Goal: Task Accomplishment & Management: Manage account settings

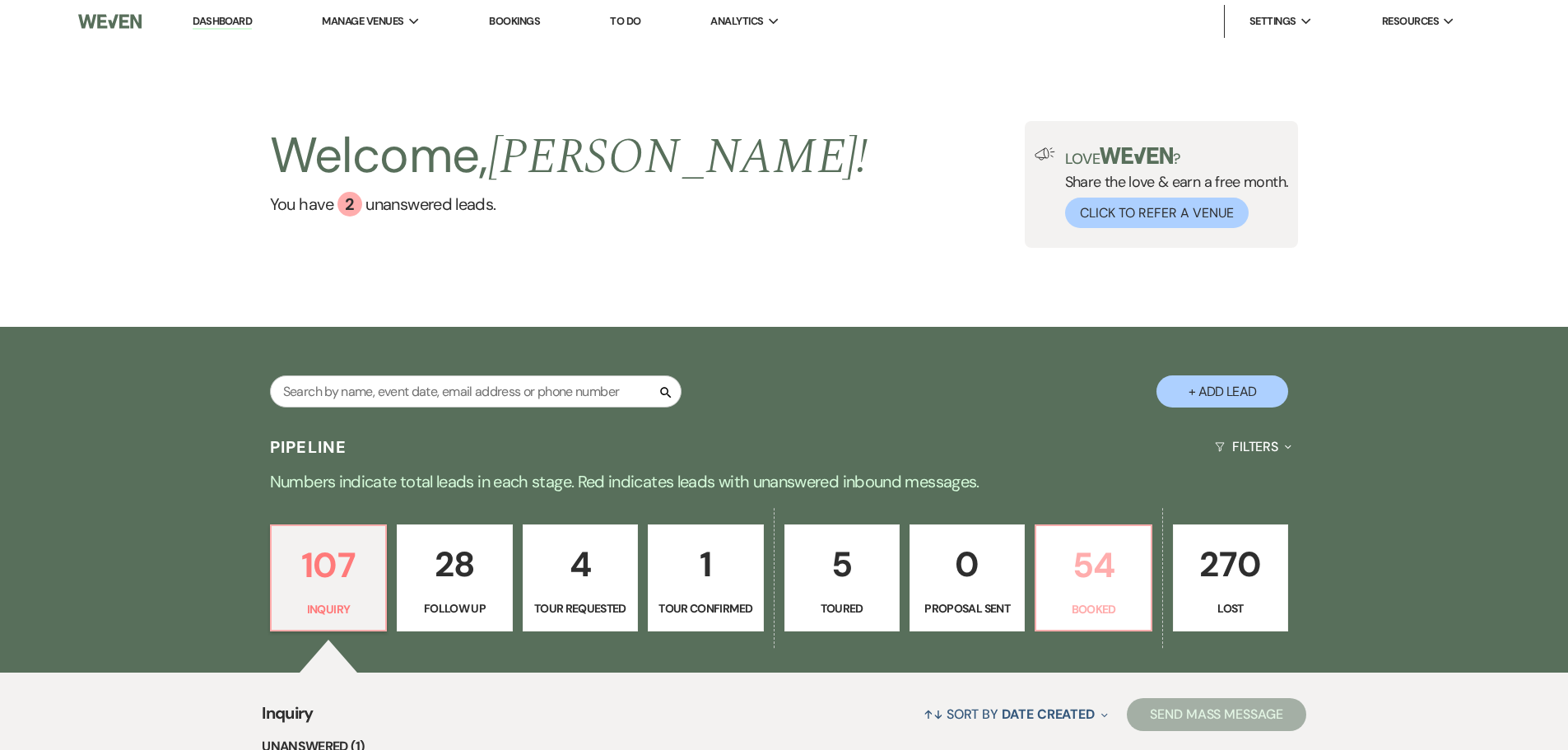
click at [1088, 580] on p "54" at bounding box center [1093, 565] width 94 height 55
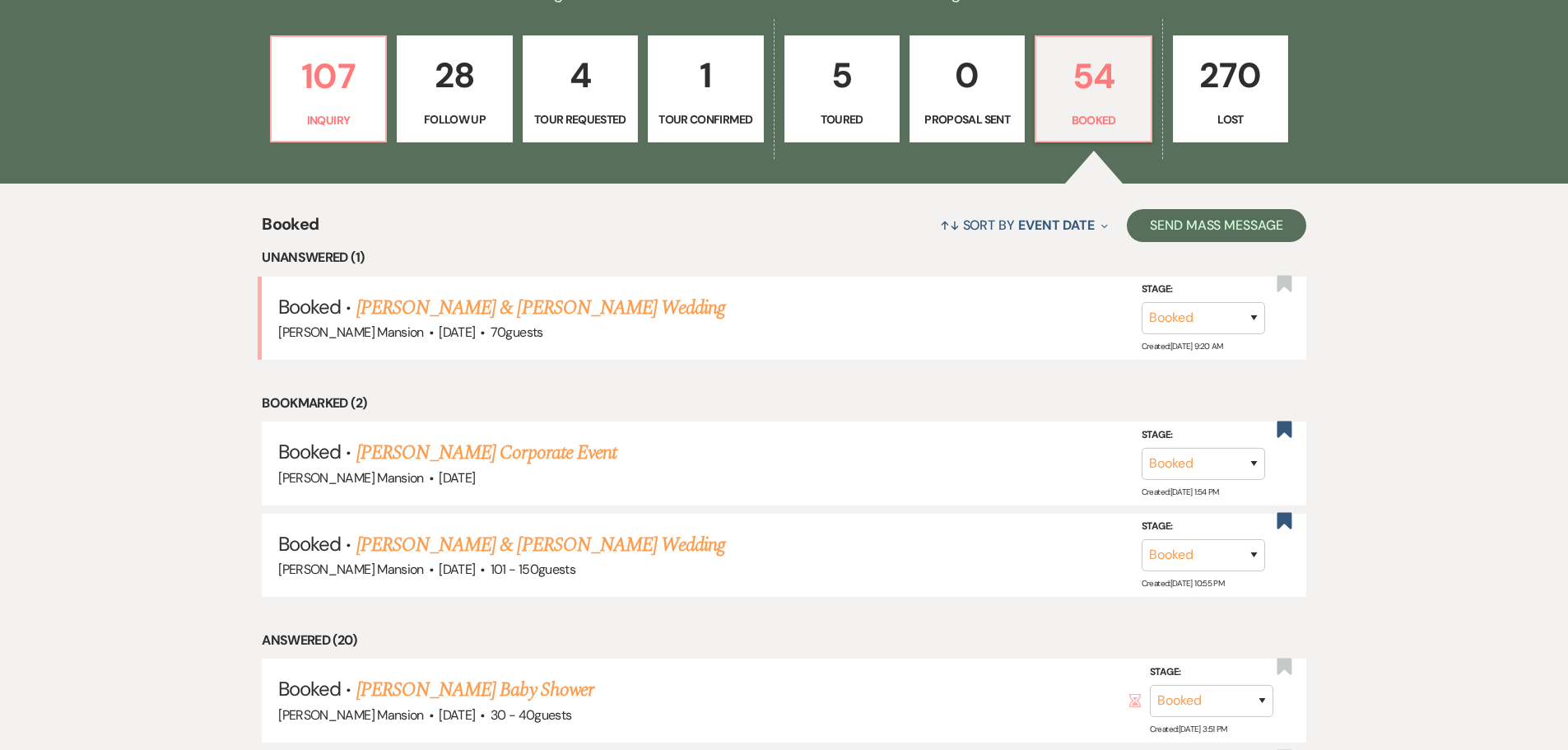
scroll to position [494, 0]
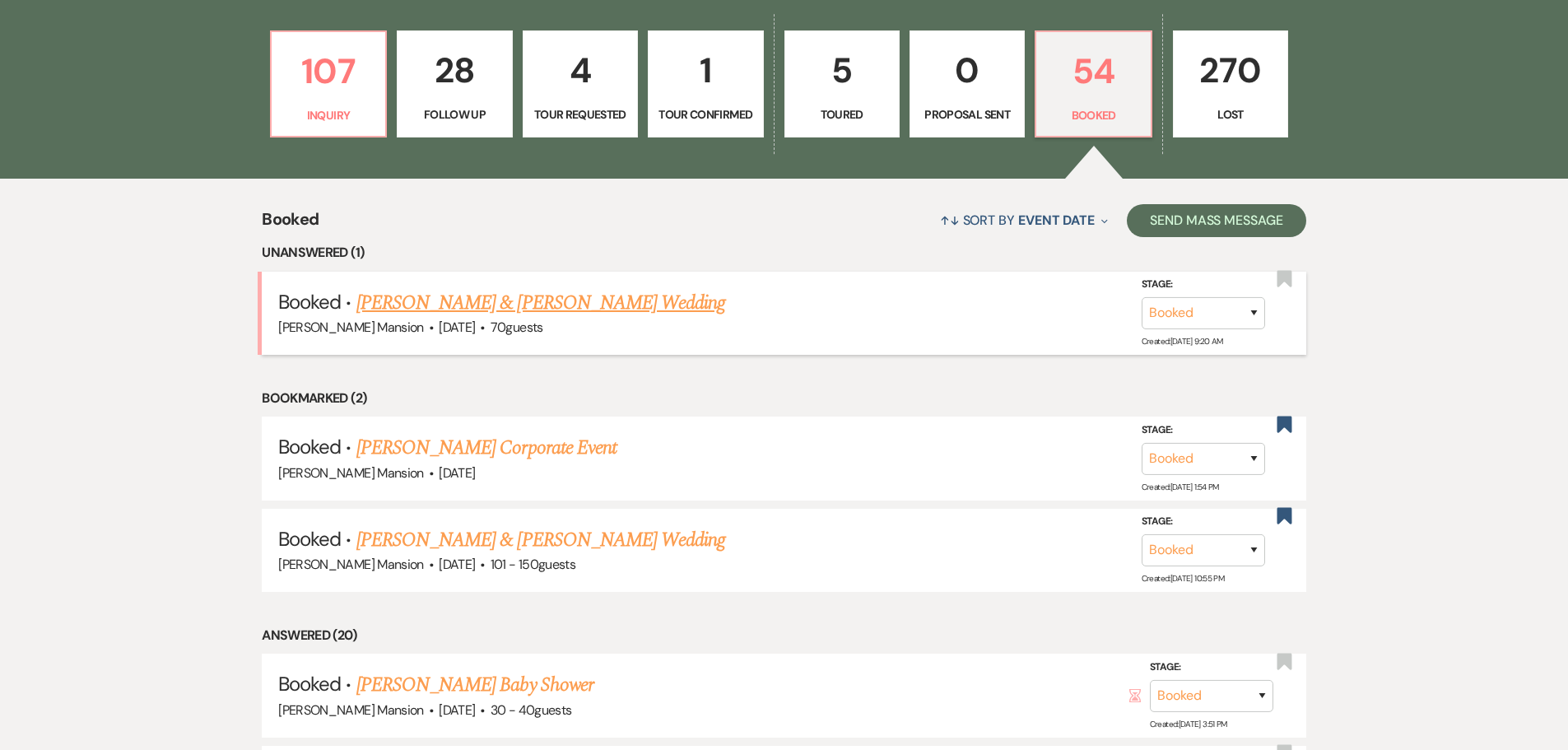
click at [482, 302] on link "[PERSON_NAME] & [PERSON_NAME] Wedding" at bounding box center [541, 303] width 369 height 29
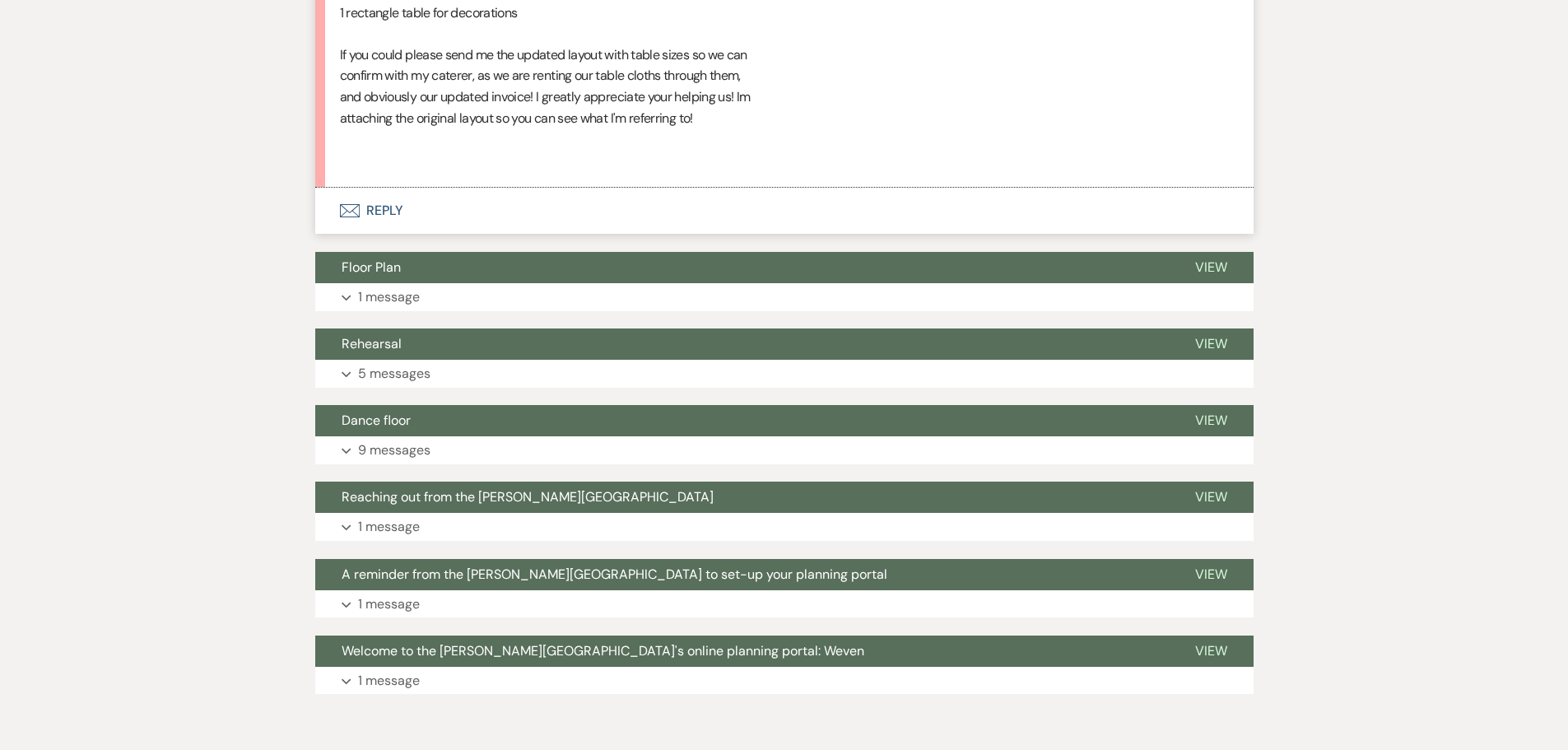
scroll to position [1273, 0]
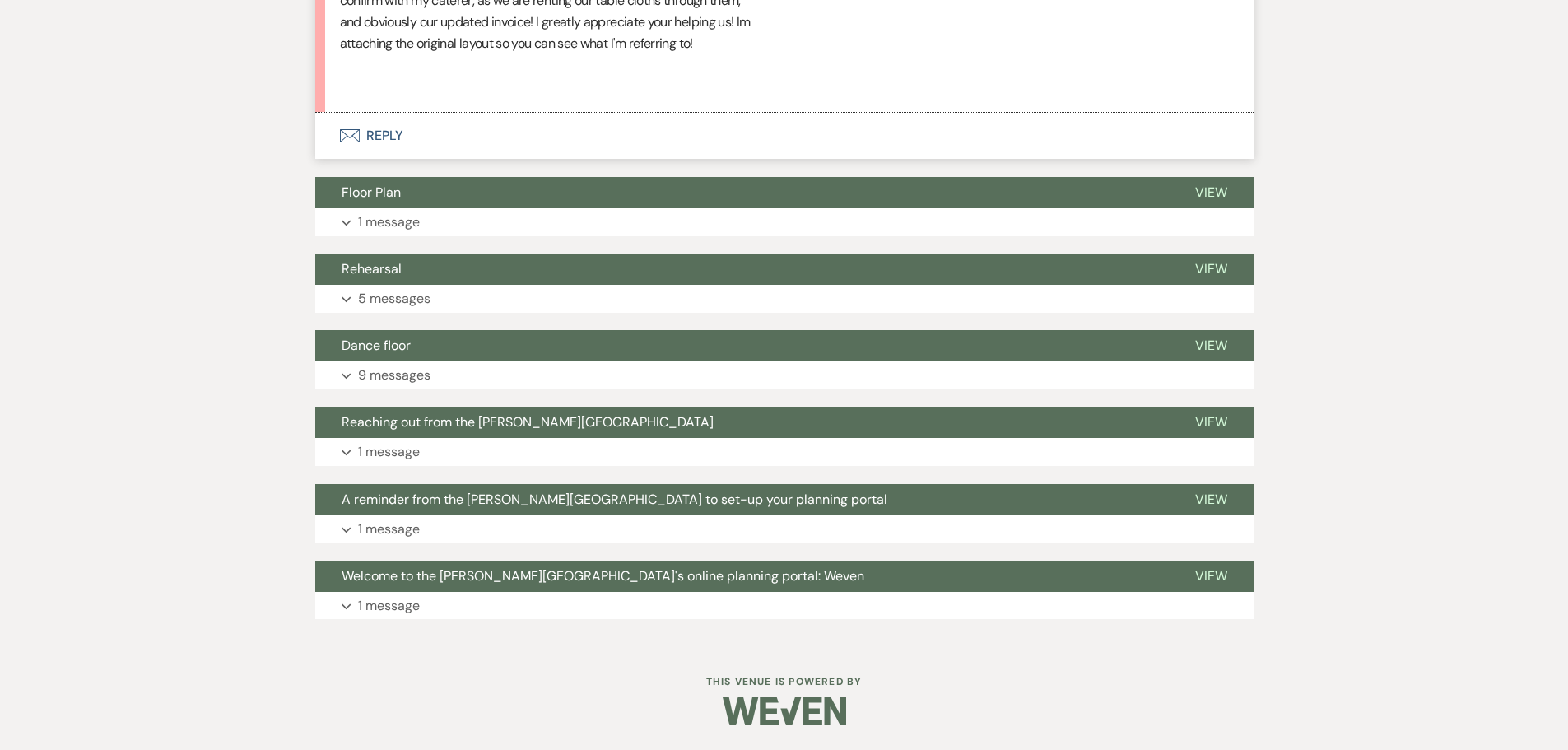
click at [344, 131] on icon "Envelope" at bounding box center [350, 136] width 20 height 13
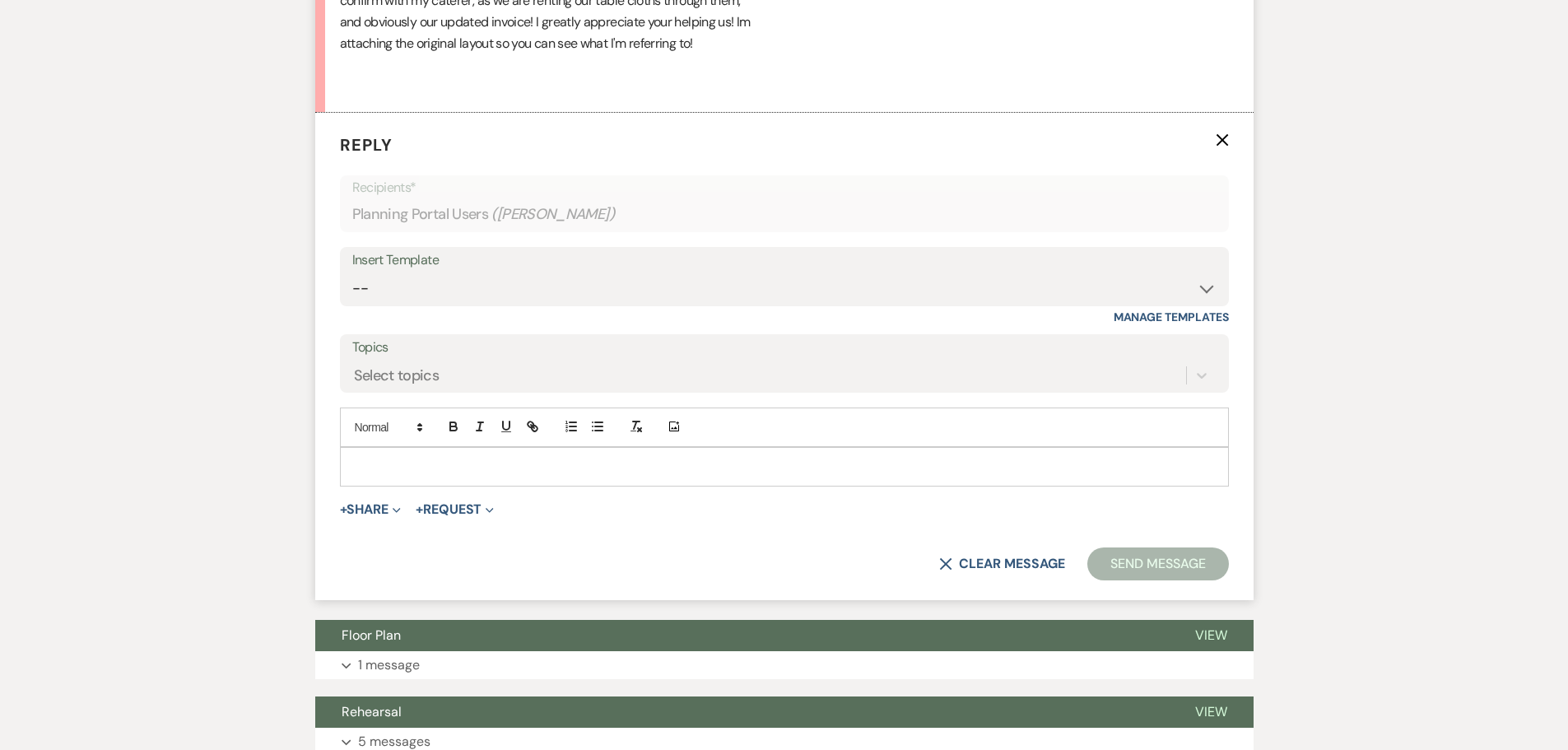
scroll to position [1254, 0]
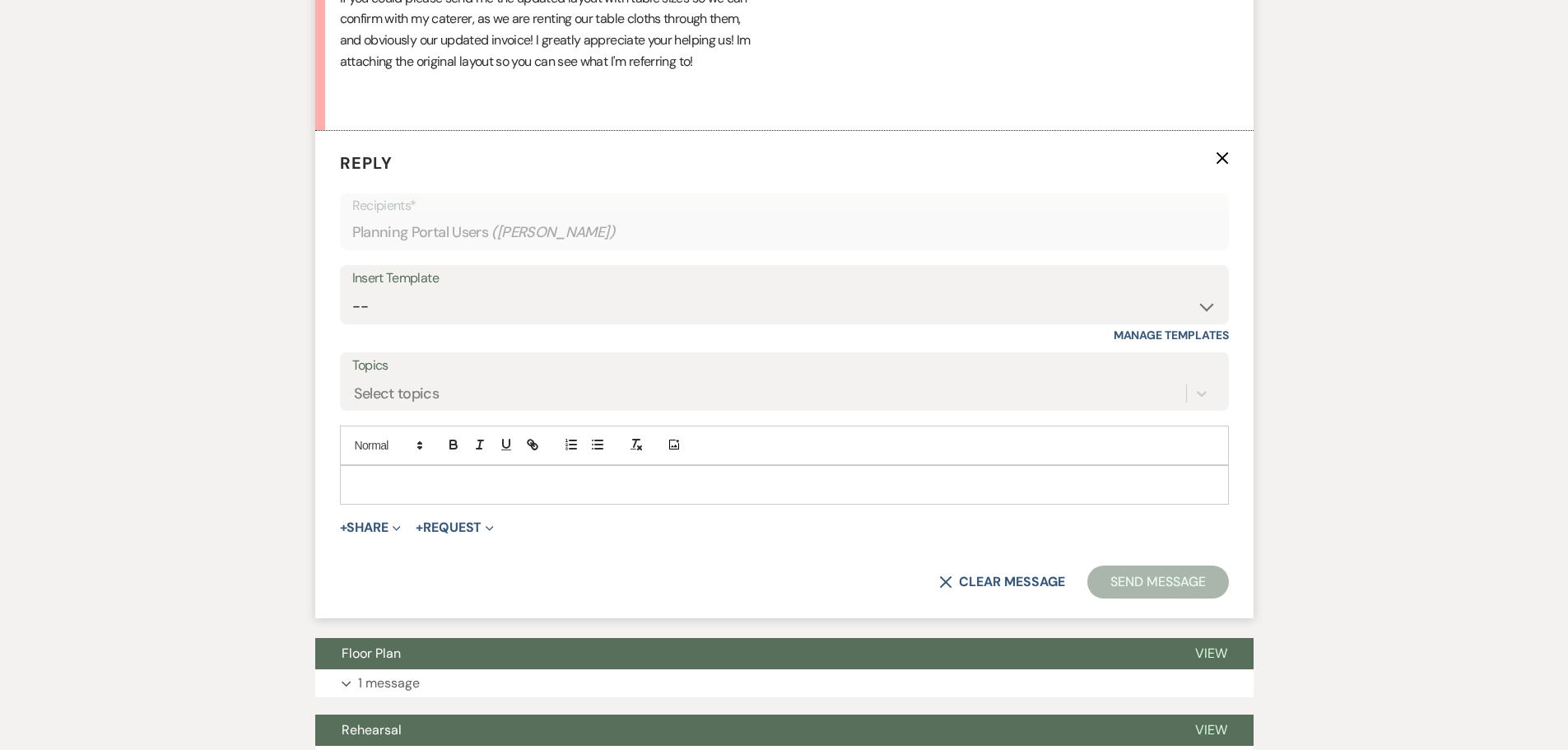
click at [420, 488] on p at bounding box center [784, 485] width 863 height 18
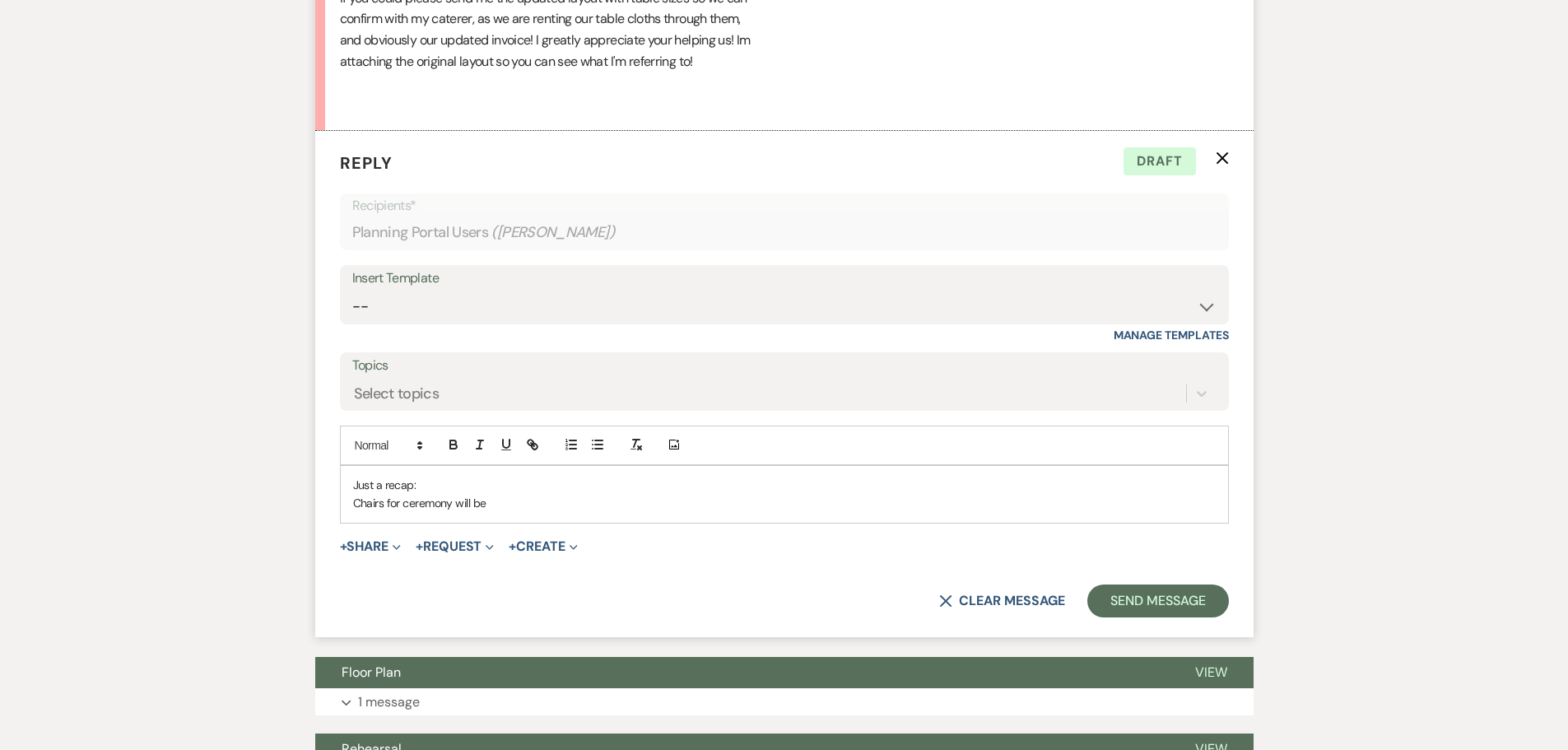
click at [523, 499] on p "Chairs for ceremony will be" at bounding box center [784, 503] width 863 height 18
click at [535, 502] on p "Chairs for ceremony will be" at bounding box center [784, 503] width 863 height 18
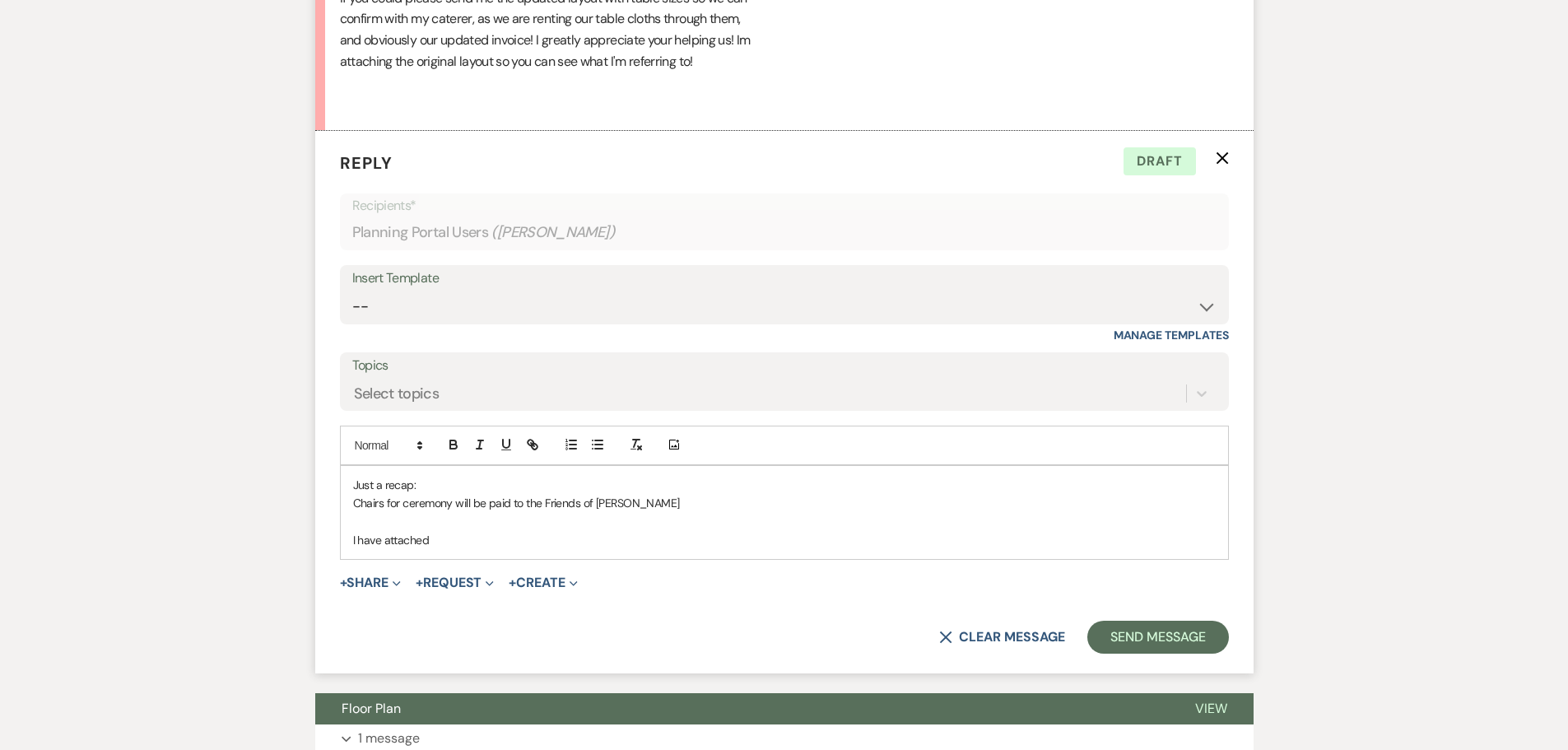
click at [652, 502] on p "Chairs for ceremony will be paid to the Friends of [PERSON_NAME]" at bounding box center [784, 503] width 863 height 18
click at [966, 501] on p "Chairs for ceremony will be paid to the Friends of [PERSON_NAME]/Please bring c…" at bounding box center [784, 503] width 863 height 18
click at [1059, 504] on p "Chairs for ceremony will be paid to the Friends of [PERSON_NAME]/Please bring c…" at bounding box center [784, 503] width 863 height 18
click at [465, 546] on p "I have attached" at bounding box center [784, 540] width 863 height 18
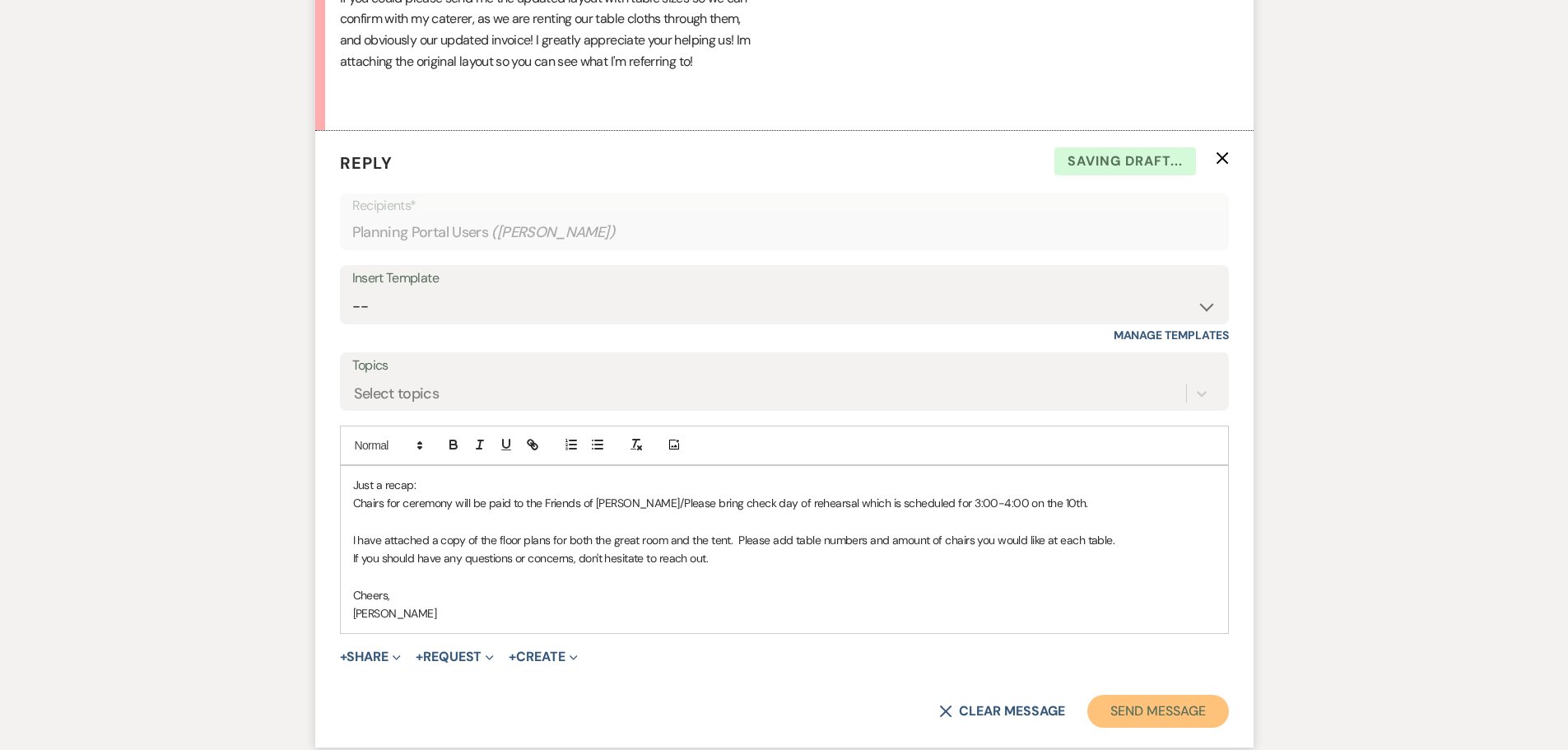
click at [1155, 712] on button "Send Message" at bounding box center [1158, 711] width 141 height 33
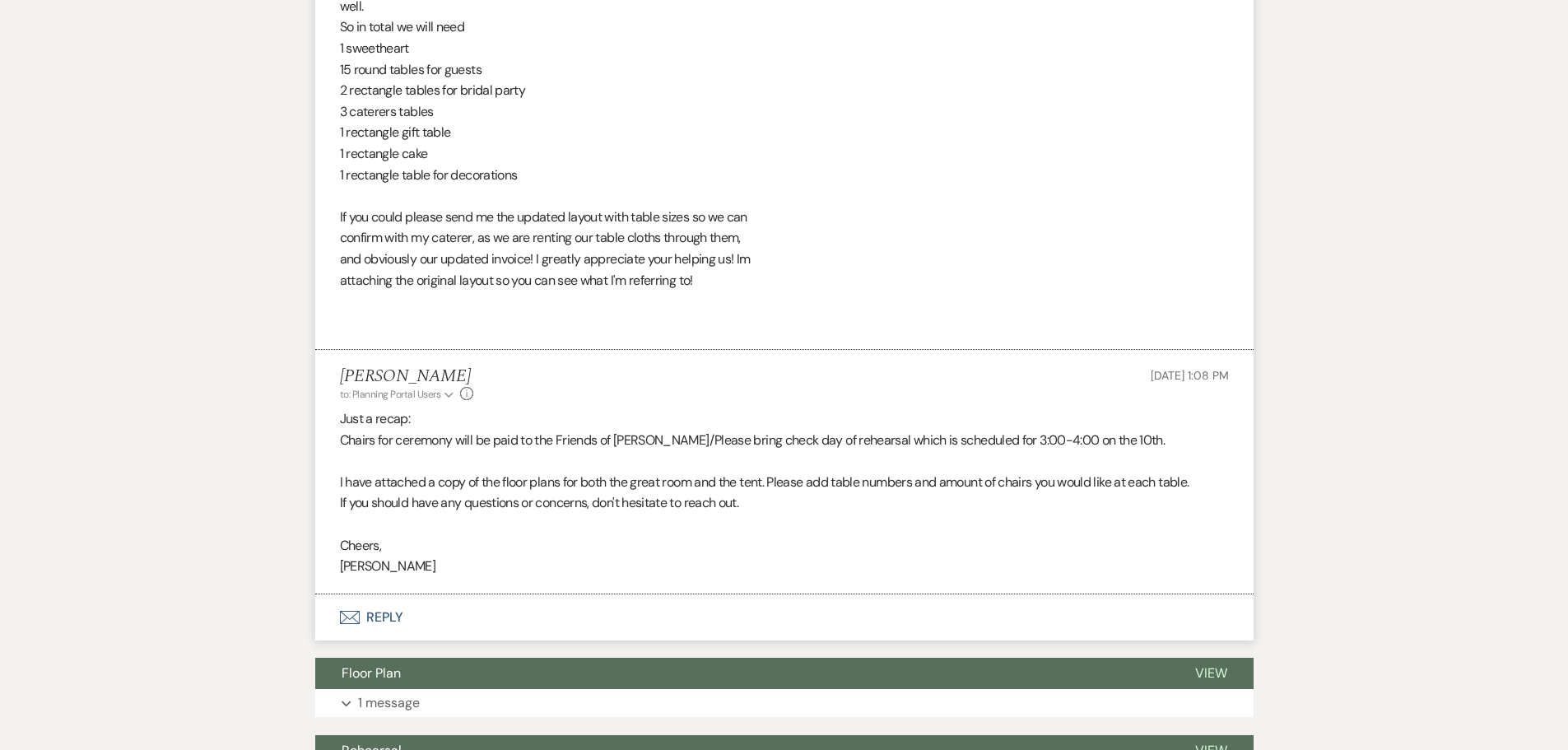
scroll to position [1337, 0]
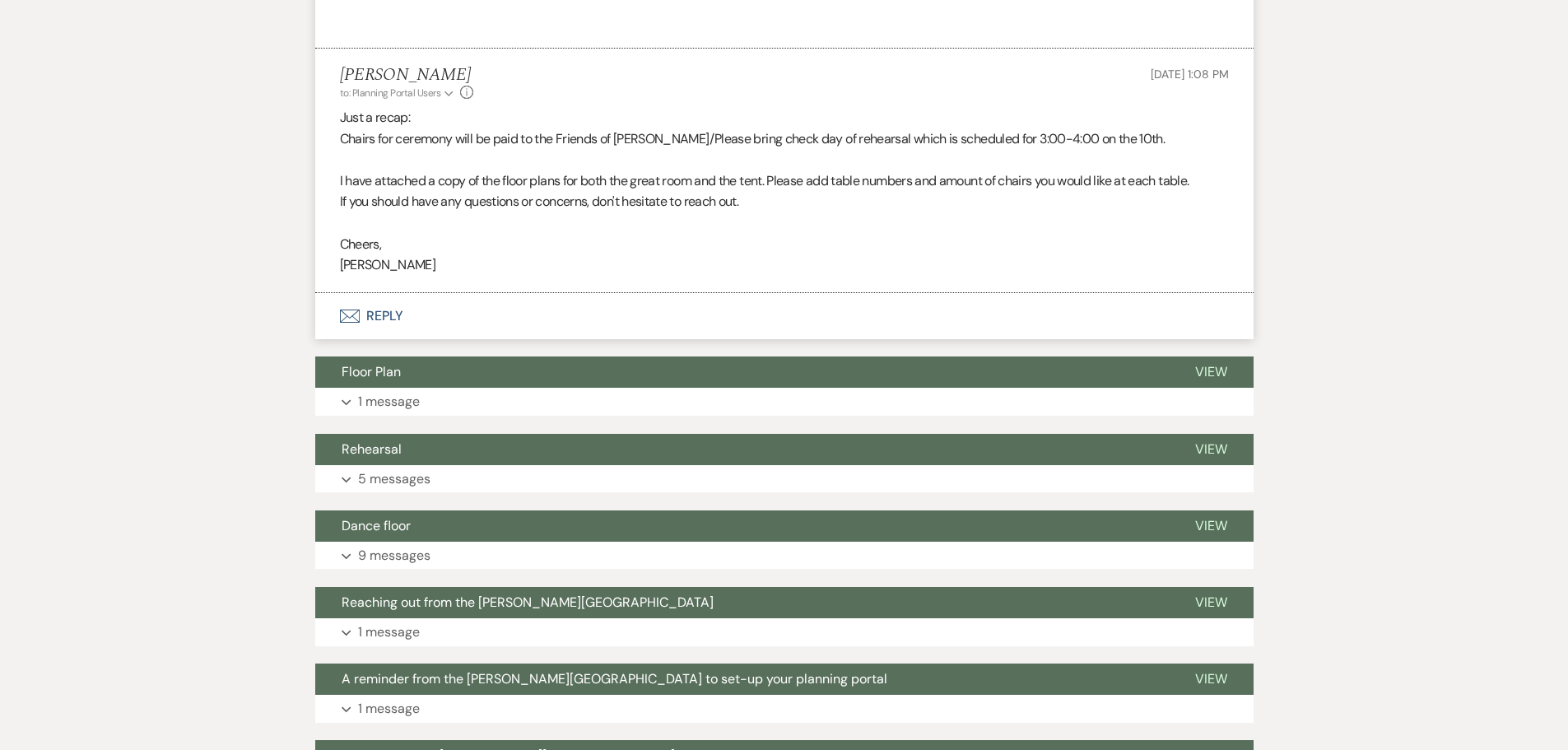
click at [360, 307] on button "Envelope Reply" at bounding box center [784, 316] width 938 height 46
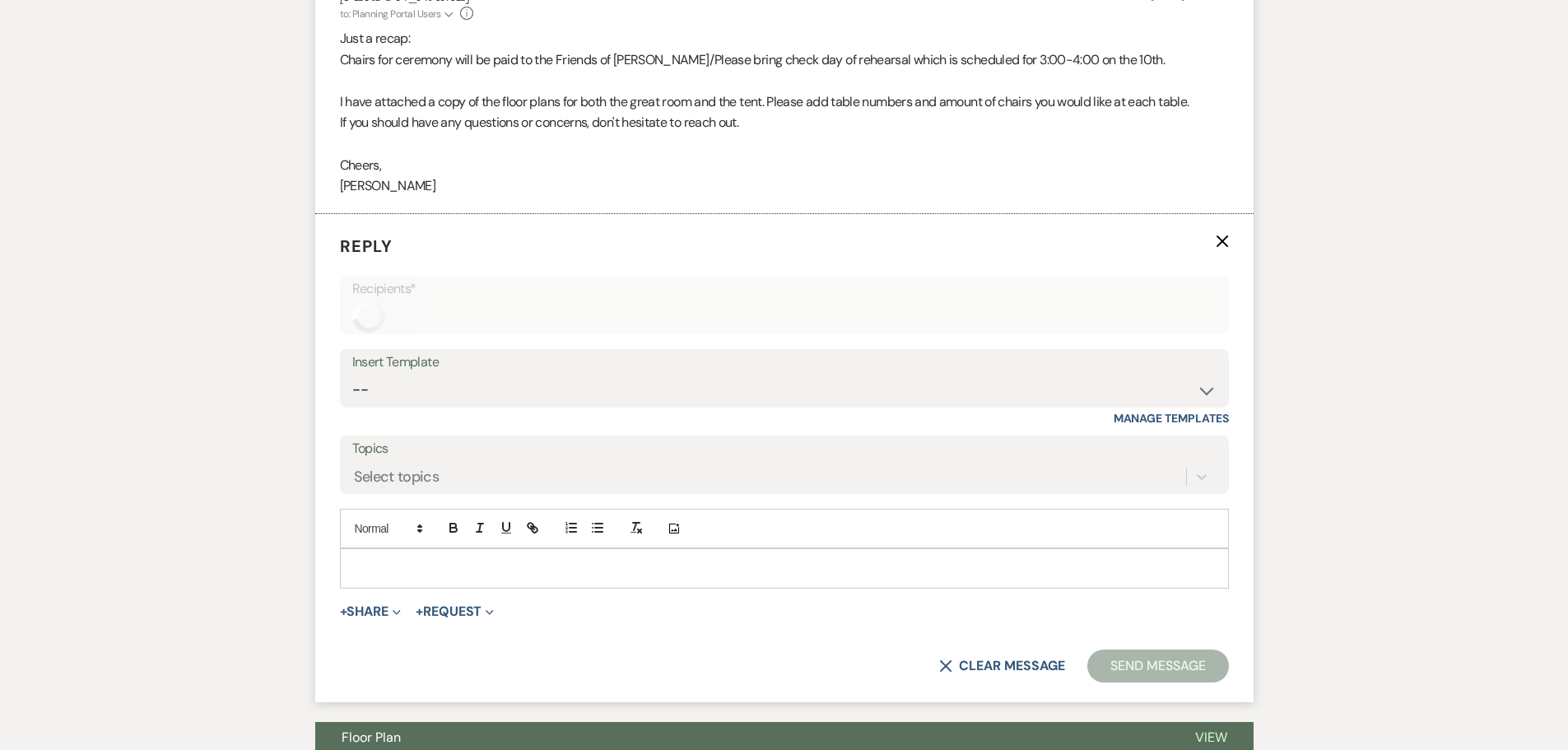
scroll to position [1417, 0]
click at [367, 600] on form "Reply X Recipients* Insert Template -- Initial Inquiry Response Tour Request Re…" at bounding box center [784, 458] width 938 height 488
click at [368, 612] on button "+ Share Expand" at bounding box center [370, 611] width 61 height 13
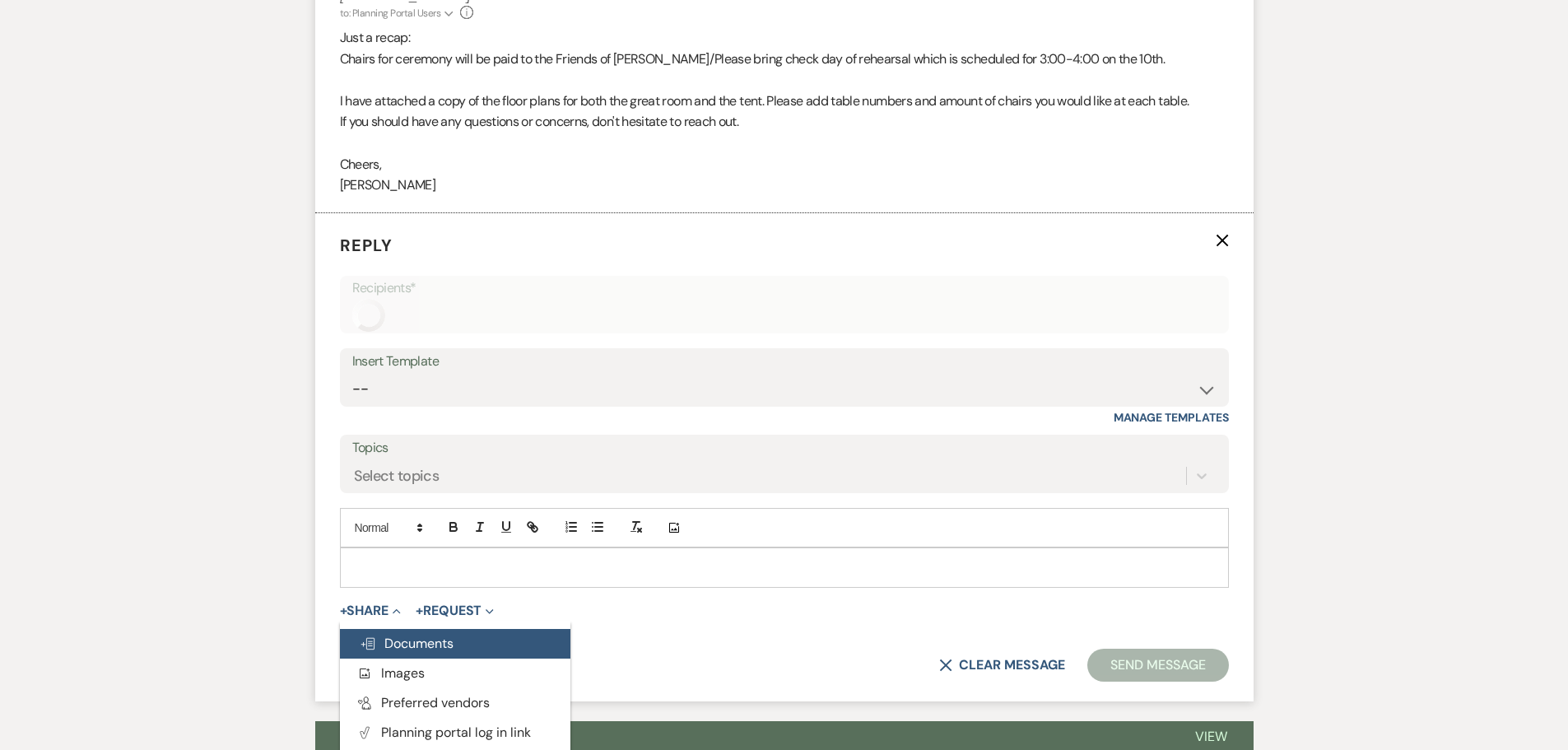
click at [374, 635] on span "Doc Upload Documents" at bounding box center [406, 643] width 94 height 17
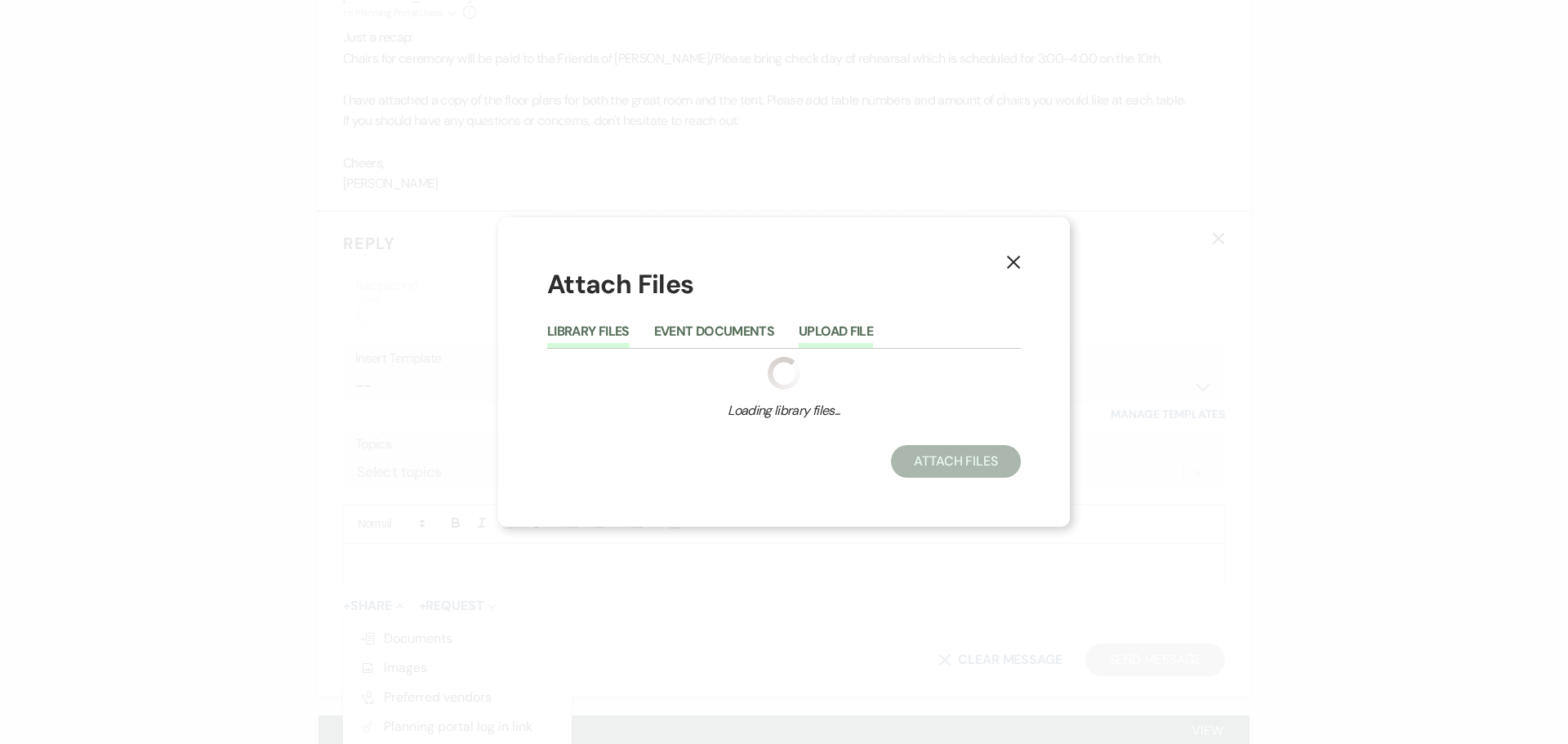
click at [843, 329] on button "Upload File" at bounding box center [836, 336] width 75 height 23
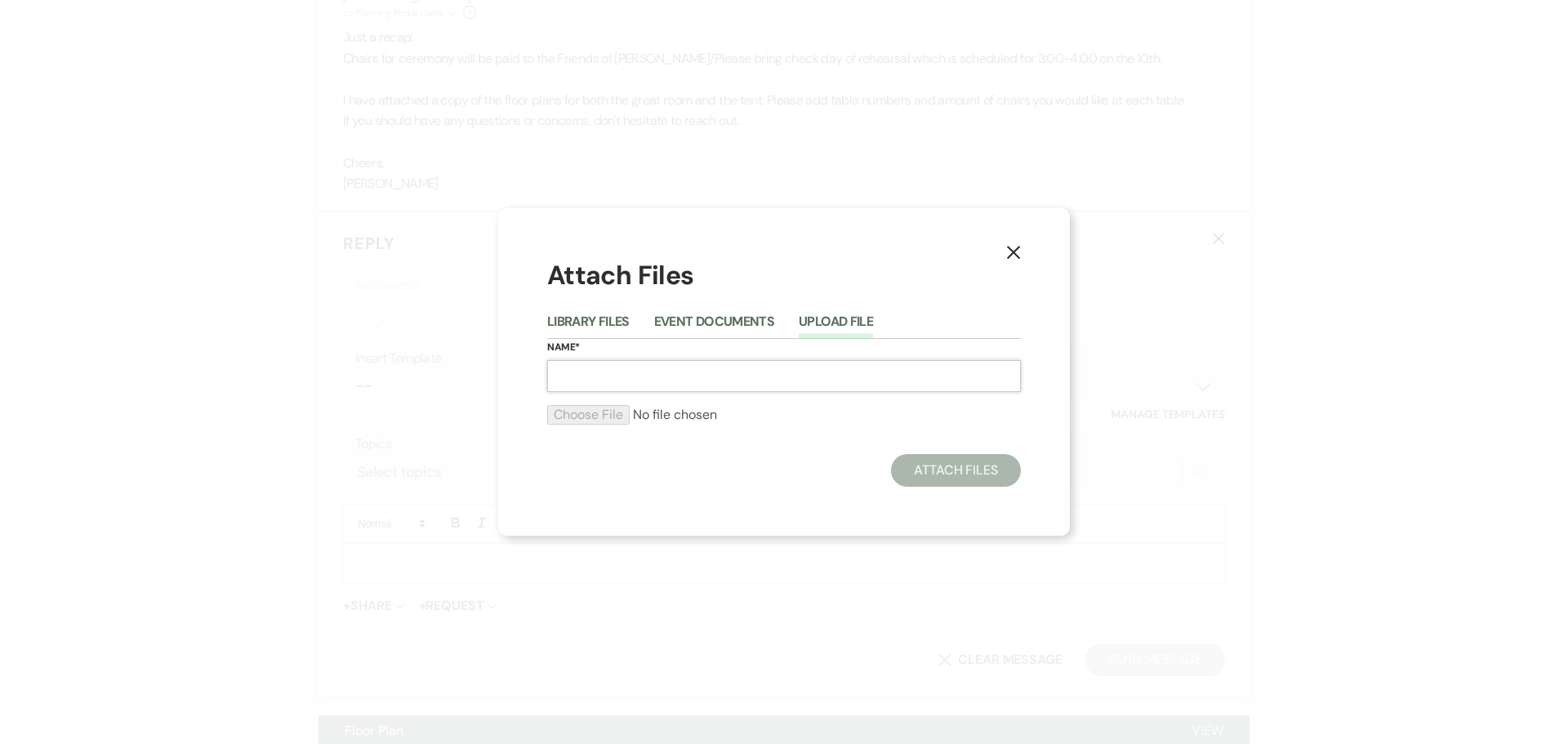
click at [676, 387] on input "Name*" at bounding box center [784, 376] width 474 height 32
type input "Floor Plan - Draft"
click at [602, 411] on input "file" at bounding box center [784, 415] width 474 height 20
type input "C:\fakepath\[PERSON_NAME] & [PERSON_NAME] - Draft [DATE].pdf"
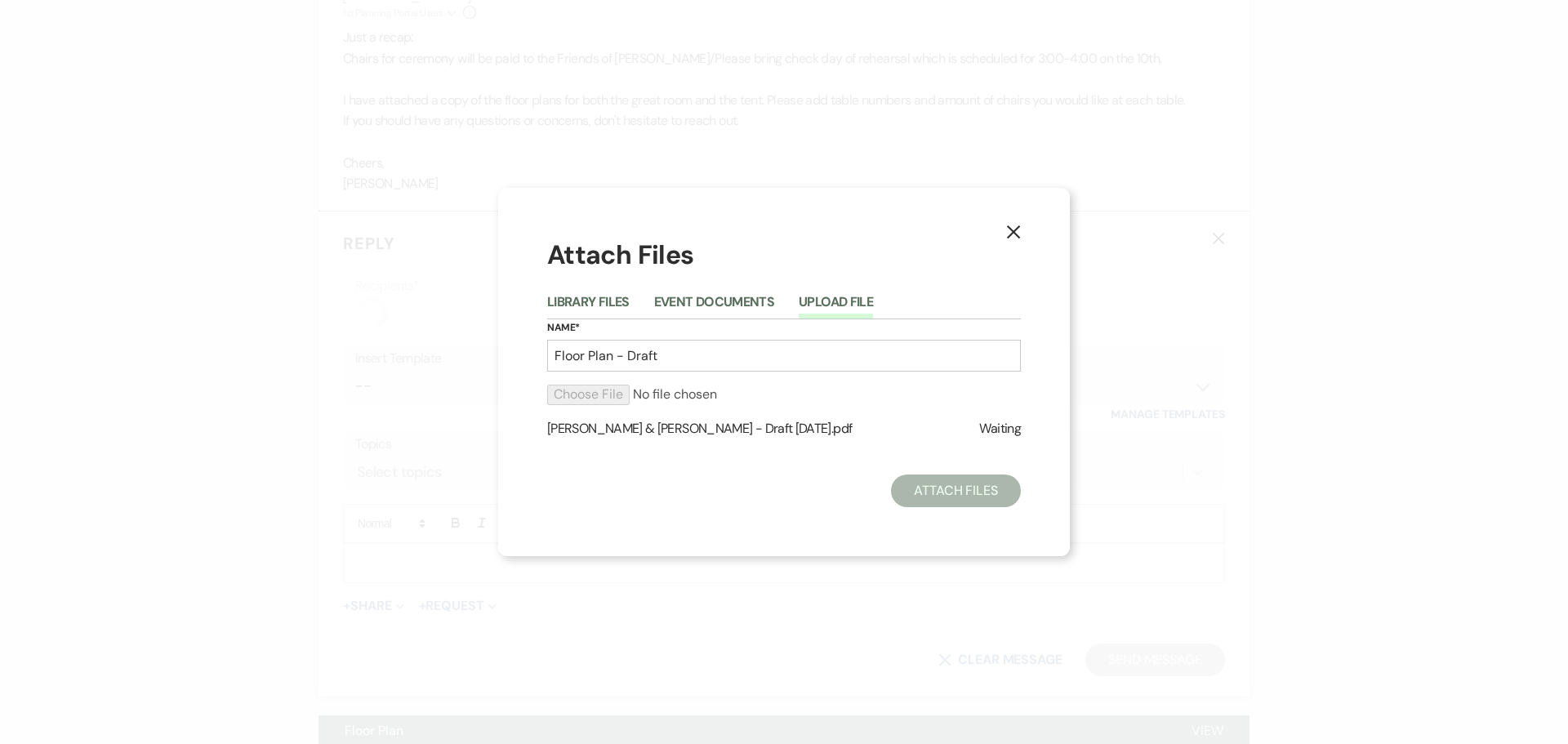
click at [1020, 229] on icon "X" at bounding box center [1013, 232] width 15 height 15
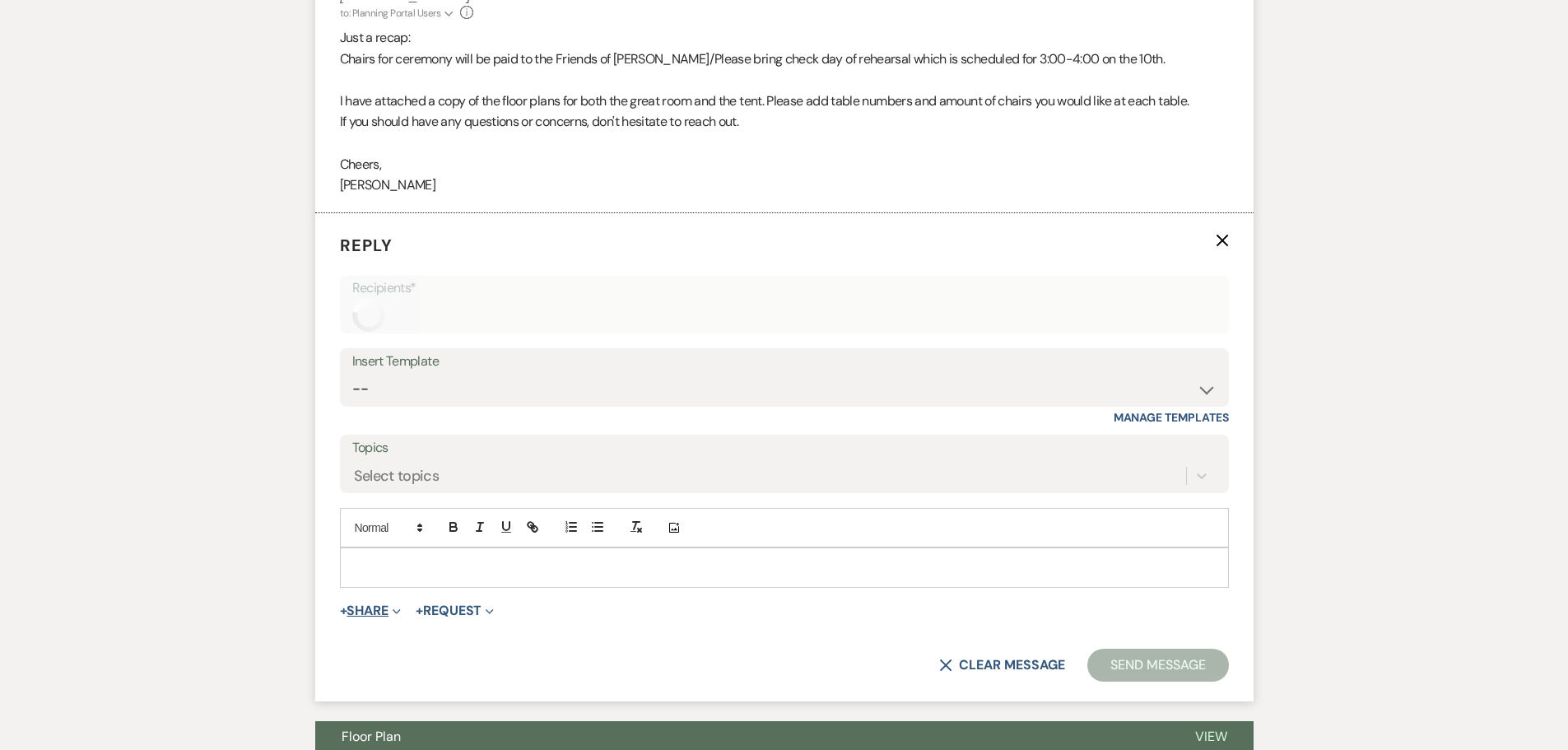
click at [370, 605] on button "+ Share Expand" at bounding box center [370, 611] width 61 height 13
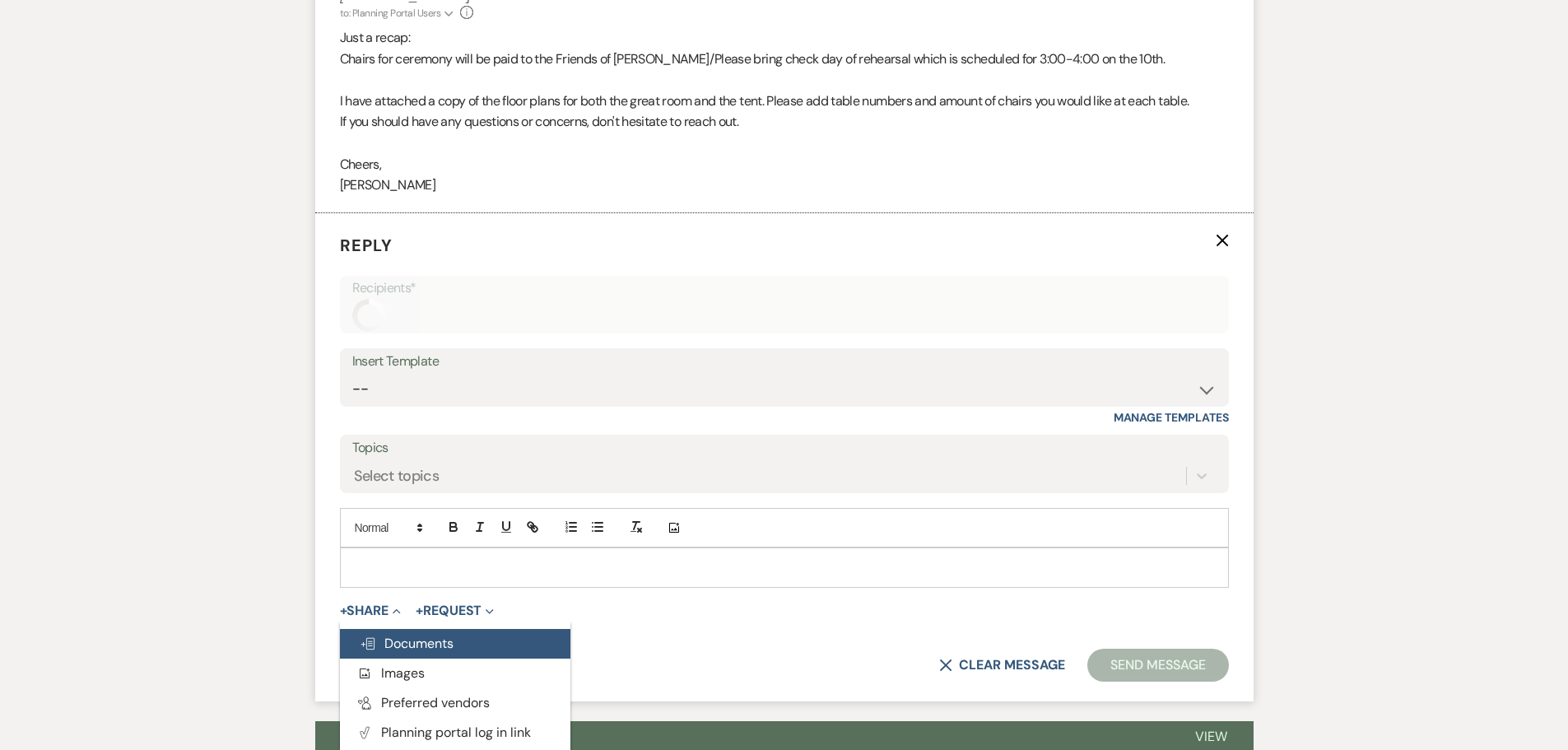
click at [384, 630] on button "Doc Upload Documents" at bounding box center [455, 644] width 230 height 29
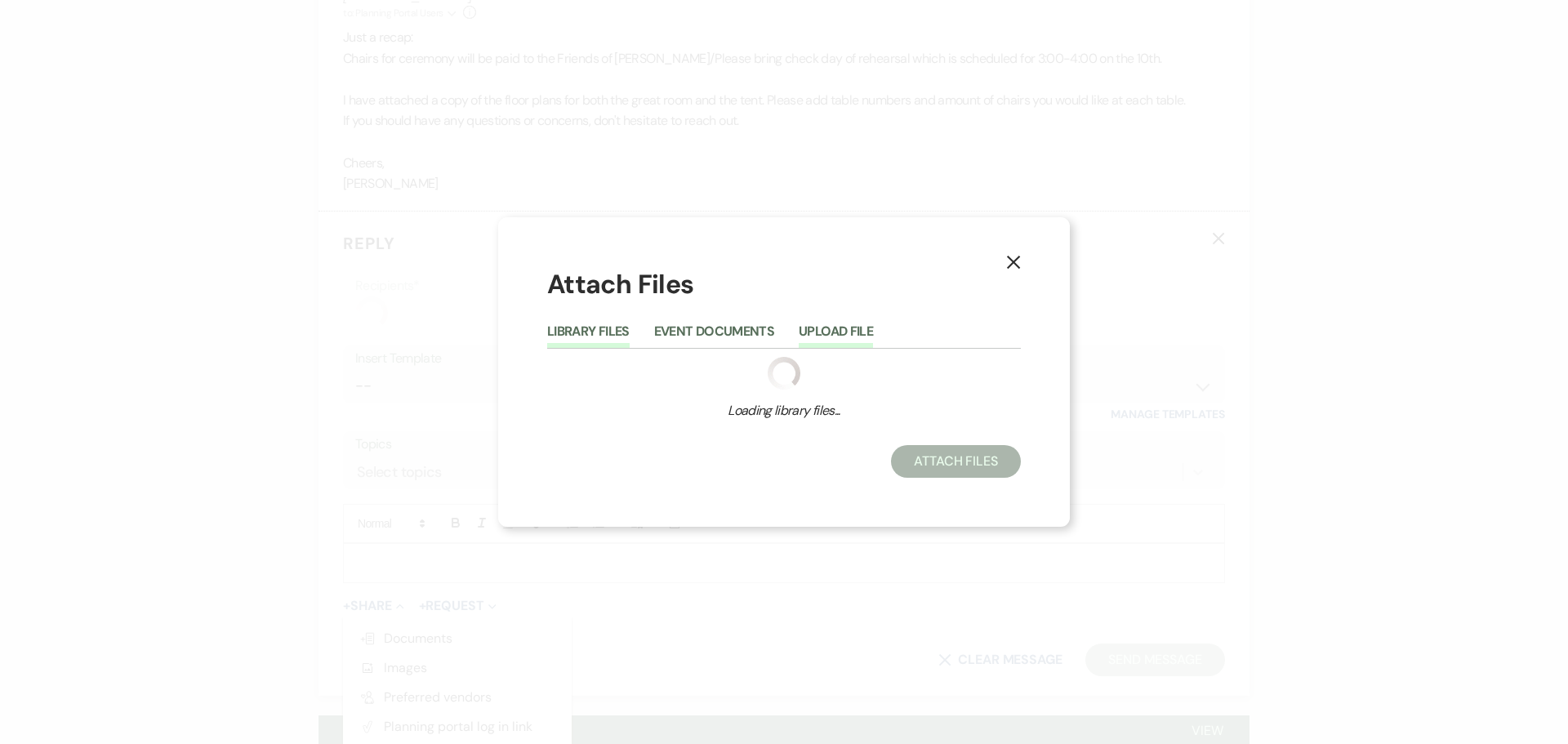
click at [843, 327] on button "Upload File" at bounding box center [836, 336] width 75 height 23
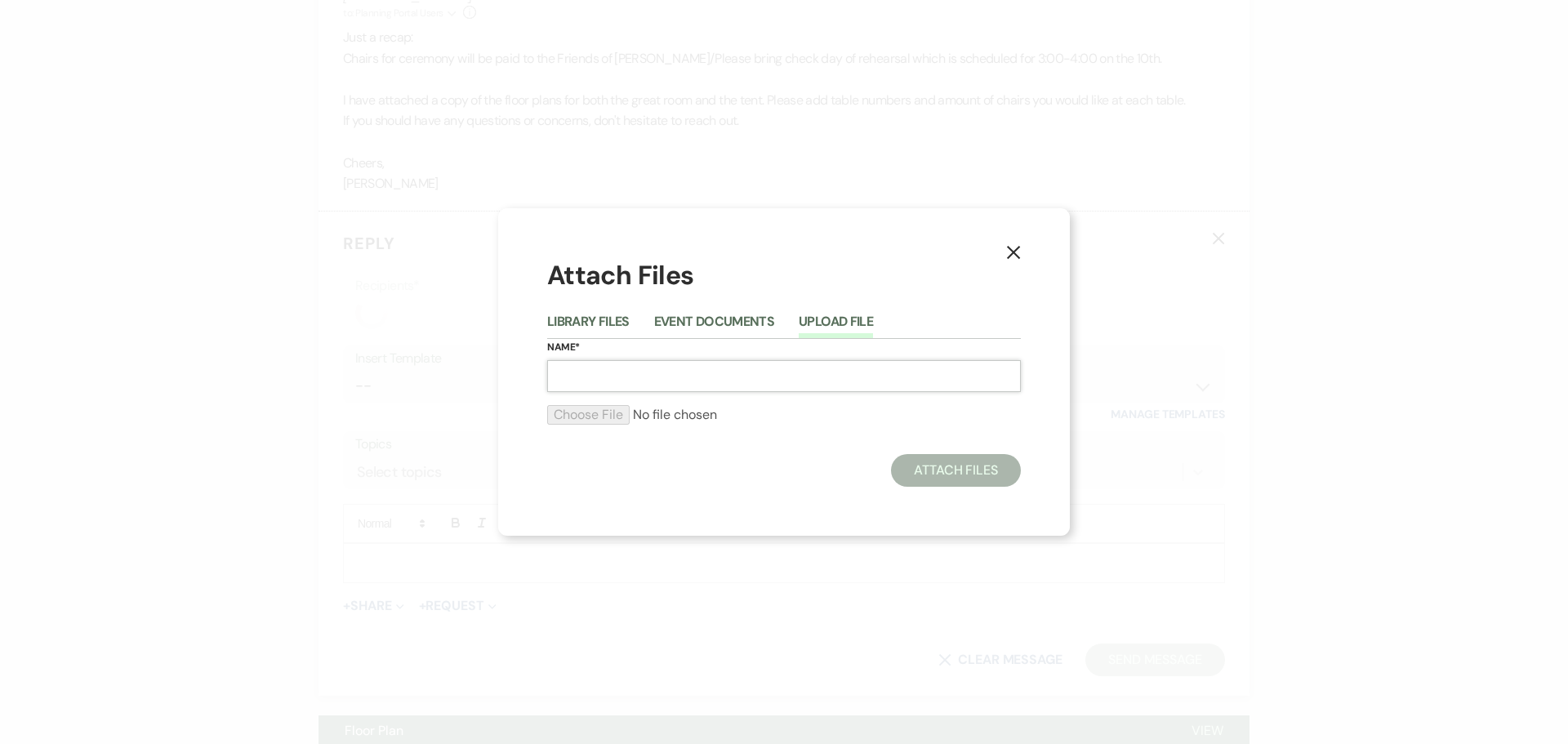
click at [603, 379] on input "Name*" at bounding box center [784, 376] width 474 height 32
type input "Floor Plan Draft"
click at [590, 414] on input "file" at bounding box center [784, 415] width 474 height 20
type input "C:\fakepath\[PERSON_NAME] & [PERSON_NAME] - Draft [DATE].pdf"
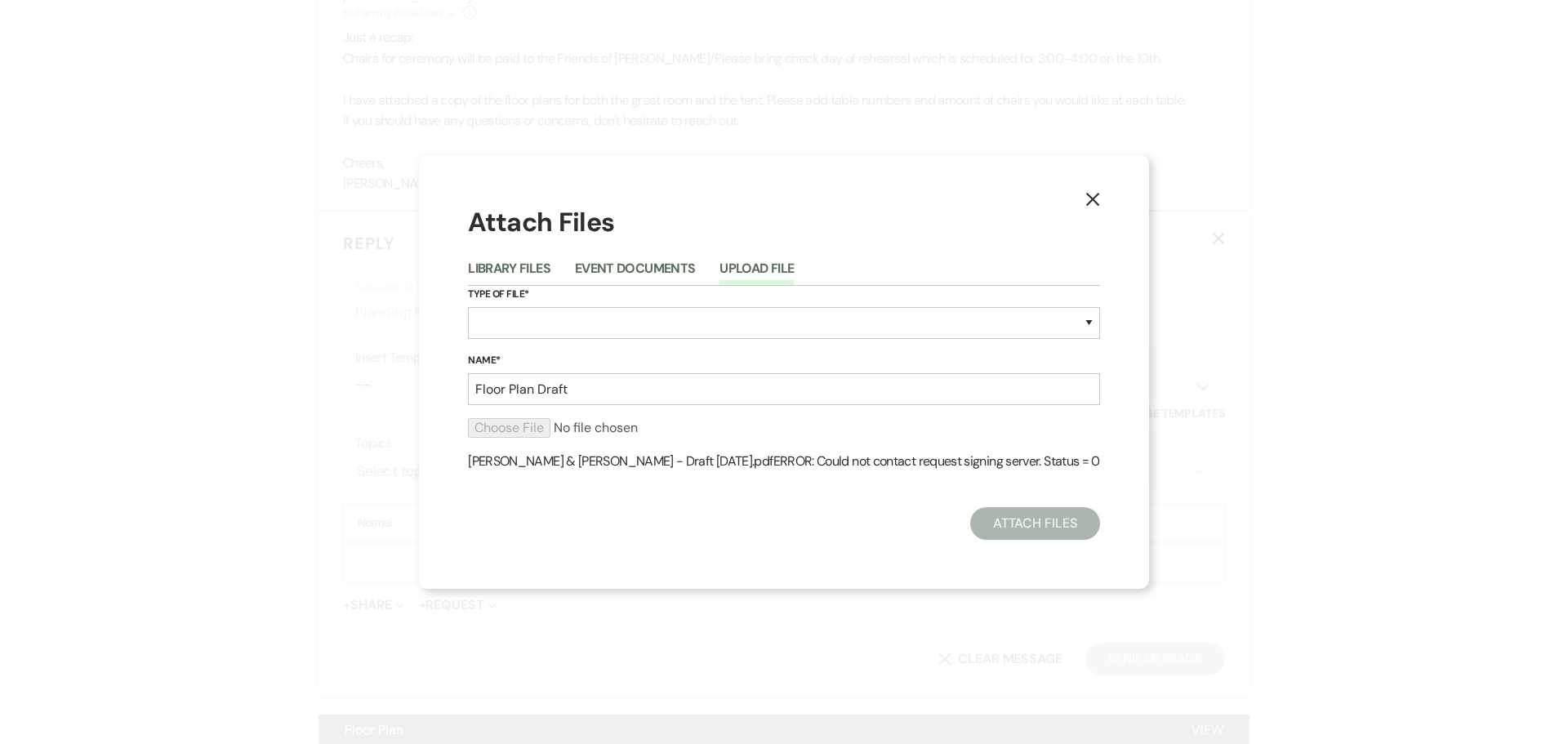
click at [794, 273] on button "Upload File" at bounding box center [757, 273] width 75 height 23
click at [707, 317] on select "Other" at bounding box center [783, 323] width 632 height 32
select select "0"
click at [528, 307] on select "Other" at bounding box center [783, 323] width 632 height 32
click at [545, 392] on input "Floor Plan Draft" at bounding box center [783, 388] width 632 height 32
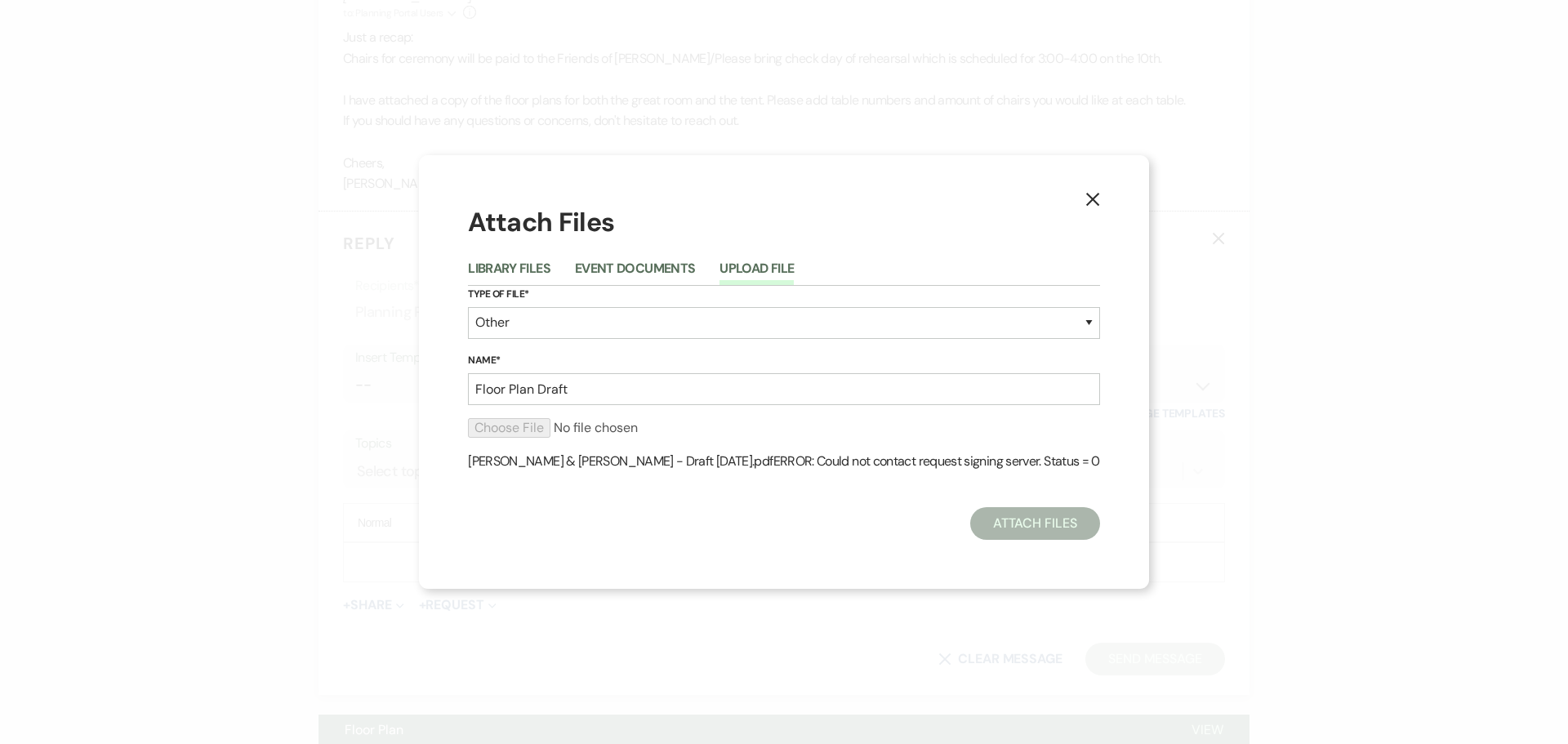
click at [1085, 194] on icon "X" at bounding box center [1092, 199] width 15 height 15
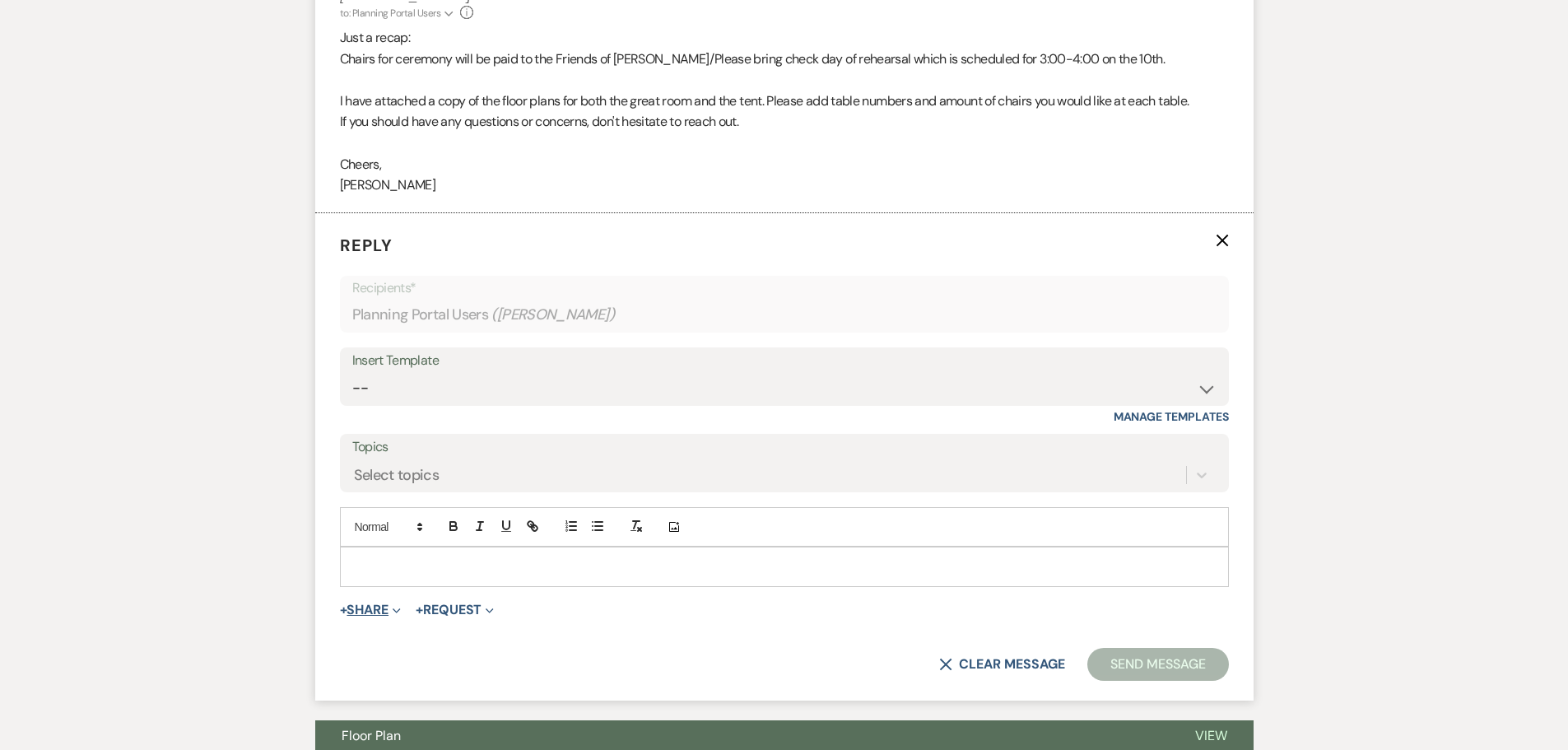
click at [364, 613] on button "+ Share Expand" at bounding box center [370, 610] width 61 height 13
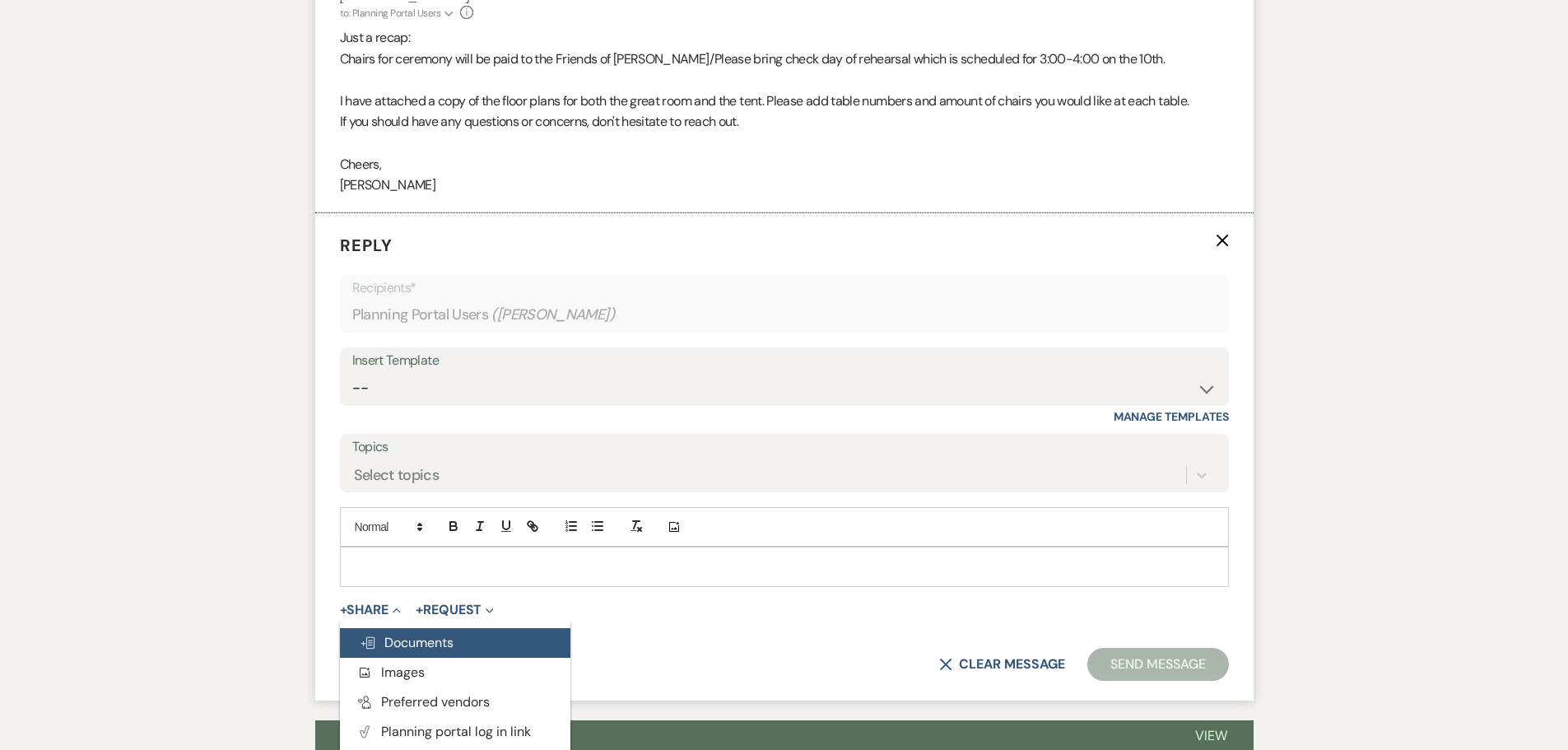
click at [381, 645] on span "Doc Upload Documents" at bounding box center [406, 642] width 94 height 17
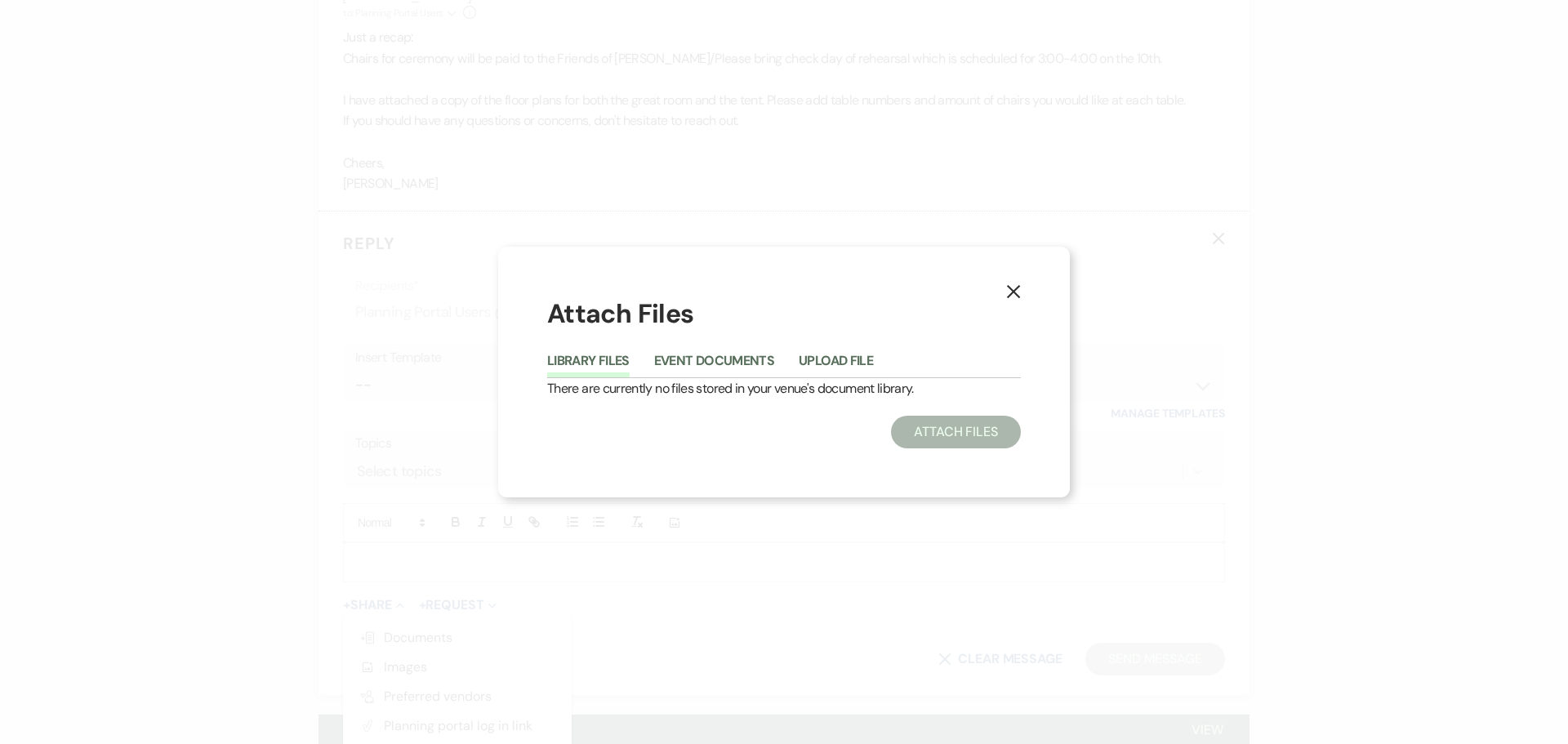
click at [1020, 297] on icon "X" at bounding box center [1013, 291] width 15 height 15
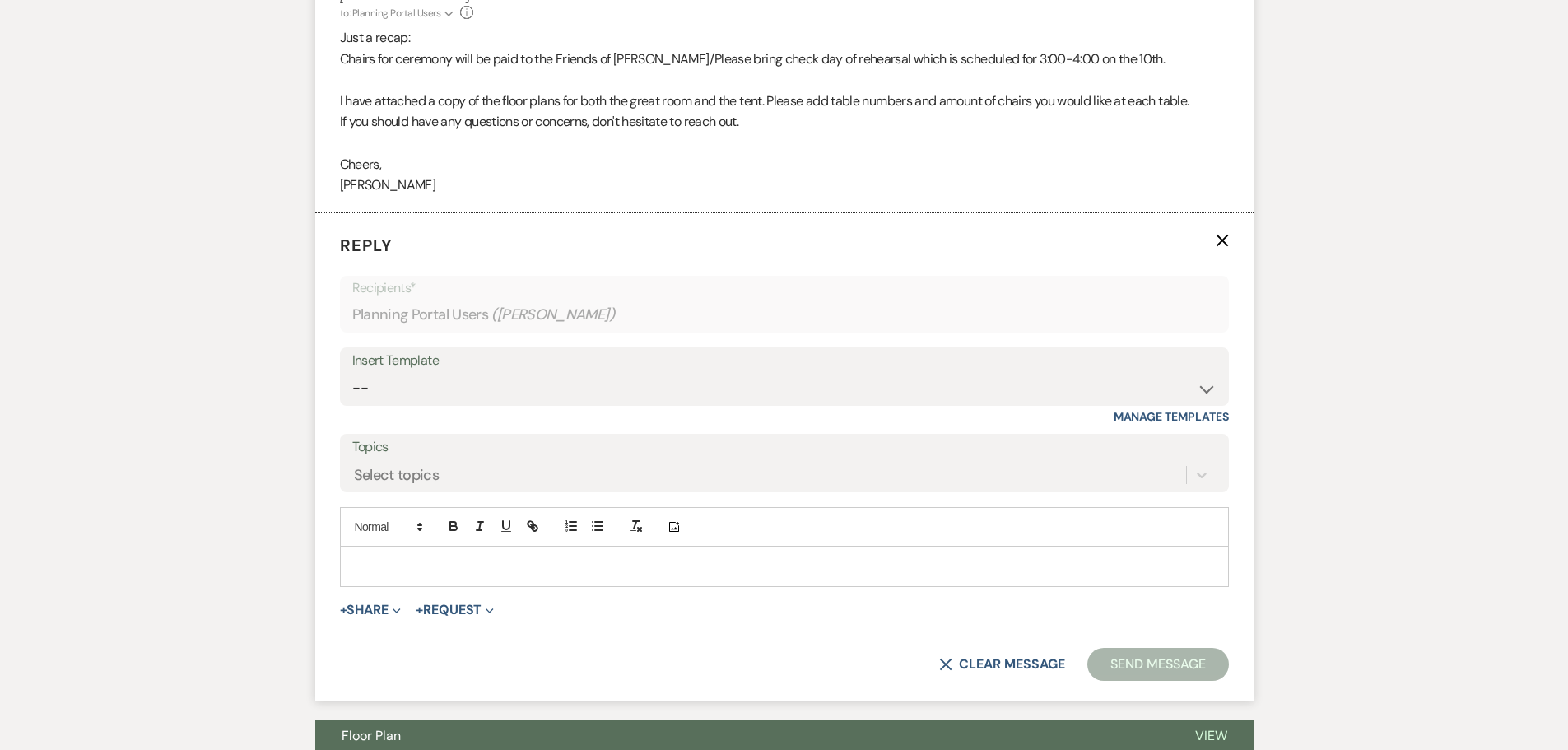
click at [419, 559] on p at bounding box center [784, 567] width 863 height 18
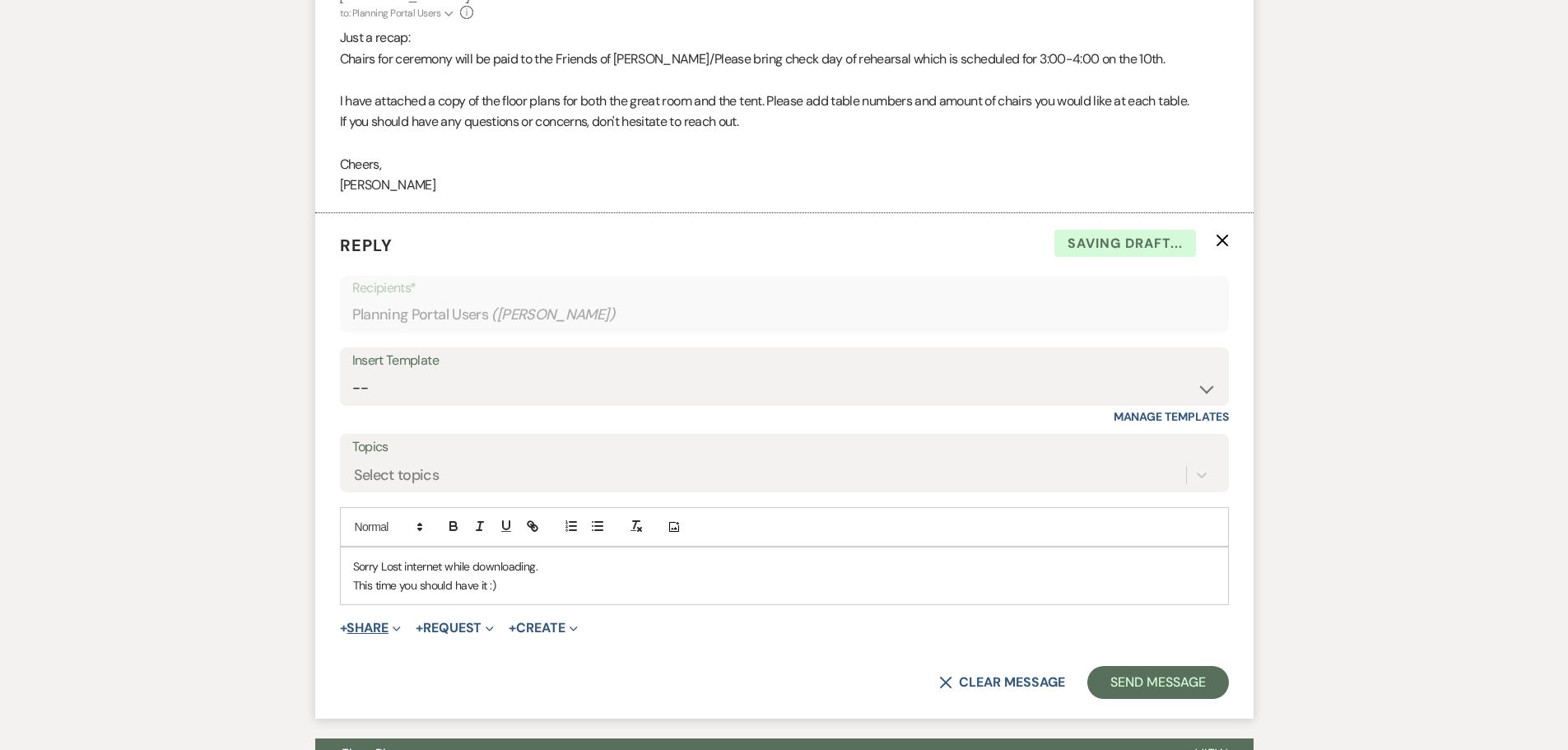
click at [373, 622] on button "+ Share Expand" at bounding box center [370, 628] width 61 height 13
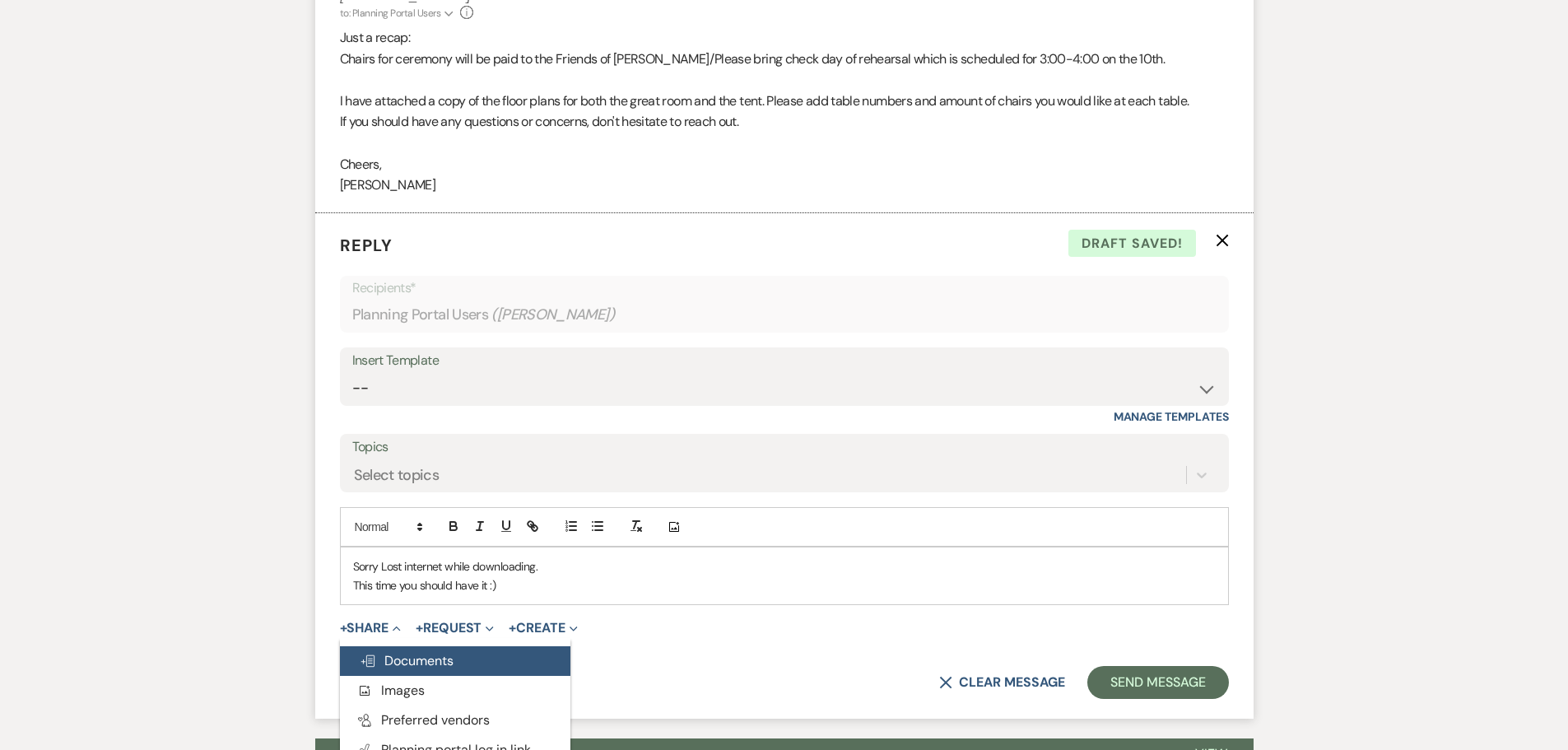
click at [415, 649] on button "Doc Upload Documents" at bounding box center [455, 661] width 230 height 29
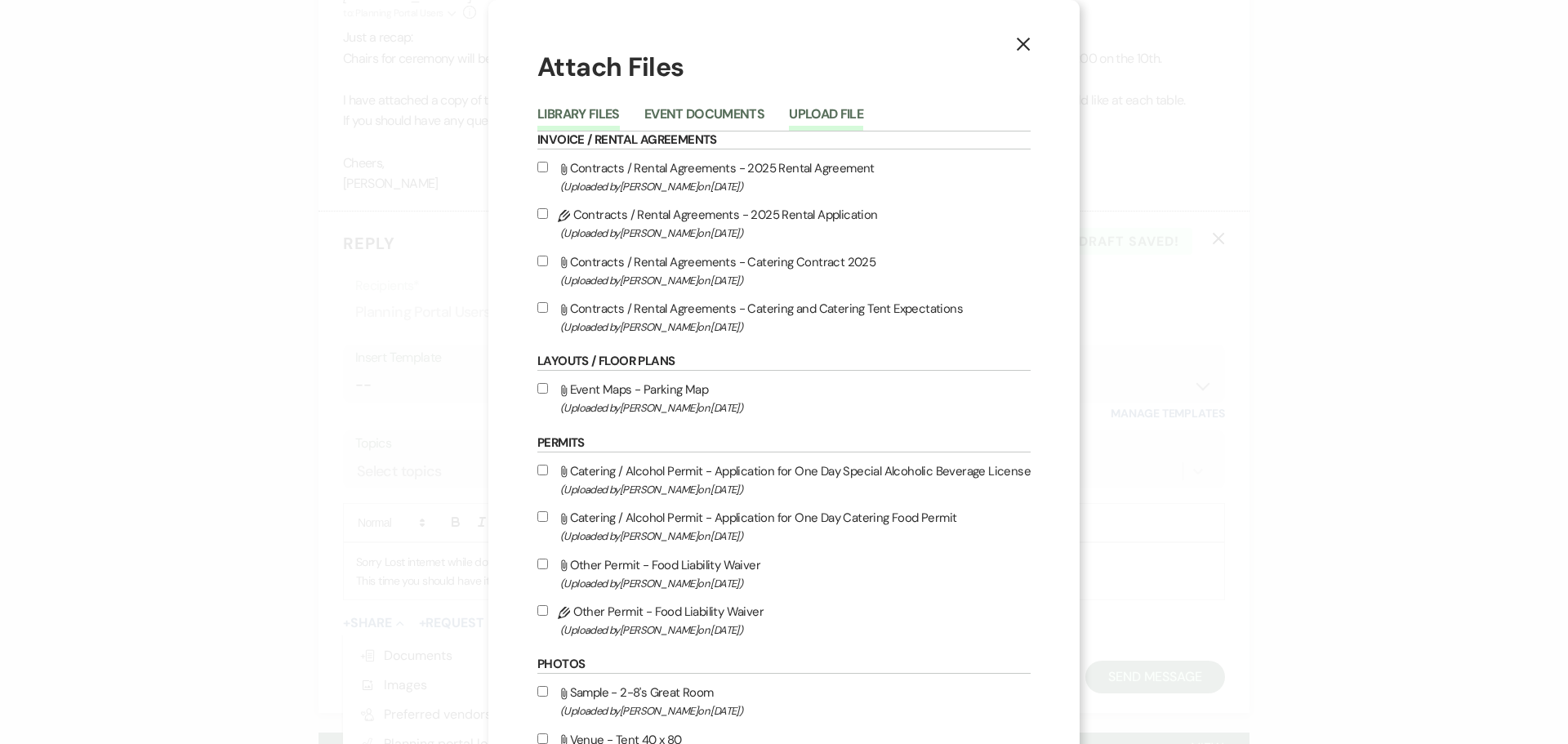
click at [830, 116] on button "Upload File" at bounding box center [826, 119] width 75 height 23
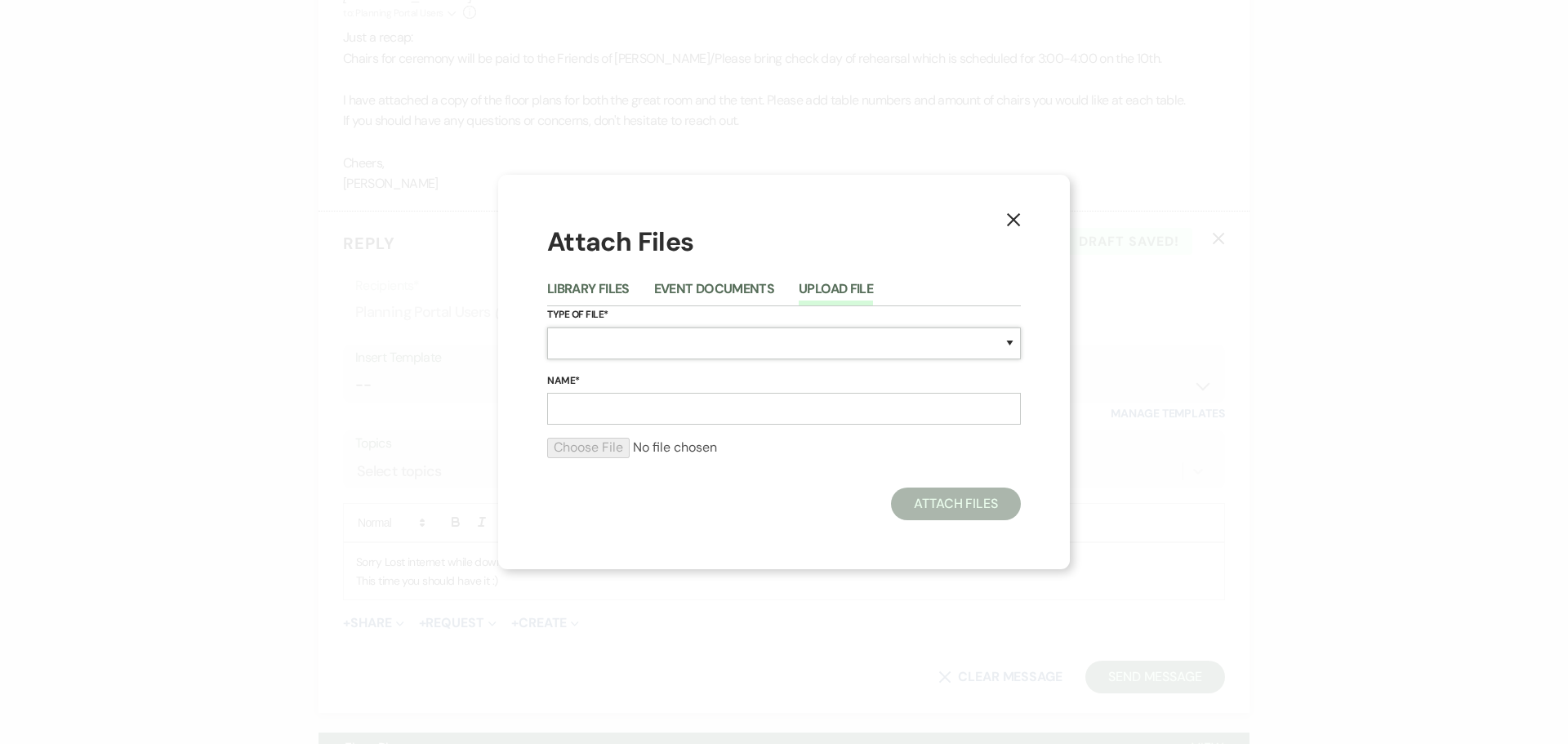
click at [658, 352] on select "Special Event Insurance Vendor Certificate of Insurance Contracts / Rental Agre…" at bounding box center [784, 343] width 474 height 32
select select "24"
click at [548, 327] on select "Special Event Insurance Vendor Certificate of Insurance Contracts / Rental Agre…" at bounding box center [784, 343] width 474 height 32
click at [618, 415] on input "Name*" at bounding box center [784, 408] width 474 height 32
type input "Floor Plan Draft"
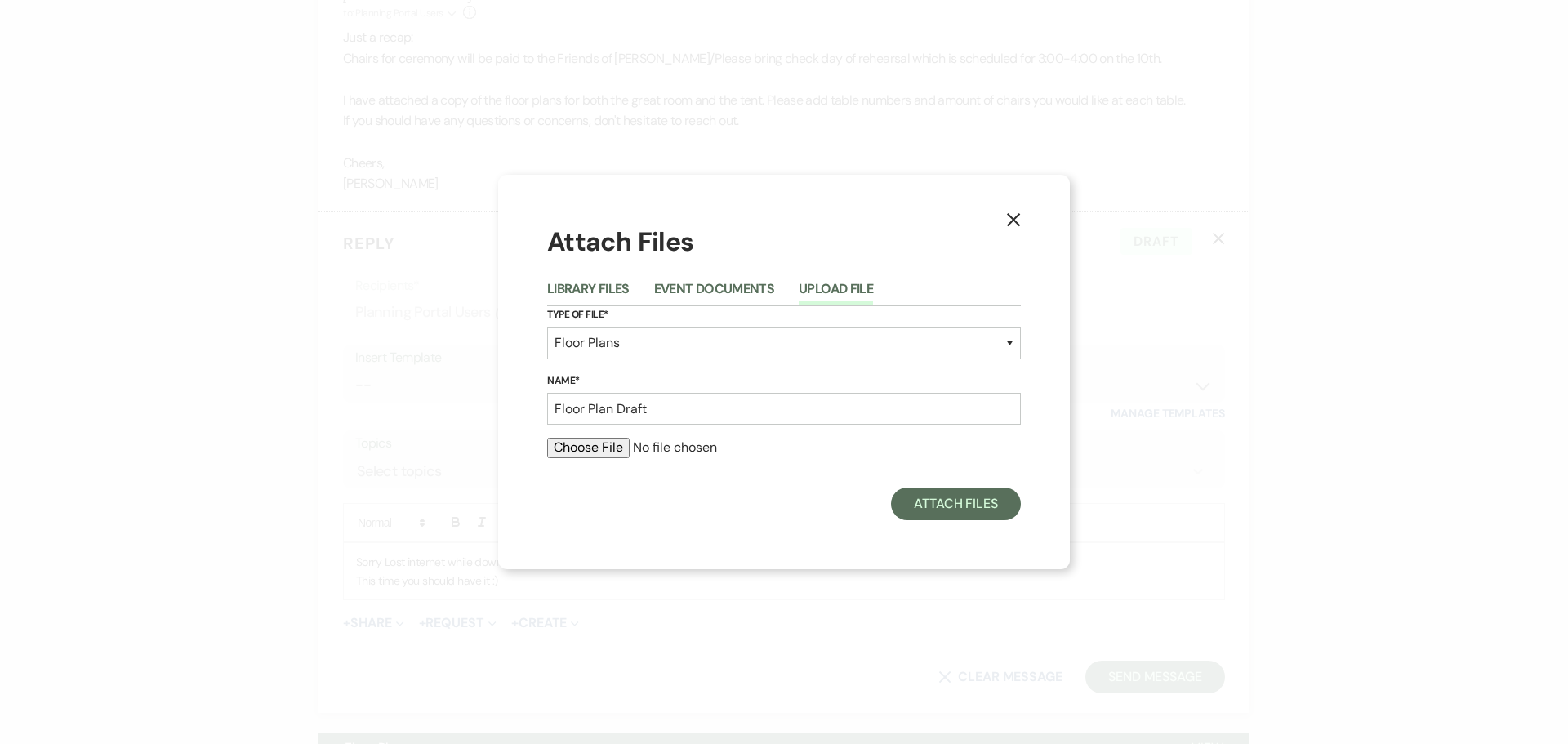
click at [611, 459] on div at bounding box center [784, 454] width 474 height 33
click at [609, 451] on input "file" at bounding box center [784, 447] width 474 height 20
type input "C:\fakepath\[PERSON_NAME] & [PERSON_NAME] - Draft [DATE].pdf"
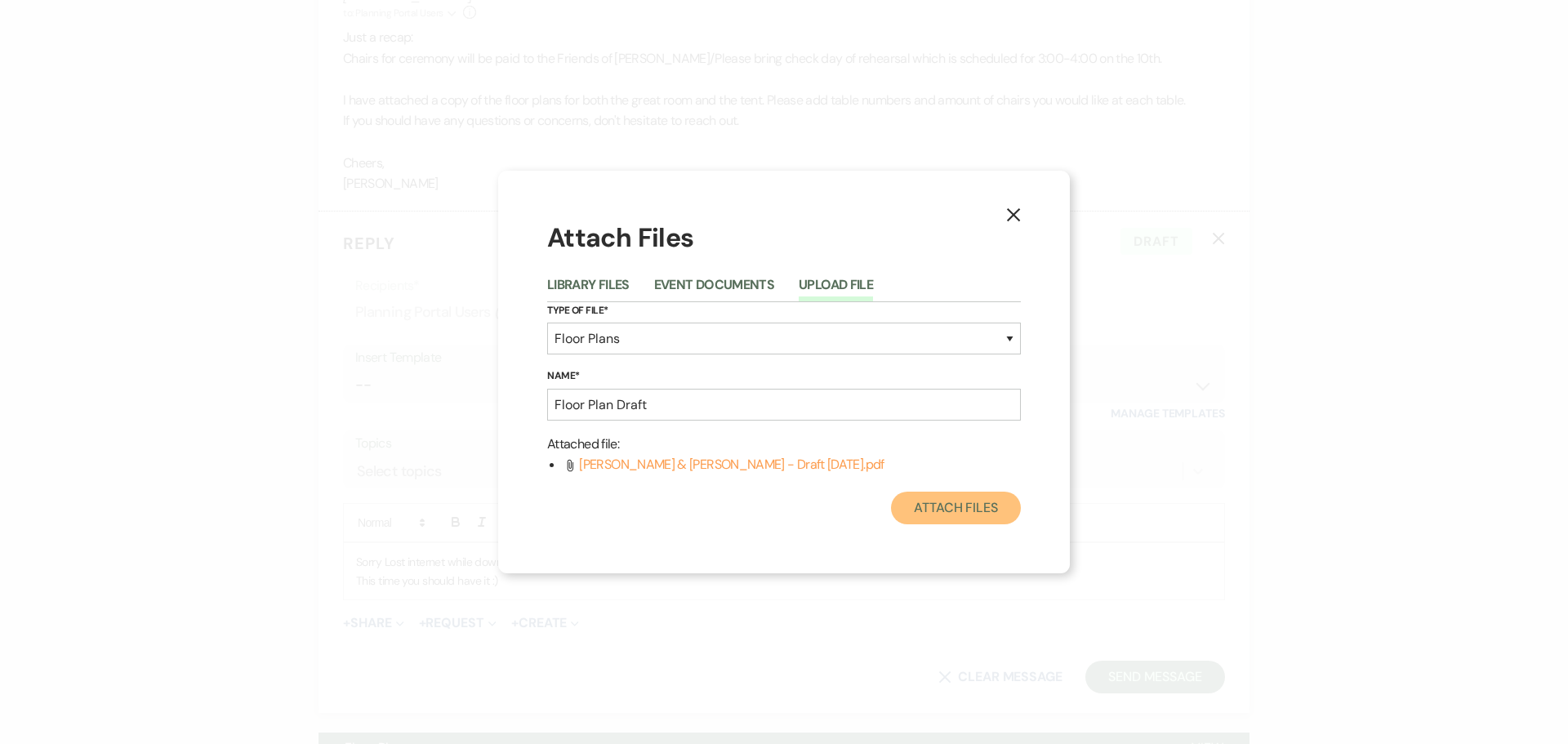
click at [950, 510] on button "Attach Files" at bounding box center [955, 508] width 130 height 33
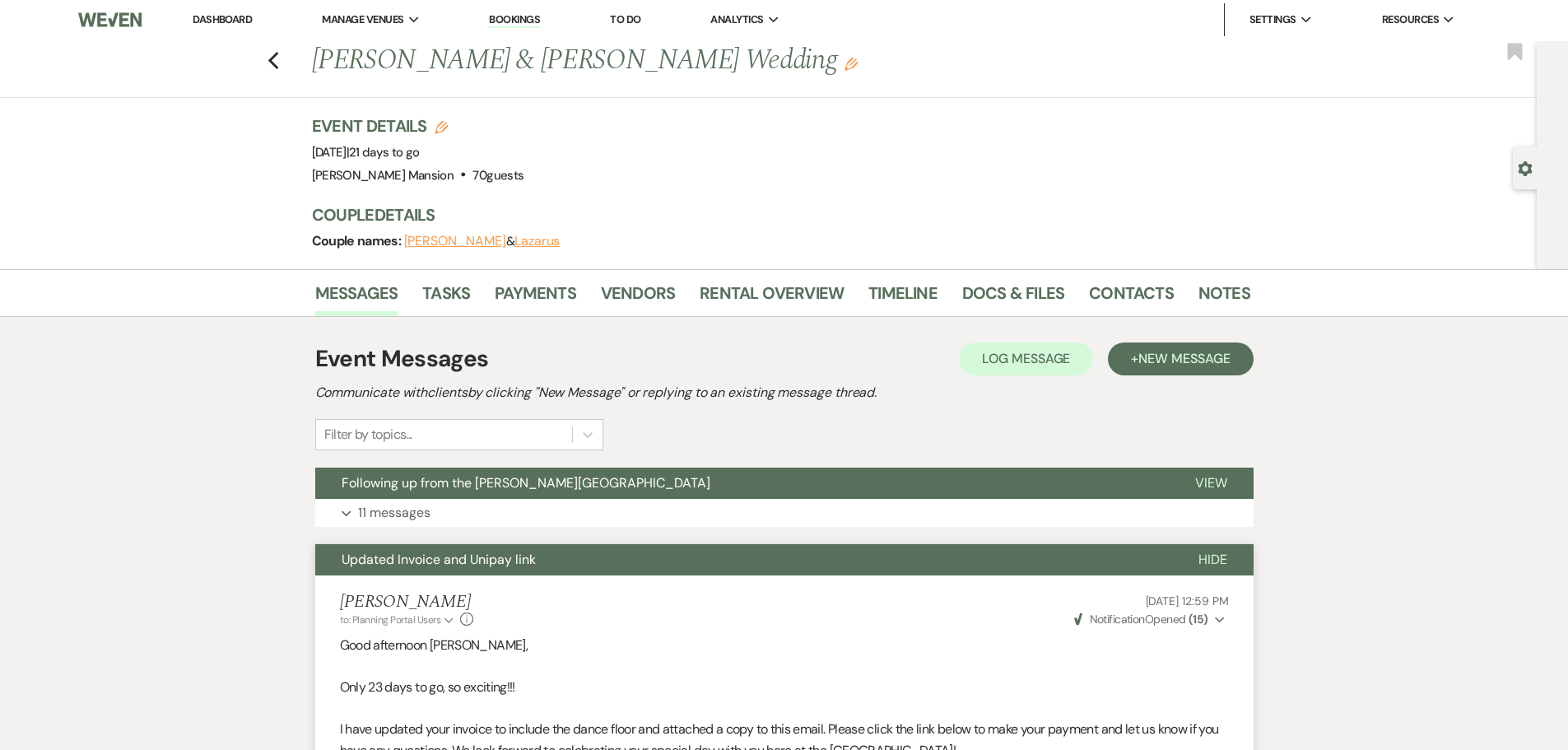
scroll to position [0, 0]
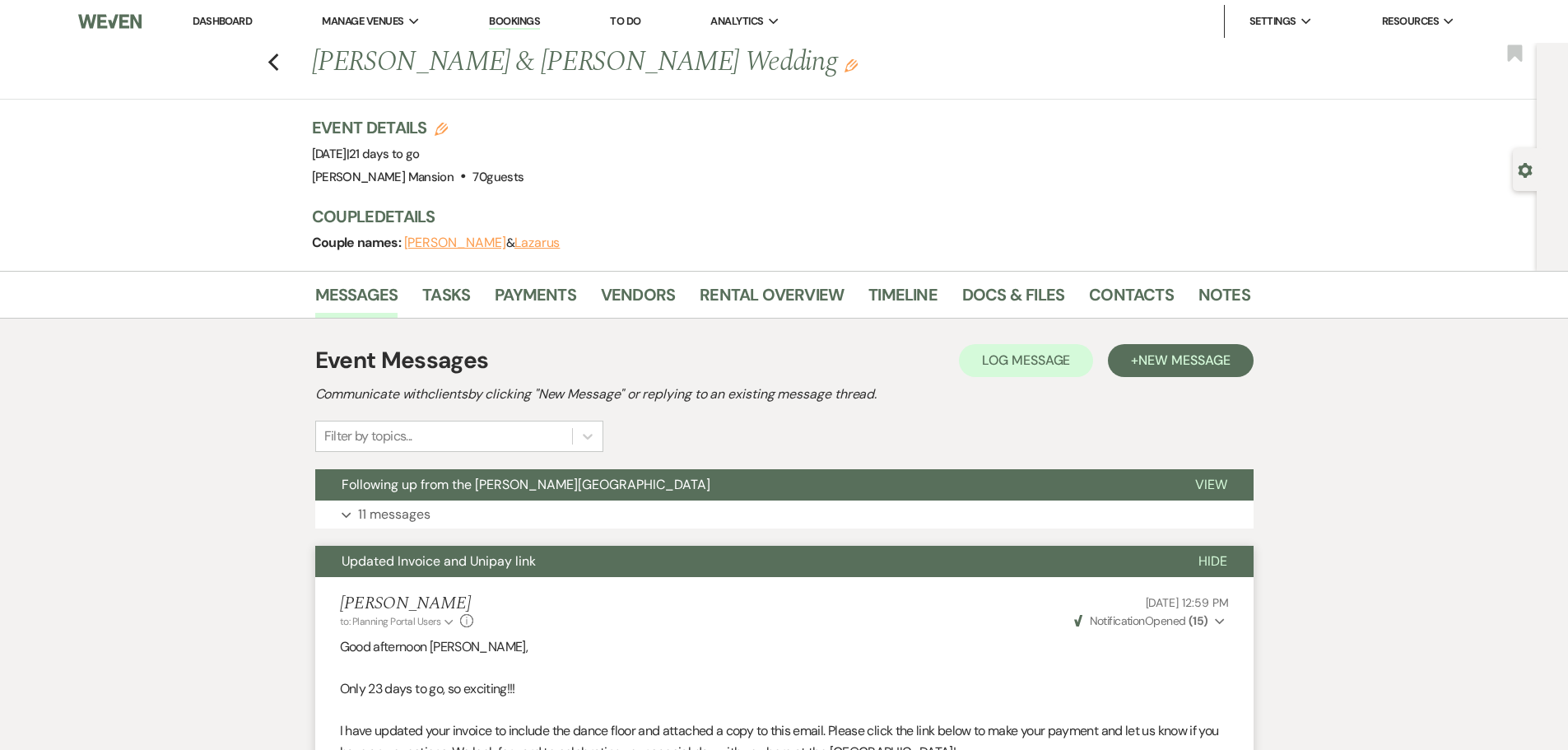
click at [507, 27] on link "Bookings" at bounding box center [514, 21] width 51 height 16
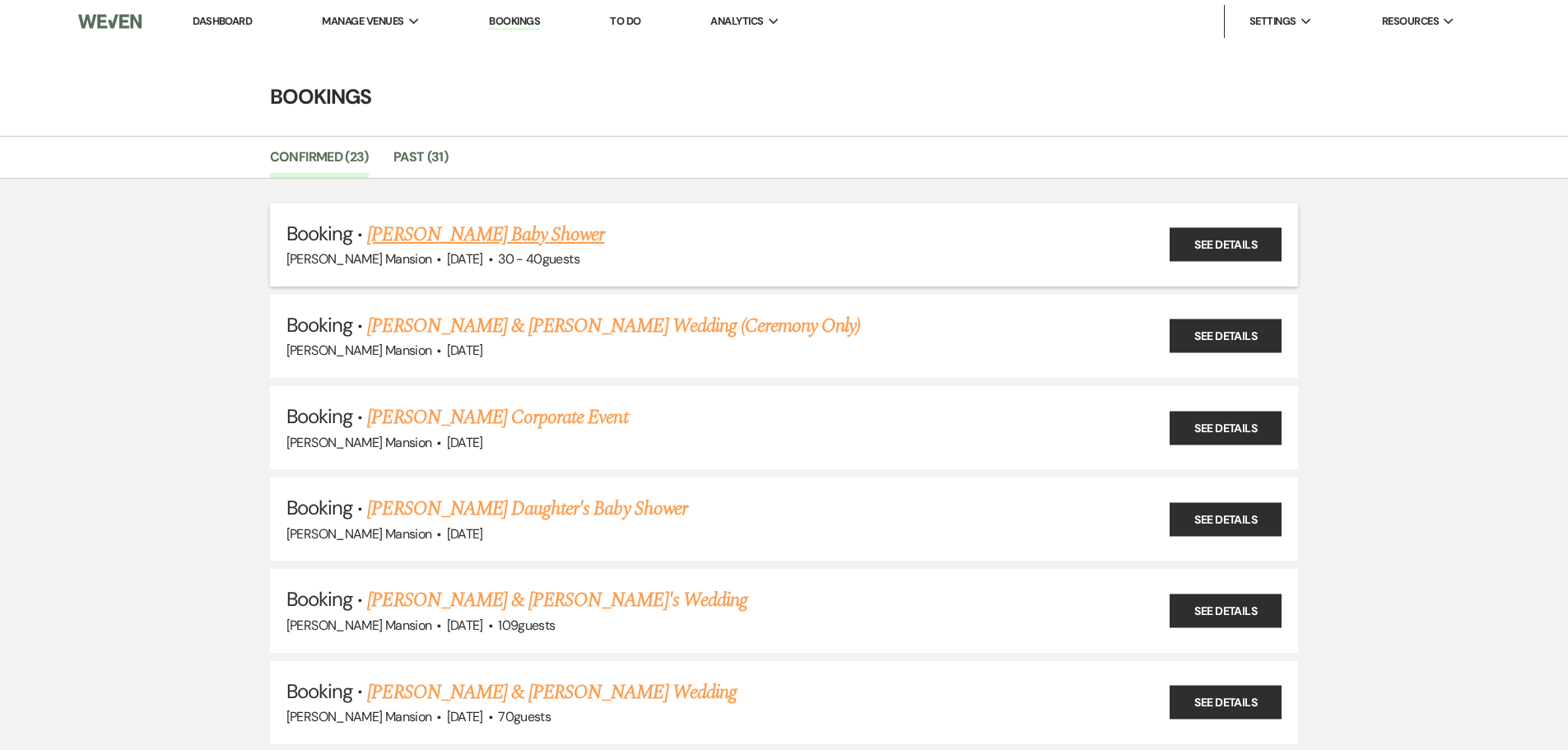
click at [480, 234] on link "[PERSON_NAME] Baby Shower" at bounding box center [485, 235] width 237 height 29
select select "22"
select select "3"
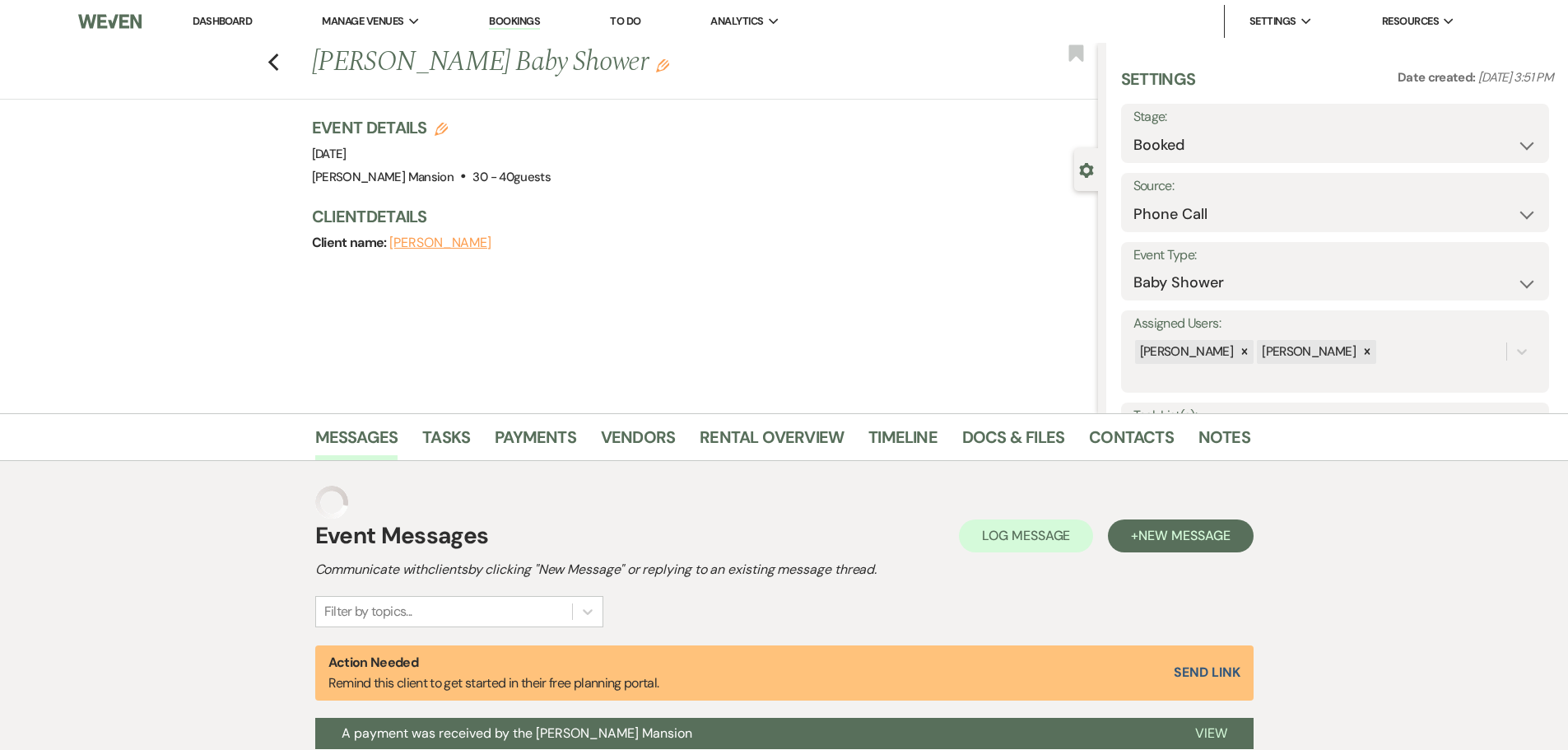
click at [480, 234] on div "Client name: [PERSON_NAME]" at bounding box center [696, 242] width 769 height 23
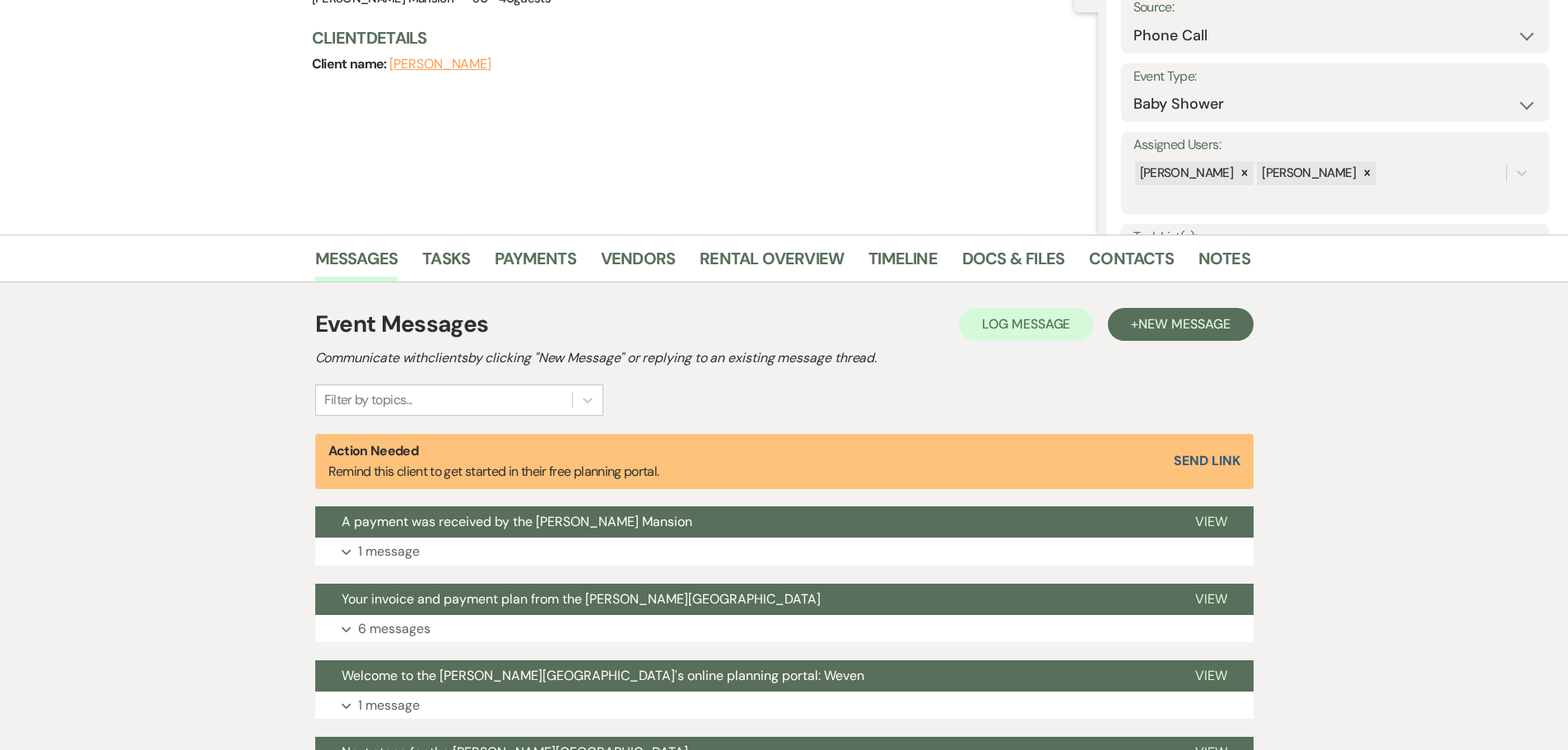
scroll to position [432, 0]
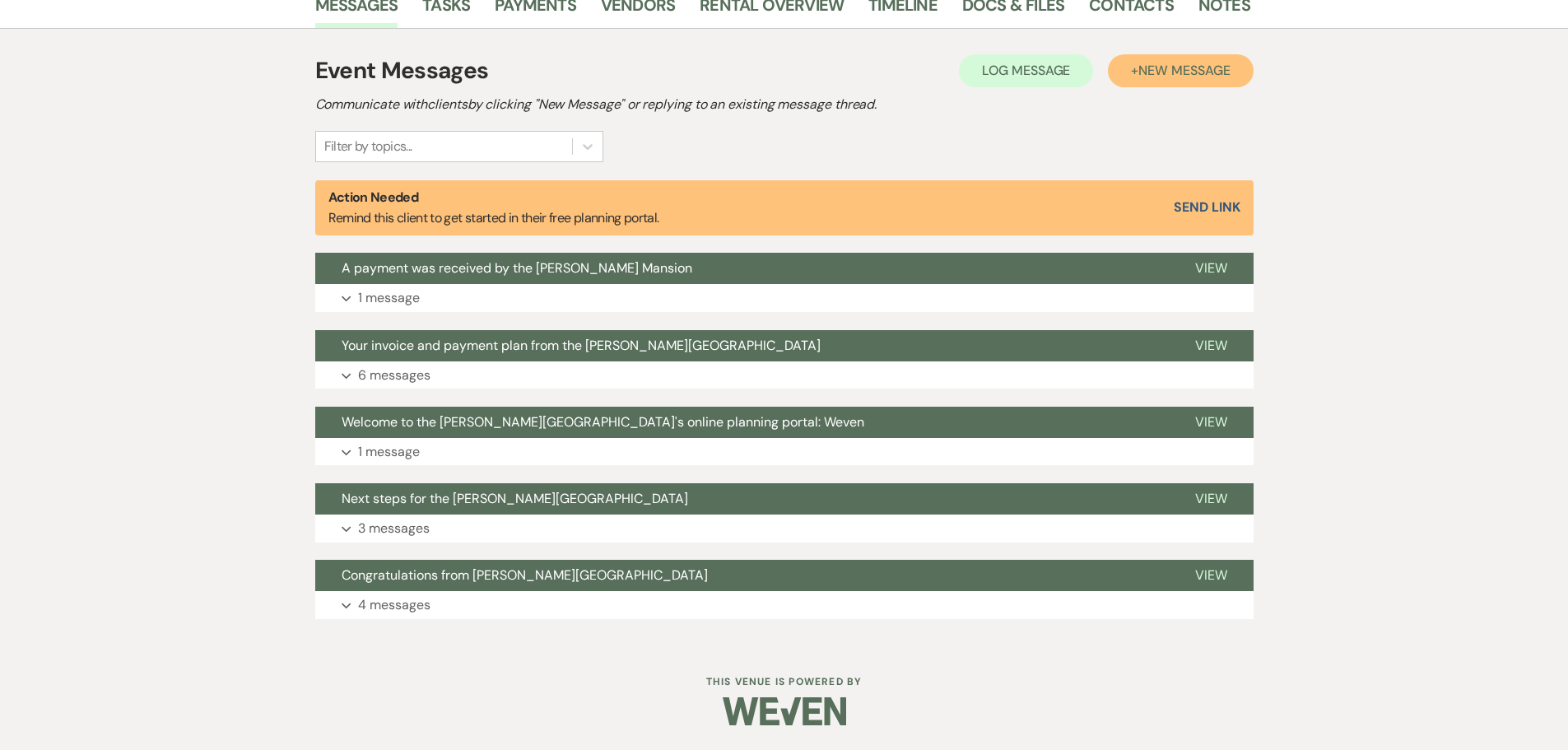
click at [1198, 74] on span "New Message" at bounding box center [1185, 70] width 92 height 17
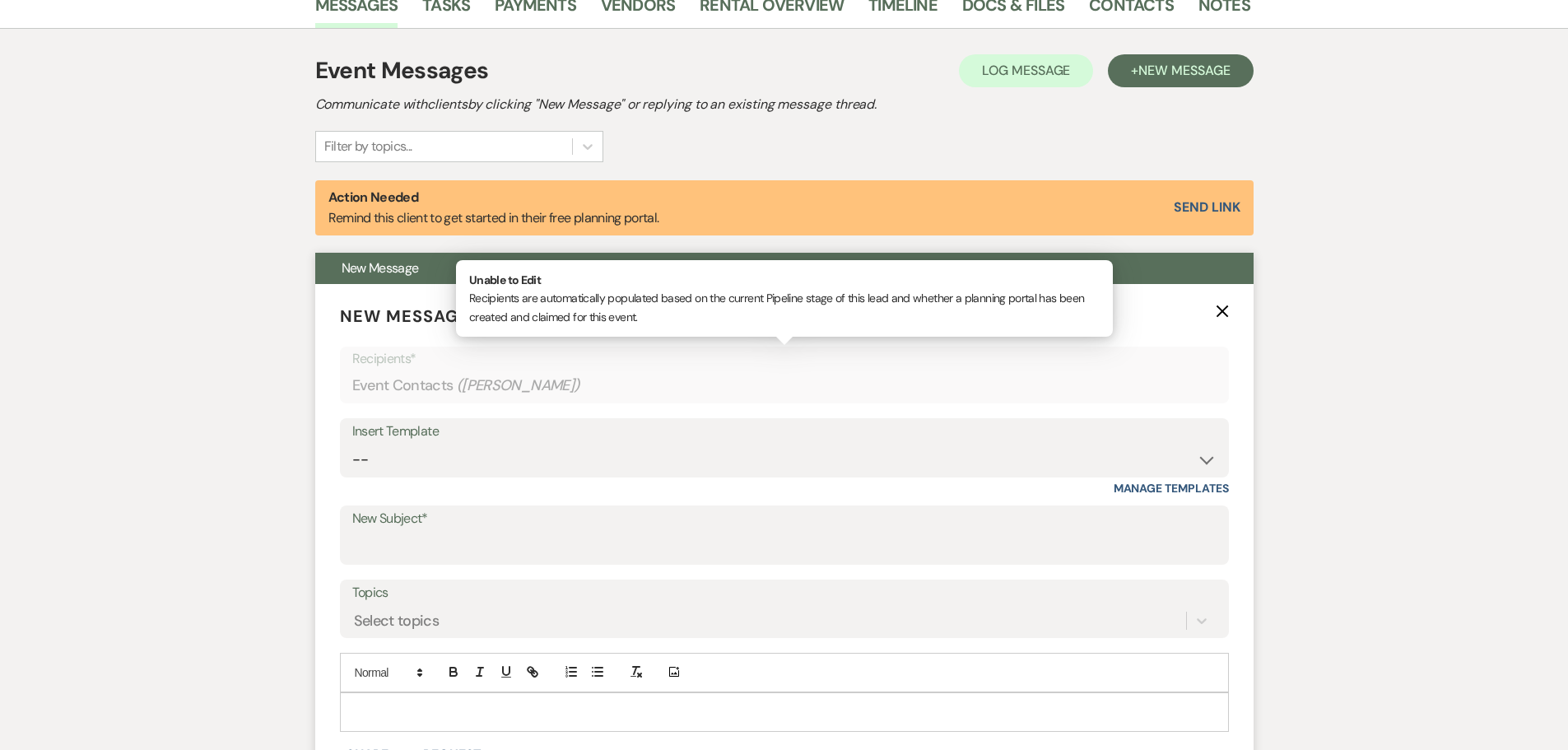
click at [420, 391] on div "Event Contacts ( [PERSON_NAME] )" at bounding box center [784, 385] width 865 height 32
click at [392, 372] on div "Event Contacts ( [PERSON_NAME] )" at bounding box center [784, 385] width 865 height 32
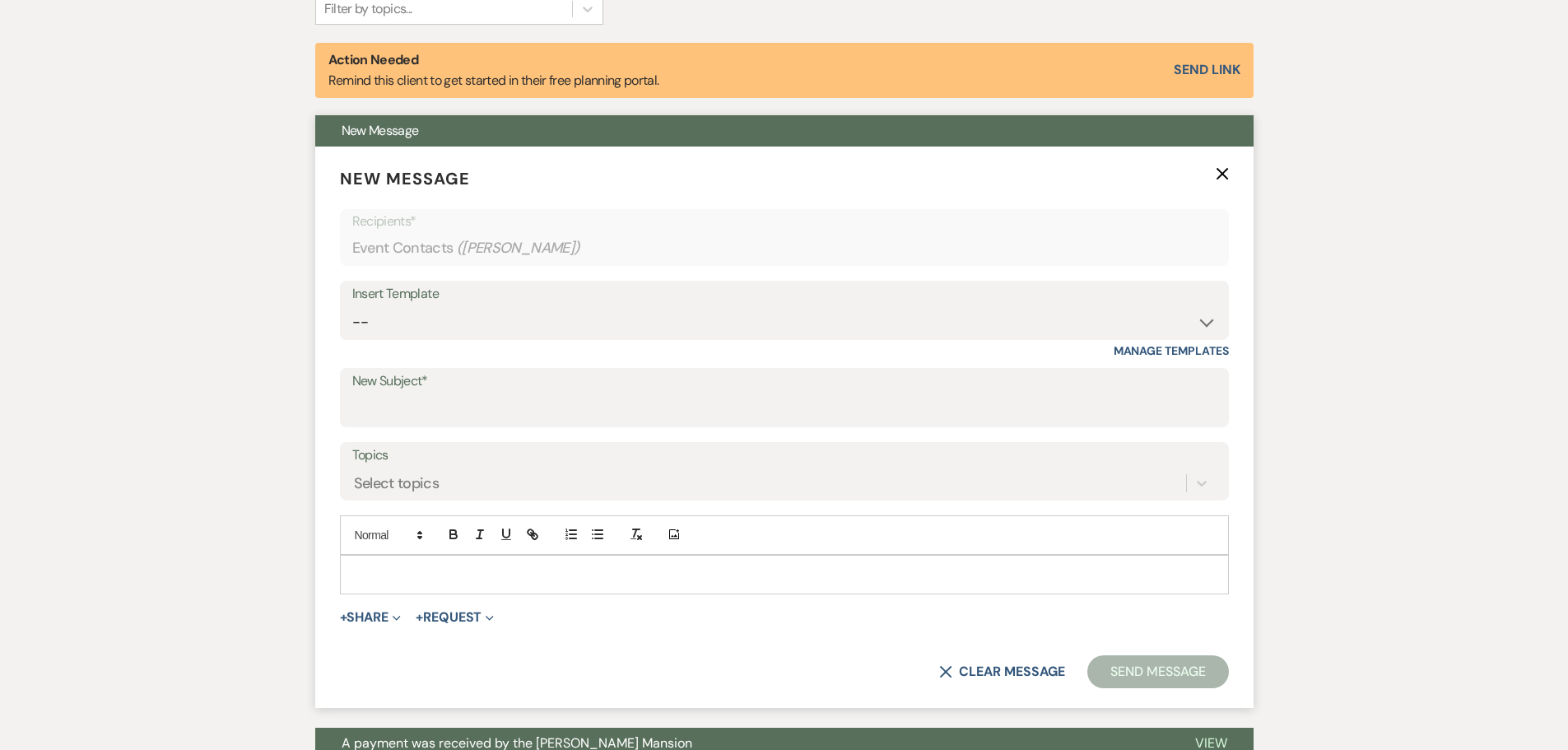
scroll to position [597, 0]
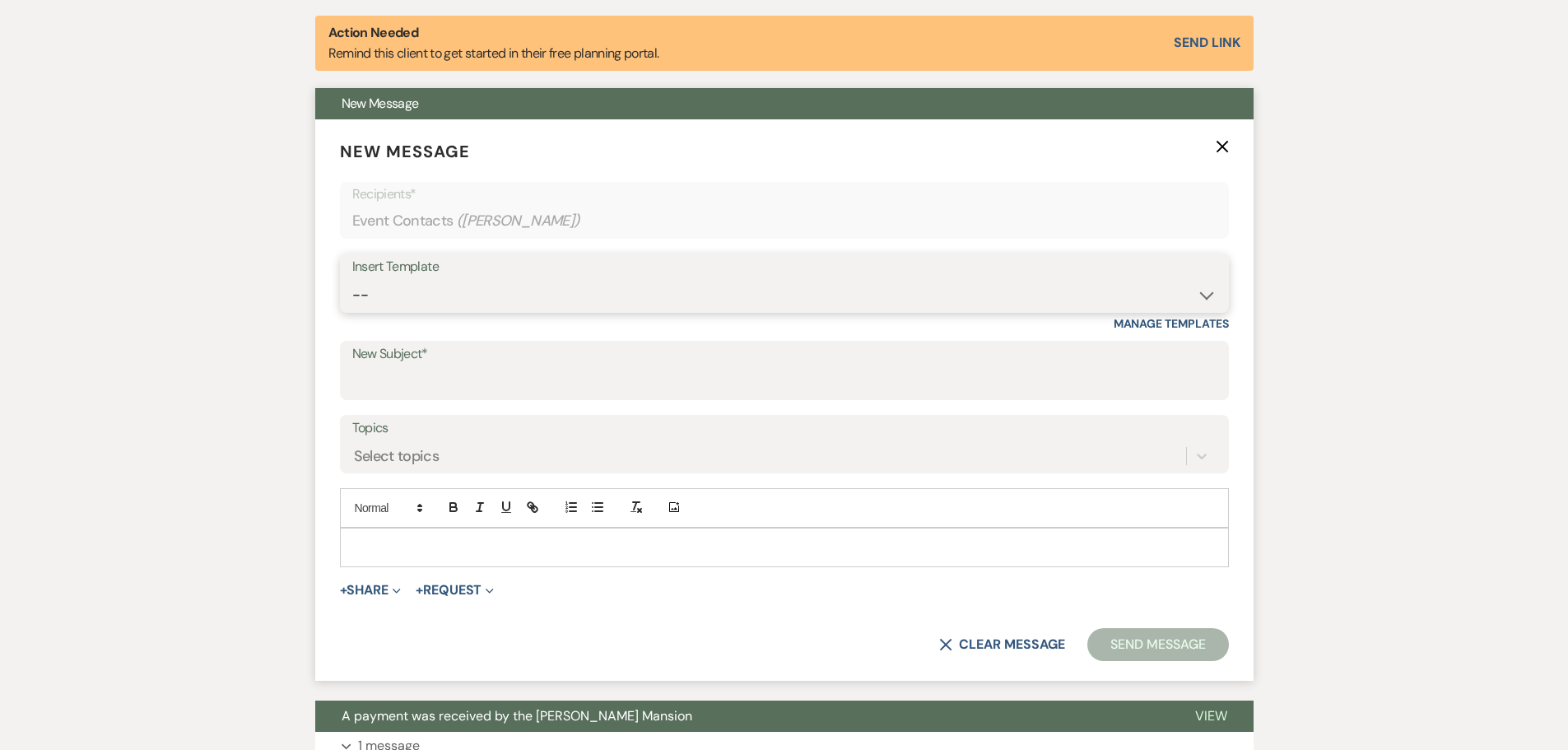
click at [385, 296] on select "-- Initial Inquiry Response Tour Request Response Follow Up Contract (Pre-Booke…" at bounding box center [784, 294] width 865 height 32
click at [352, 279] on select "-- Initial Inquiry Response Tour Request Response Follow Up Contract (Pre-Booke…" at bounding box center [784, 294] width 865 height 32
click at [464, 377] on input "New Subject*" at bounding box center [784, 382] width 865 height 32
type input "[DATE]!"
click at [421, 548] on p at bounding box center [784, 547] width 863 height 18
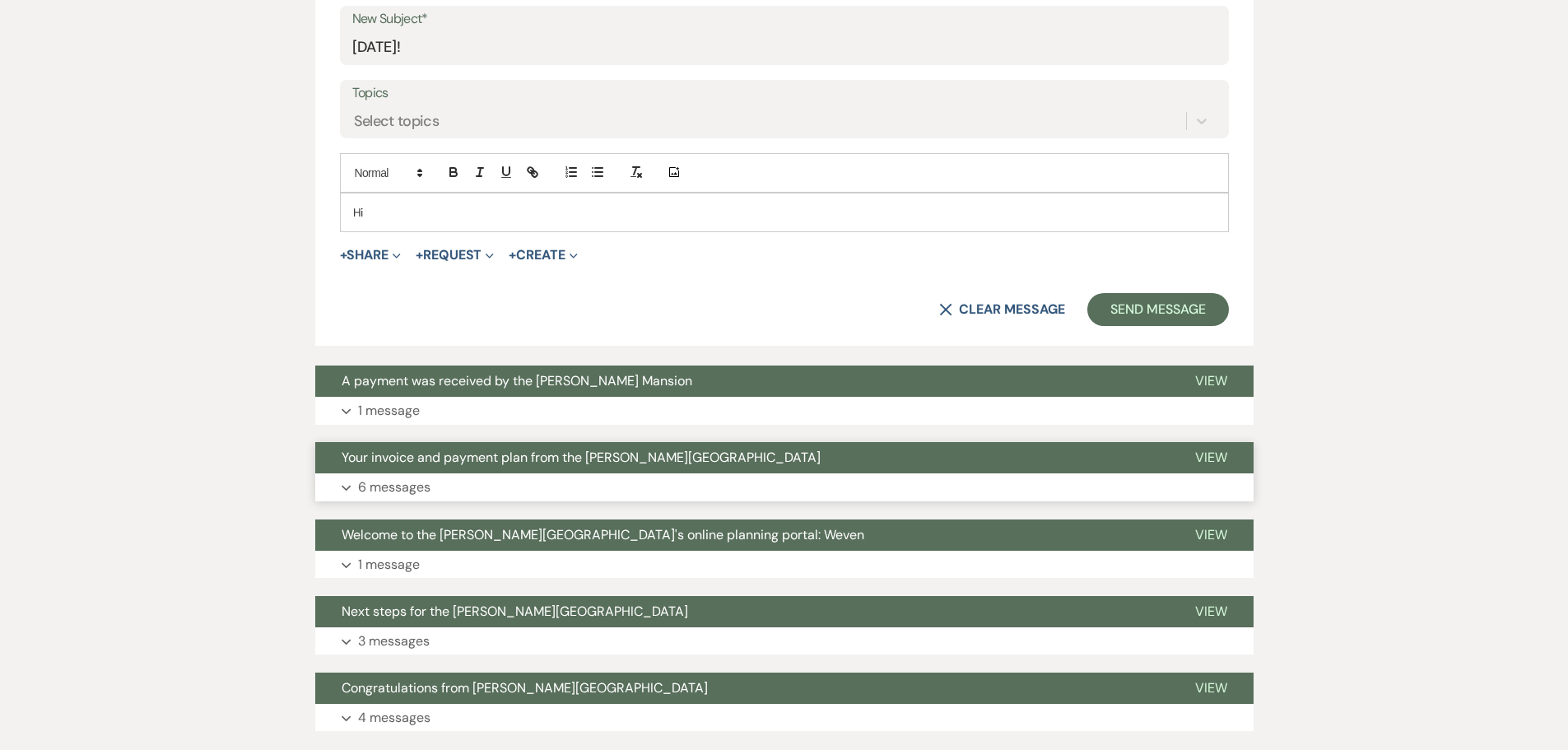
scroll to position [1043, 0]
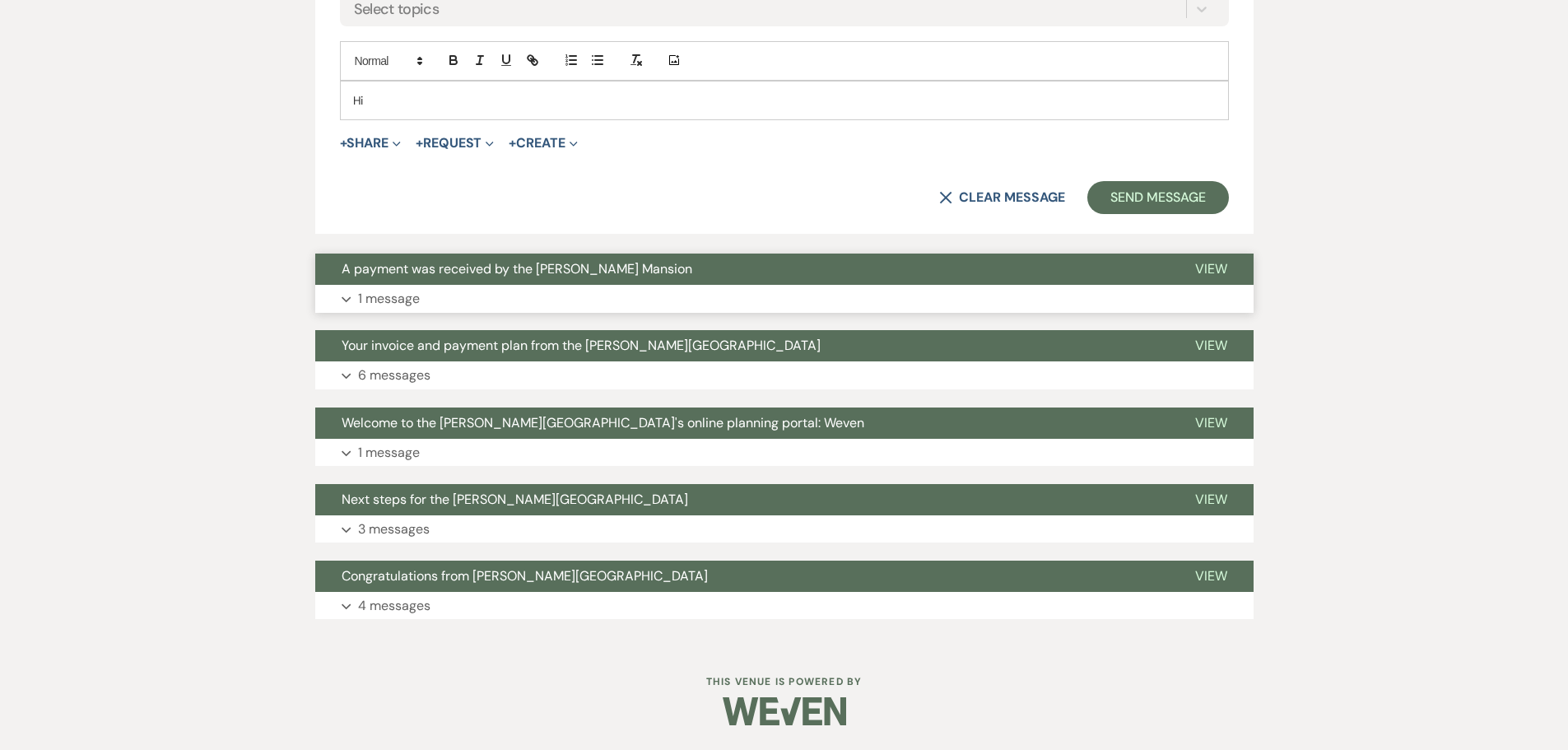
click at [381, 295] on p "1 message" at bounding box center [389, 298] width 61 height 21
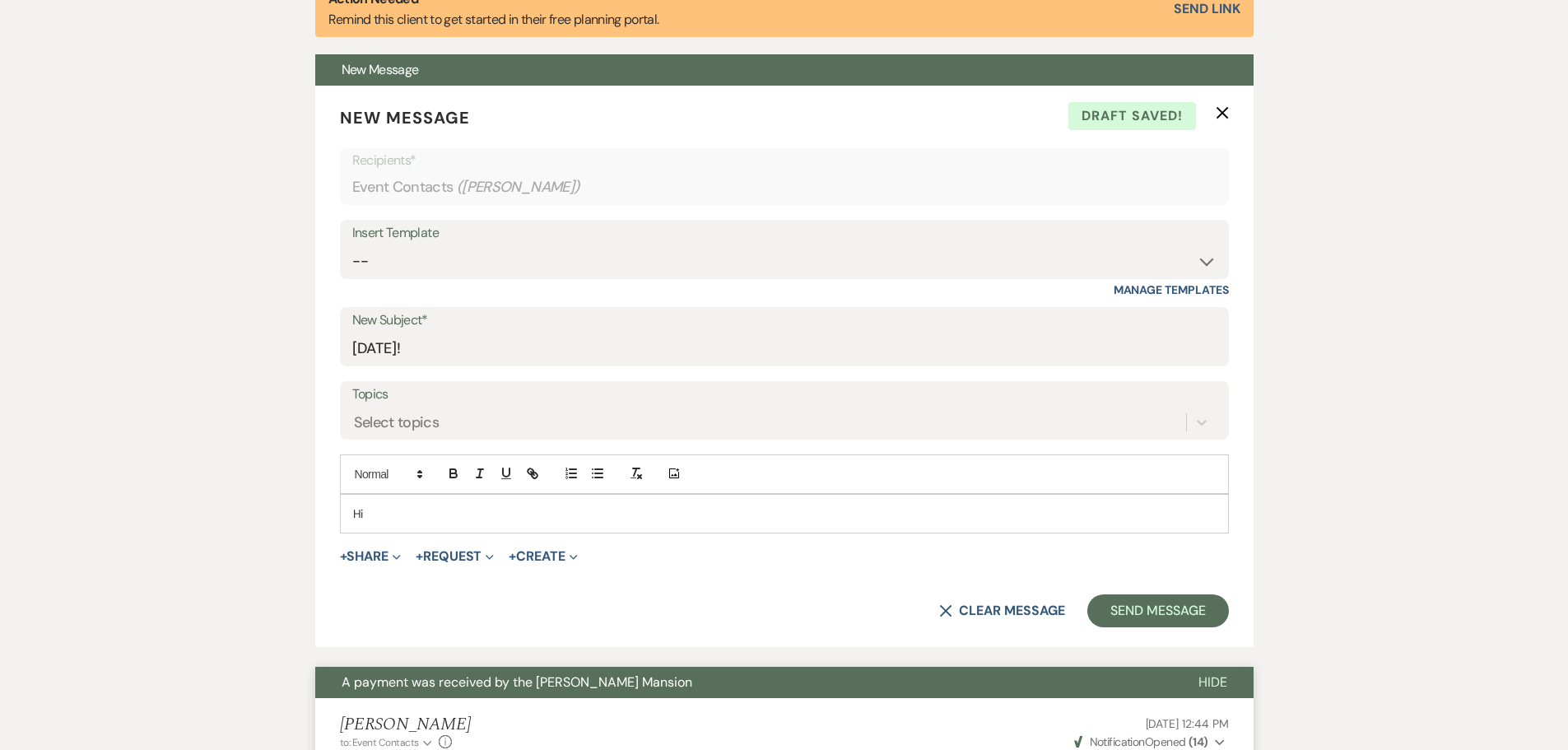
scroll to position [633, 0]
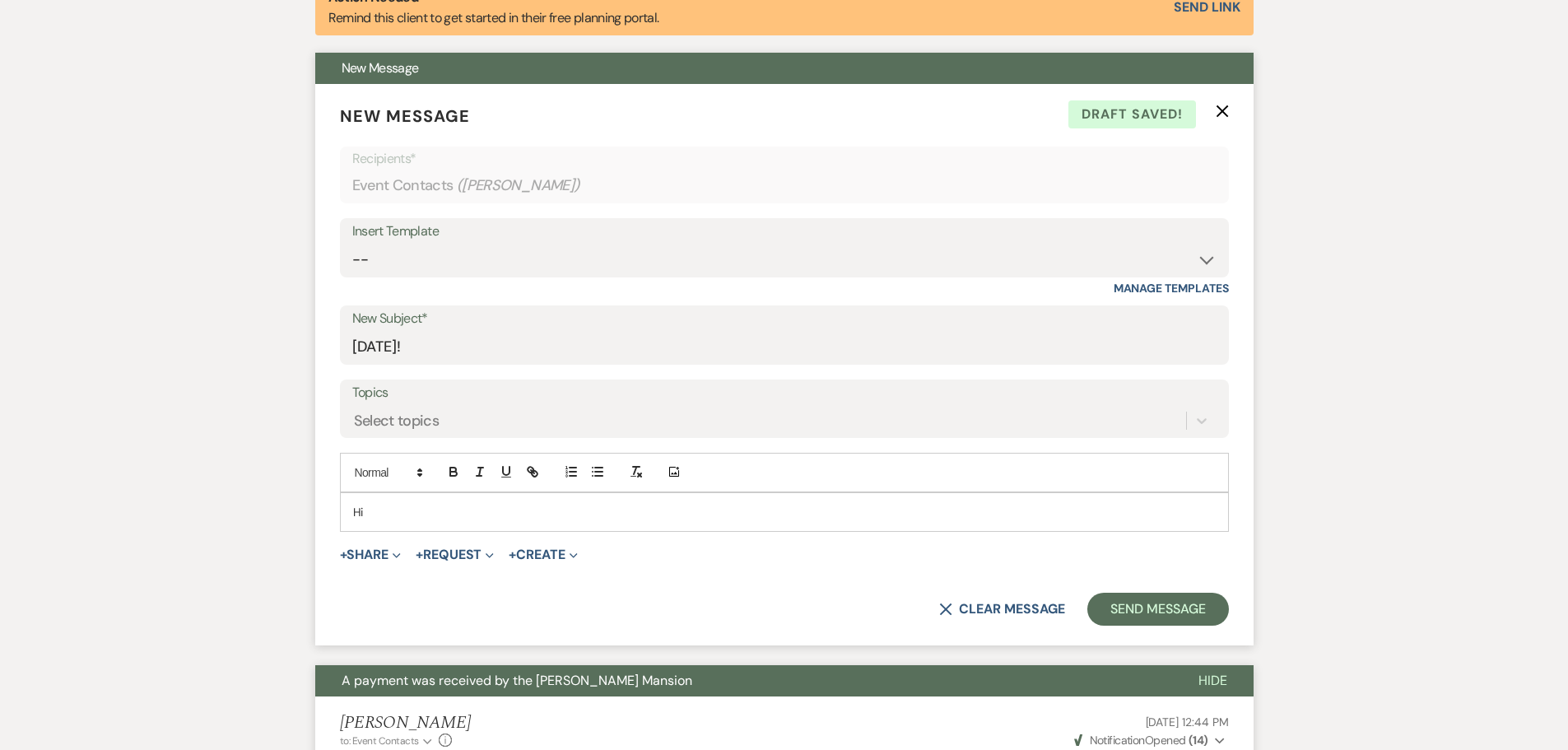
click at [407, 508] on p "Hi" at bounding box center [784, 513] width 863 height 18
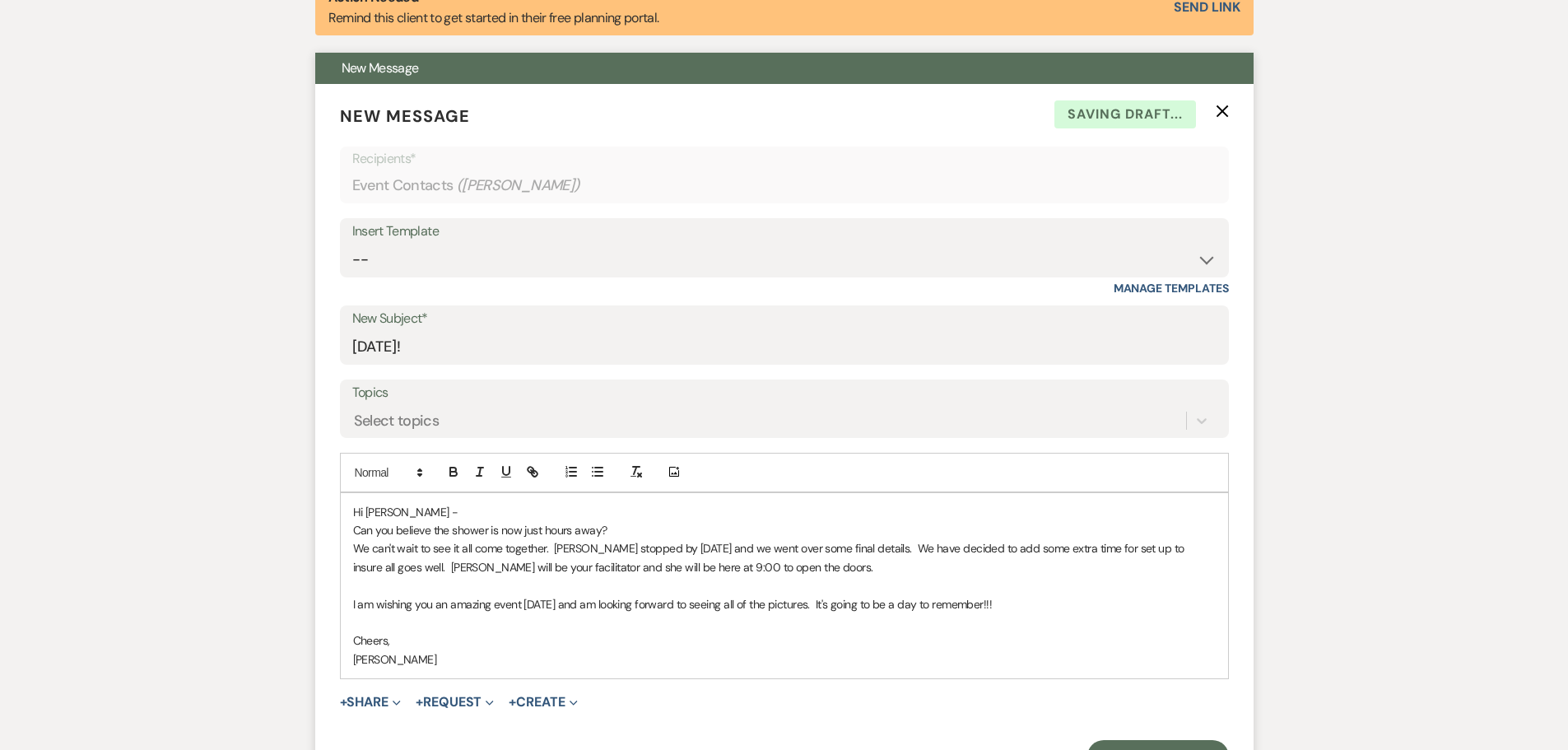
click at [407, 508] on p "Hi [PERSON_NAME] -" at bounding box center [784, 513] width 863 height 18
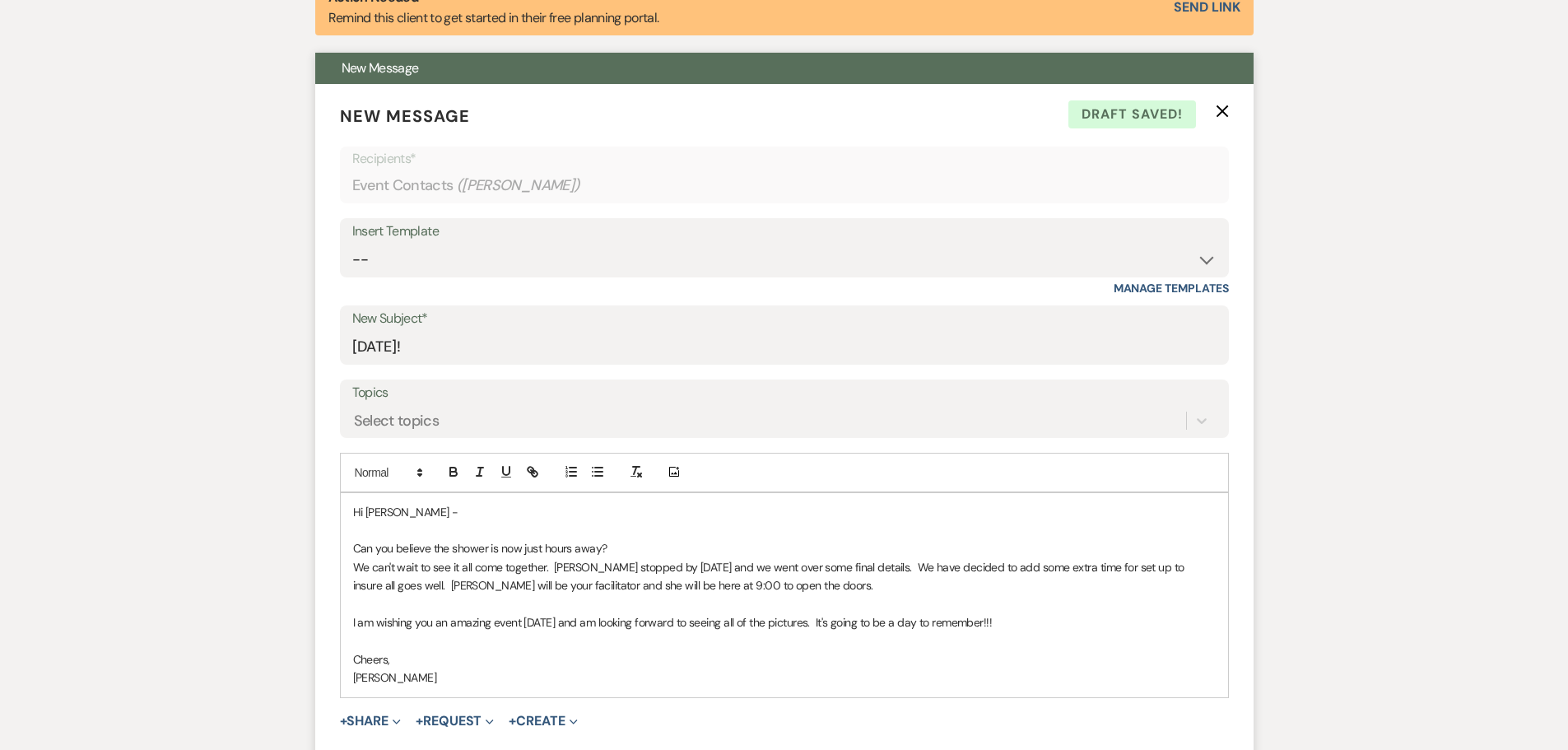
click at [629, 539] on p "Can you believe the shower is now just hours away?" at bounding box center [784, 548] width 863 height 18
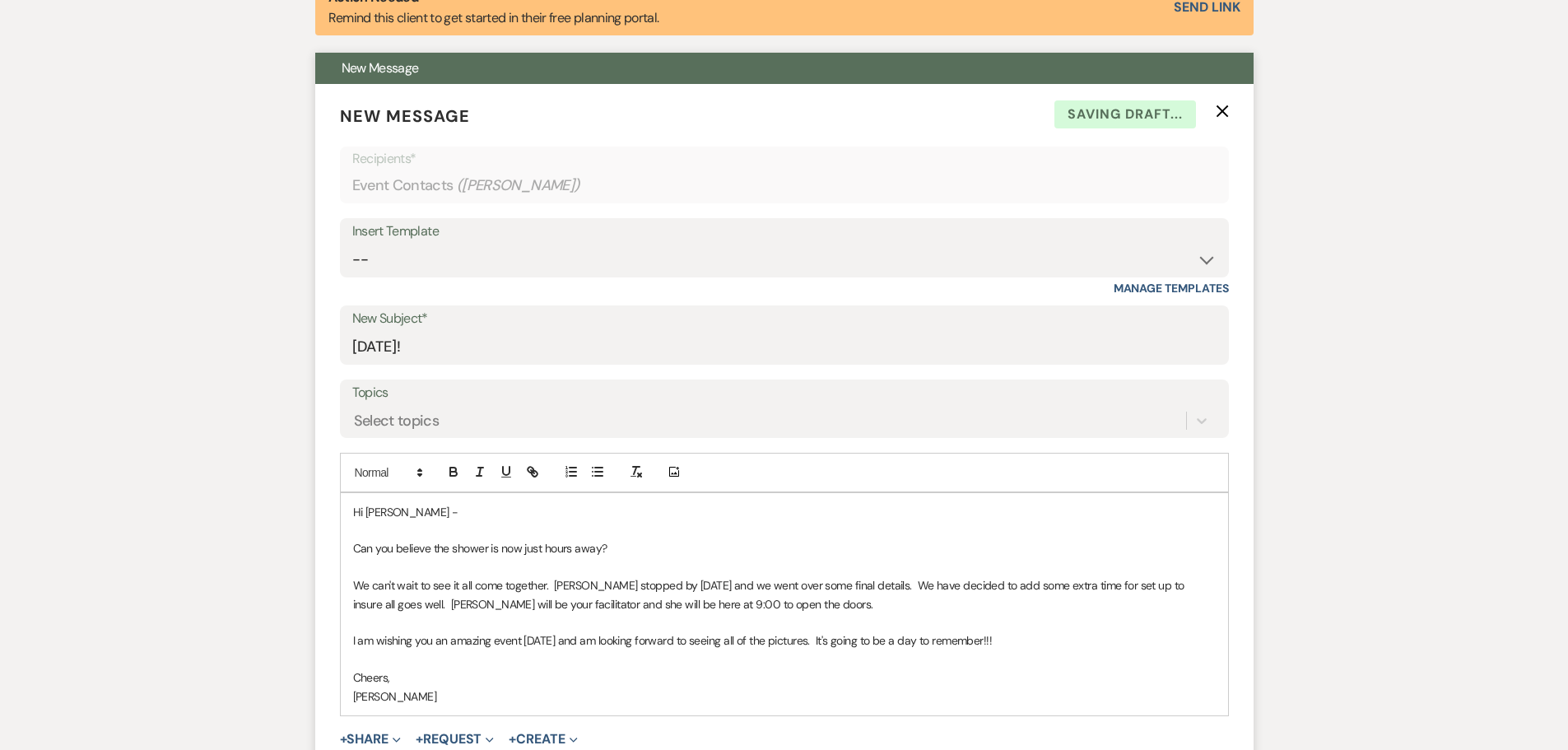
click at [454, 584] on p "We can't wait to see it all come together. [PERSON_NAME] stopped by [DATE] and …" at bounding box center [784, 594] width 863 height 37
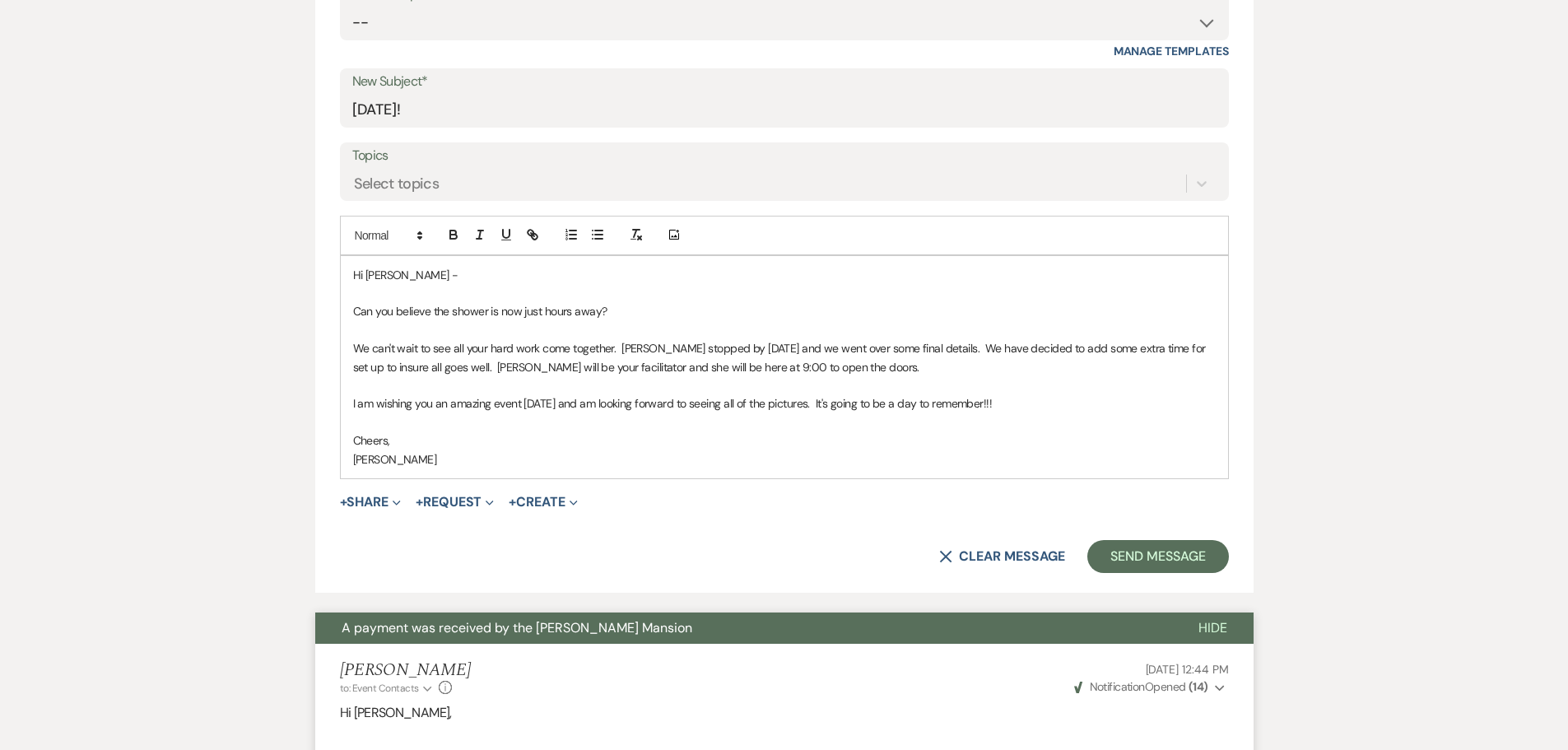
scroll to position [879, 0]
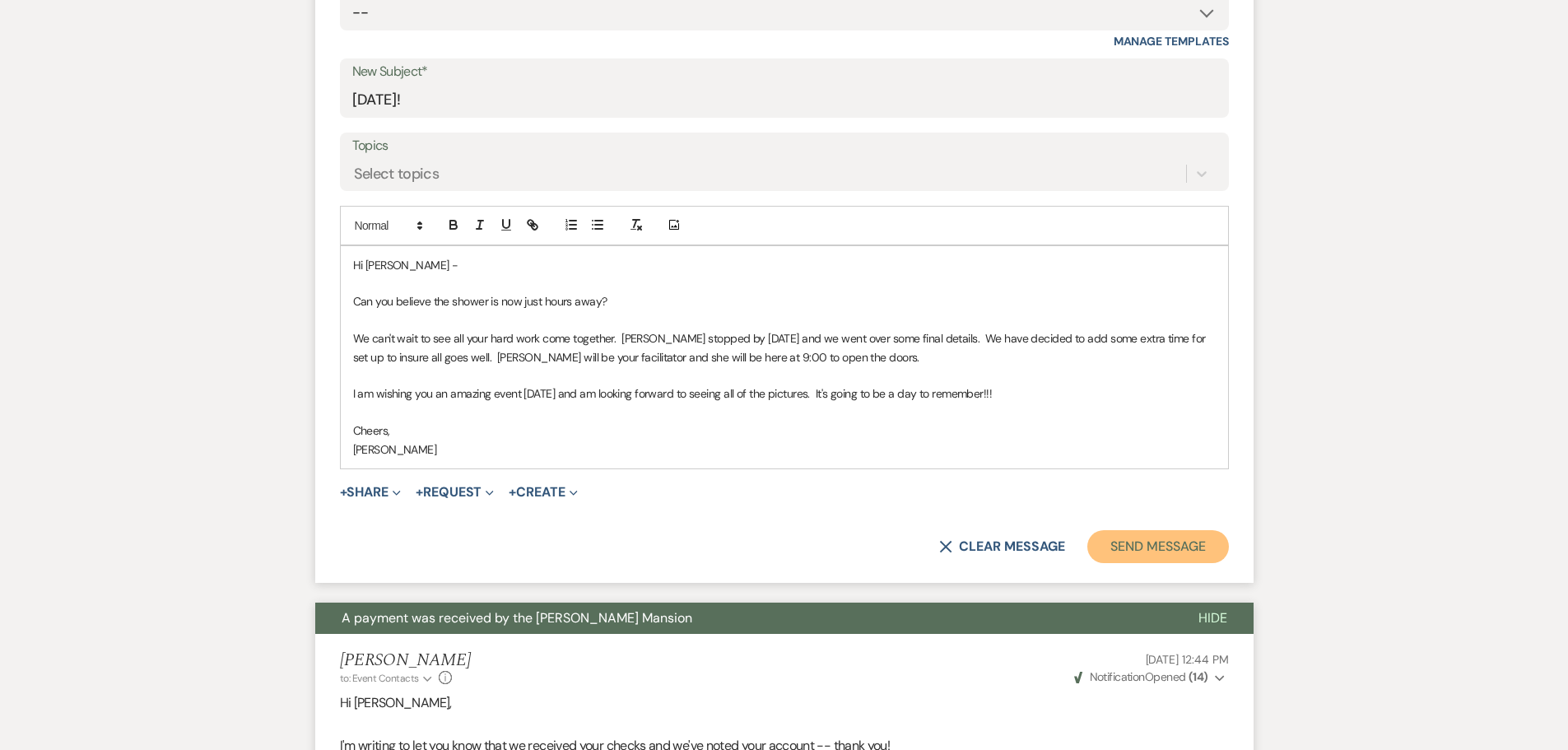
click at [1164, 546] on button "Send Message" at bounding box center [1158, 546] width 141 height 33
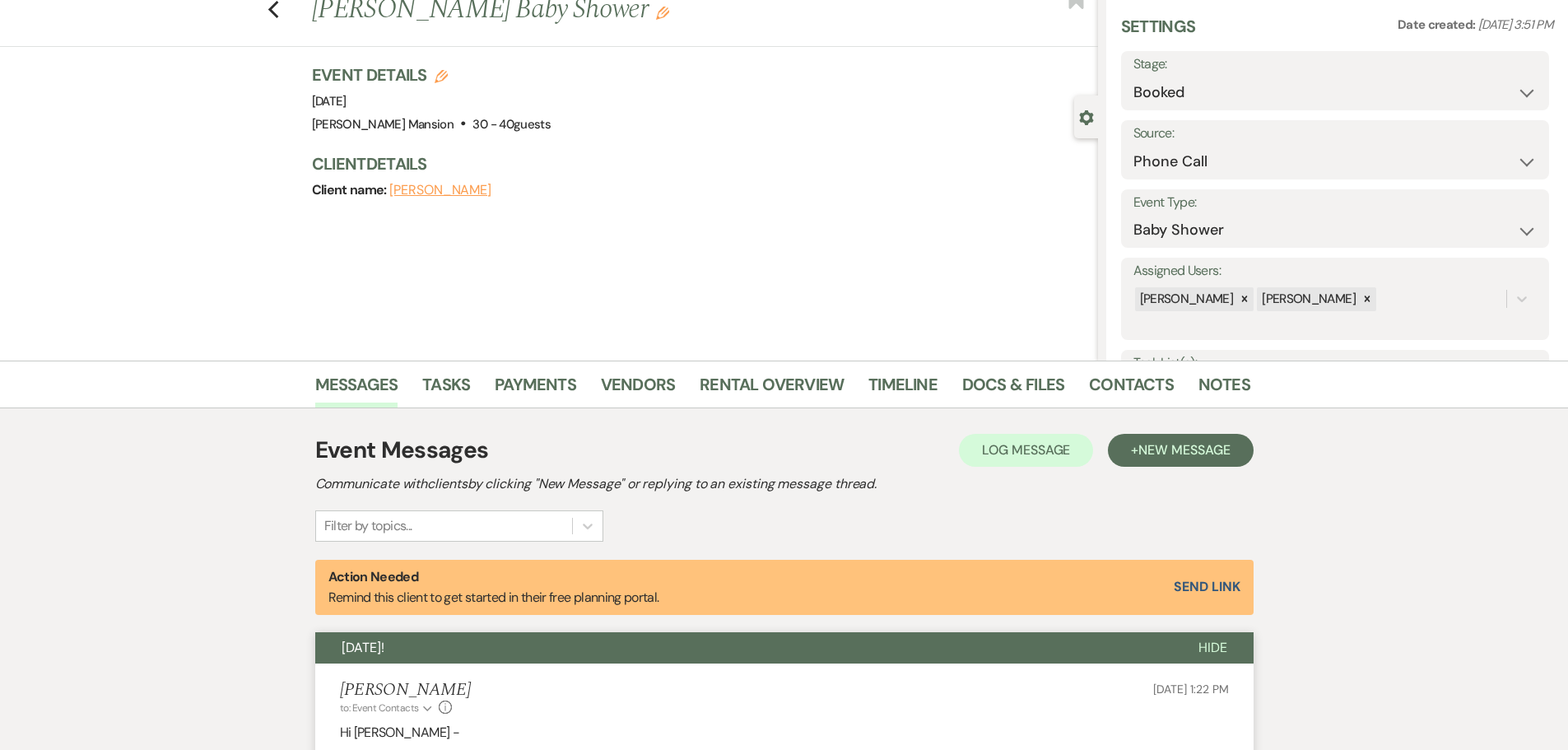
scroll to position [0, 0]
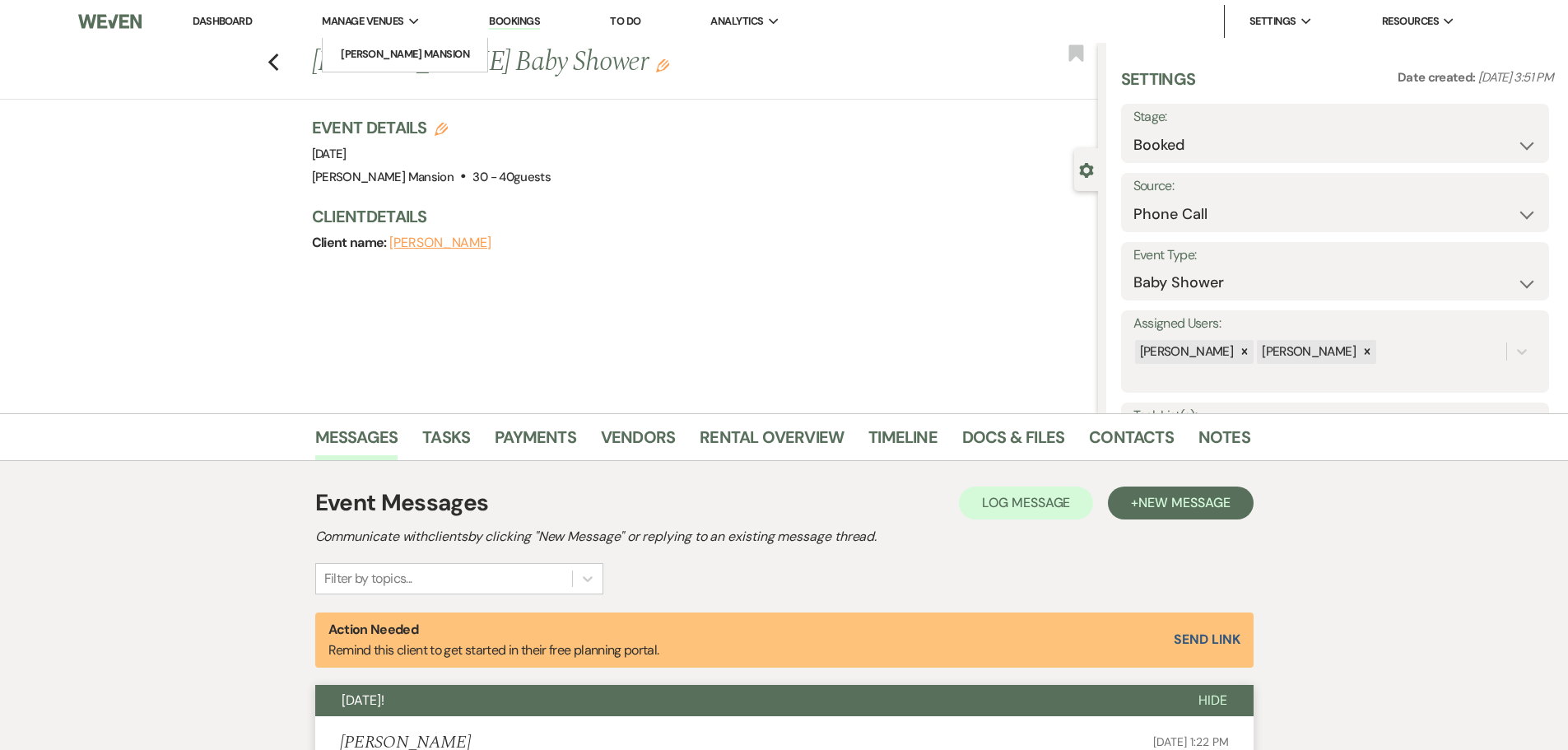
click at [403, 26] on span "Manage Venues" at bounding box center [362, 21] width 82 height 17
click at [403, 52] on li "[PERSON_NAME] Mansion" at bounding box center [405, 54] width 149 height 17
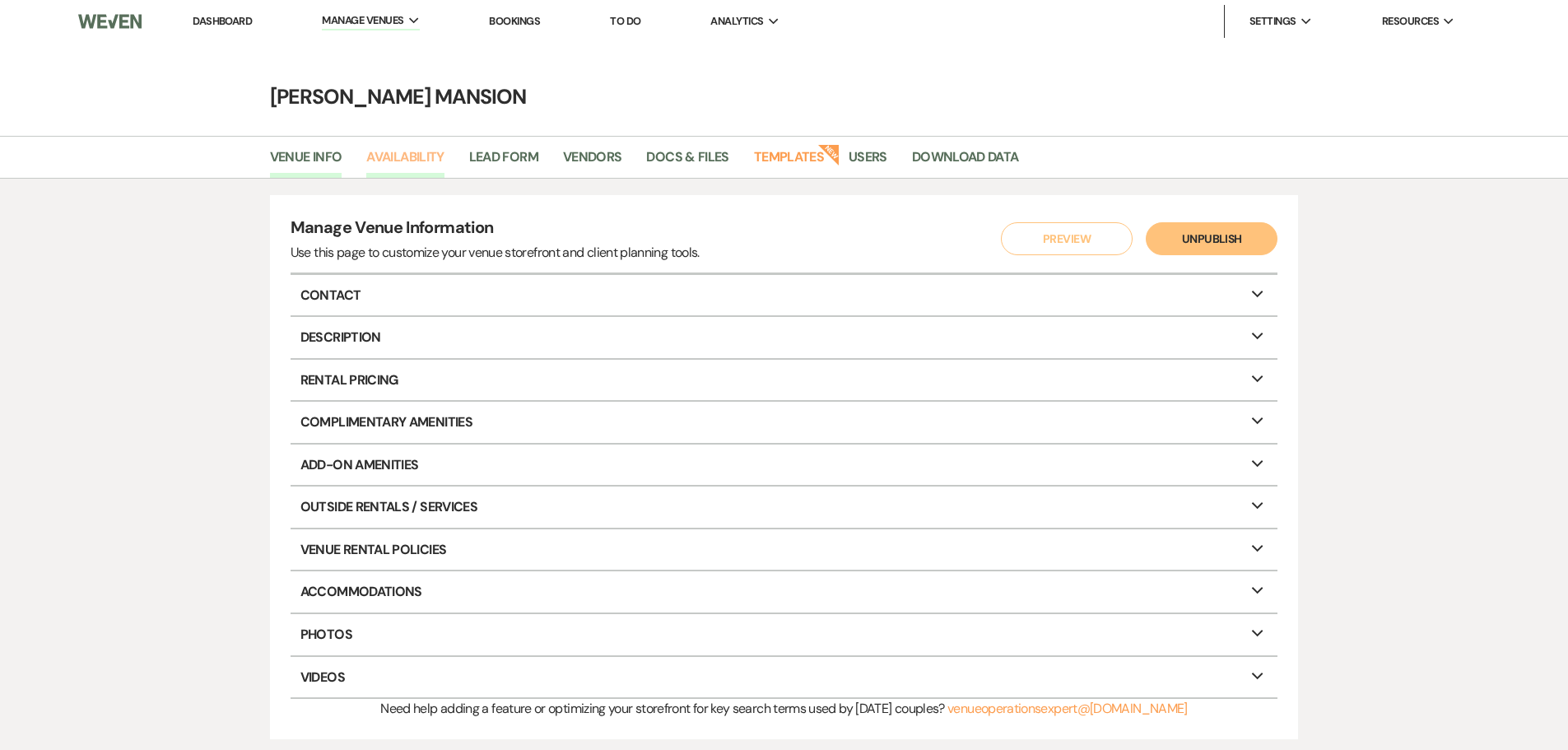
click at [401, 157] on link "Availability" at bounding box center [405, 162] width 77 height 31
select select "2"
select select "2026"
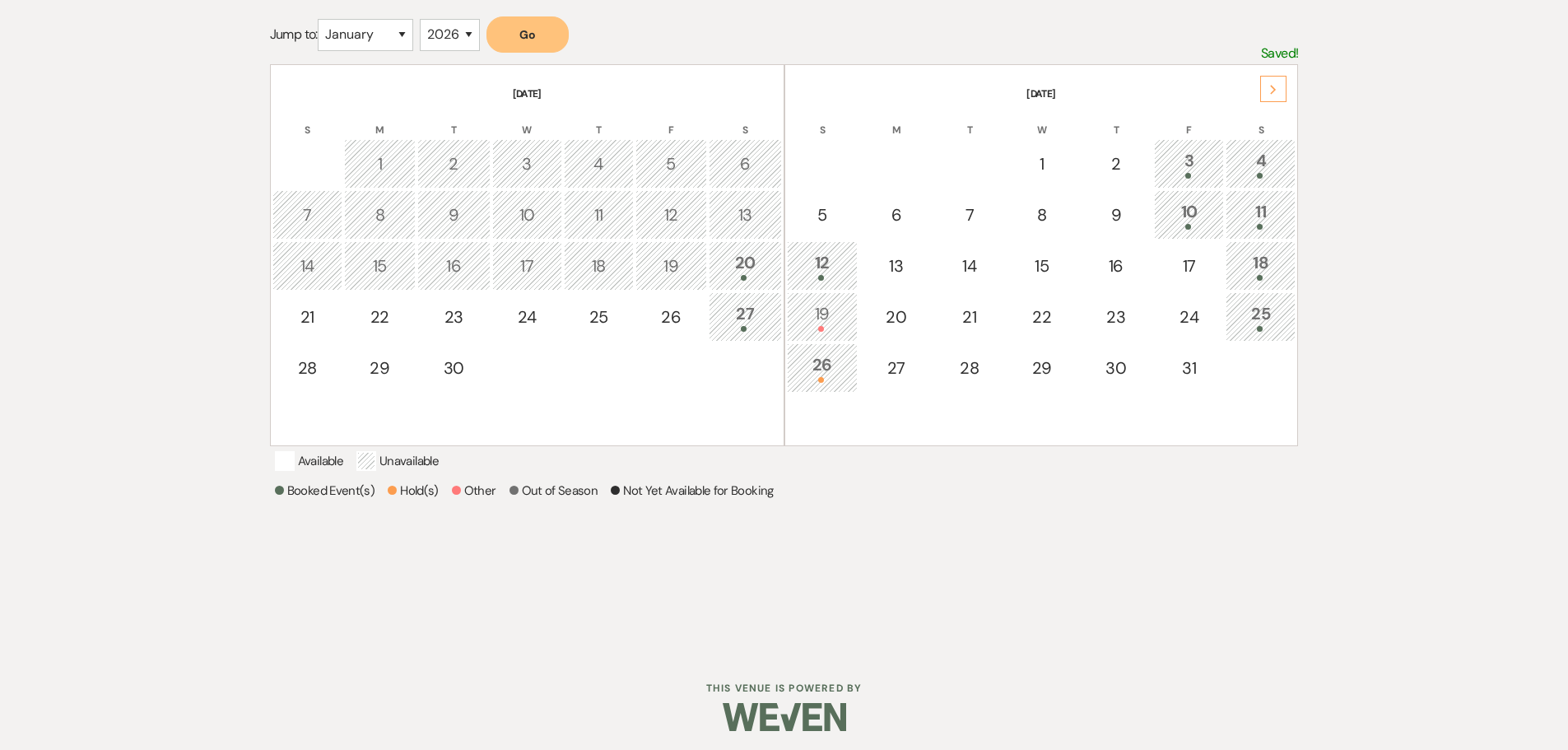
scroll to position [327, 0]
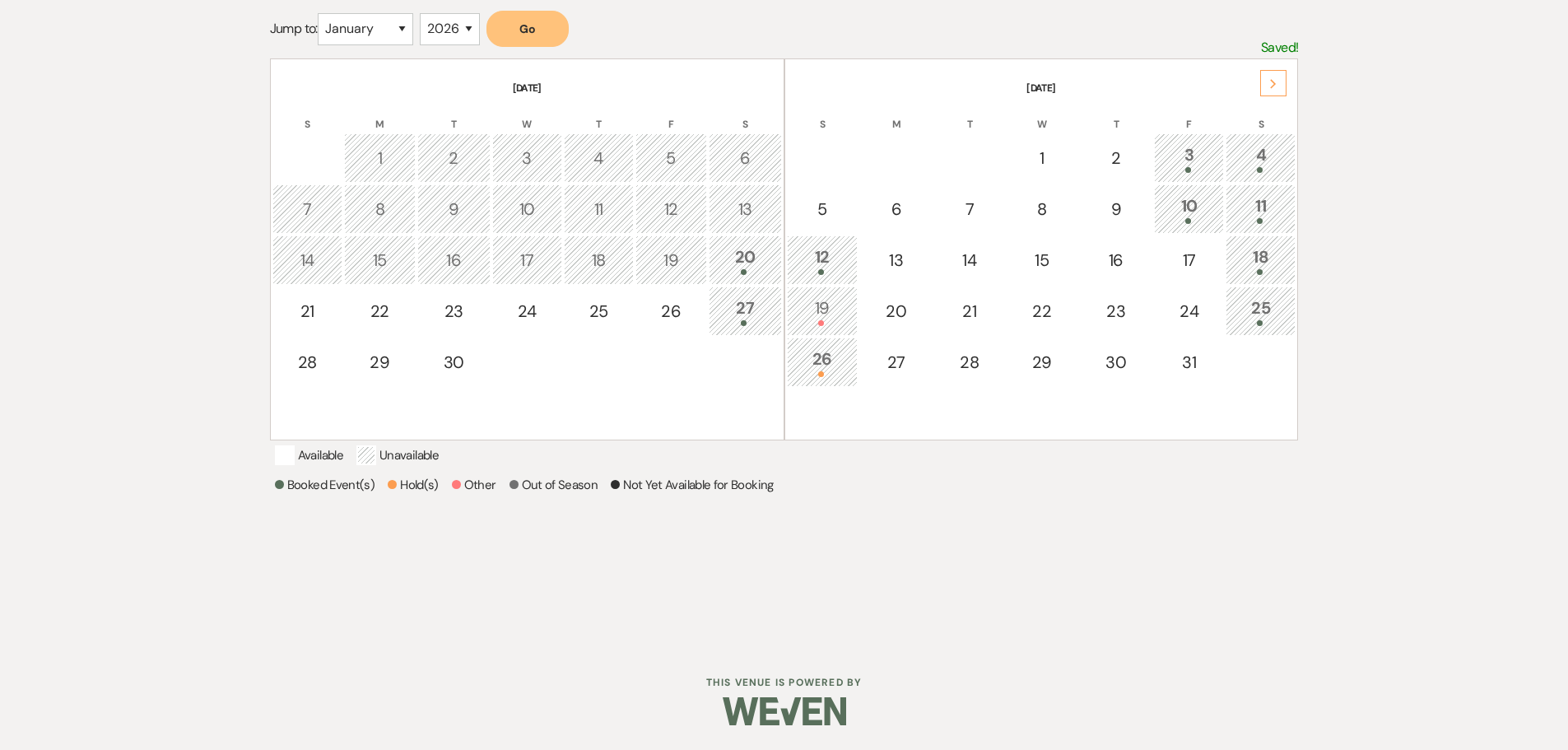
click at [1278, 70] on div "Next" at bounding box center [1274, 83] width 27 height 27
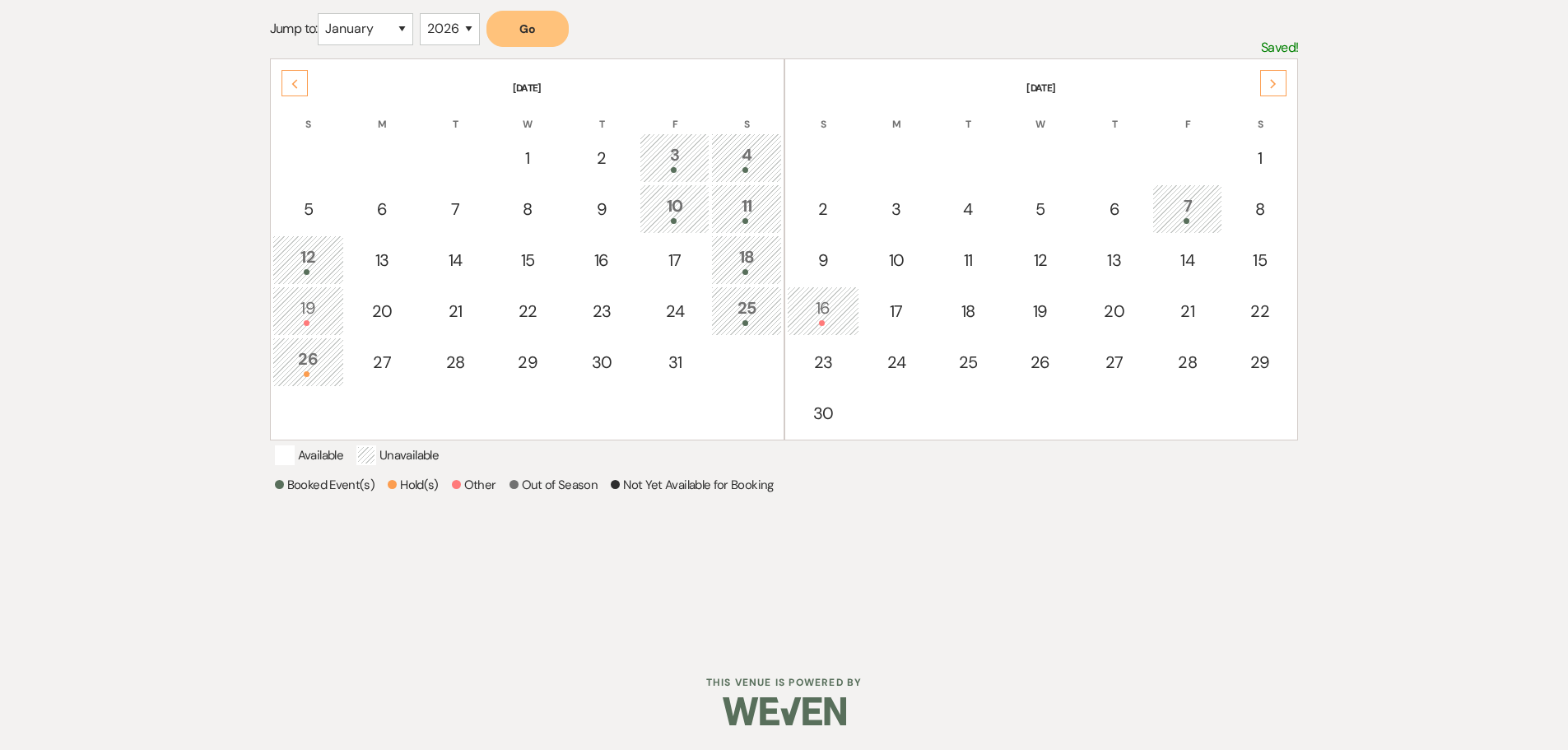
click at [1278, 70] on div "Next" at bounding box center [1274, 83] width 27 height 27
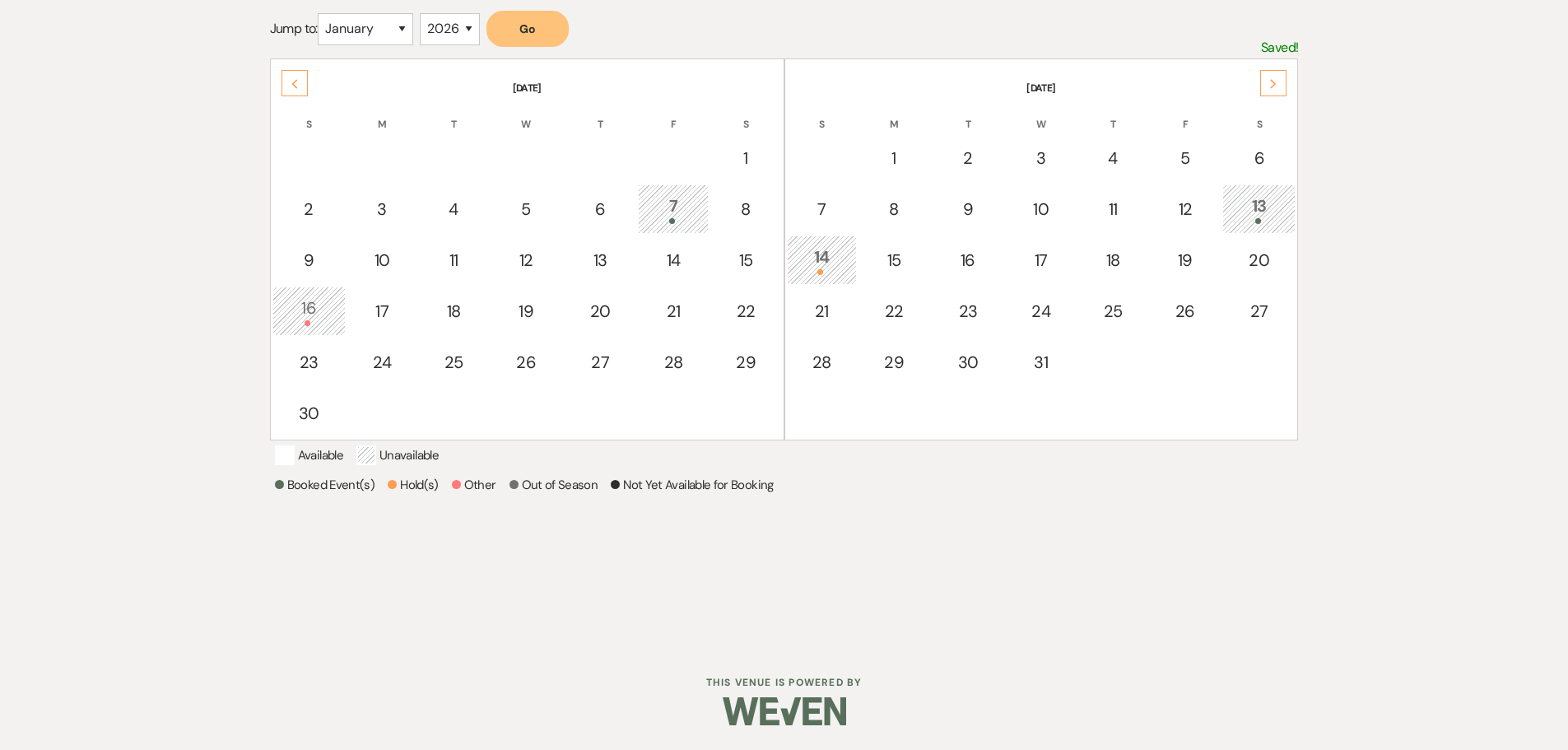
click at [1278, 70] on div "Next" at bounding box center [1274, 83] width 27 height 27
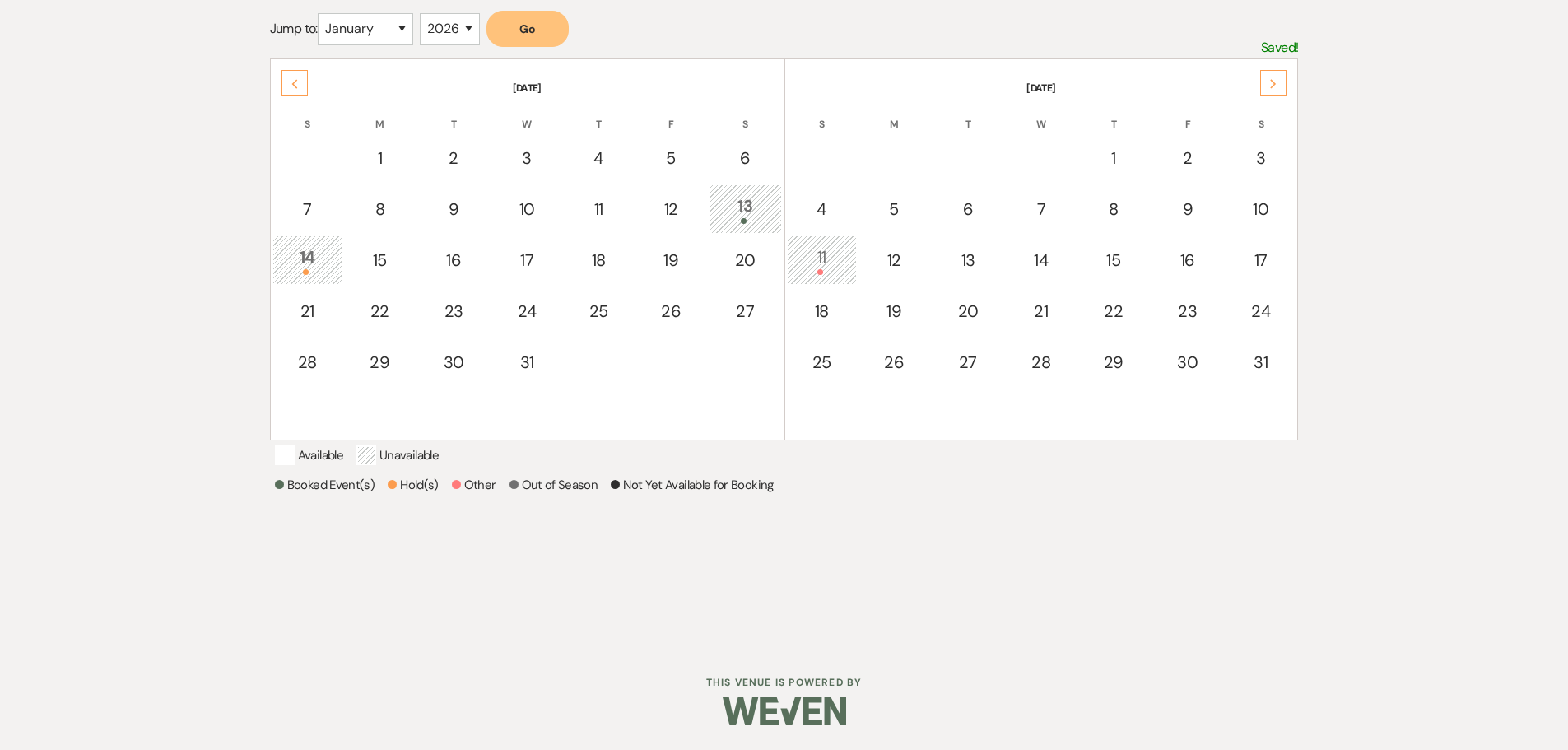
click at [1278, 70] on div "Next" at bounding box center [1274, 83] width 27 height 27
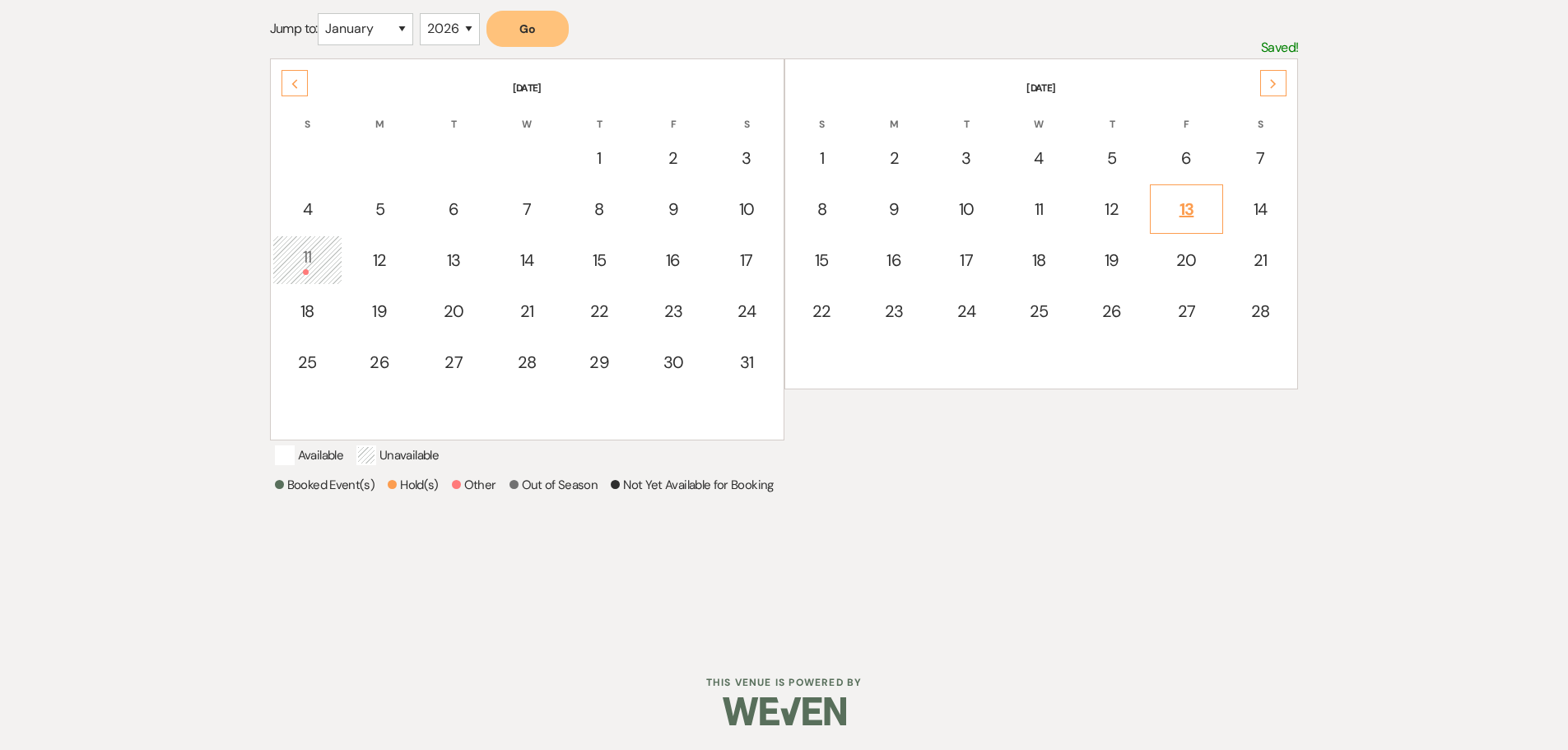
click at [1193, 197] on div "13" at bounding box center [1187, 209] width 56 height 25
select select "other"
select select "false"
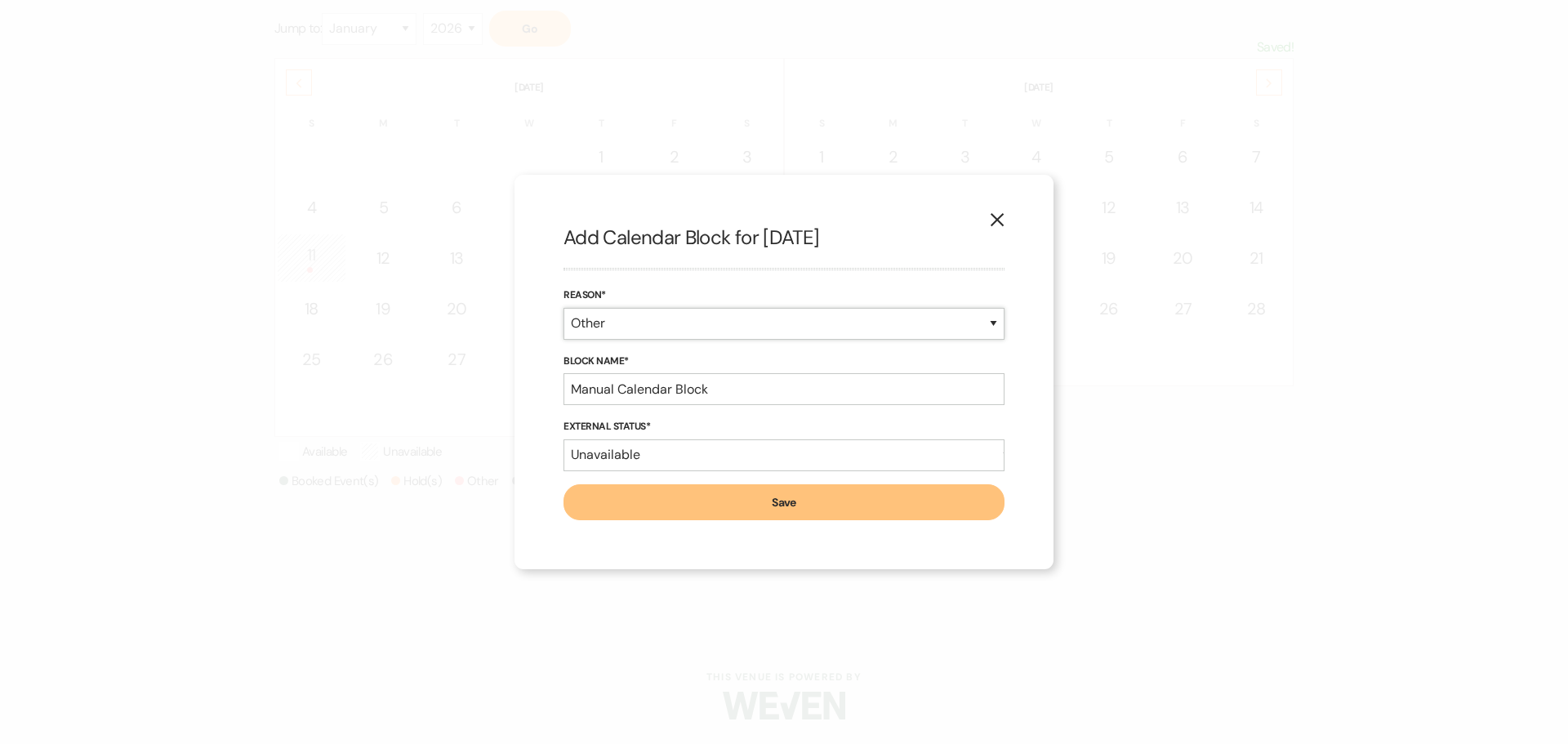
click at [987, 319] on select "Booked Event Hold Other" at bounding box center [783, 323] width 441 height 32
click at [563, 339] on select "Booked Event Hold Other" at bounding box center [783, 323] width 441 height 32
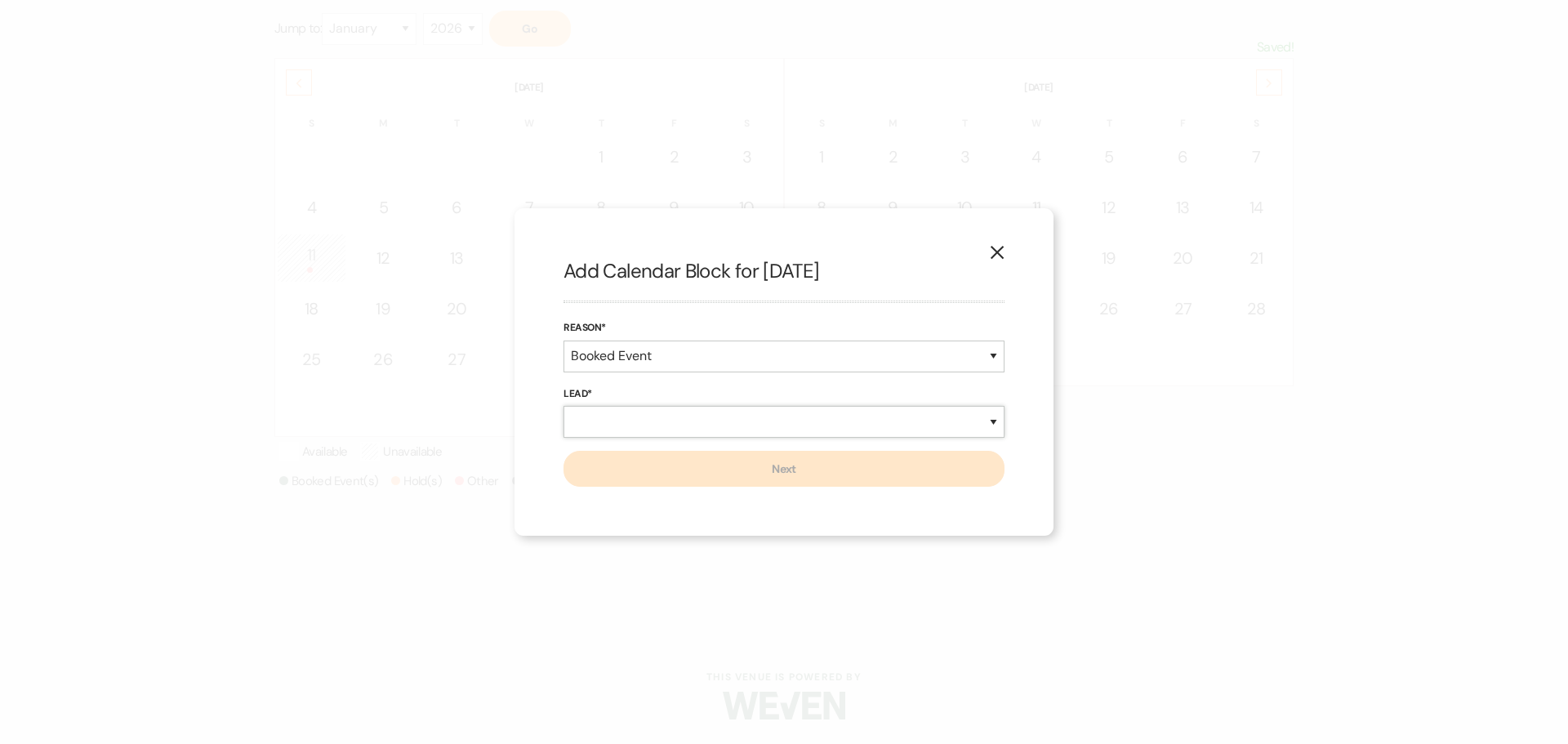
click at [994, 419] on select "New Lead Existing Lead" at bounding box center [783, 421] width 441 height 32
click at [990, 357] on select "Booked Event Hold Other" at bounding box center [783, 356] width 441 height 32
select select "other"
click at [563, 340] on select "Booked Event Hold Other" at bounding box center [783, 356] width 441 height 32
select select "false"
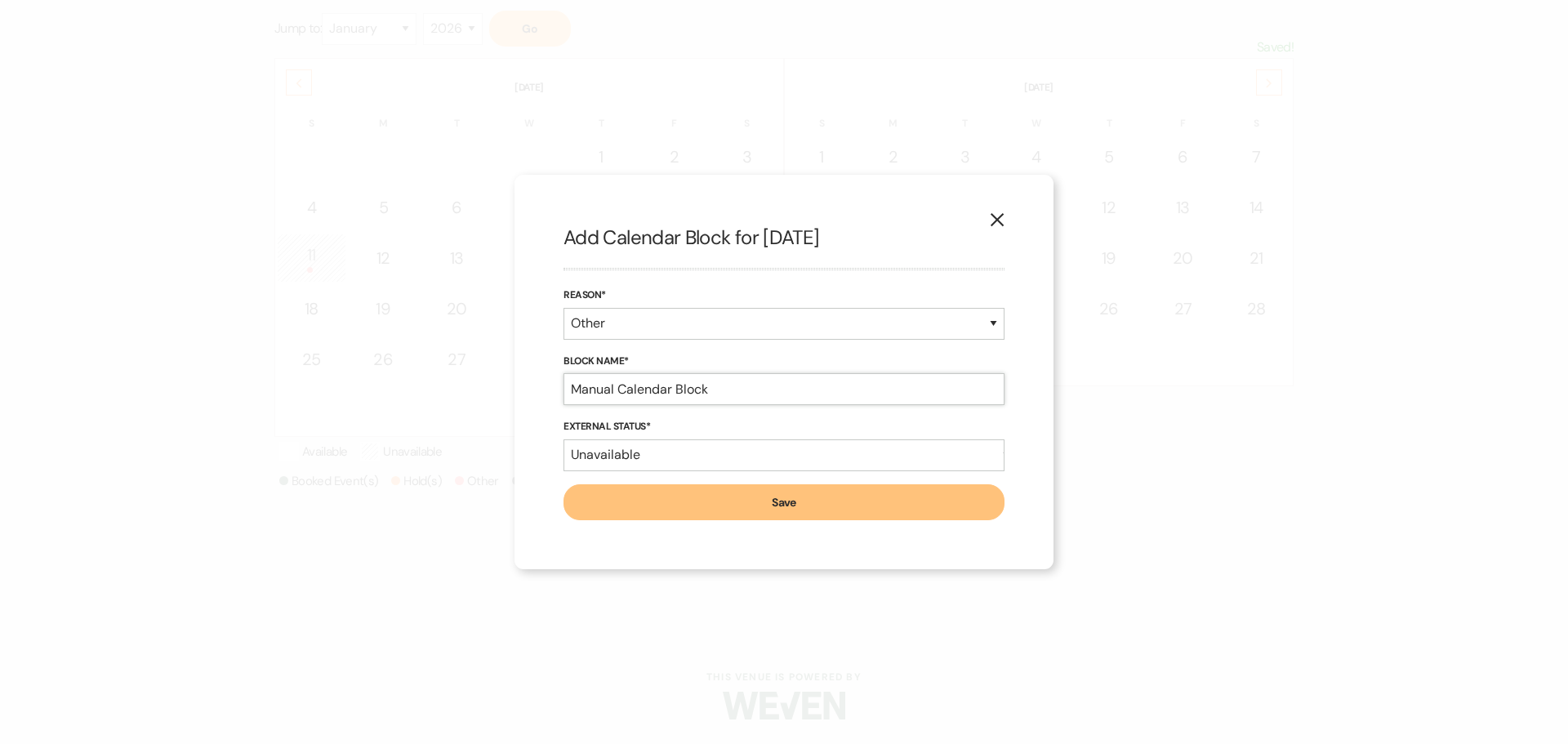
click at [736, 402] on input "Manual Calendar Block" at bounding box center [783, 388] width 441 height 32
type input "Manual Calendar Block - Valentine Event"
click at [737, 506] on button "Save" at bounding box center [783, 502] width 441 height 36
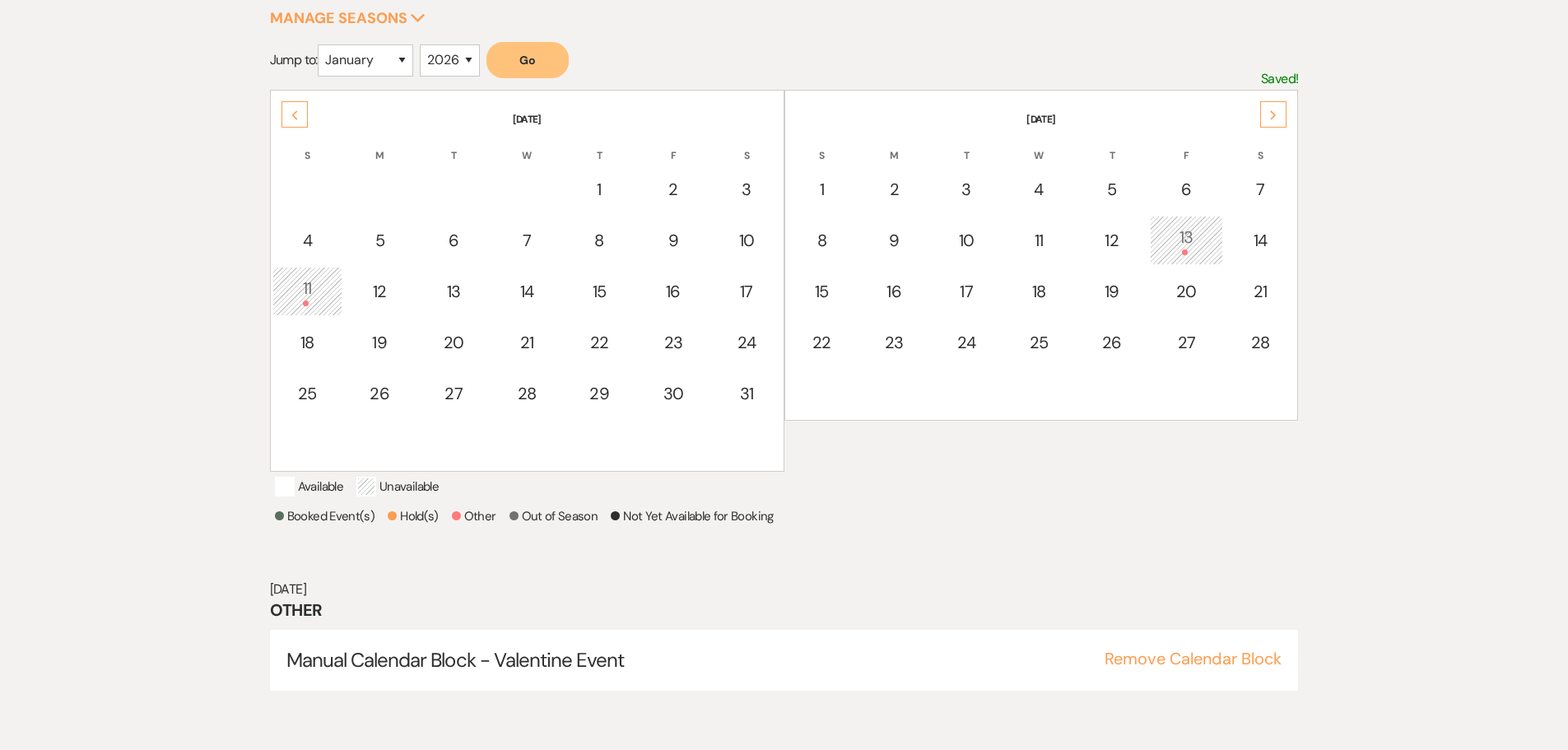
scroll to position [274, 0]
click at [1273, 114] on use at bounding box center [1274, 116] width 6 height 9
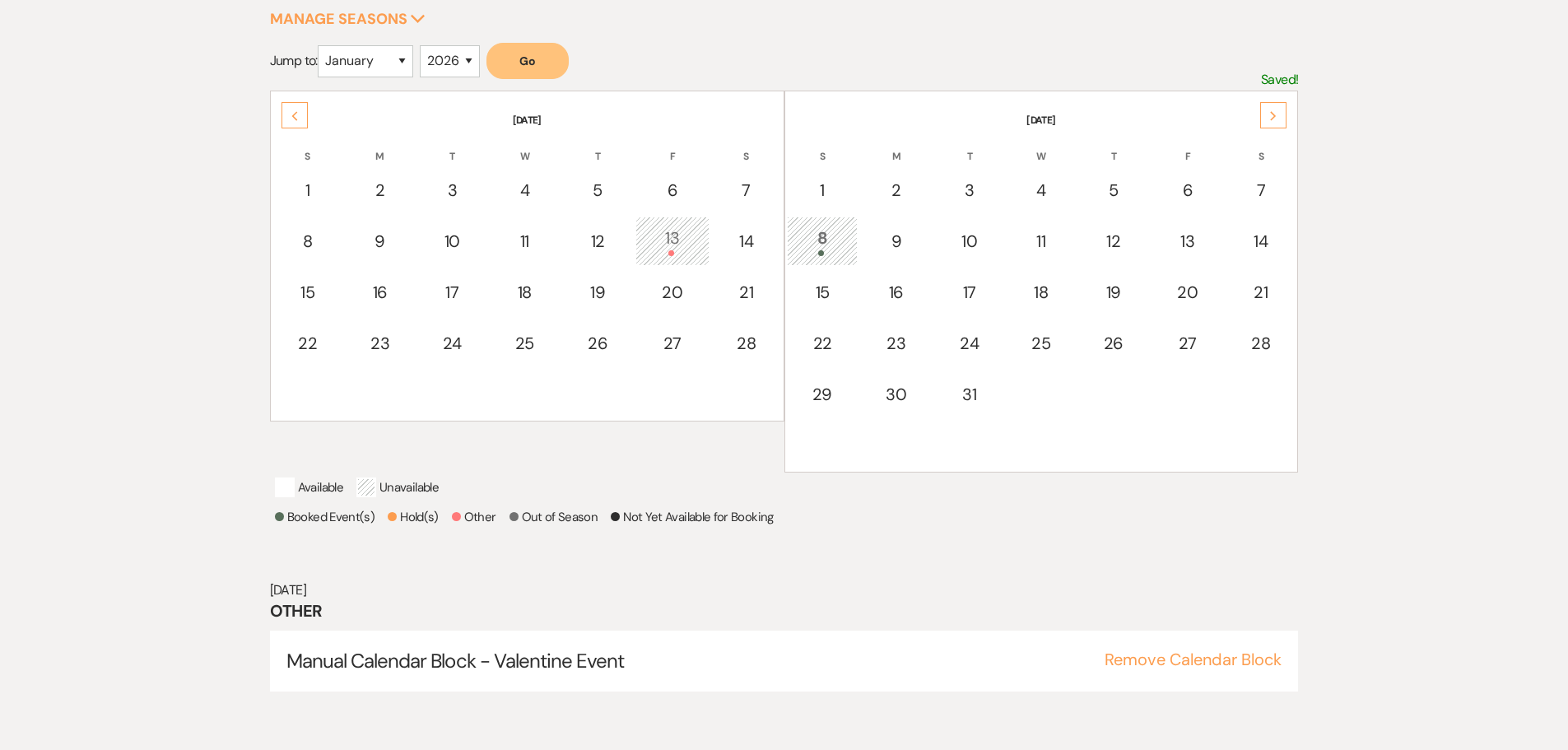
click at [1273, 114] on use at bounding box center [1274, 116] width 6 height 9
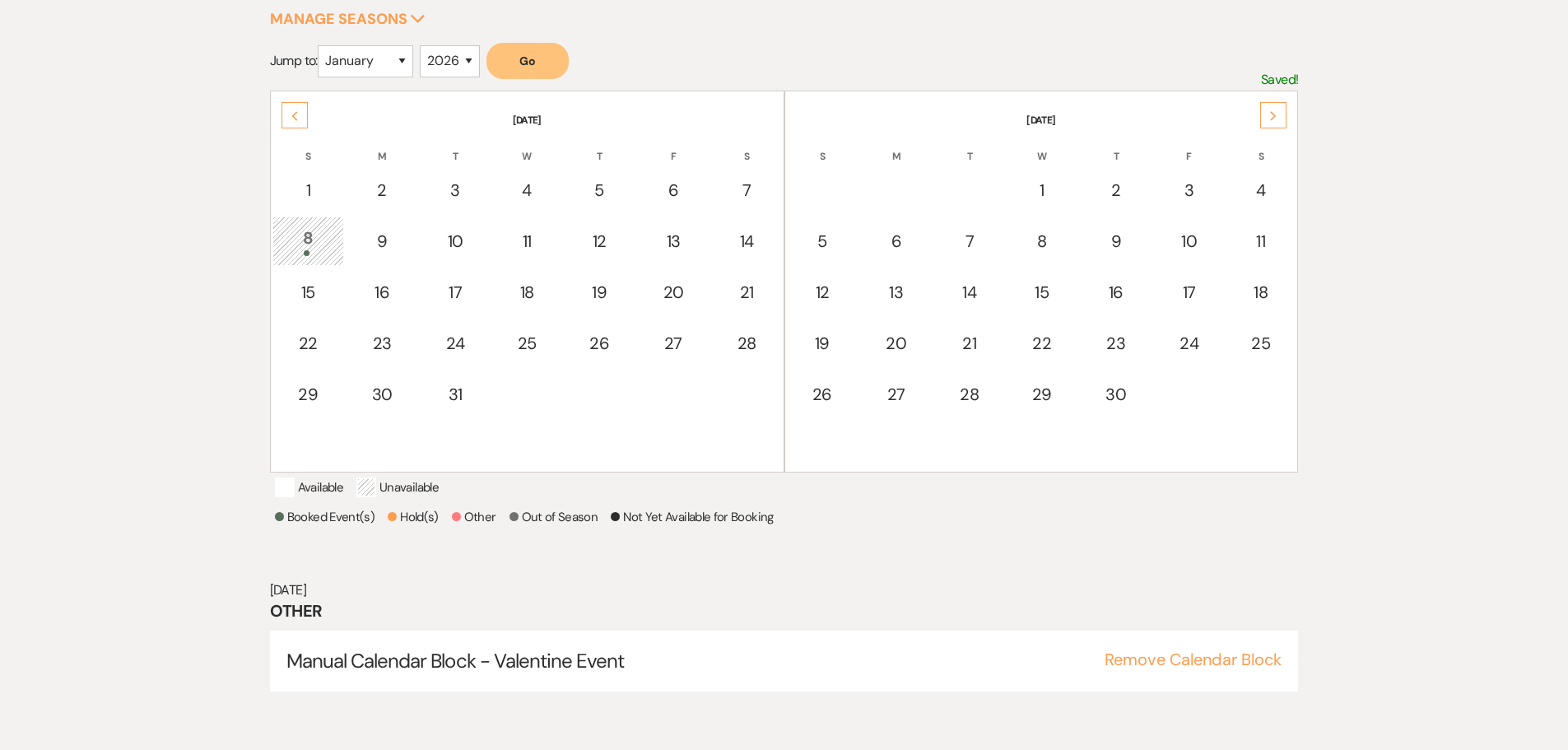
click at [1273, 114] on use at bounding box center [1274, 116] width 6 height 9
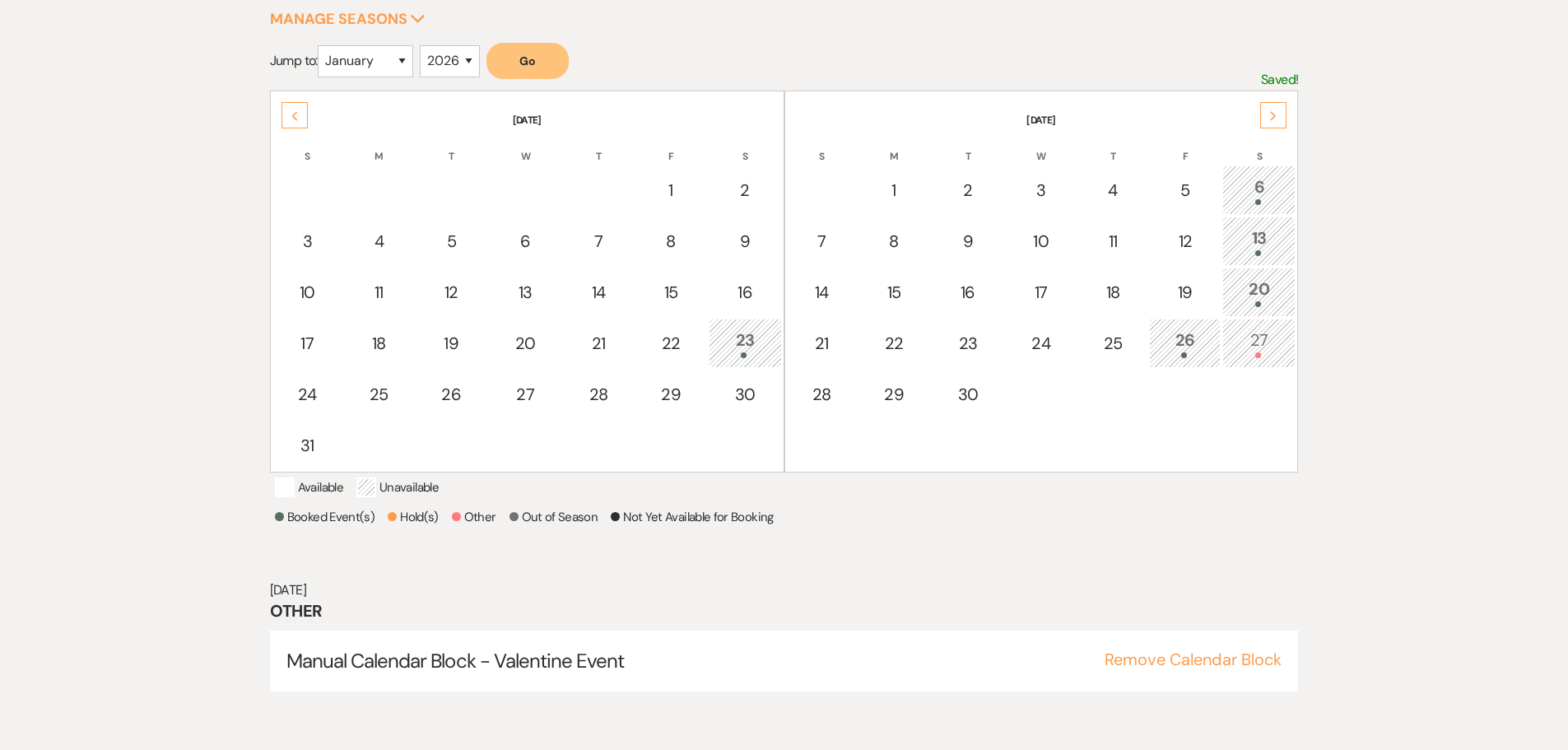
click at [1254, 359] on td "27" at bounding box center [1259, 343] width 73 height 50
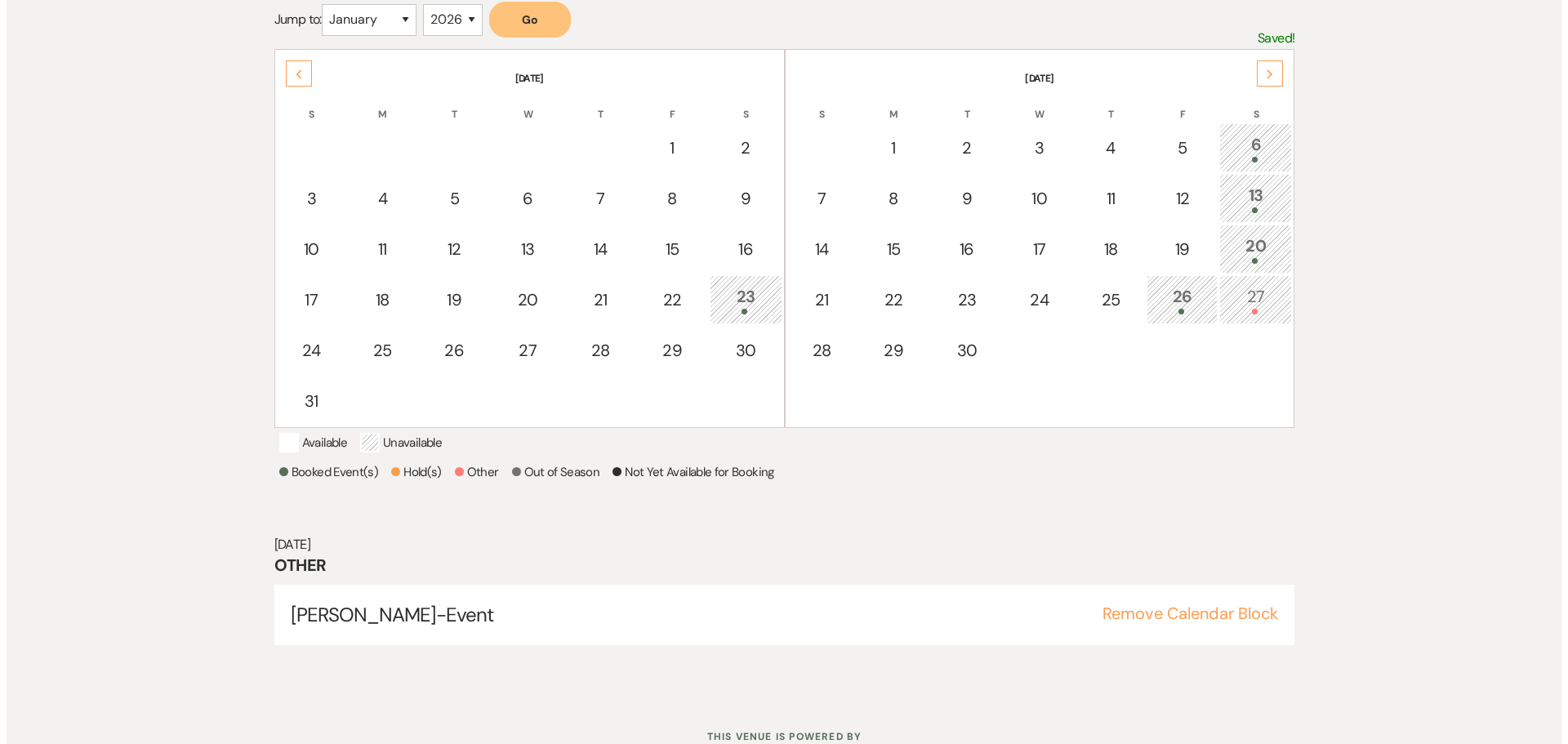
scroll to position [312, 0]
click at [1259, 64] on div "Next" at bounding box center [1263, 74] width 26 height 26
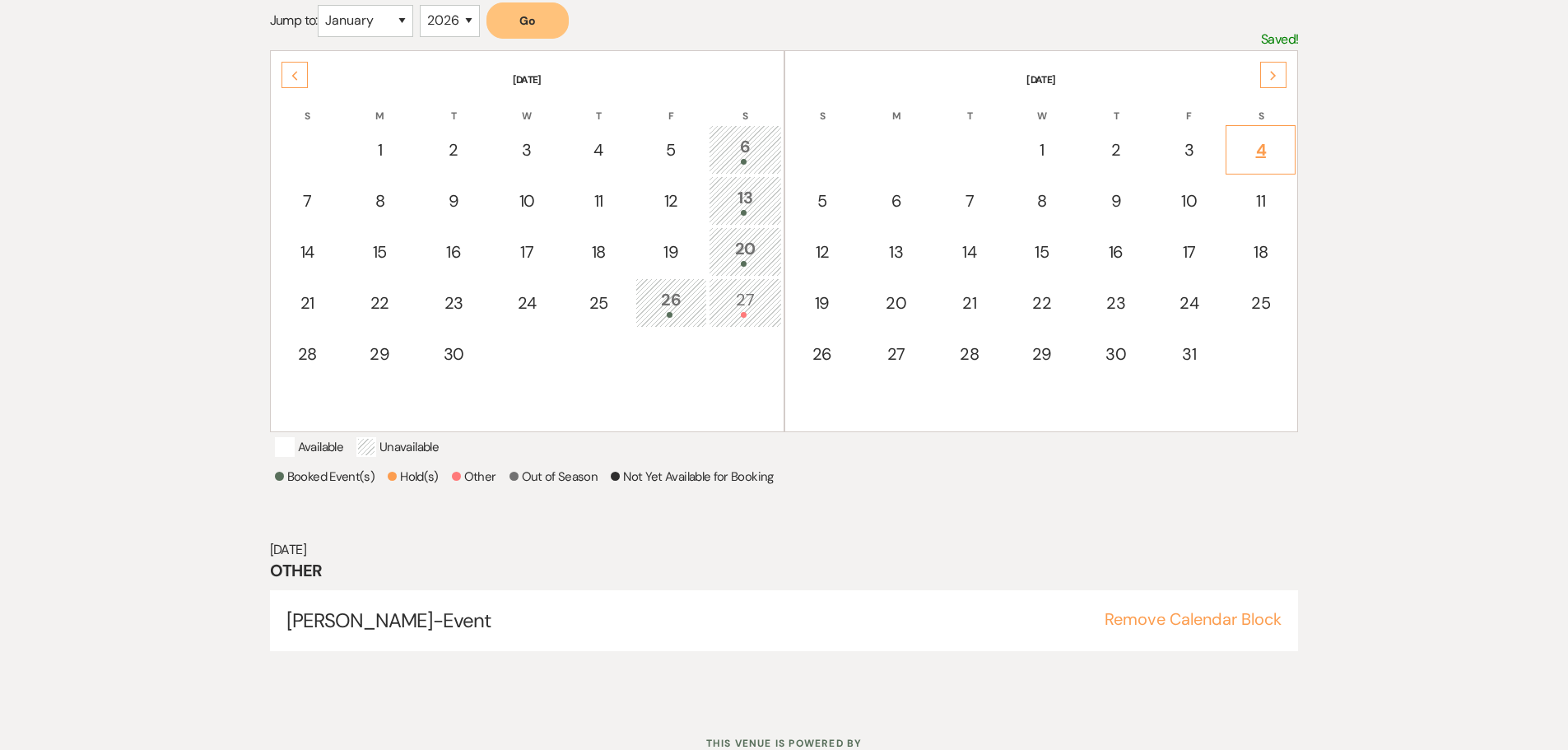
click at [1267, 157] on div "4" at bounding box center [1261, 149] width 52 height 25
select select "other"
select select "false"
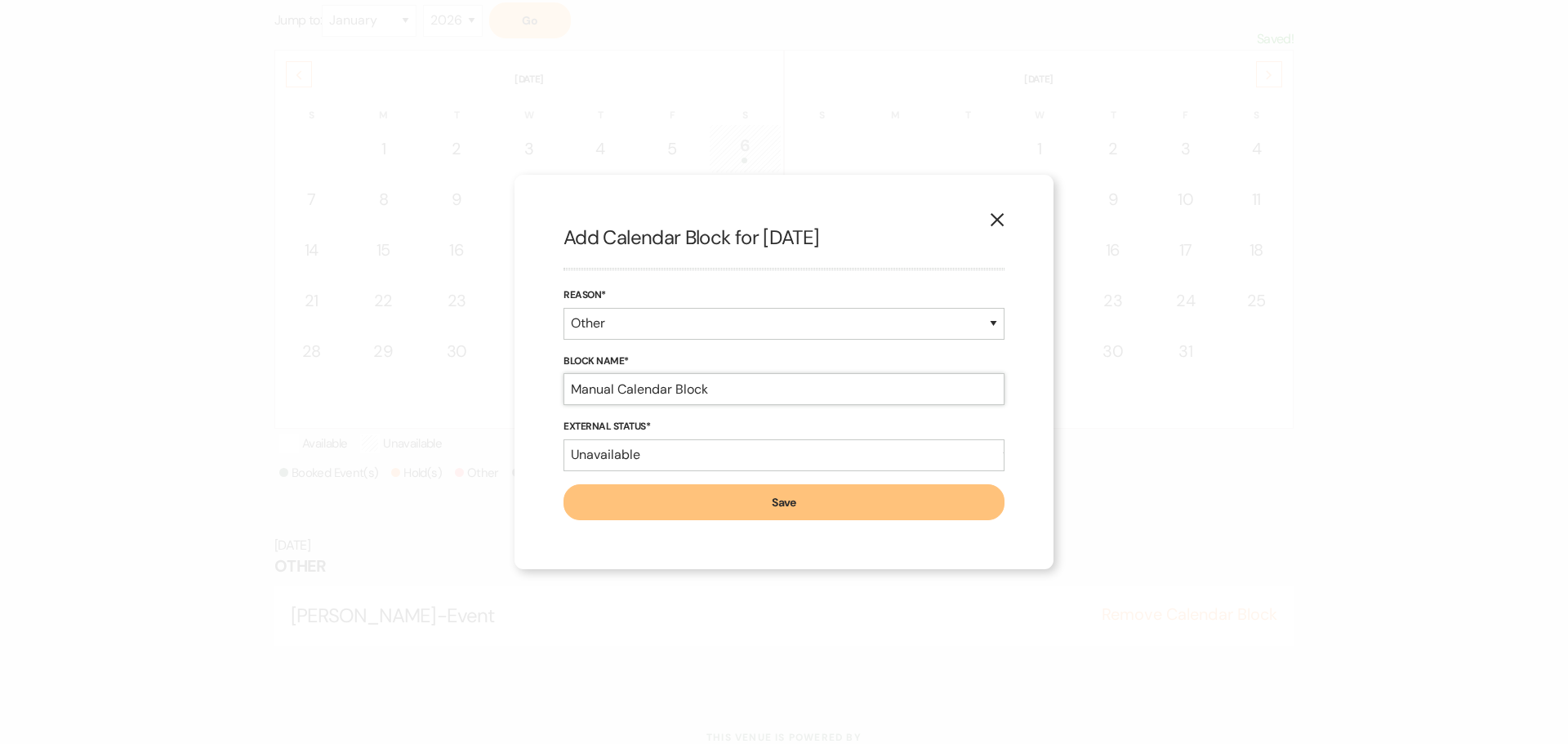
click at [713, 390] on input "Manual Calendar Block" at bounding box center [783, 388] width 441 height 32
type input "Manual Calendar Block - Reading of Declaration of Independance/[PERSON_NAME]"
click at [759, 484] on button "Save" at bounding box center [783, 502] width 441 height 36
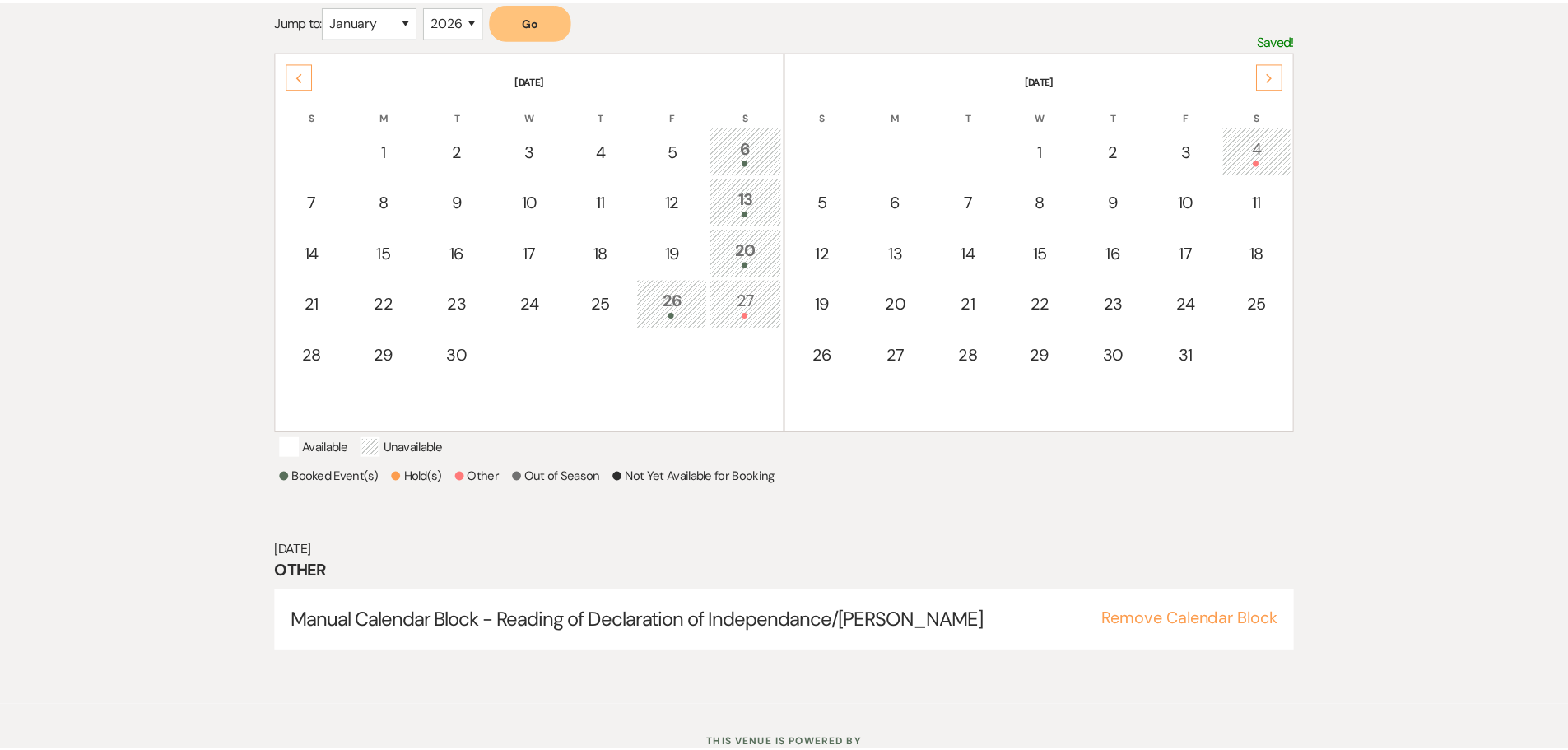
scroll to position [274, 0]
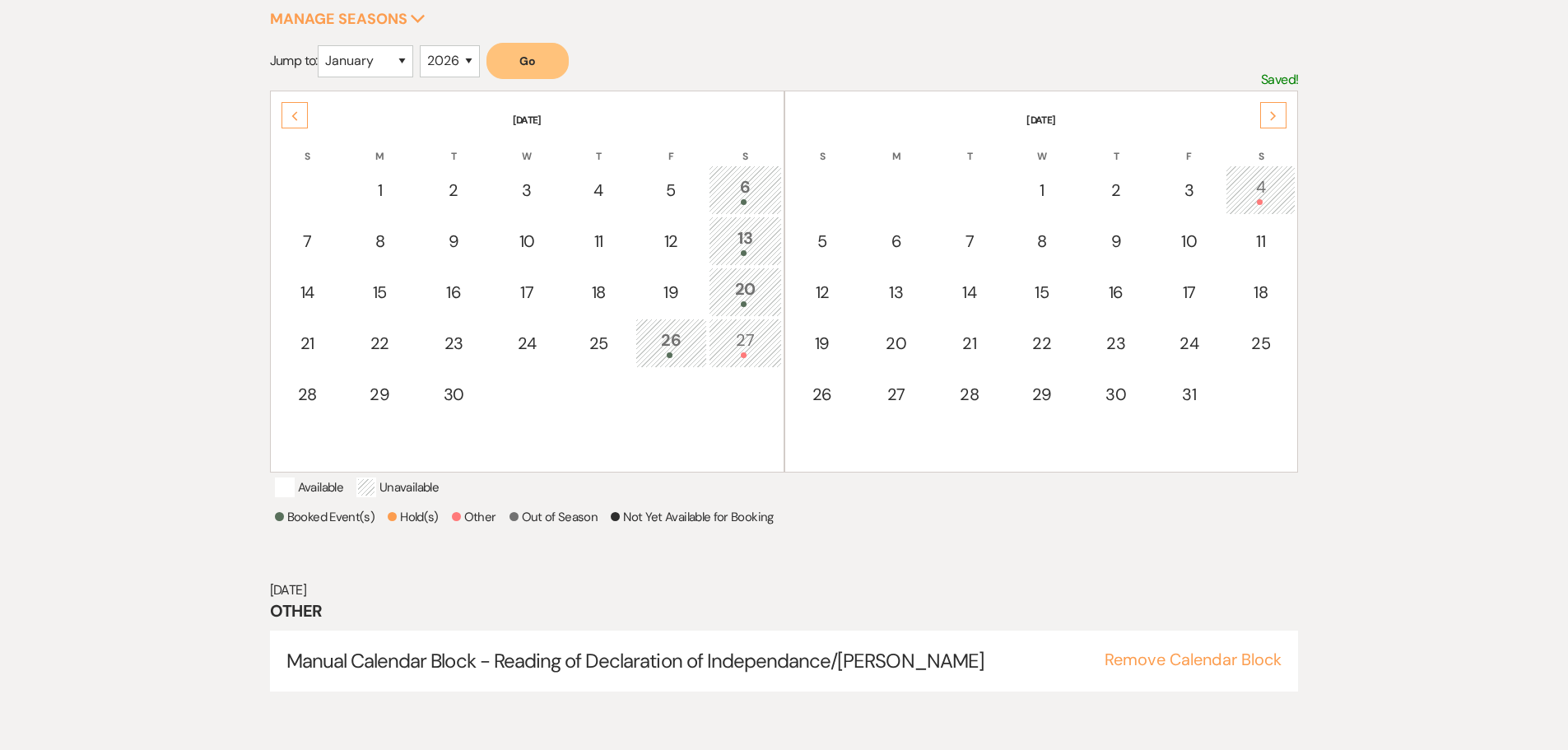
click at [1268, 114] on div "Next" at bounding box center [1274, 115] width 27 height 27
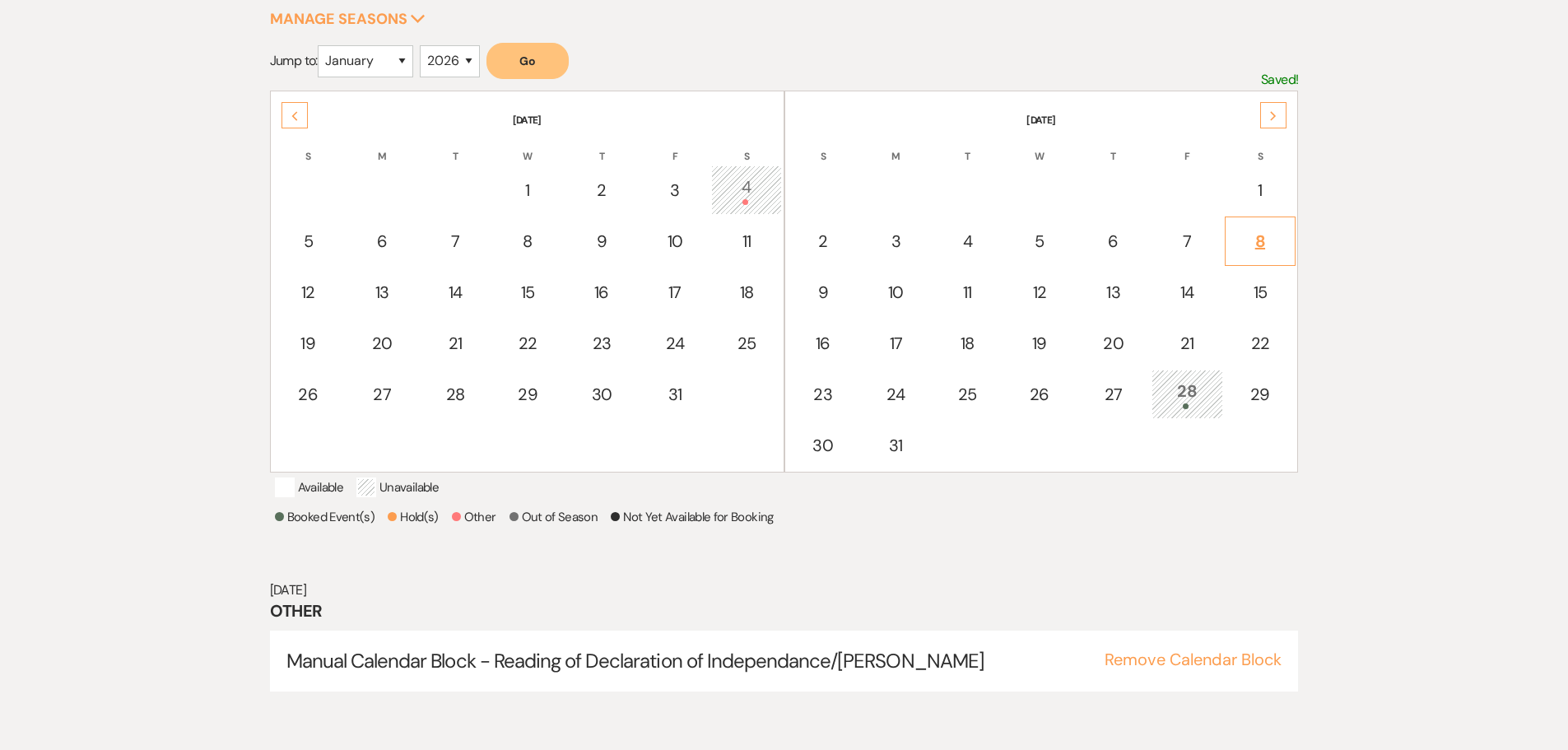
click at [1251, 245] on div "8" at bounding box center [1261, 241] width 53 height 25
select select "other"
select select "false"
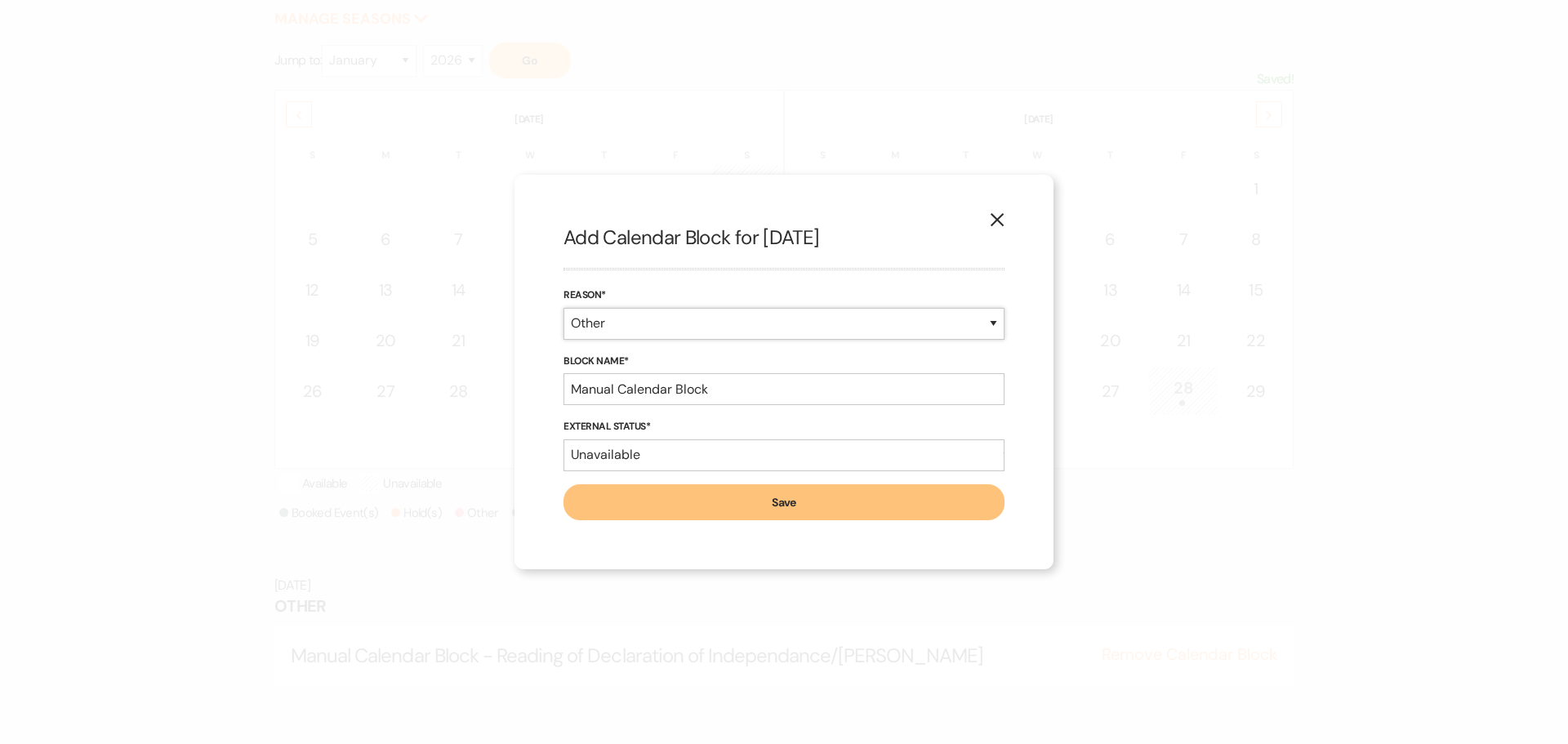
click at [639, 327] on select "Booked Event Hold Other" at bounding box center [783, 323] width 441 height 32
click at [563, 307] on select "Booked Event Hold Other" at bounding box center [783, 323] width 441 height 32
click at [748, 390] on input "Manual Calendar Block" at bounding box center [783, 388] width 441 height 32
type input "Manual Calendar Block - Mid Summer Nights Dream Event"
click at [704, 511] on button "Save" at bounding box center [783, 502] width 441 height 36
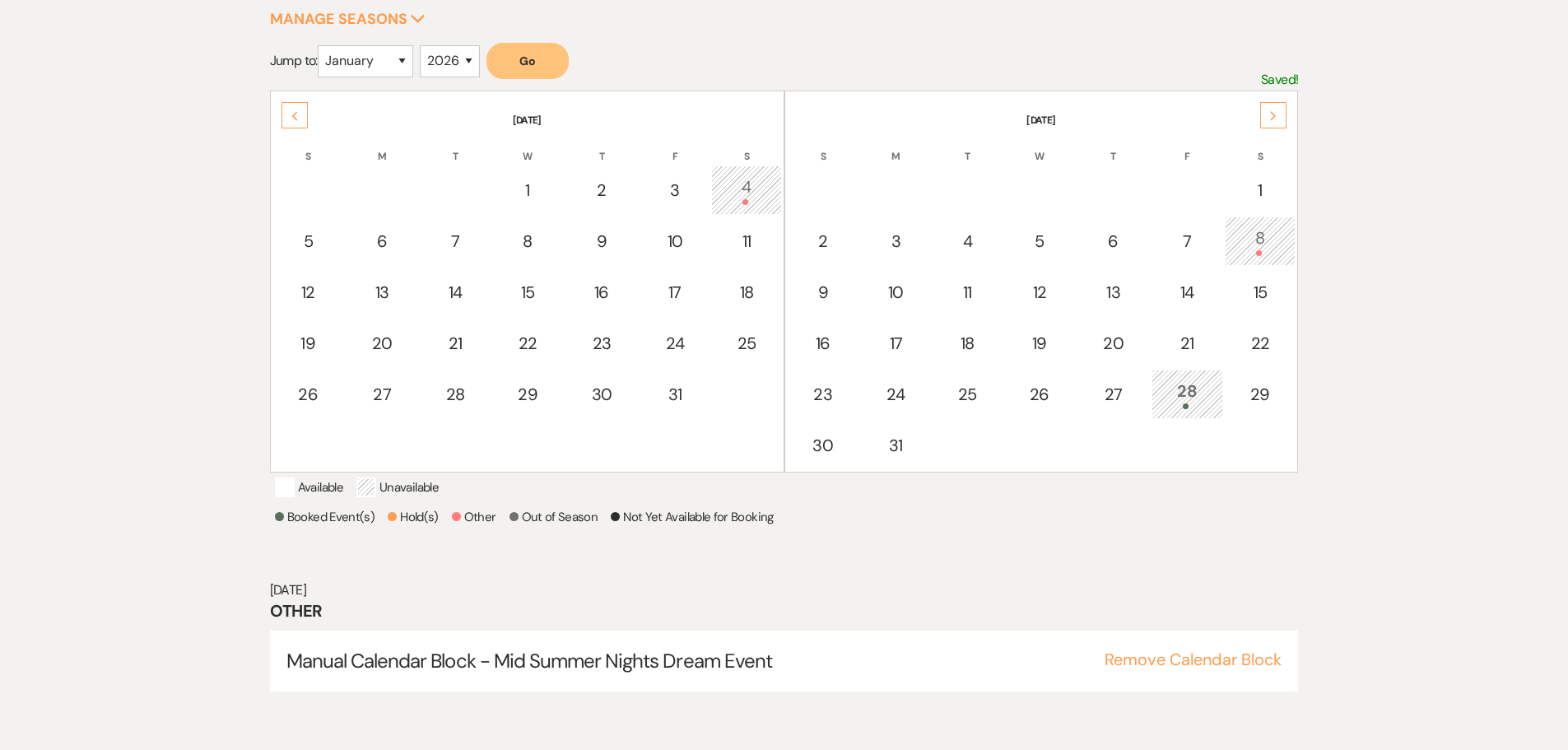
click at [293, 119] on icon "Previous" at bounding box center [294, 116] width 8 height 10
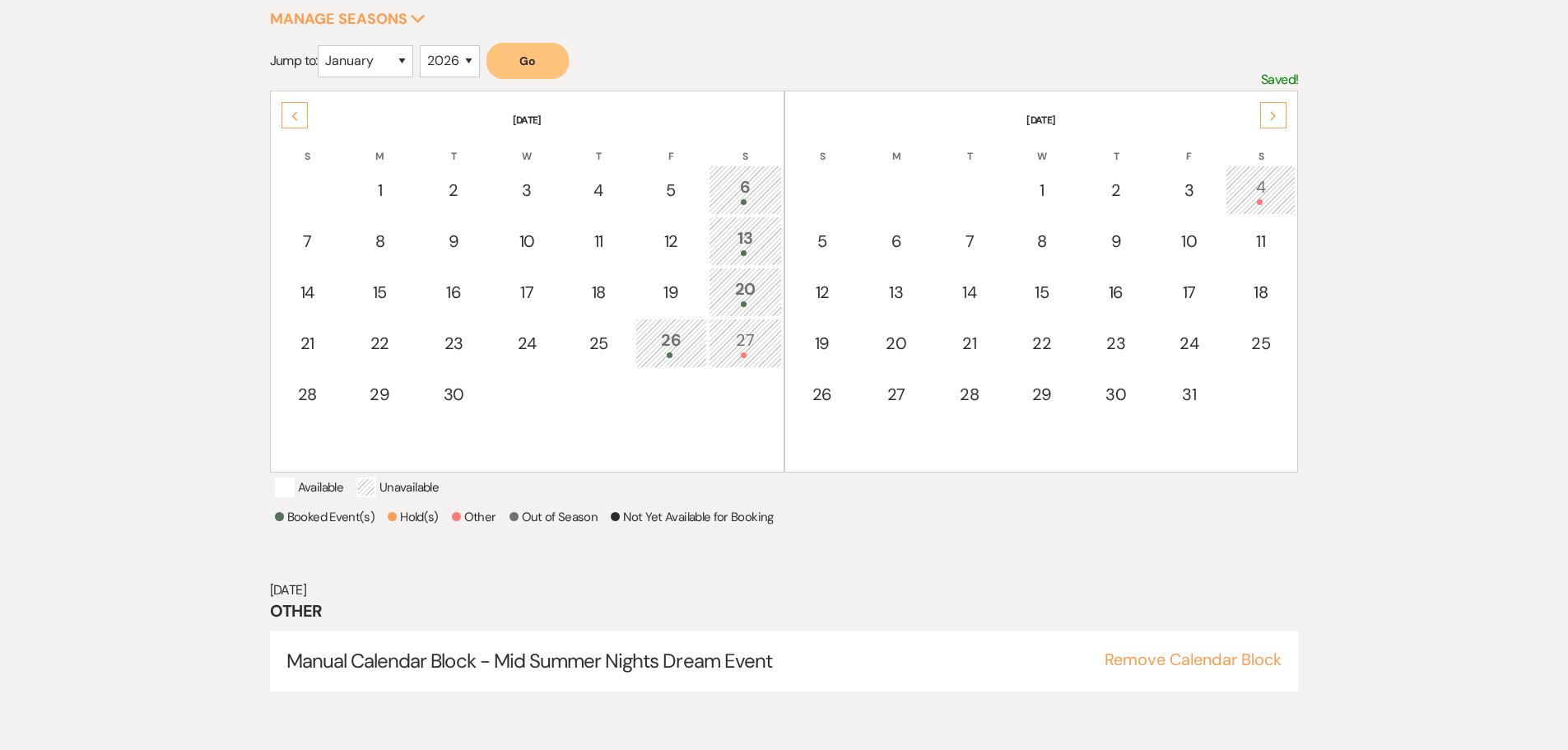
click at [293, 119] on icon "Previous" at bounding box center [294, 116] width 8 height 10
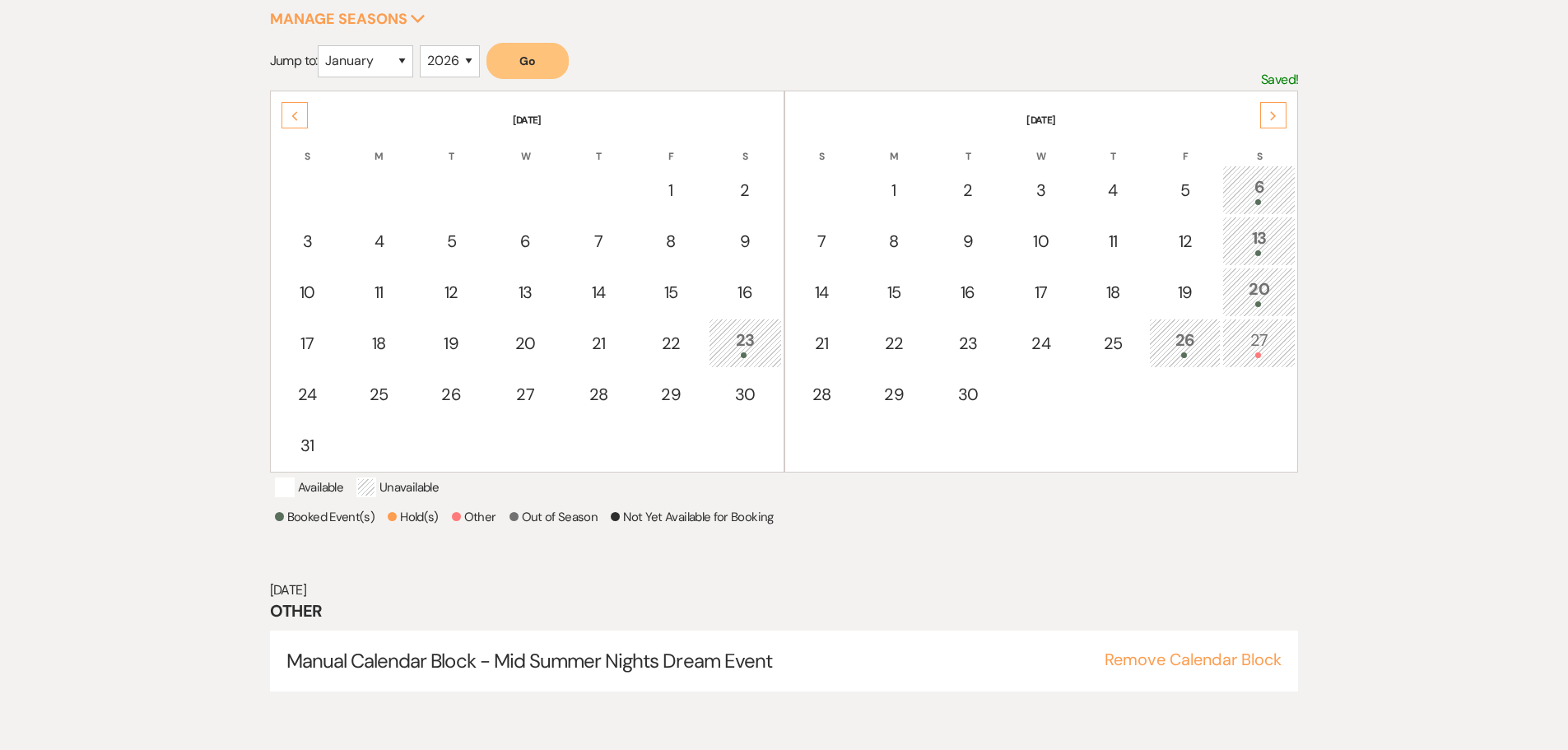
click at [293, 119] on icon "Previous" at bounding box center [294, 116] width 8 height 10
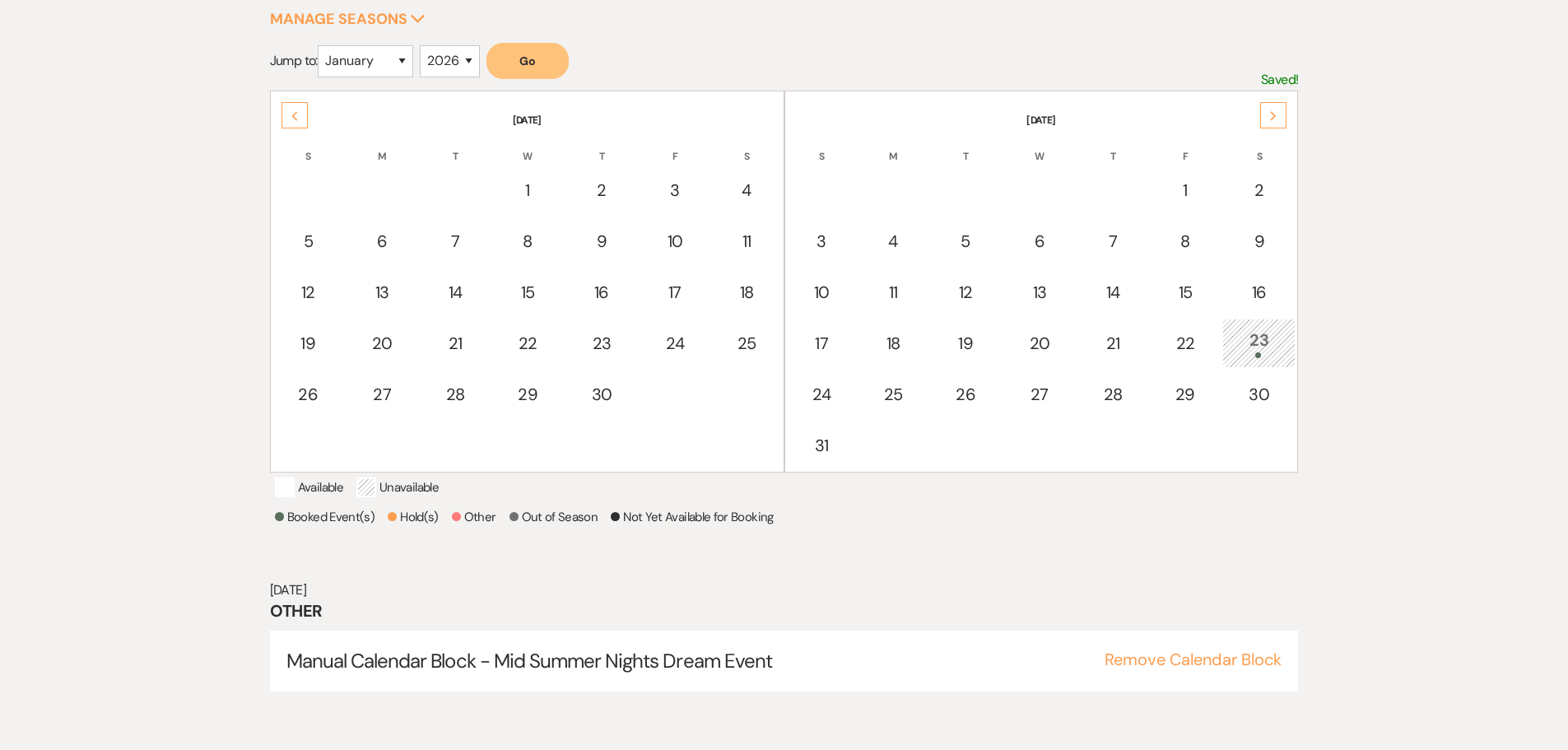
click at [284, 116] on div "Previous" at bounding box center [294, 115] width 27 height 27
click at [318, 239] on div "8" at bounding box center [308, 240] width 53 height 30
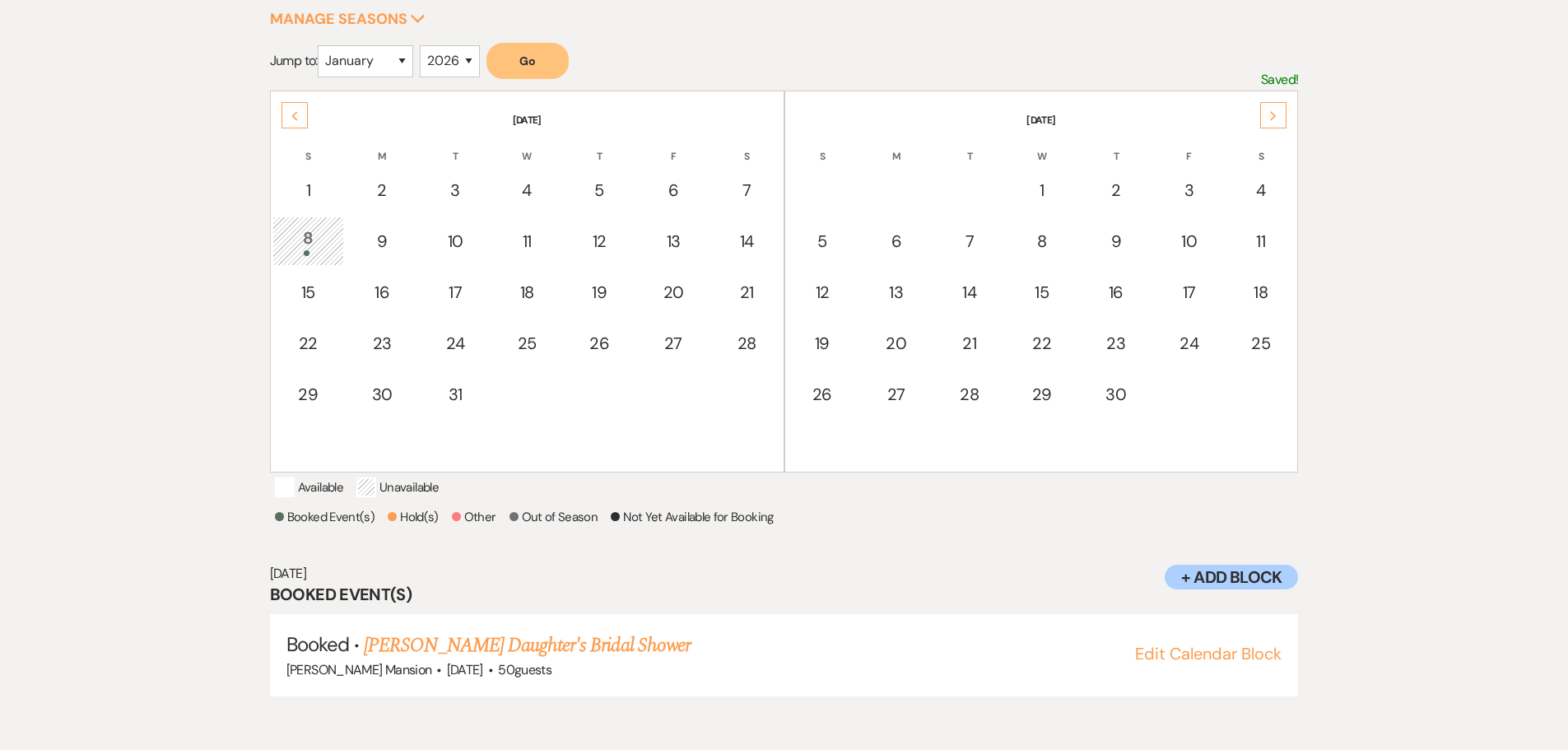
click at [286, 110] on div "Previous" at bounding box center [294, 115] width 27 height 27
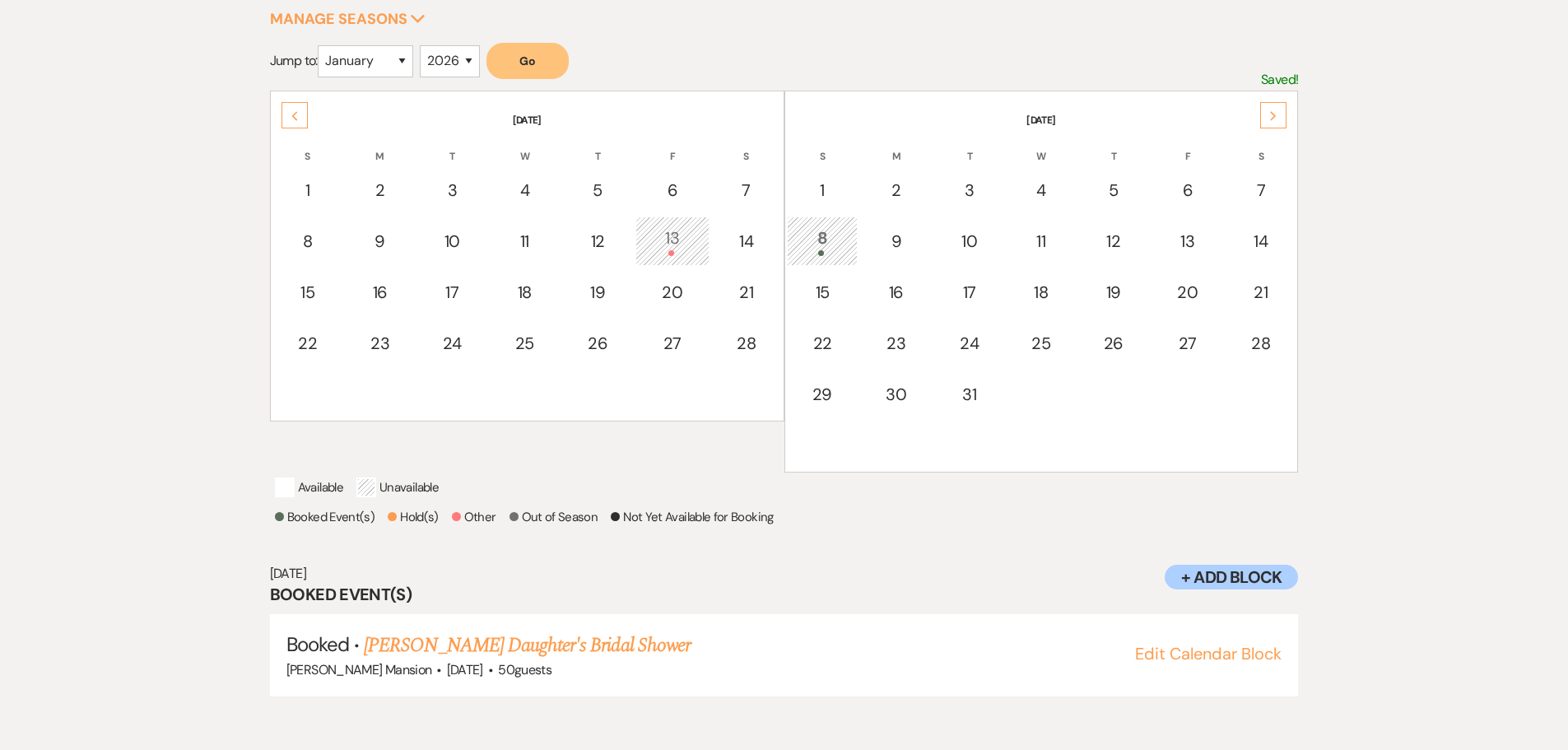
click at [812, 241] on div "8" at bounding box center [823, 240] width 53 height 30
click at [834, 247] on div "8" at bounding box center [823, 240] width 53 height 30
click at [294, 118] on icon "Previous" at bounding box center [294, 116] width 8 height 10
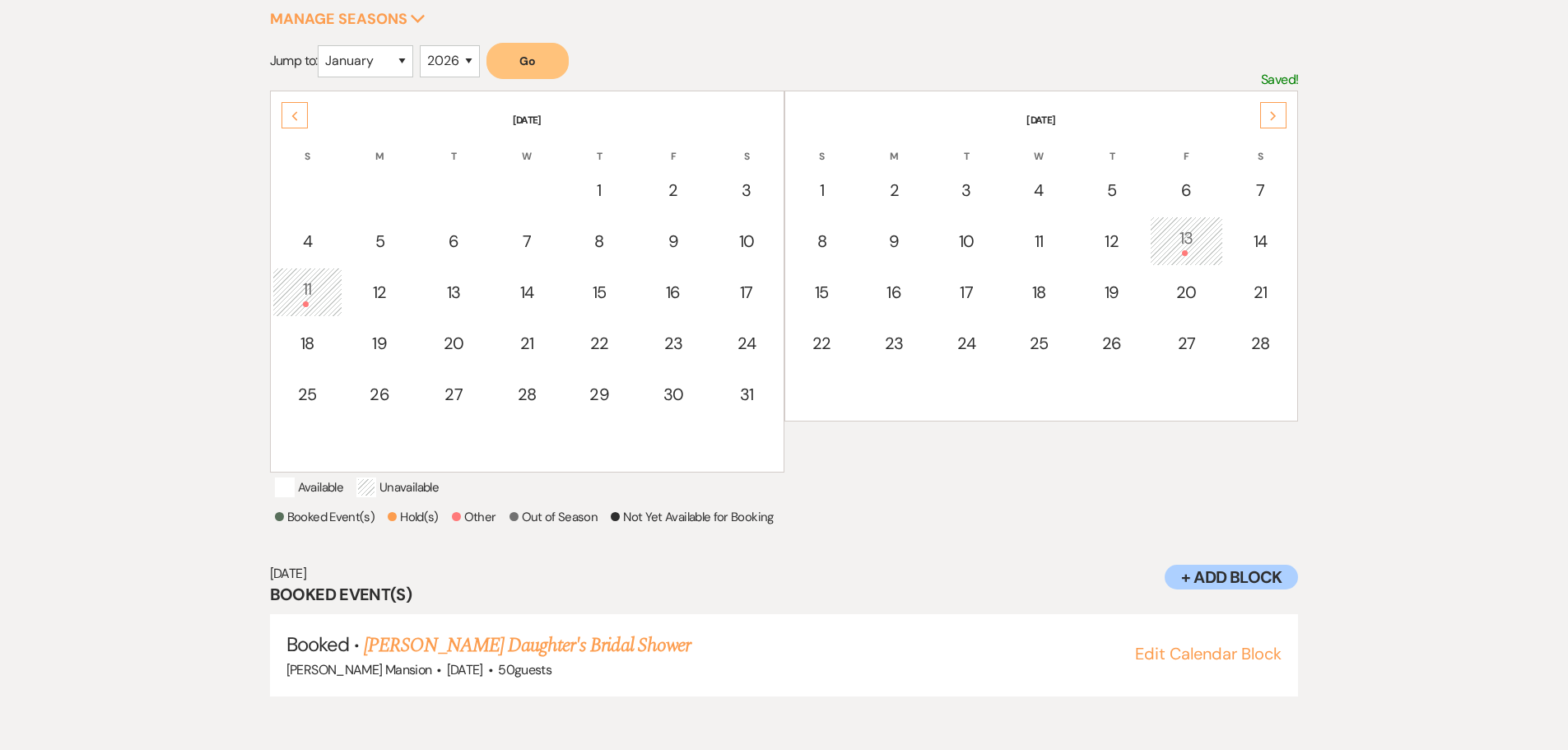
click at [325, 291] on div "11" at bounding box center [307, 292] width 52 height 30
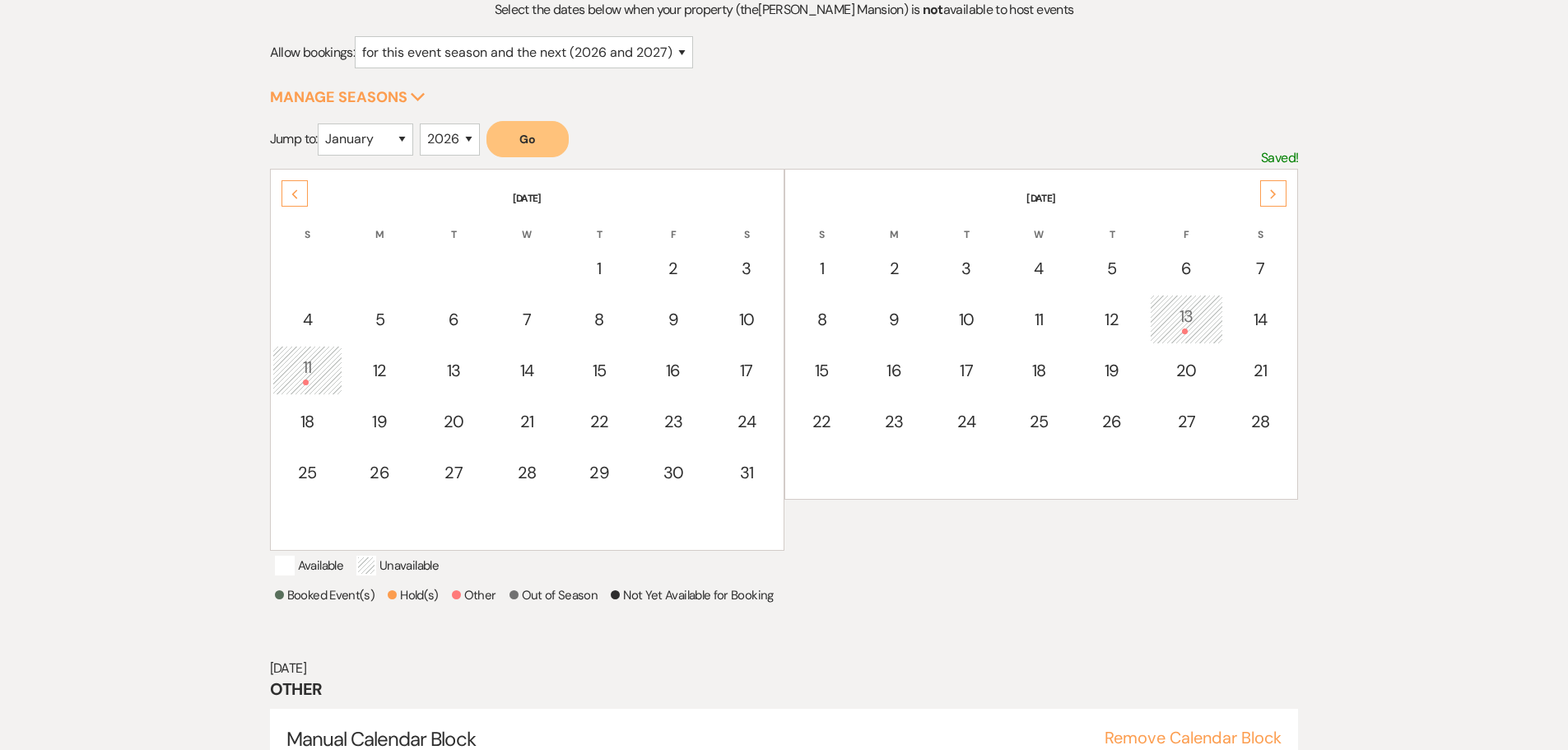
scroll to position [0, 0]
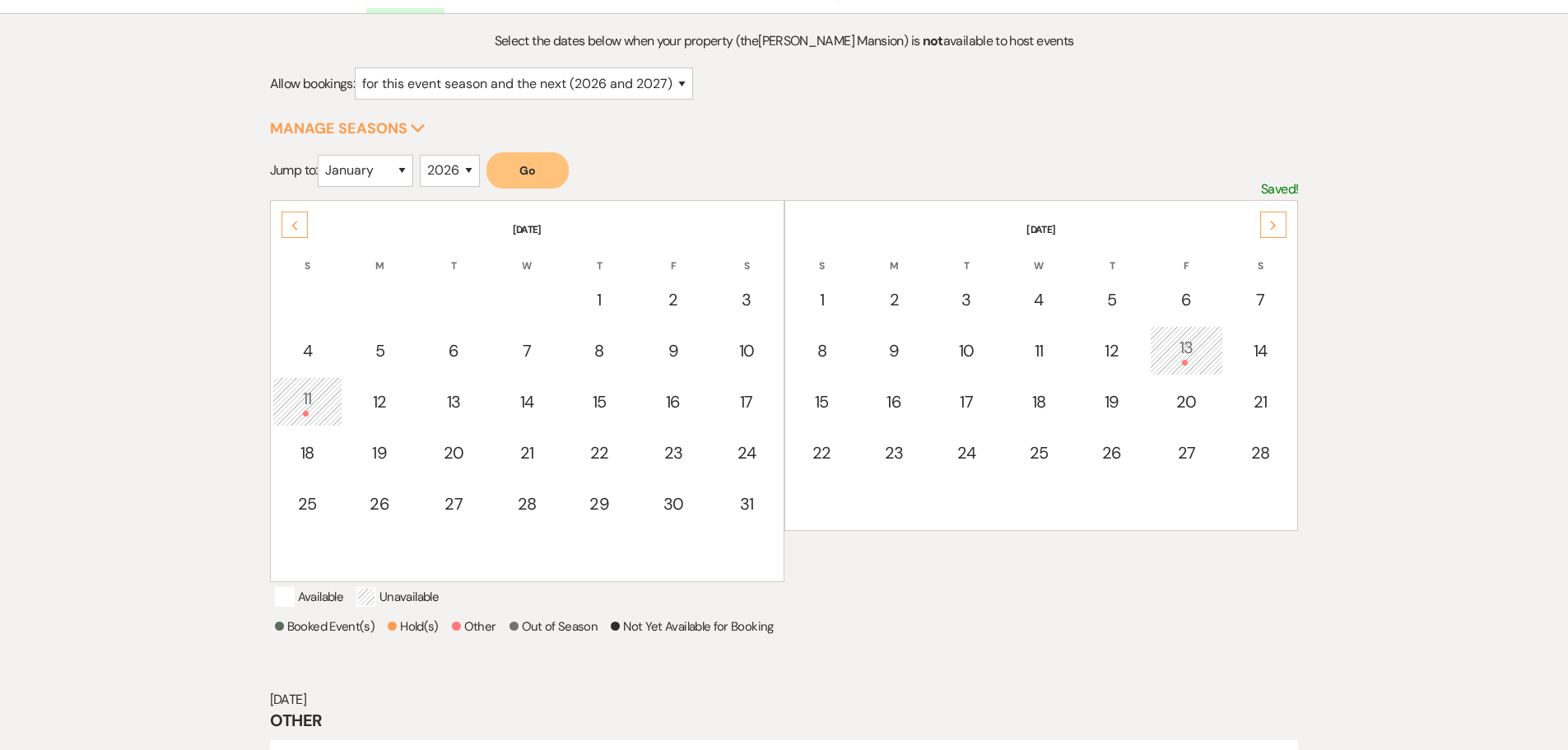
click at [304, 415] on div at bounding box center [307, 414] width 52 height 6
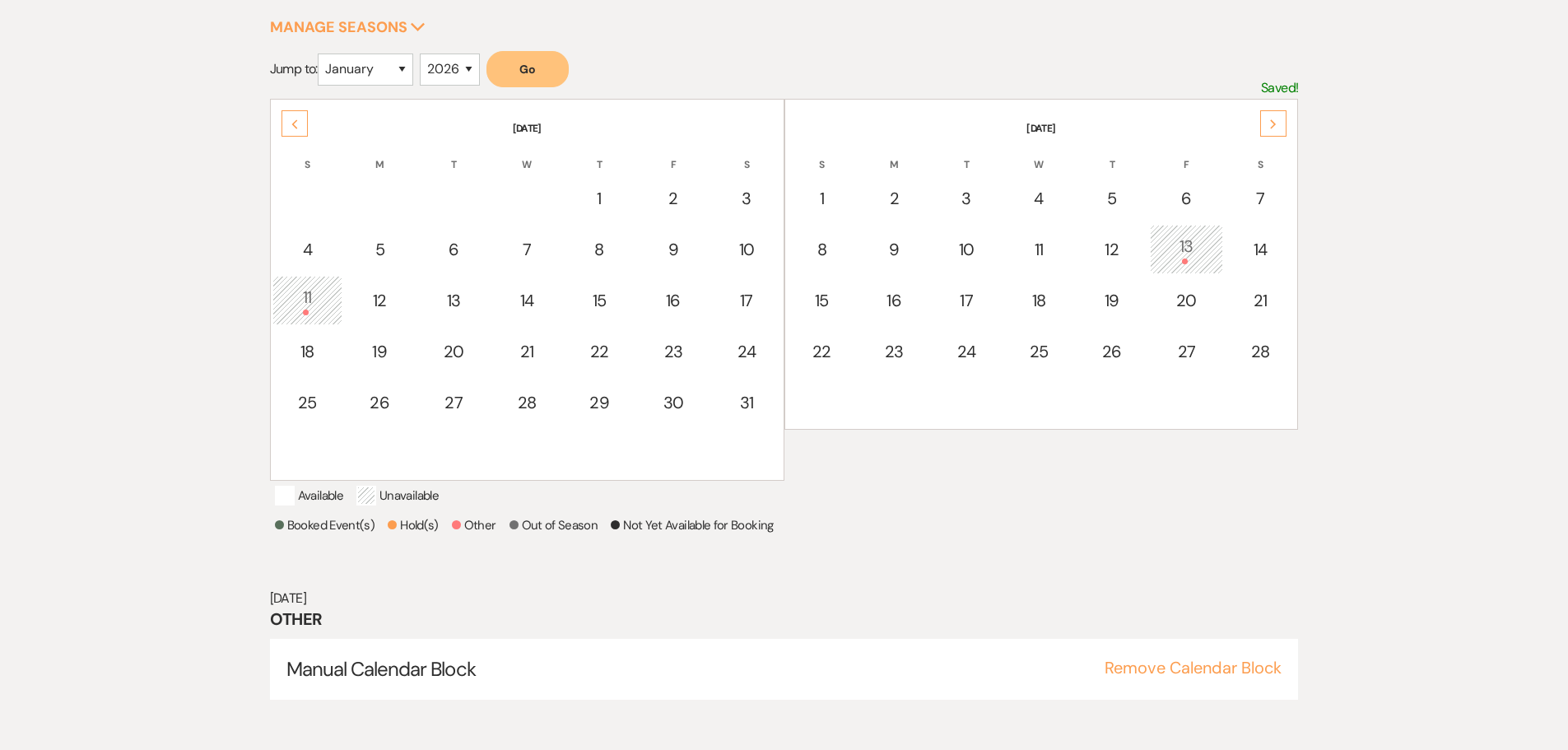
scroll to position [274, 0]
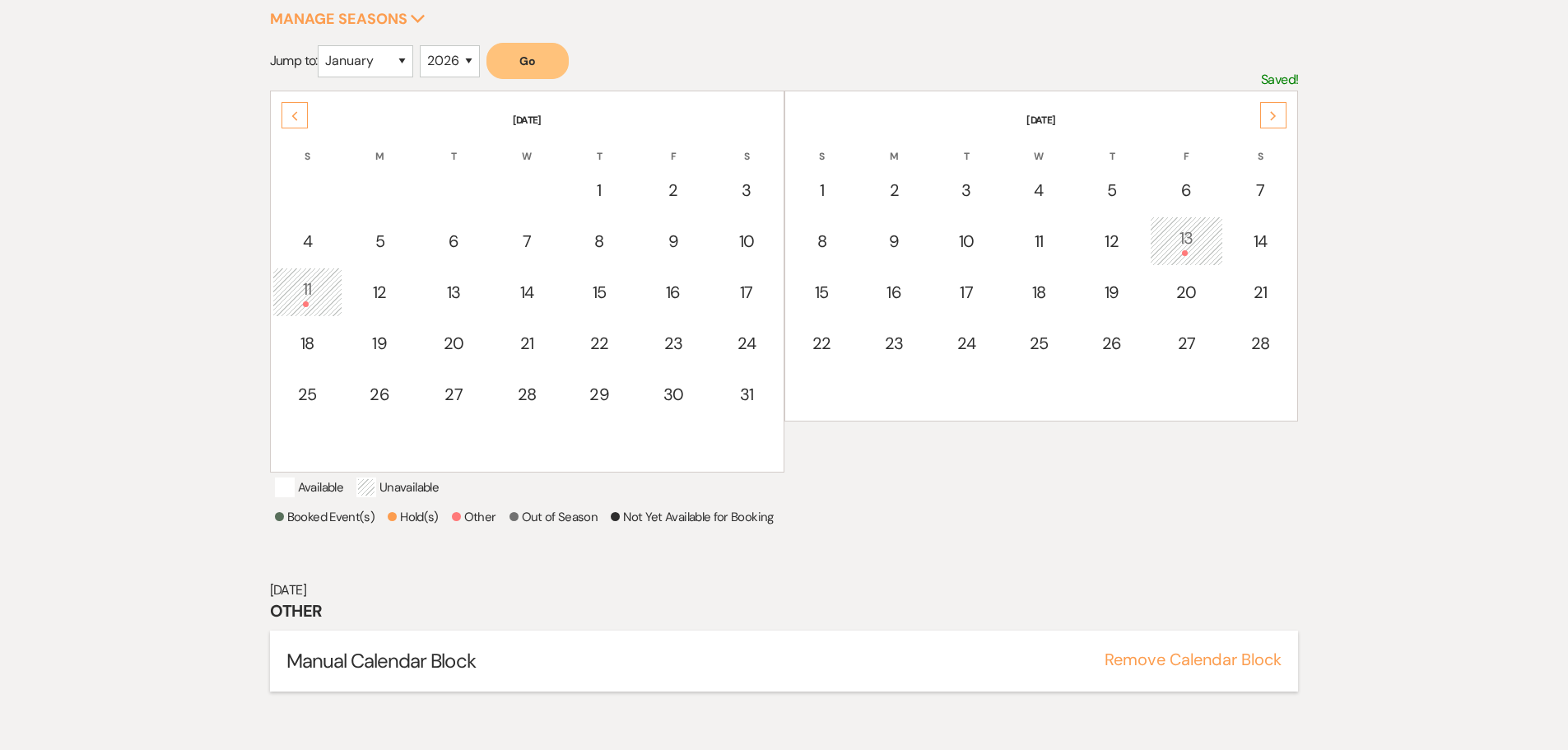
click at [492, 675] on h5 "Manual Calendar Block" at bounding box center [784, 661] width 996 height 28
click at [392, 673] on span "Manual Calendar Block" at bounding box center [381, 661] width 189 height 26
click at [393, 673] on span "Manual Calendar Block" at bounding box center [381, 661] width 189 height 26
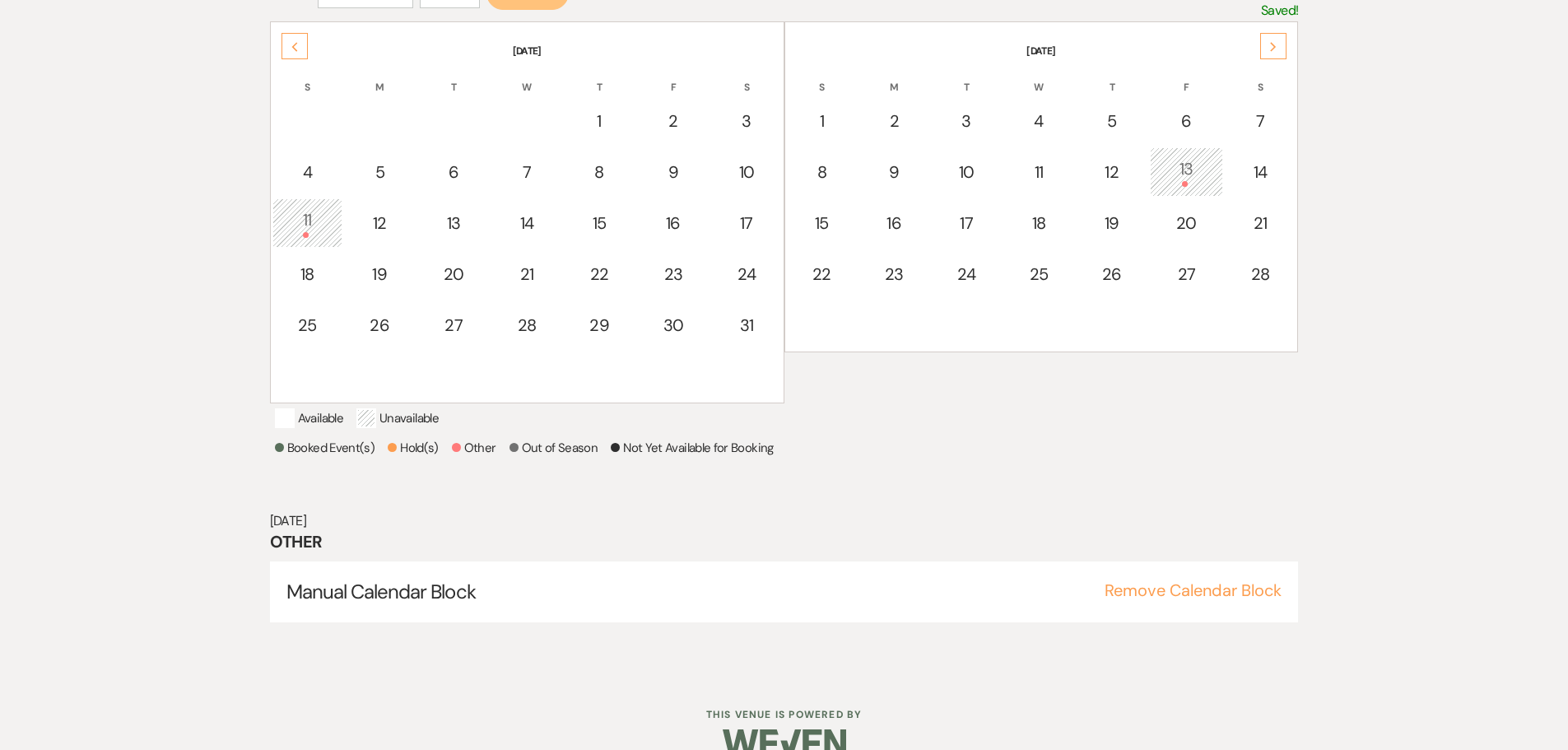
scroll to position [314, 0]
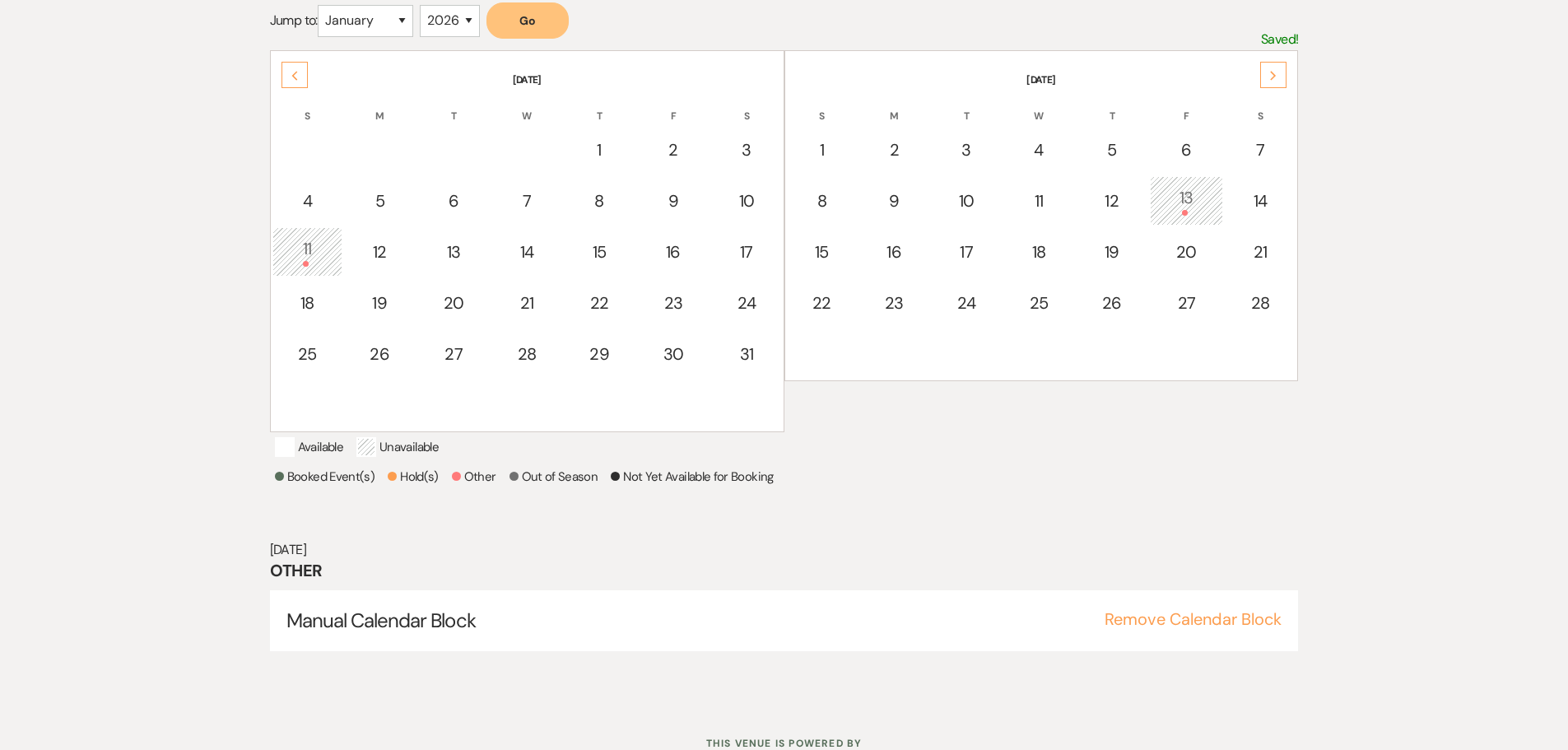
click at [313, 246] on div "11" at bounding box center [307, 251] width 52 height 30
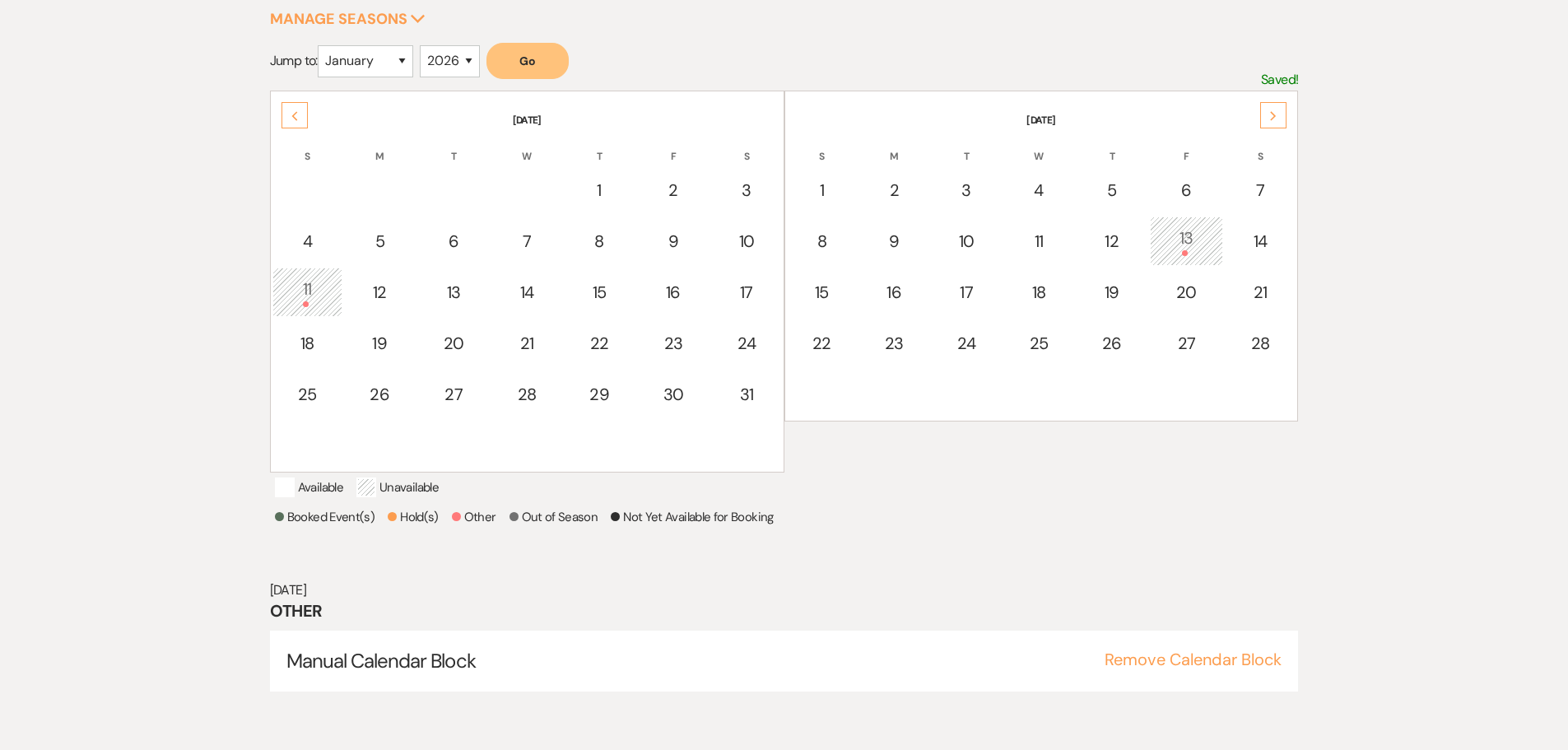
click at [313, 246] on td "4" at bounding box center [307, 241] width 70 height 50
select select "other"
select select "false"
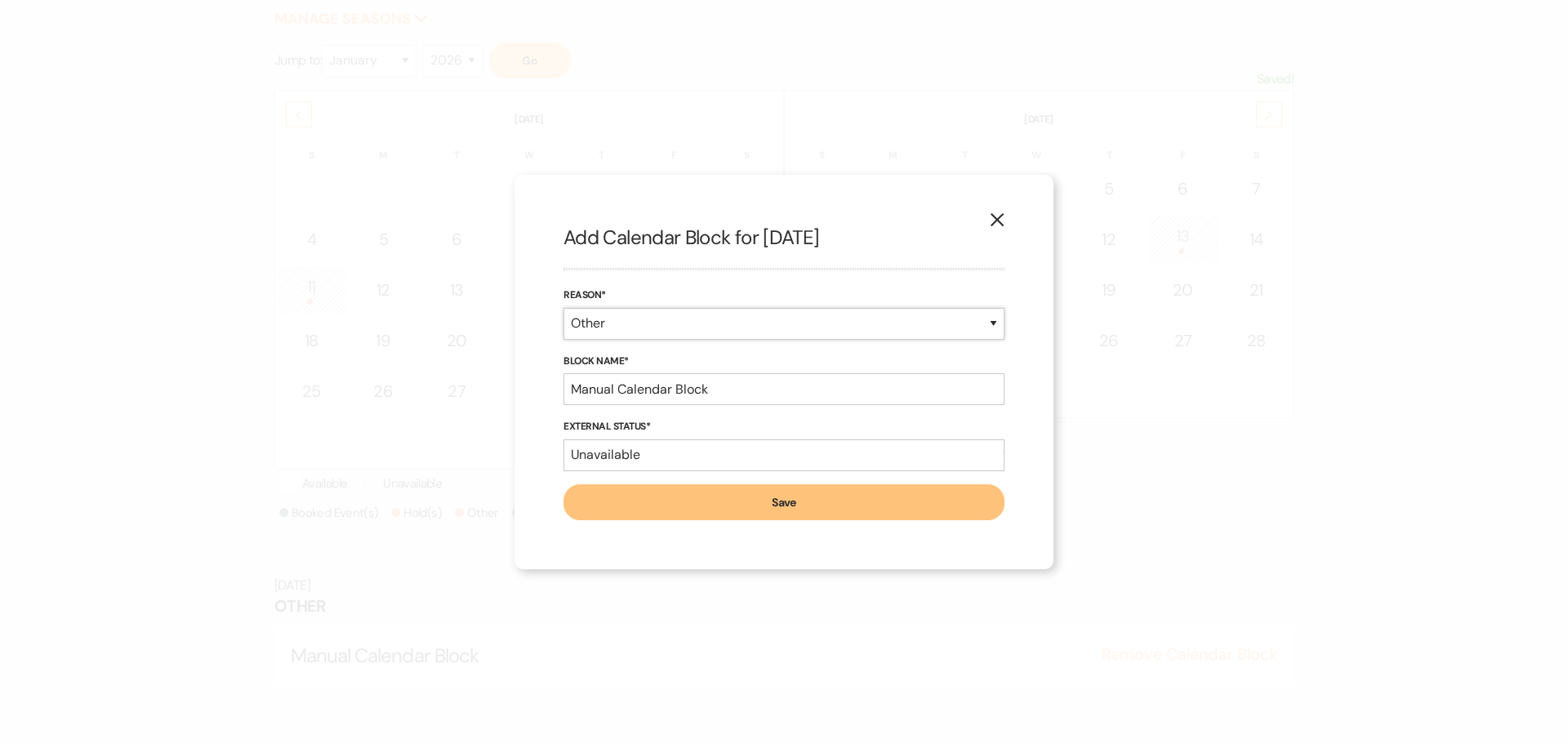
click at [634, 326] on select "Booked Event Hold Other" at bounding box center [783, 323] width 441 height 32
click at [563, 307] on select "Booked Event Hold Other" at bounding box center [783, 323] width 441 height 32
click at [728, 394] on input "Manual Calendar Block" at bounding box center [783, 388] width 441 height 32
type input "Manual Calendar Block - Mass Arms"
click at [715, 494] on button "Save" at bounding box center [783, 502] width 441 height 36
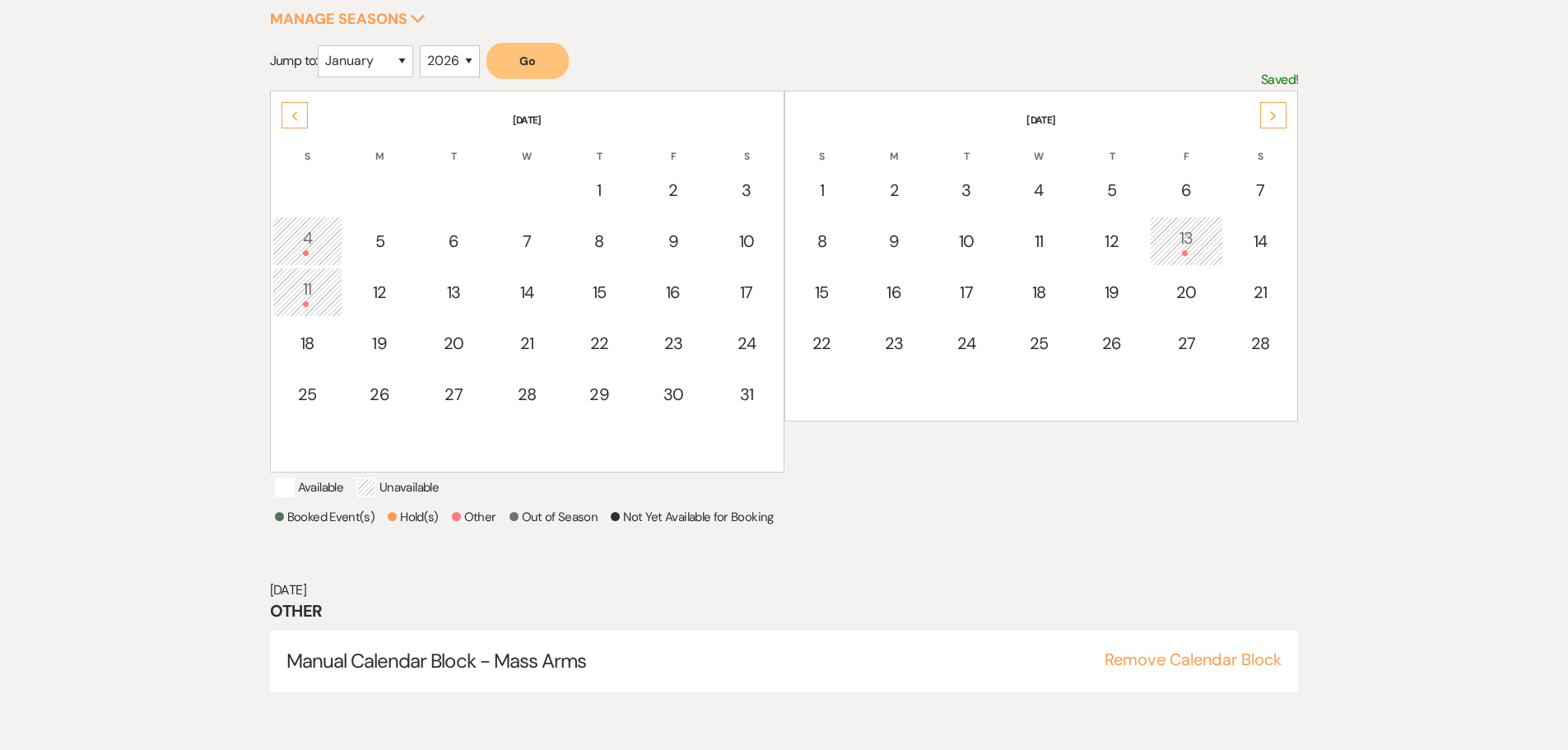
click at [1196, 257] on td "13" at bounding box center [1187, 241] width 74 height 50
click at [294, 232] on div "4" at bounding box center [307, 240] width 52 height 30
click at [298, 300] on div "11" at bounding box center [307, 292] width 52 height 30
click at [328, 261] on td "4" at bounding box center [307, 241] width 70 height 50
click at [1219, 667] on button "Remove Calendar Block" at bounding box center [1193, 659] width 177 height 17
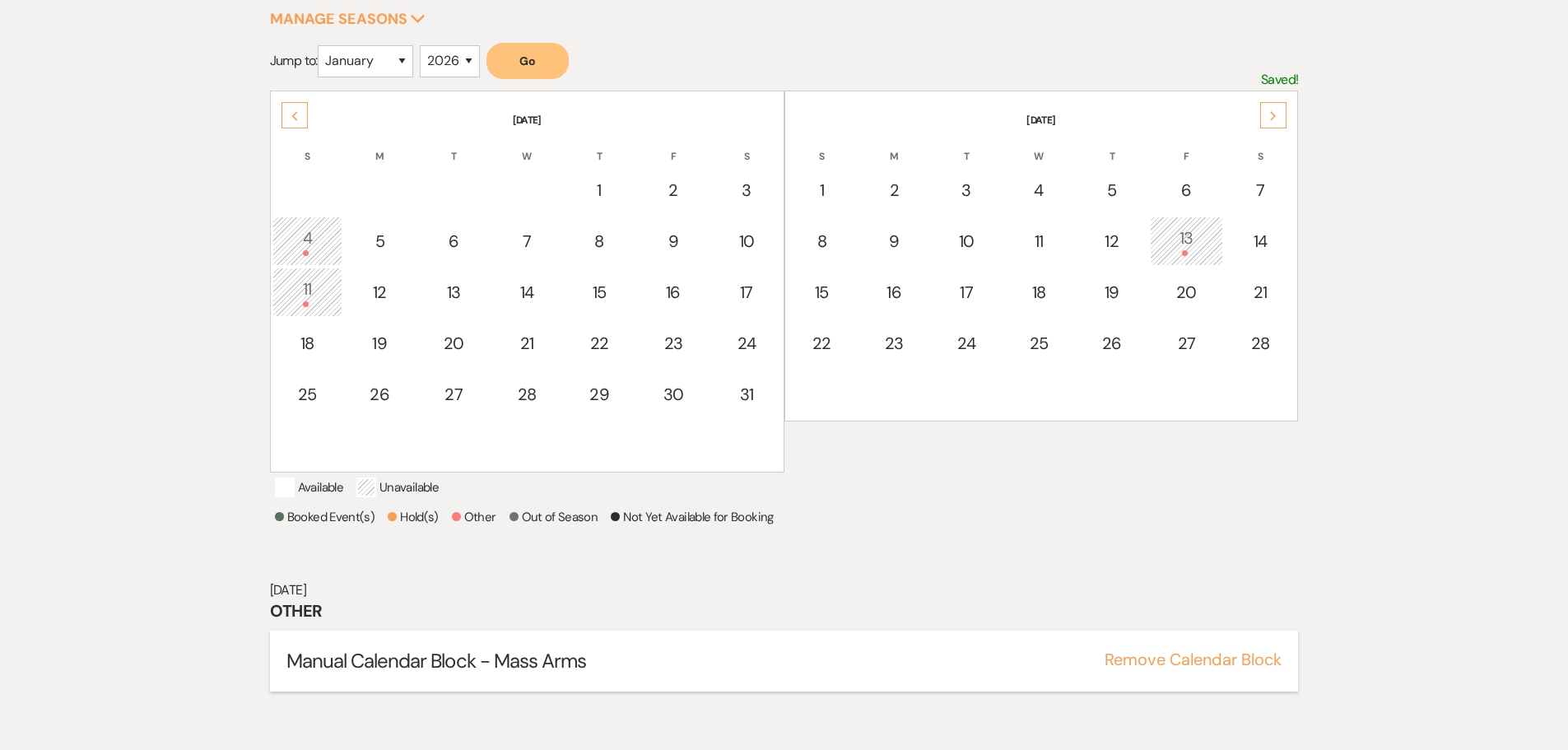
scroll to position [204, 0]
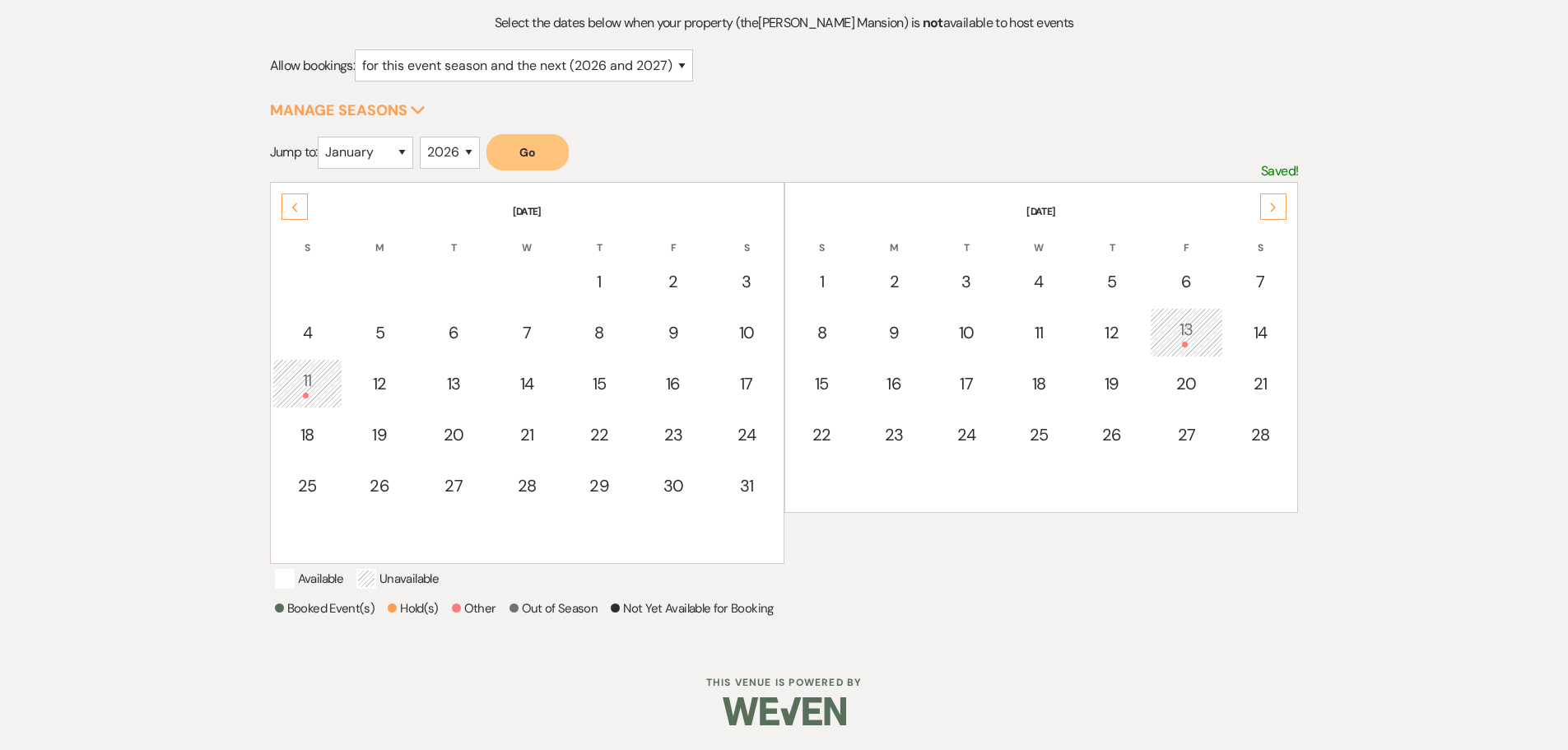
click at [325, 368] on div "11" at bounding box center [307, 382] width 52 height 30
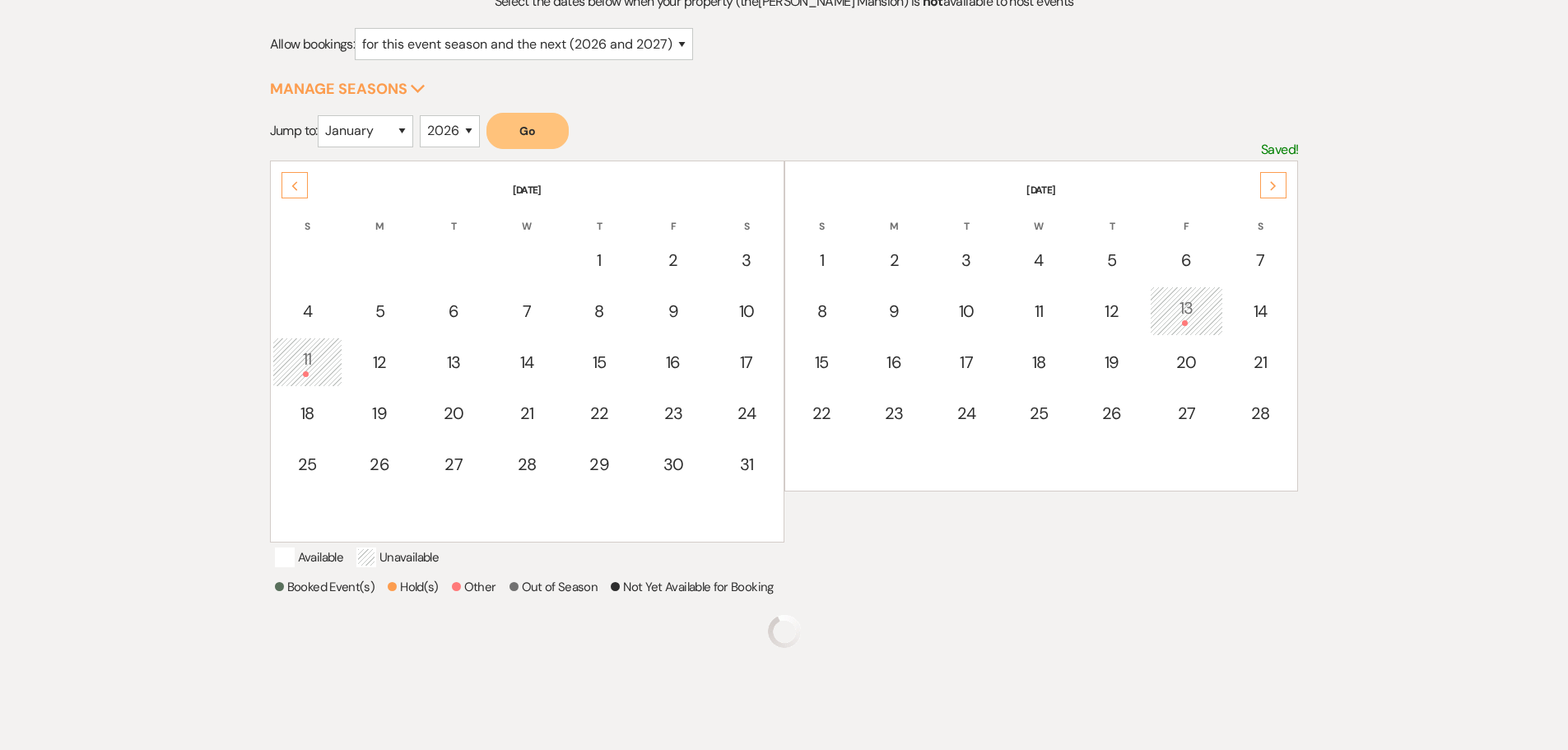
scroll to position [274, 0]
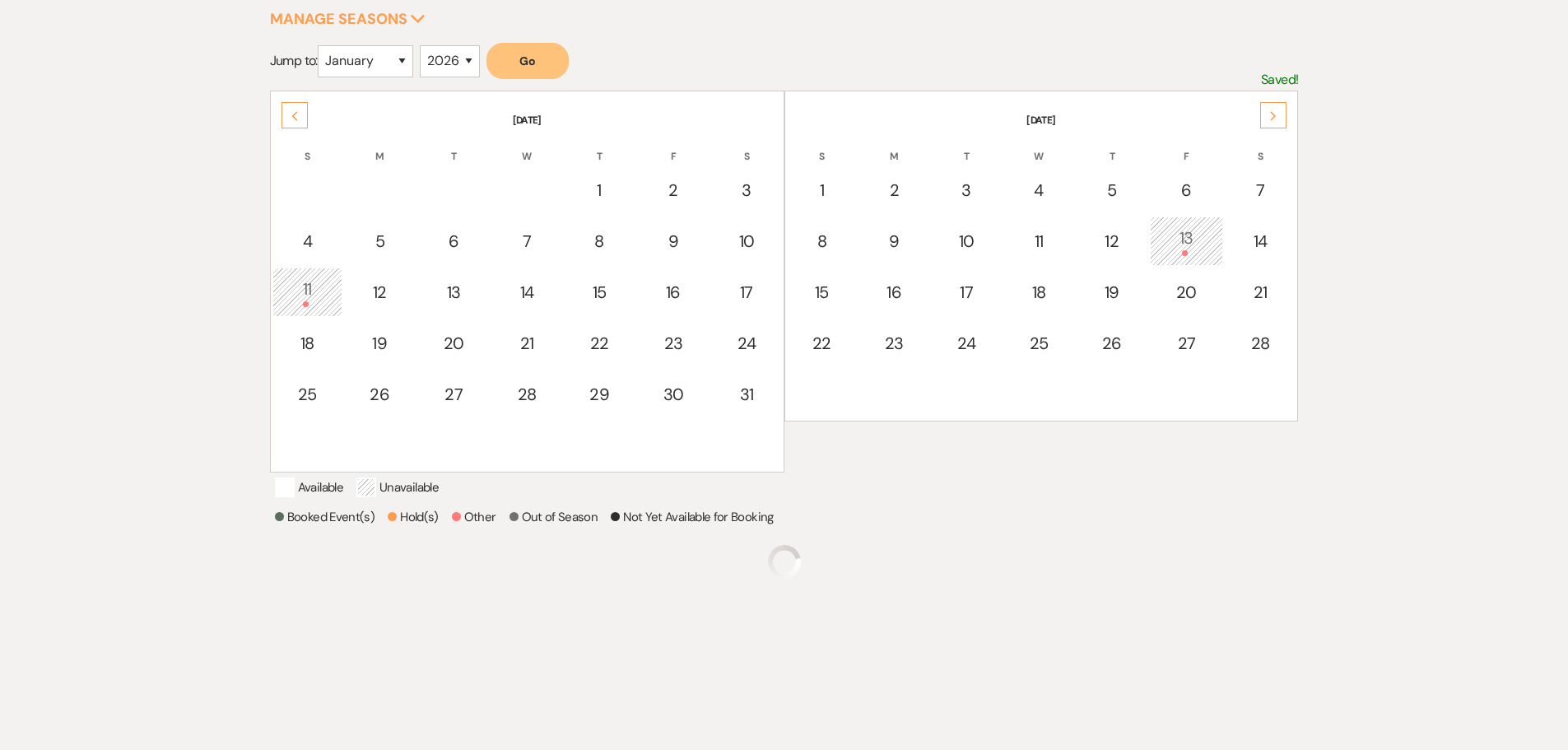
click at [325, 363] on td "18" at bounding box center [307, 343] width 70 height 50
select select "other"
select select "false"
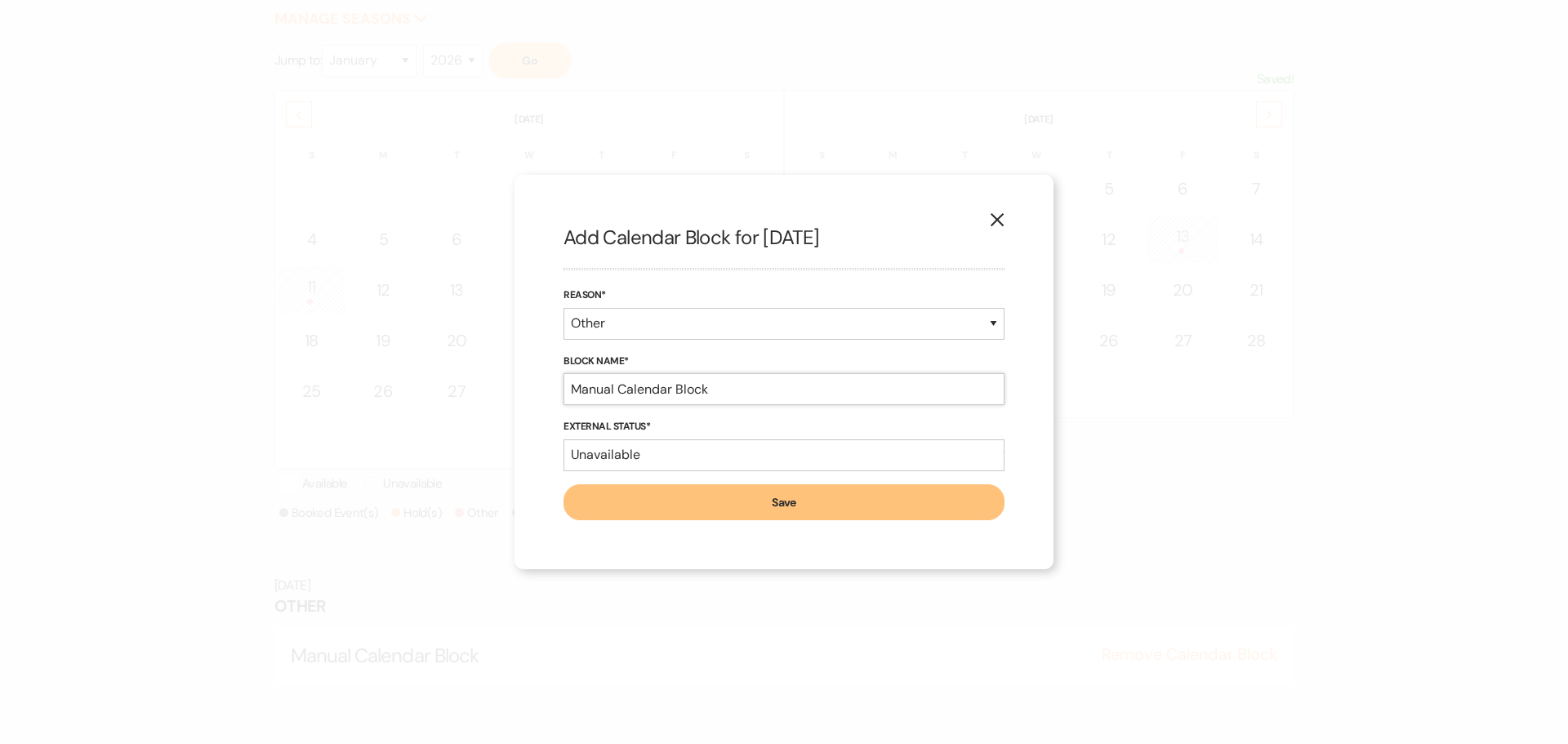
click at [724, 388] on input "Manual Calendar Block" at bounding box center [783, 388] width 441 height 32
type input "Manual Calendar Block - Mass Arms"
click at [767, 508] on button "Save" at bounding box center [783, 502] width 441 height 36
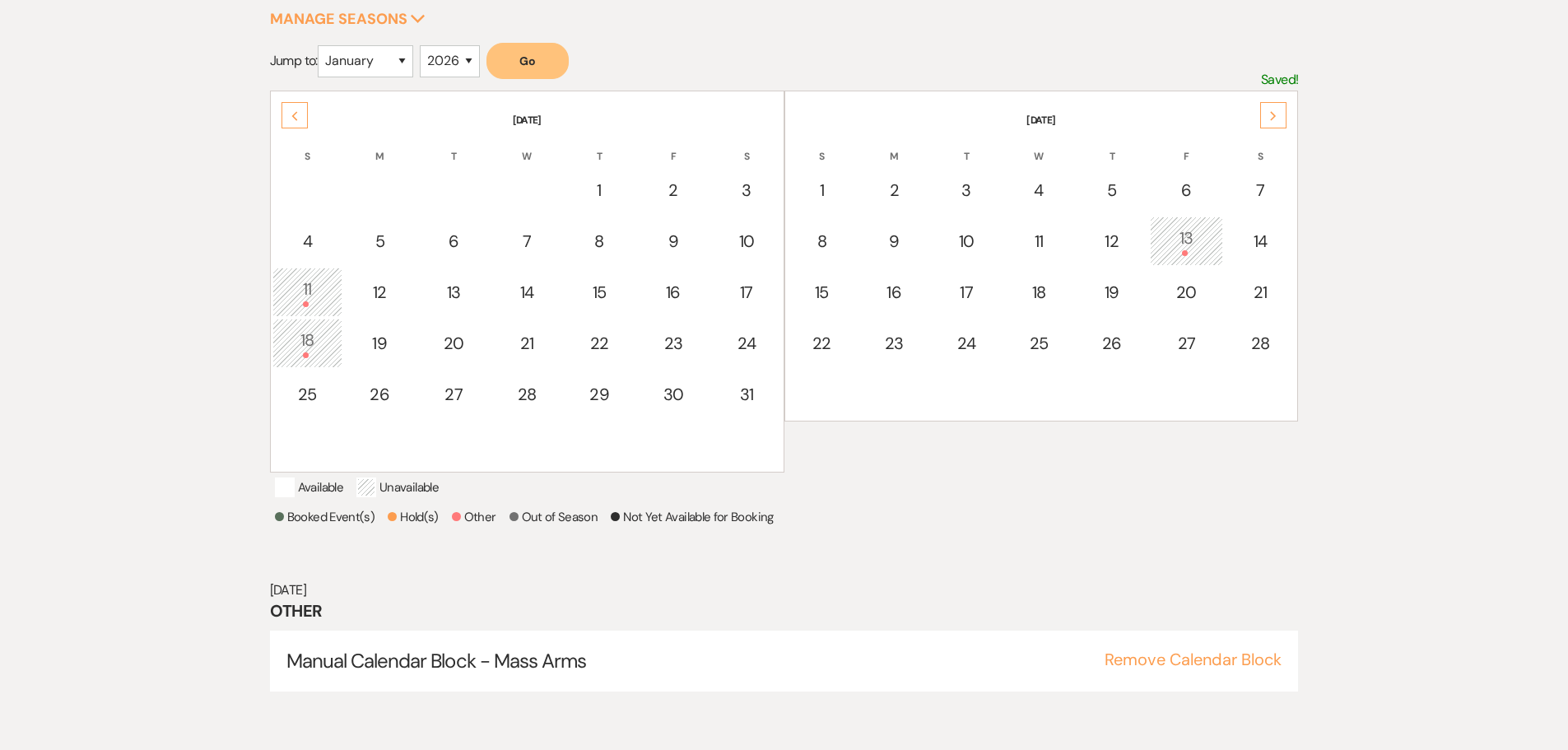
click at [300, 112] on div "Previous" at bounding box center [294, 115] width 27 height 27
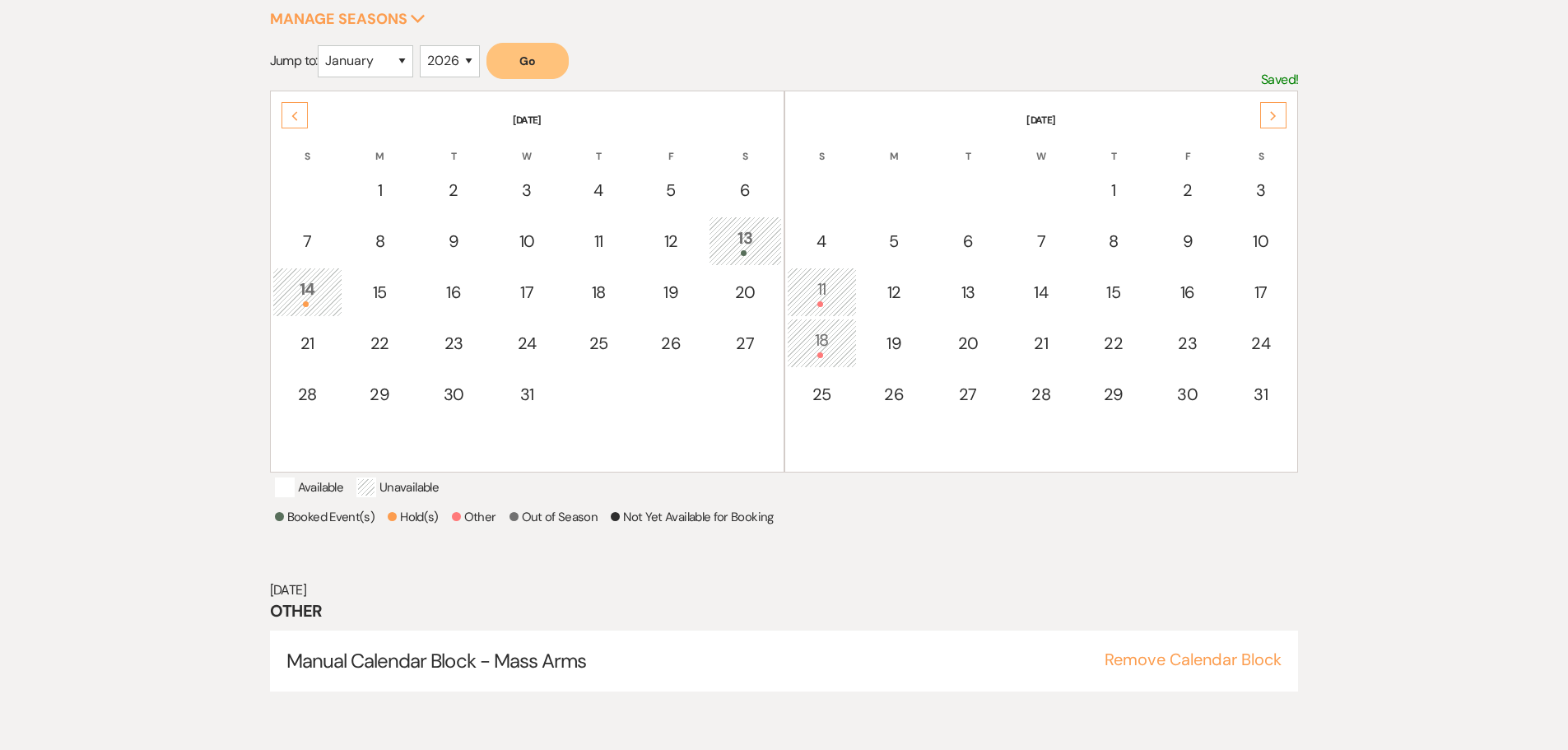
click at [300, 112] on div "Previous" at bounding box center [294, 115] width 27 height 27
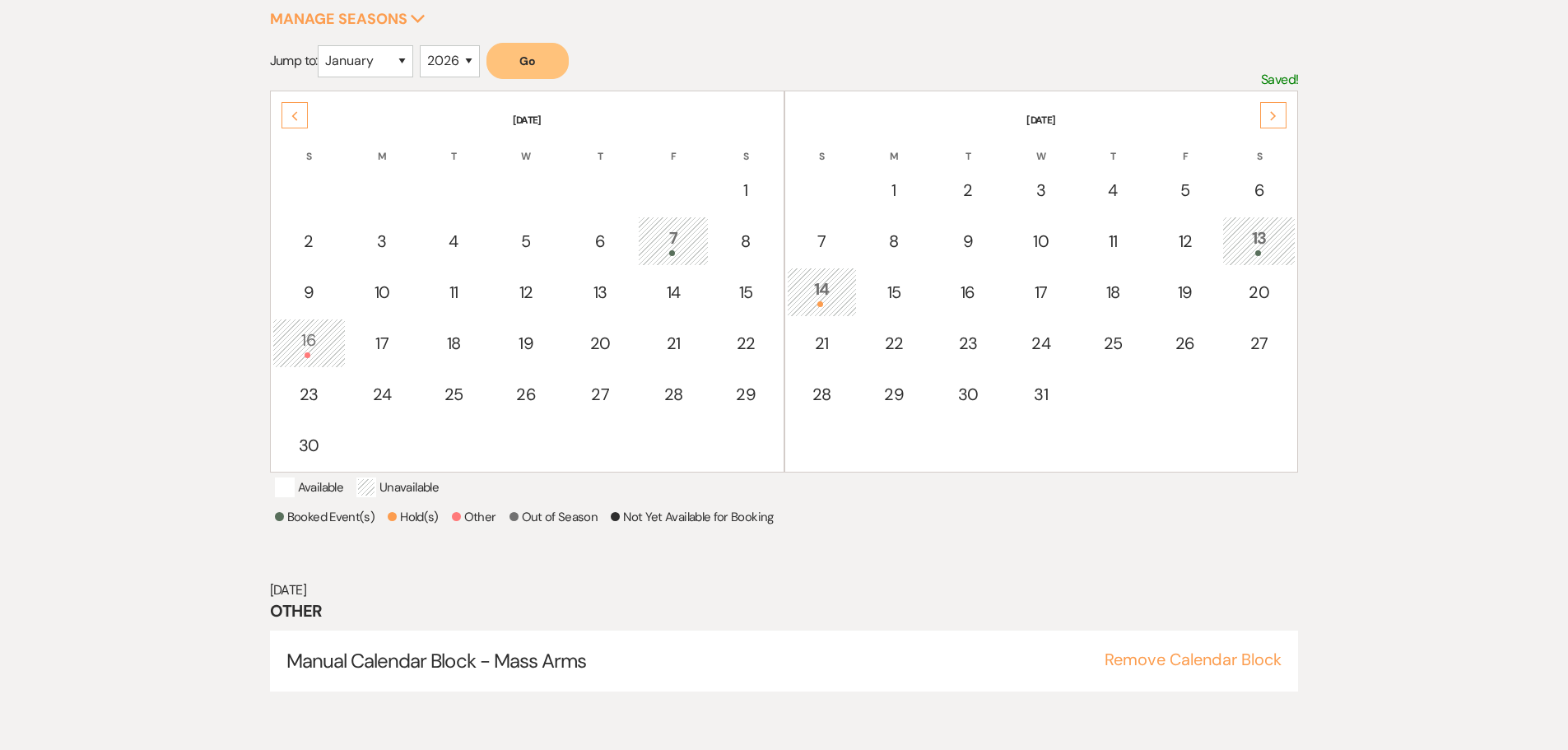
click at [310, 355] on span at bounding box center [307, 355] width 6 height 6
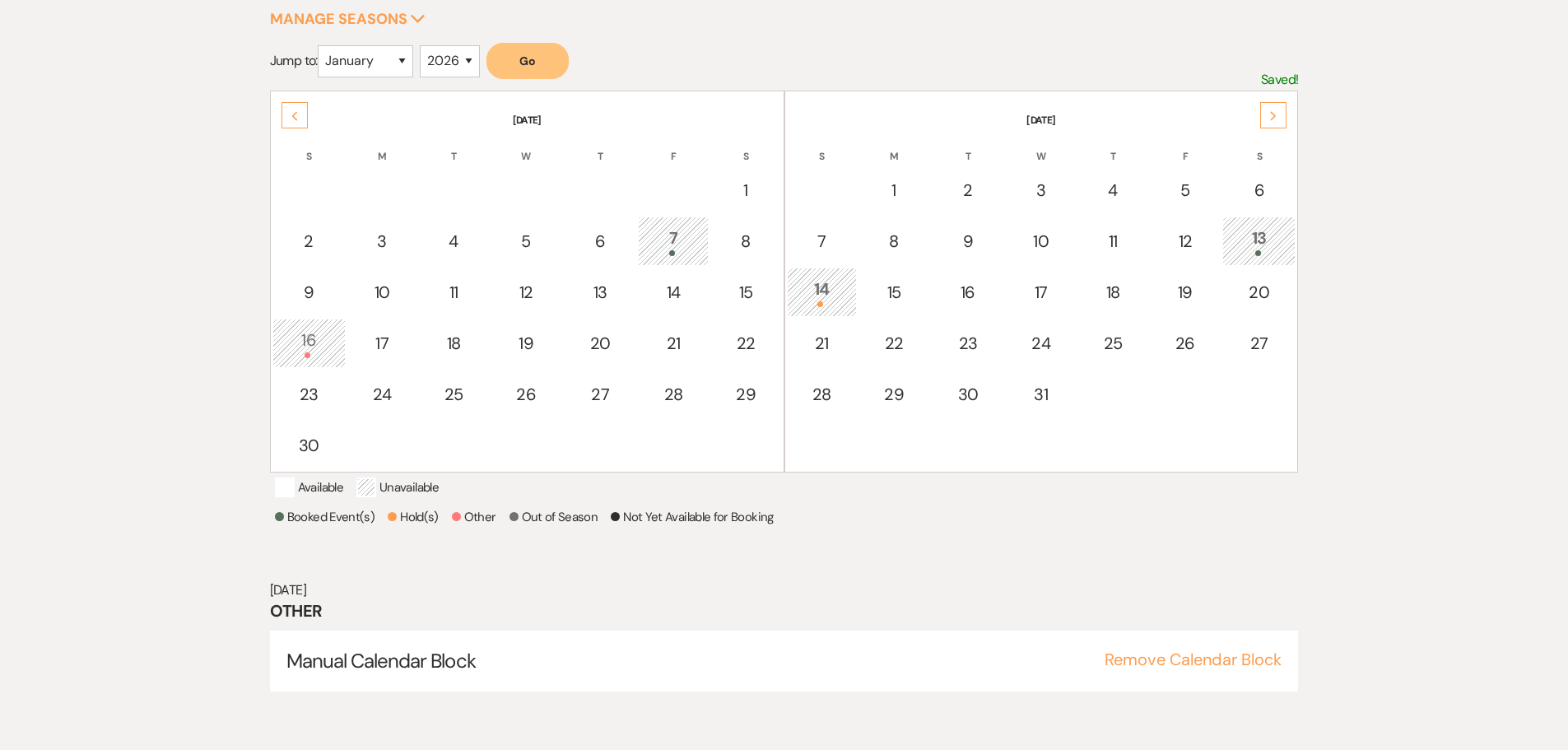
click at [306, 343] on div "16" at bounding box center [309, 342] width 55 height 30
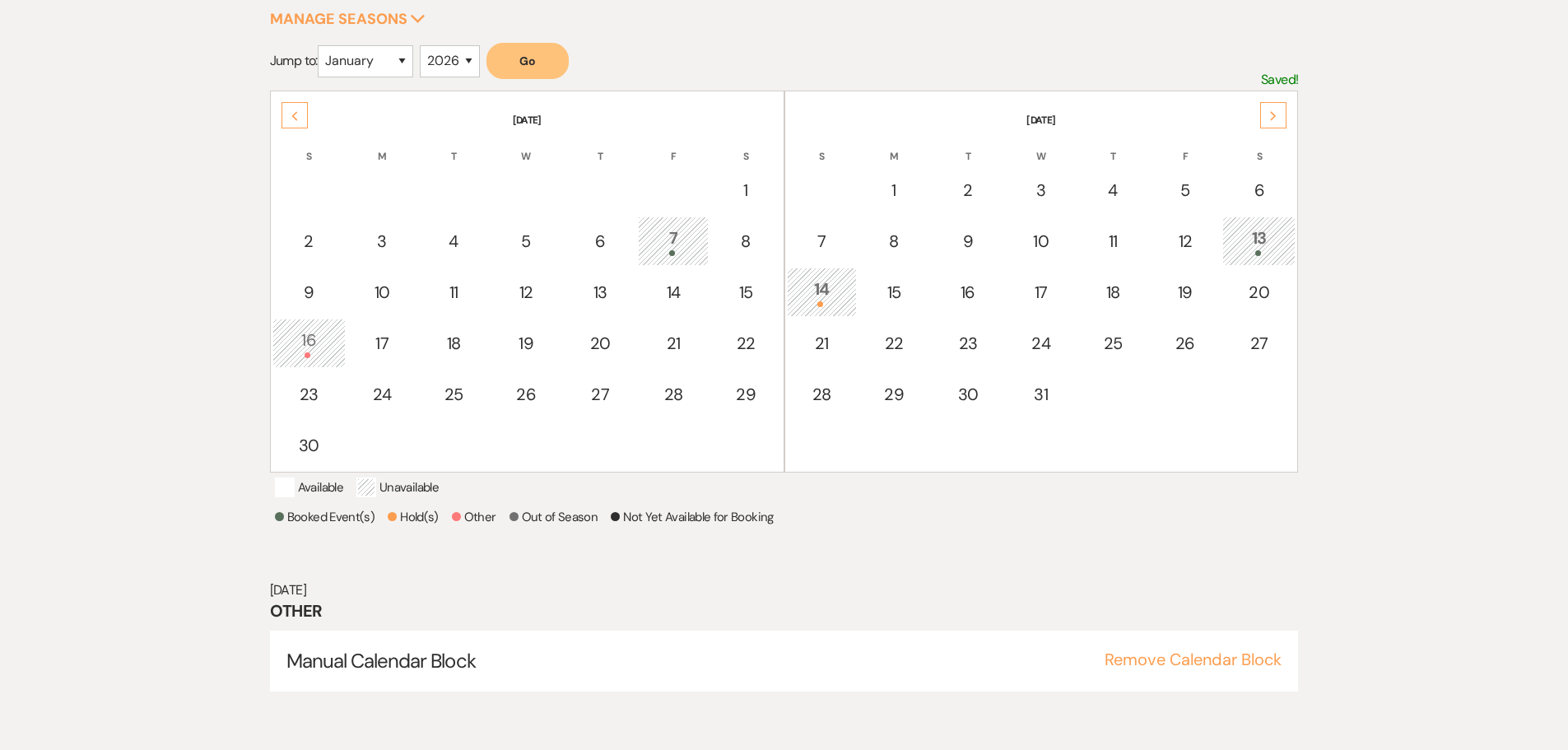
click at [306, 343] on div "16" at bounding box center [309, 342] width 55 height 30
click at [403, 673] on span "Manual Calendar Block" at bounding box center [381, 661] width 189 height 26
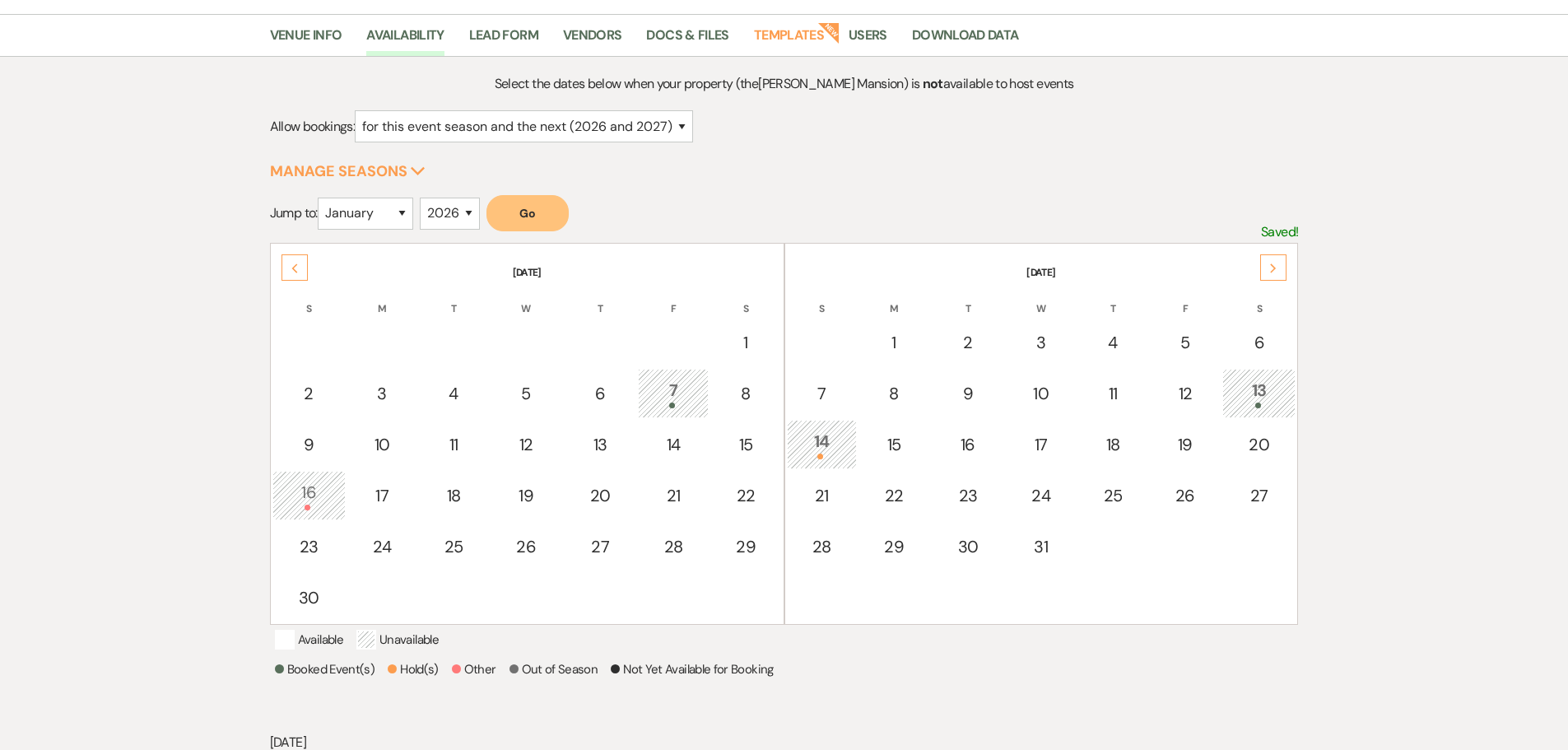
scroll to position [0, 0]
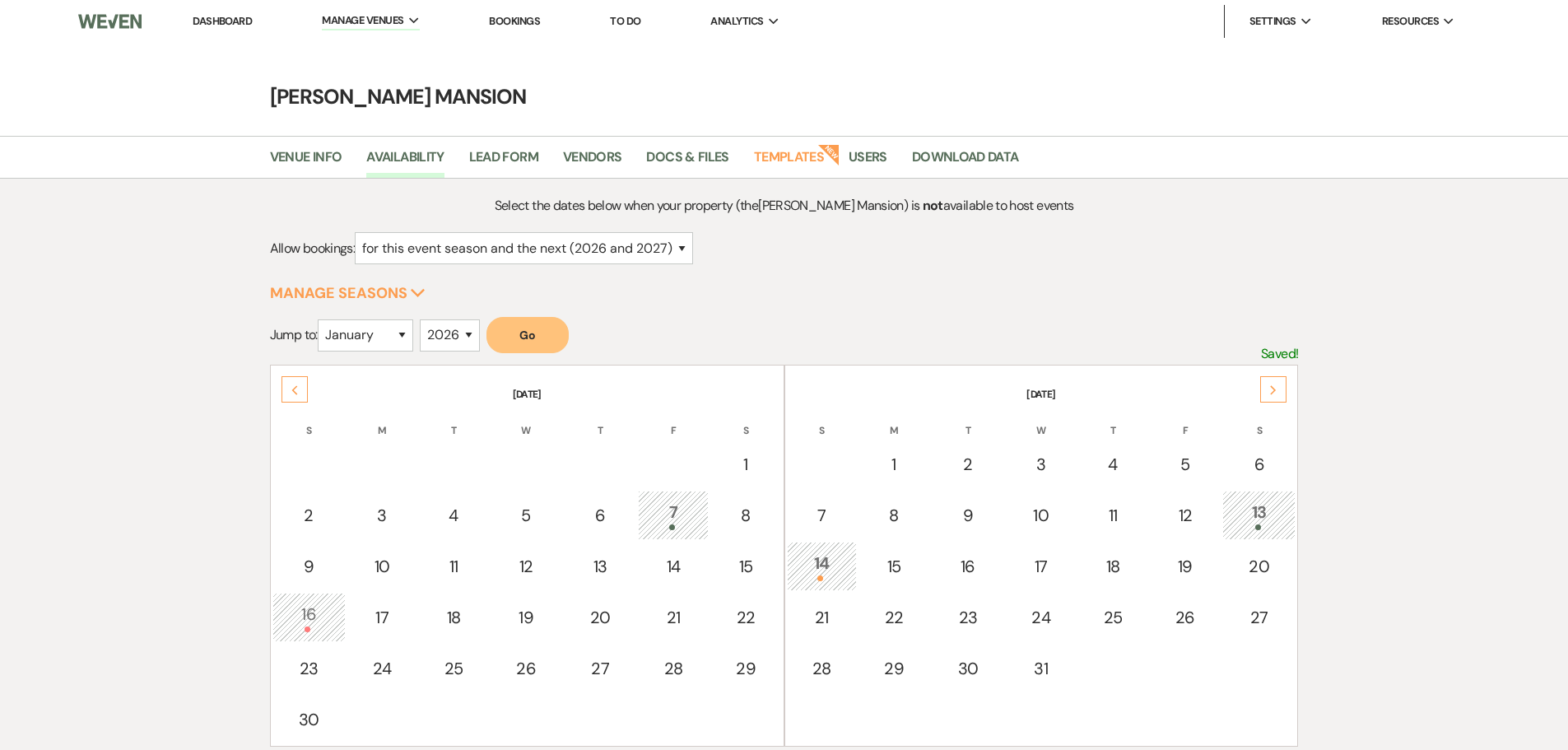
click at [307, 623] on div "16" at bounding box center [309, 616] width 55 height 30
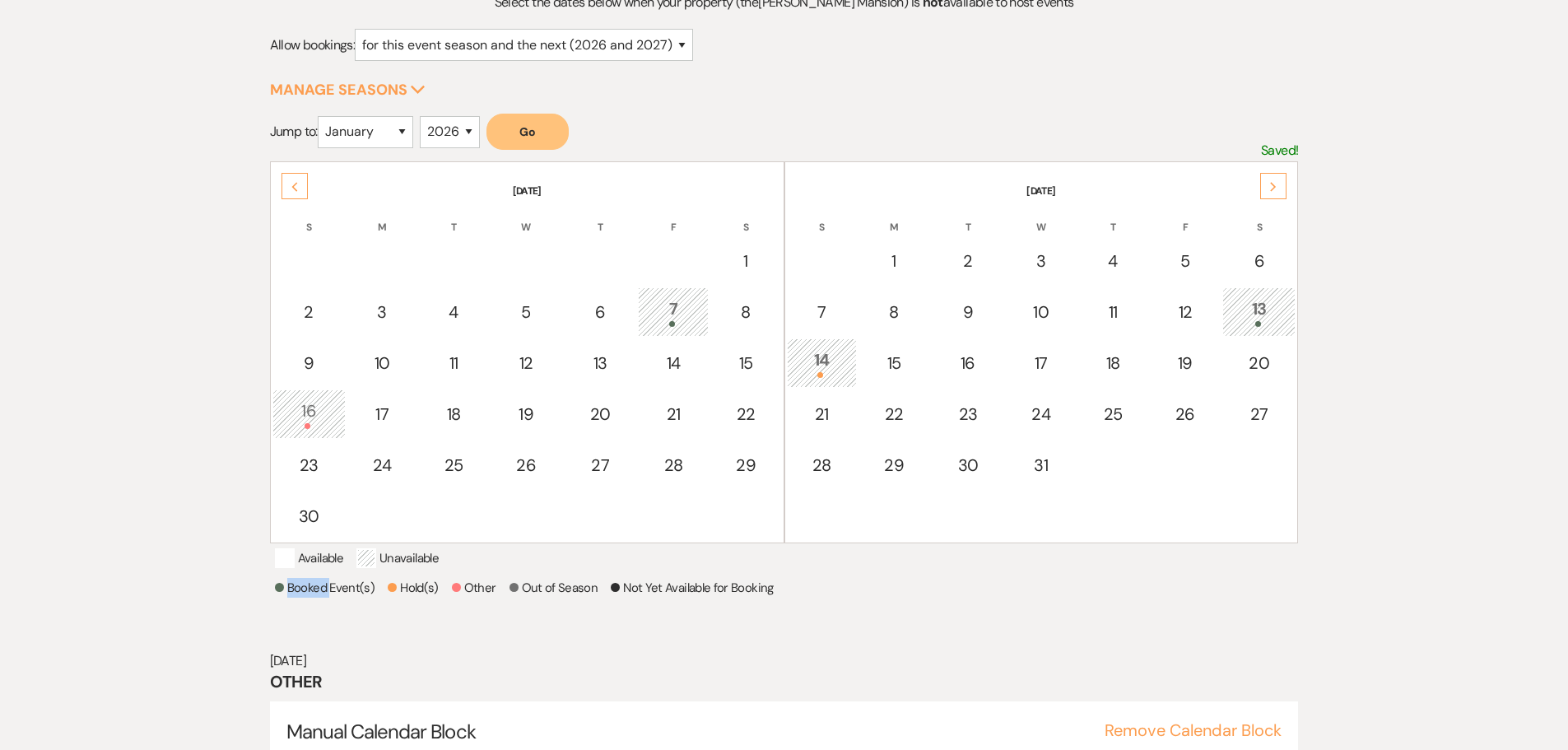
click at [307, 621] on div "Select the dates below when your property (the [PERSON_NAME][GEOGRAPHIC_DATA] )…" at bounding box center [784, 396] width 1029 height 809
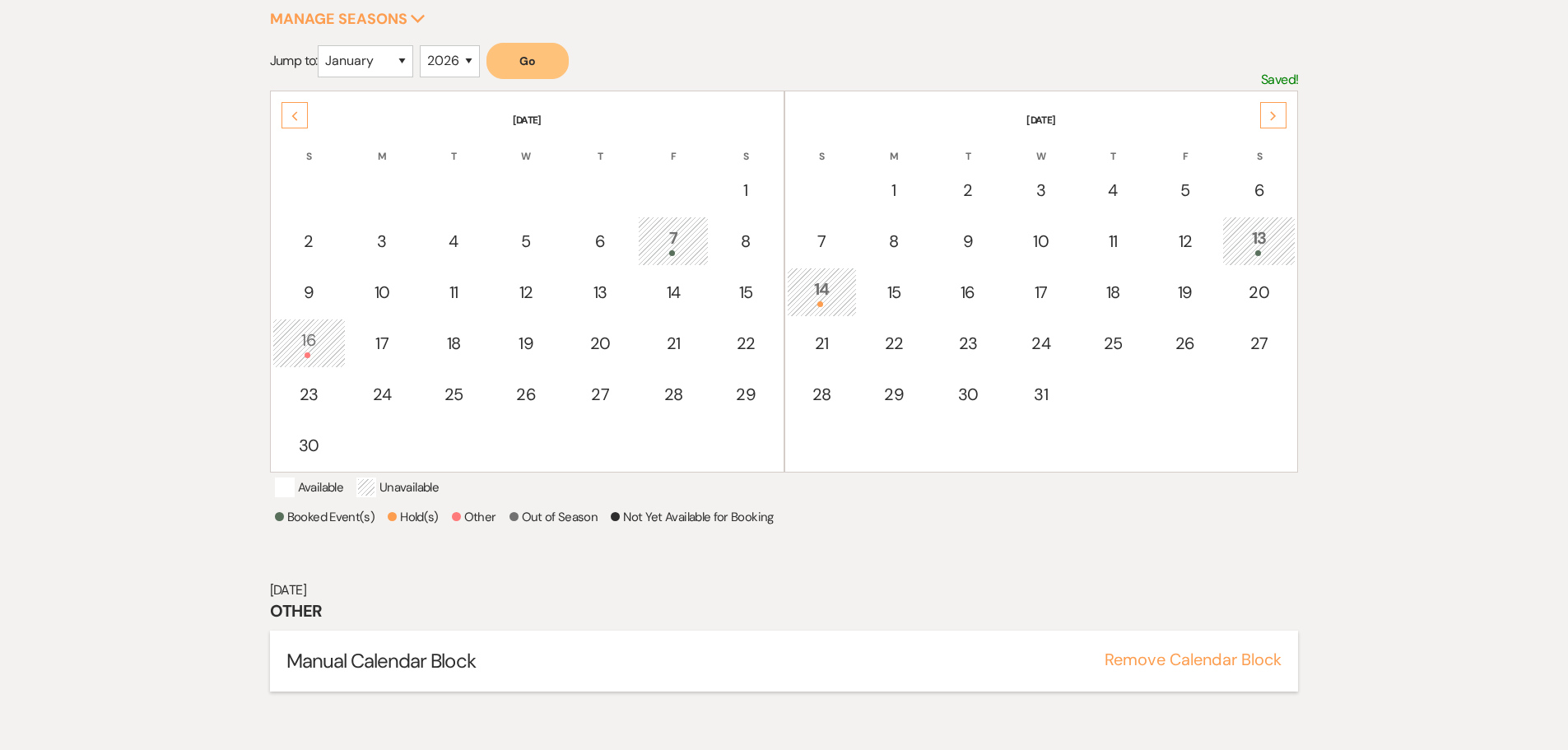
click at [324, 670] on span "Manual Calendar Block" at bounding box center [381, 661] width 189 height 26
click at [306, 349] on div "16" at bounding box center [309, 342] width 55 height 30
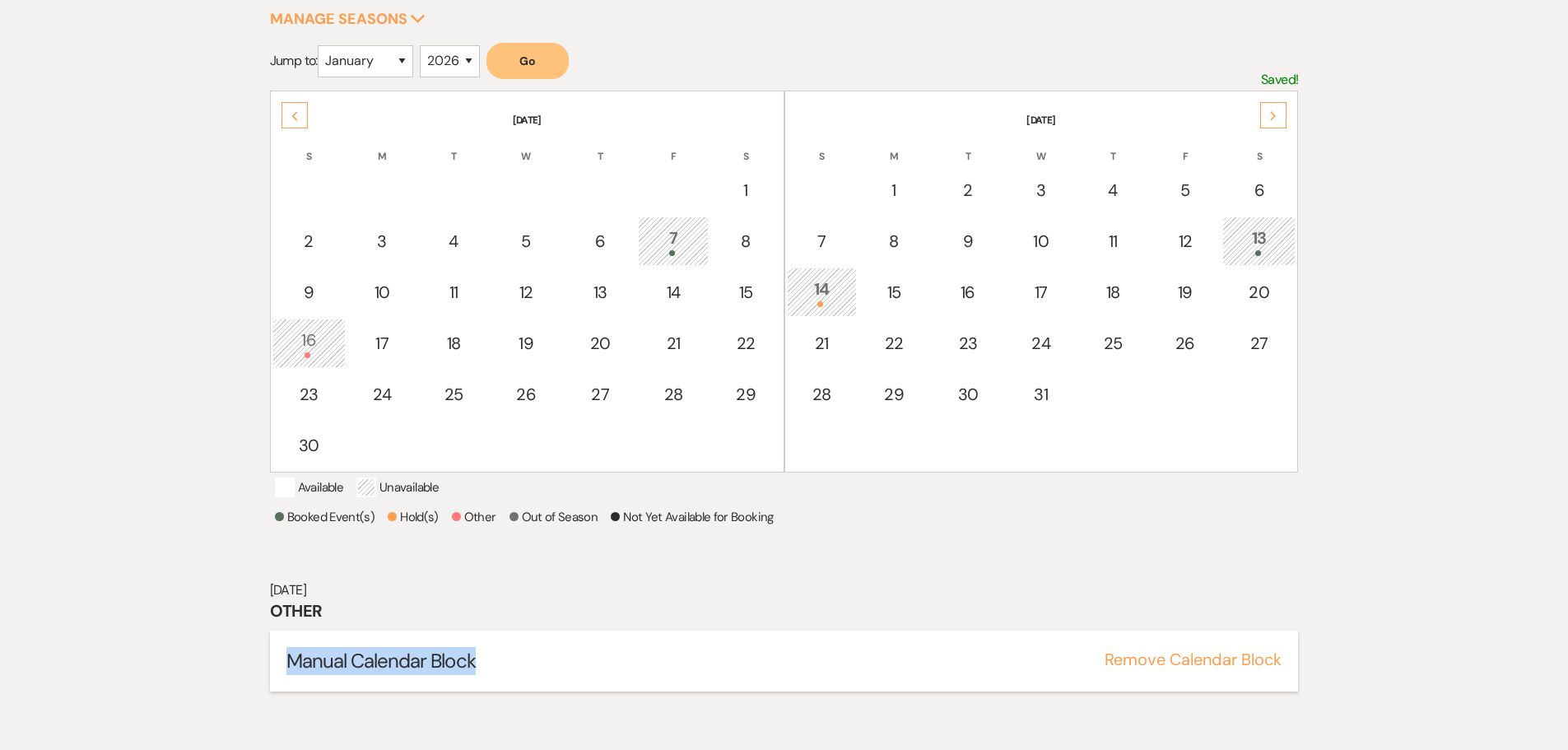
click at [387, 673] on span "Manual Calendar Block" at bounding box center [381, 661] width 189 height 26
click at [386, 673] on span "Manual Calendar Block" at bounding box center [381, 661] width 189 height 26
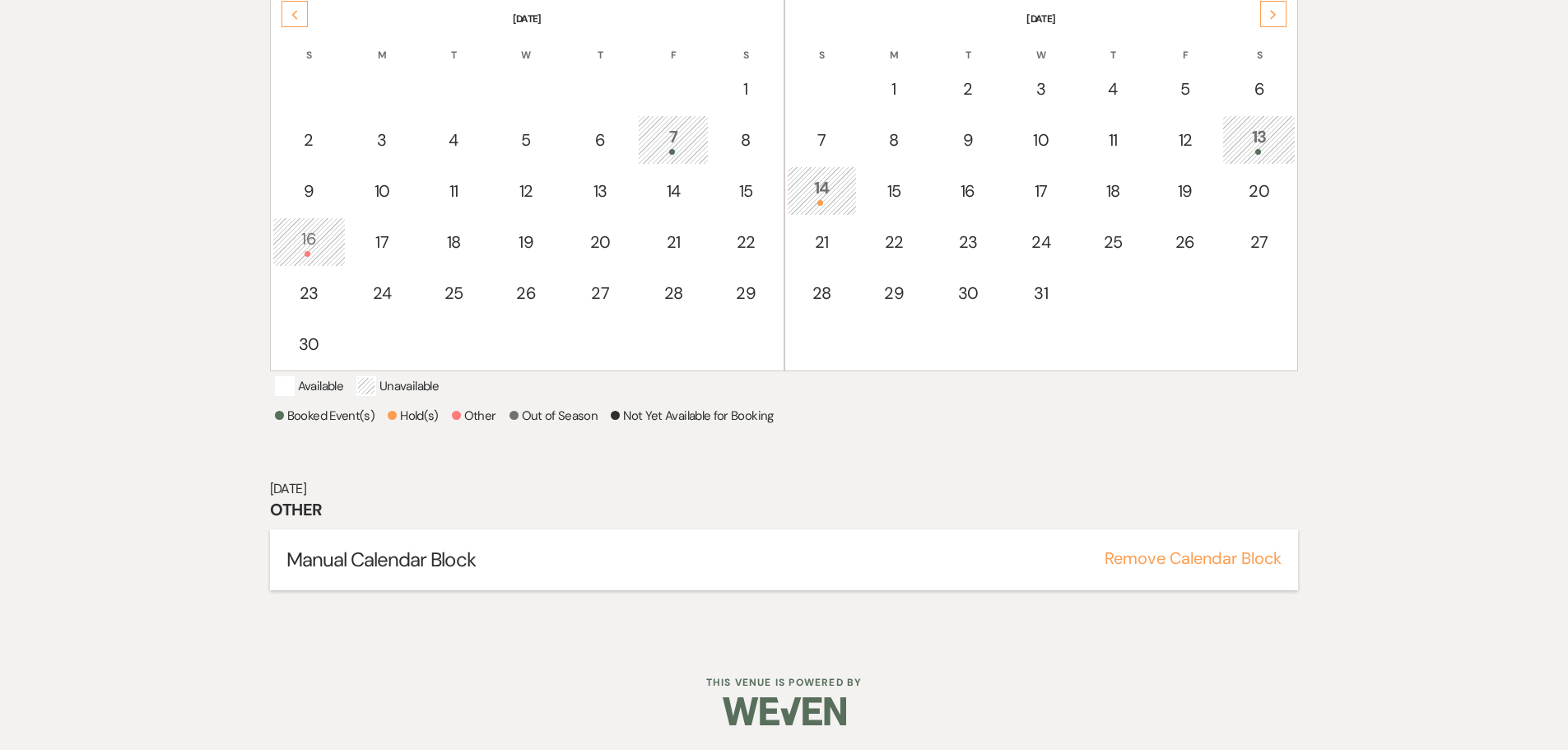
scroll to position [397, 0]
click at [1189, 566] on button "Remove Calendar Block" at bounding box center [1193, 558] width 177 height 17
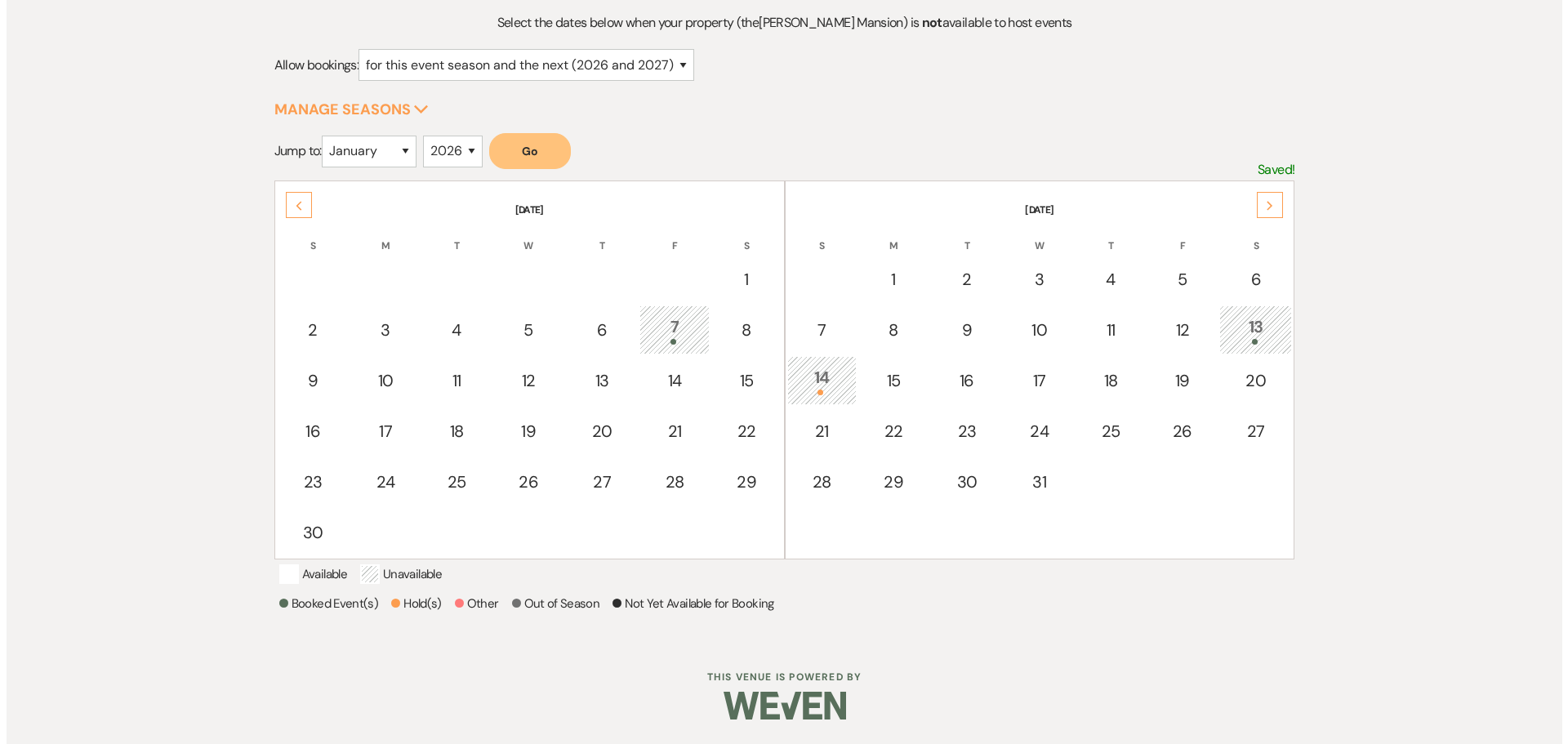
scroll to position [203, 0]
click at [297, 419] on div "16" at bounding box center [307, 431] width 55 height 25
select select "other"
select select "false"
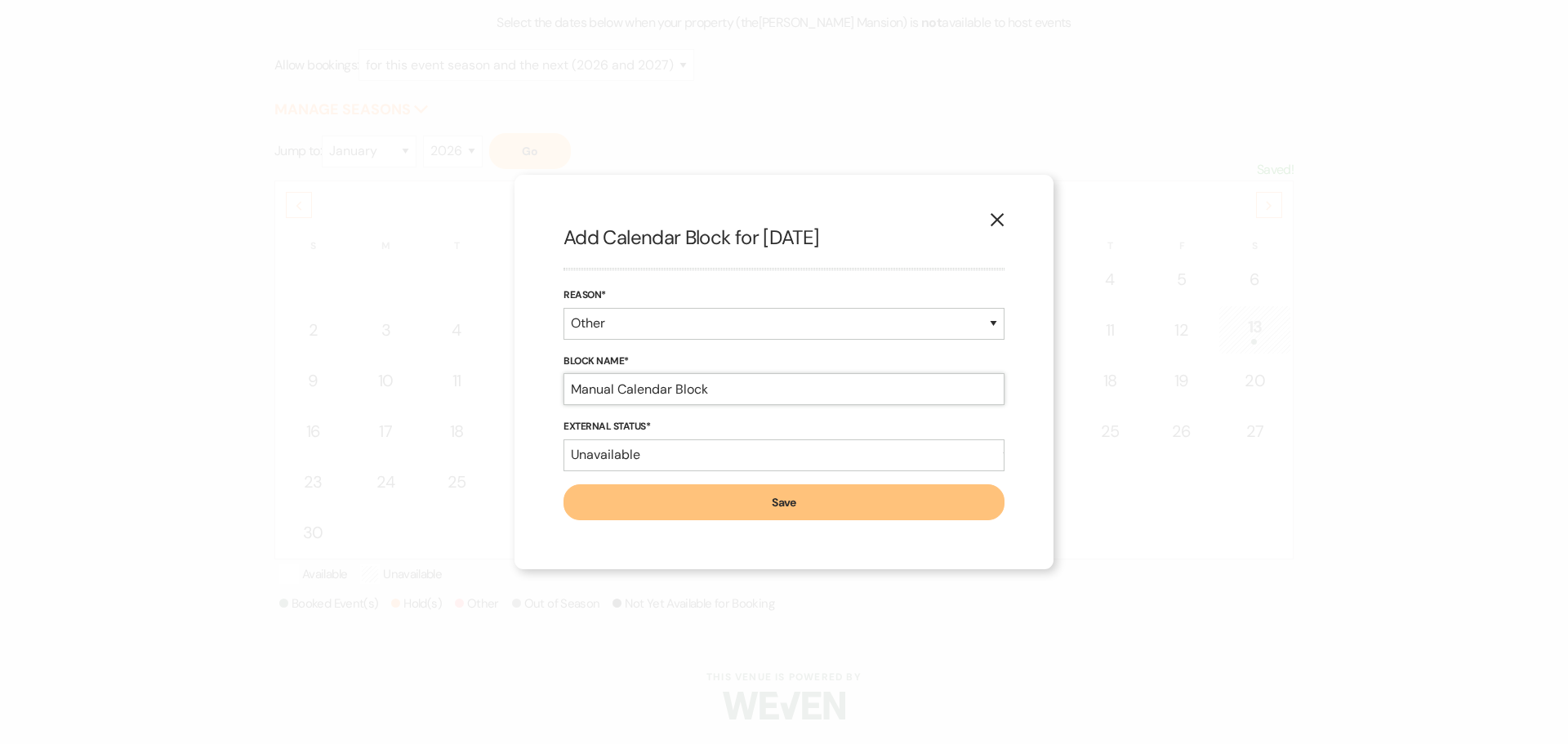
click at [786, 393] on input "Manual Calendar Block" at bounding box center [783, 388] width 441 height 32
type input "Manual Calendar Block-Mass Arms"
click at [768, 501] on button "Save" at bounding box center [783, 502] width 441 height 36
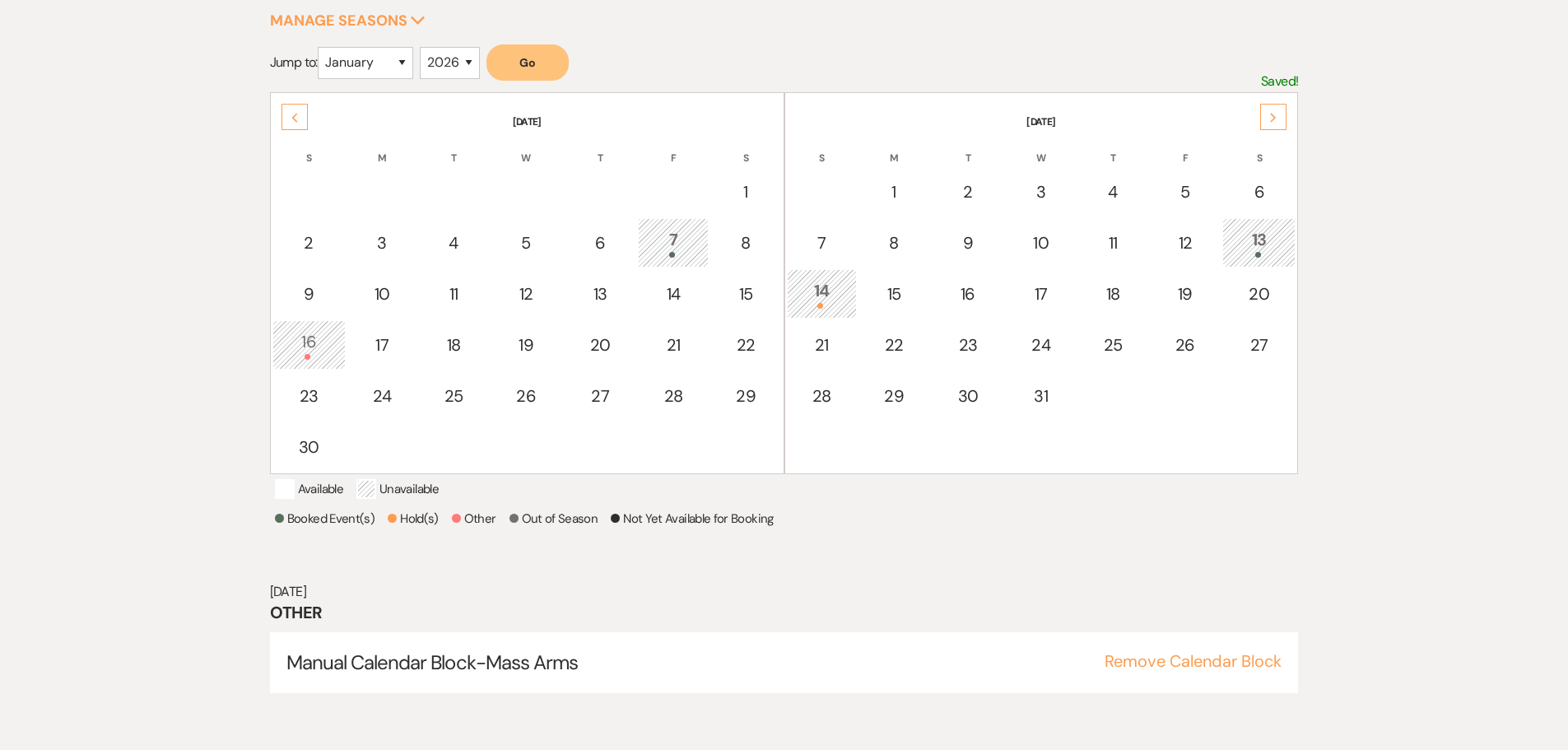
scroll to position [274, 0]
click at [300, 124] on div "Previous" at bounding box center [294, 115] width 27 height 27
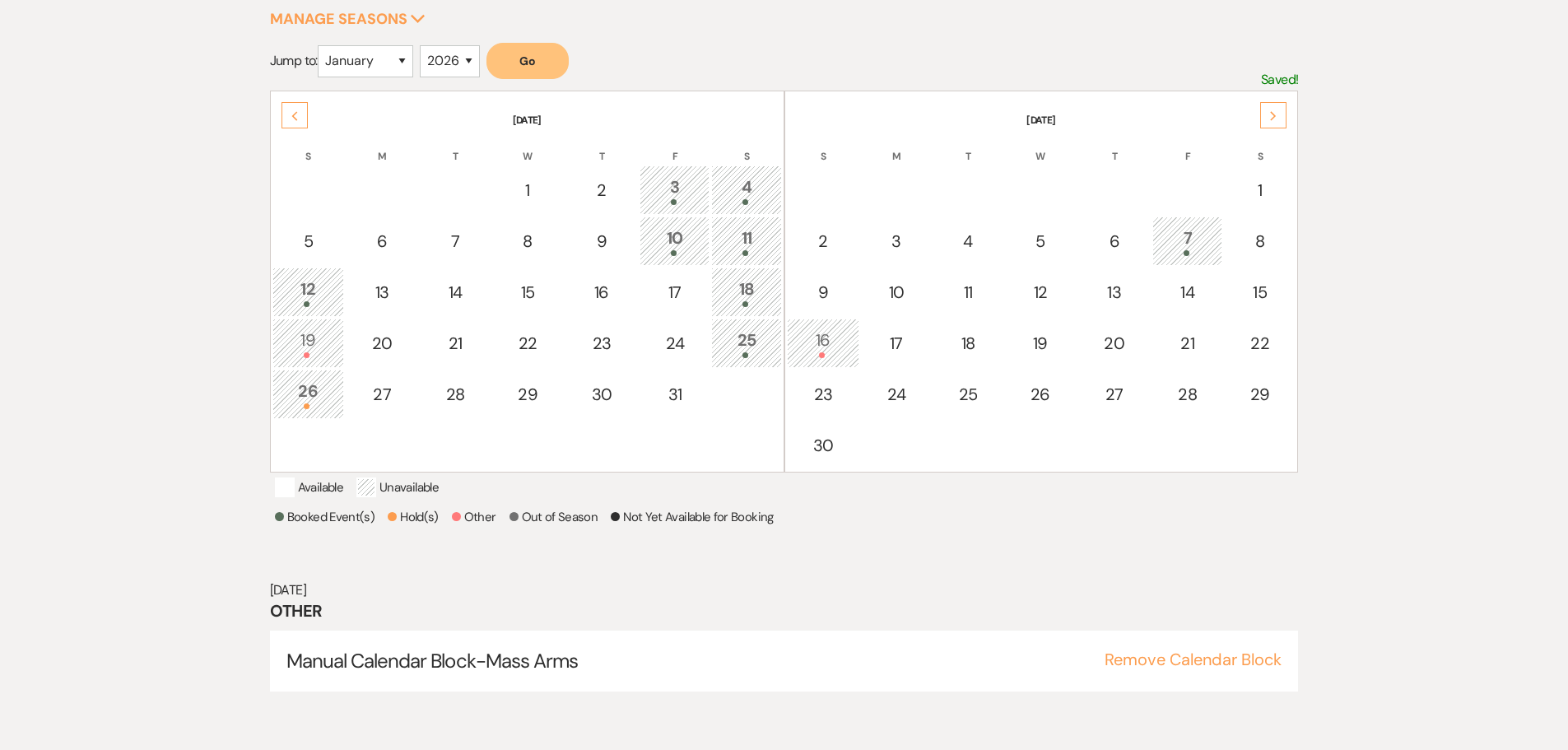
click at [300, 124] on div "Previous" at bounding box center [294, 115] width 27 height 27
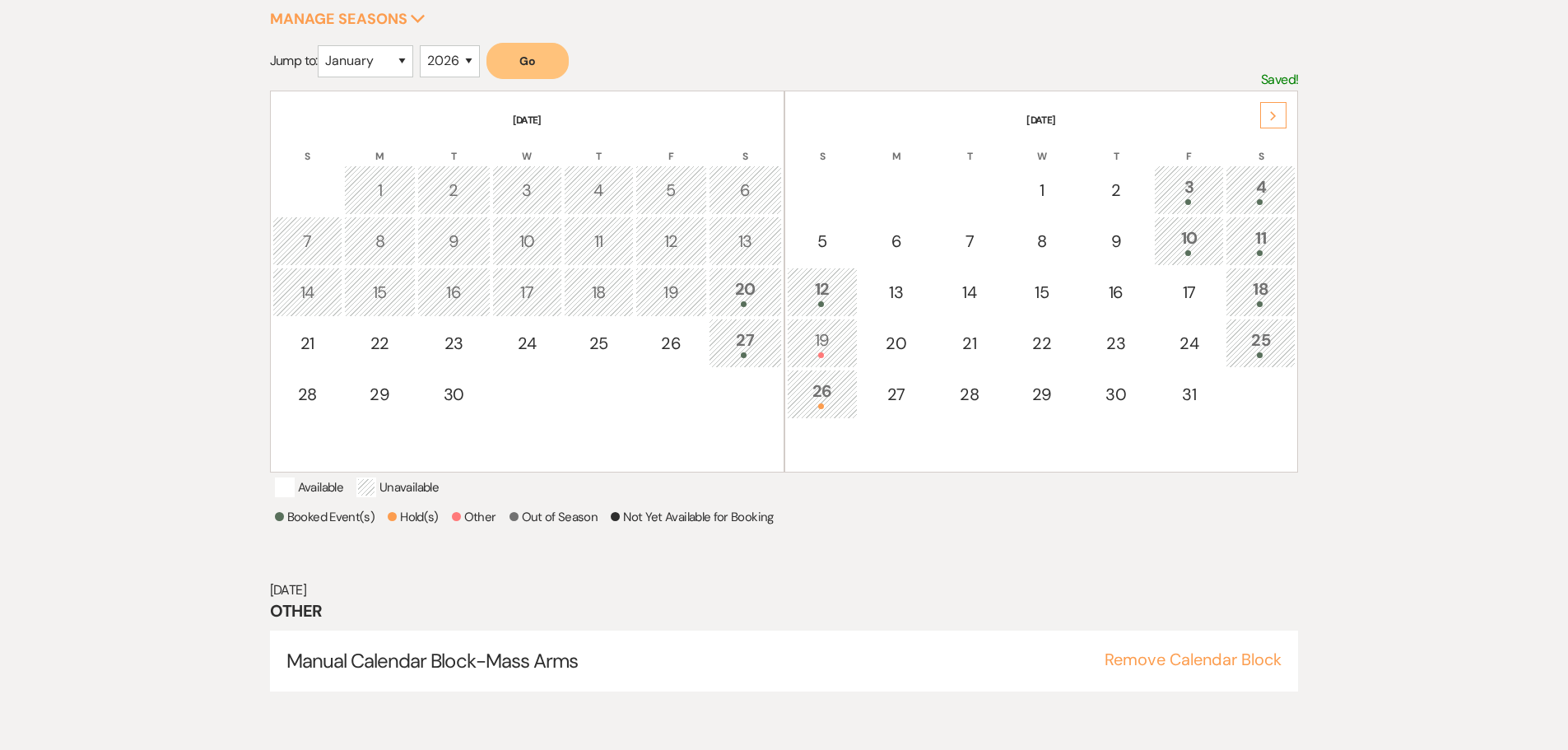
click at [1274, 116] on icon "Next" at bounding box center [1273, 116] width 8 height 10
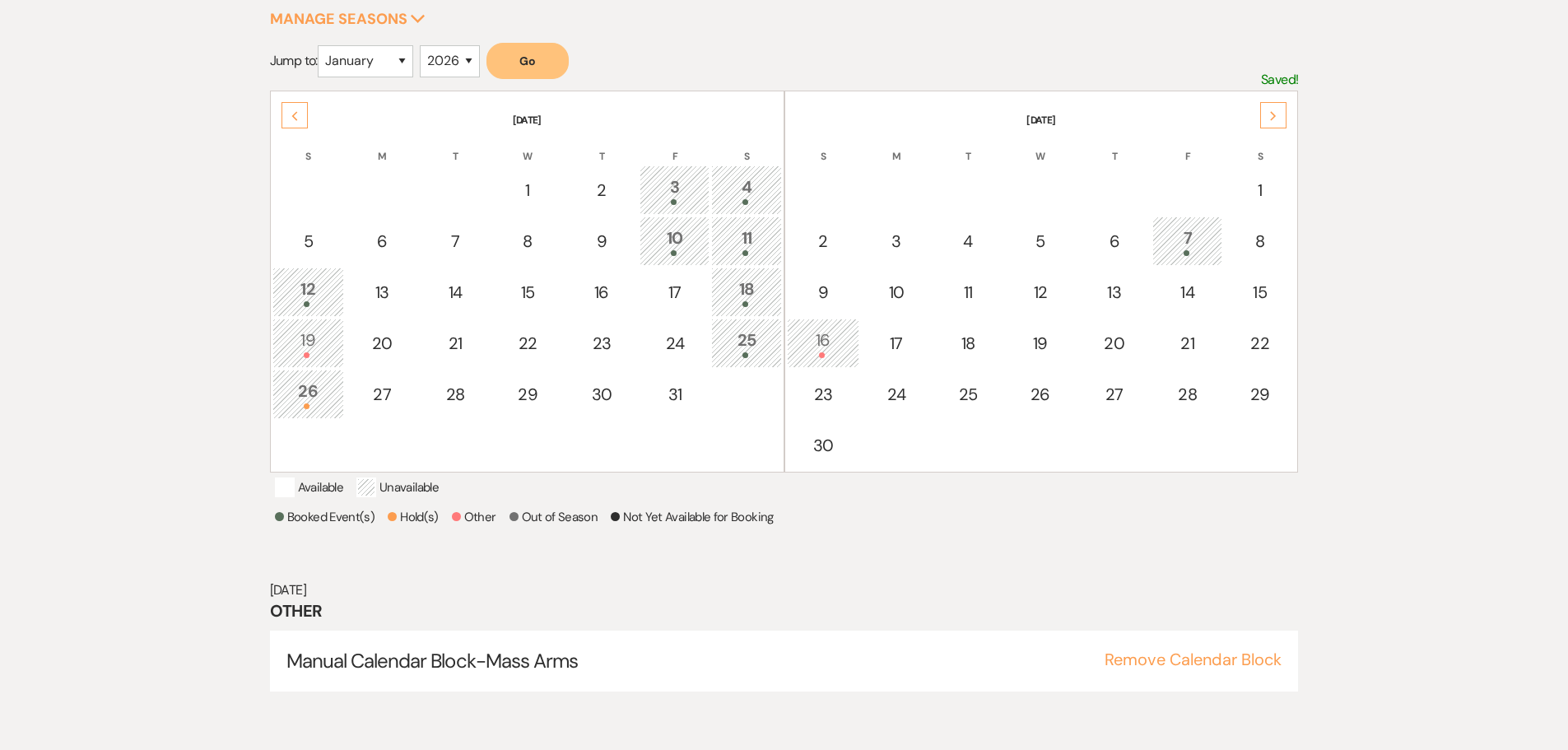
click at [1274, 116] on use at bounding box center [1274, 116] width 6 height 9
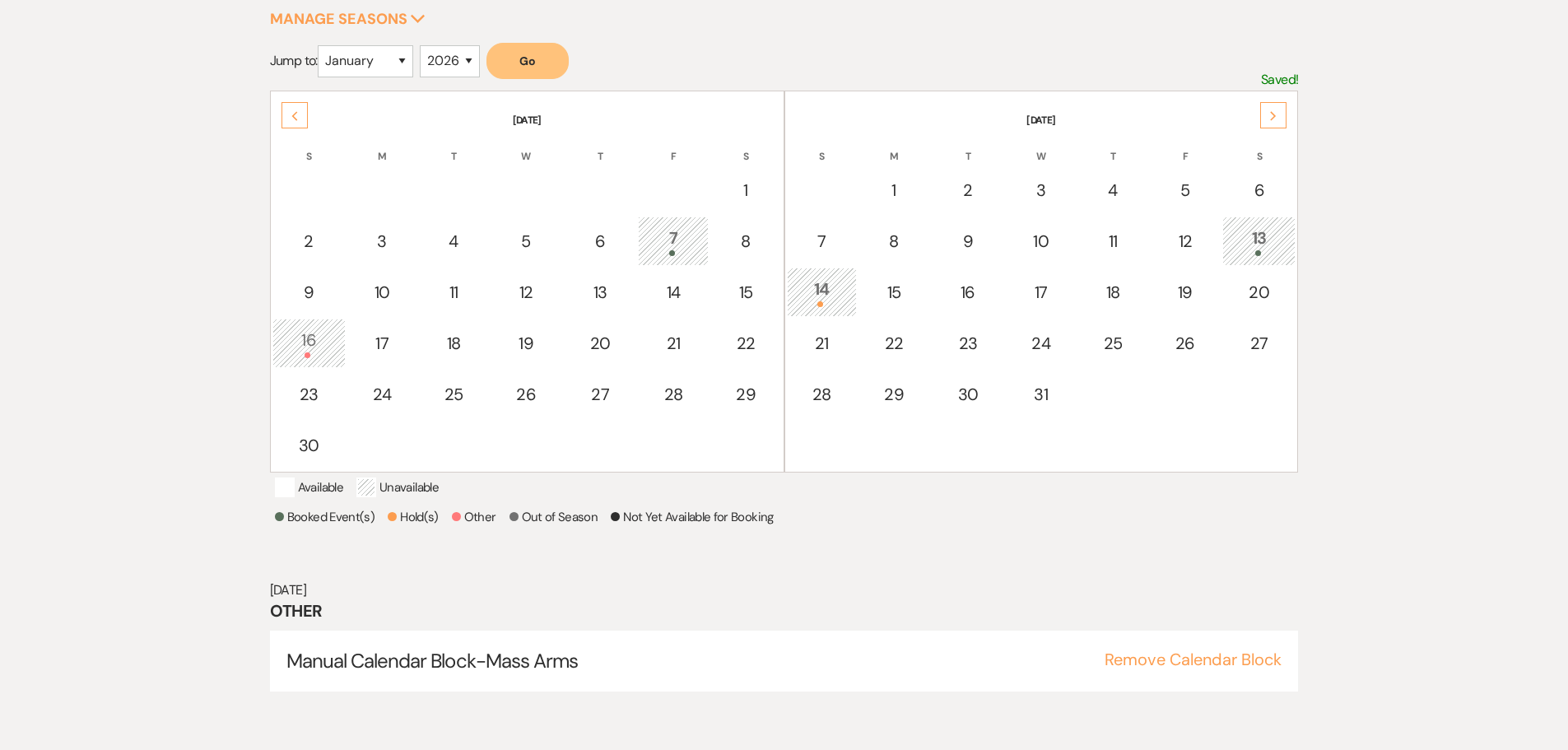
click at [1274, 116] on use at bounding box center [1274, 116] width 6 height 9
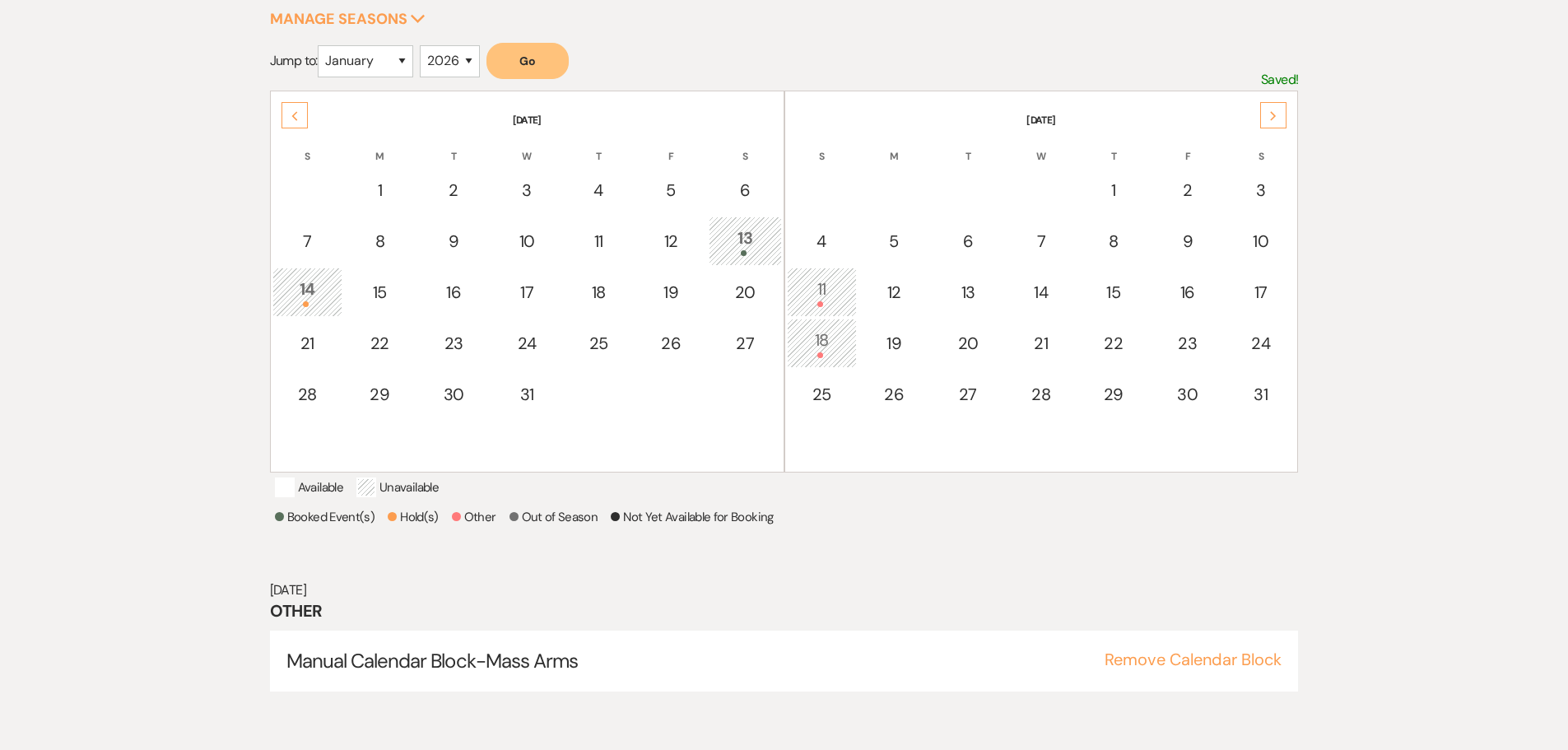
click at [1274, 116] on use at bounding box center [1274, 116] width 6 height 9
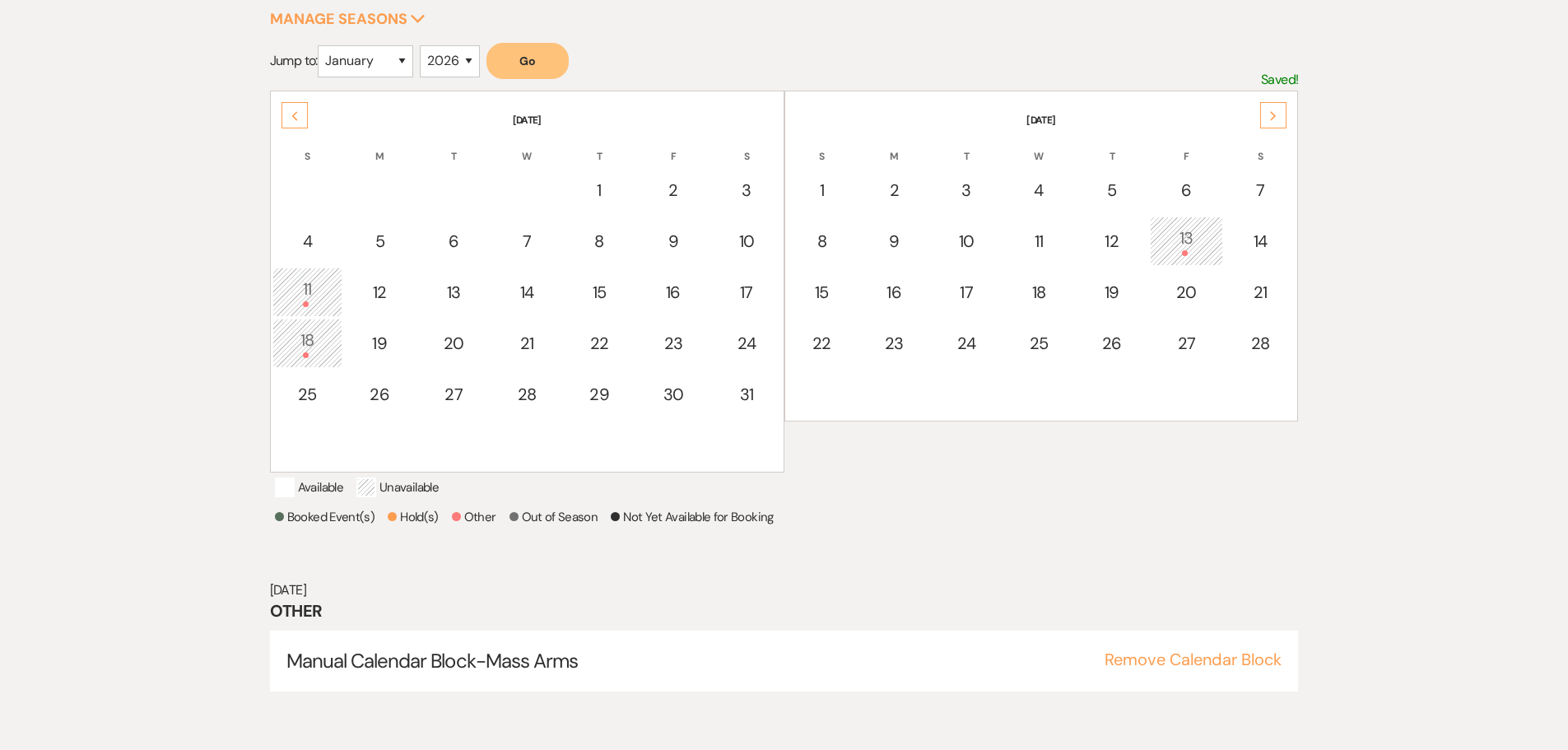
click at [314, 341] on div "18" at bounding box center [307, 342] width 52 height 30
click at [304, 290] on div "11" at bounding box center [307, 292] width 52 height 30
click at [304, 355] on span at bounding box center [305, 355] width 6 height 6
click at [1226, 667] on button "Remove Calendar Block" at bounding box center [1193, 659] width 177 height 17
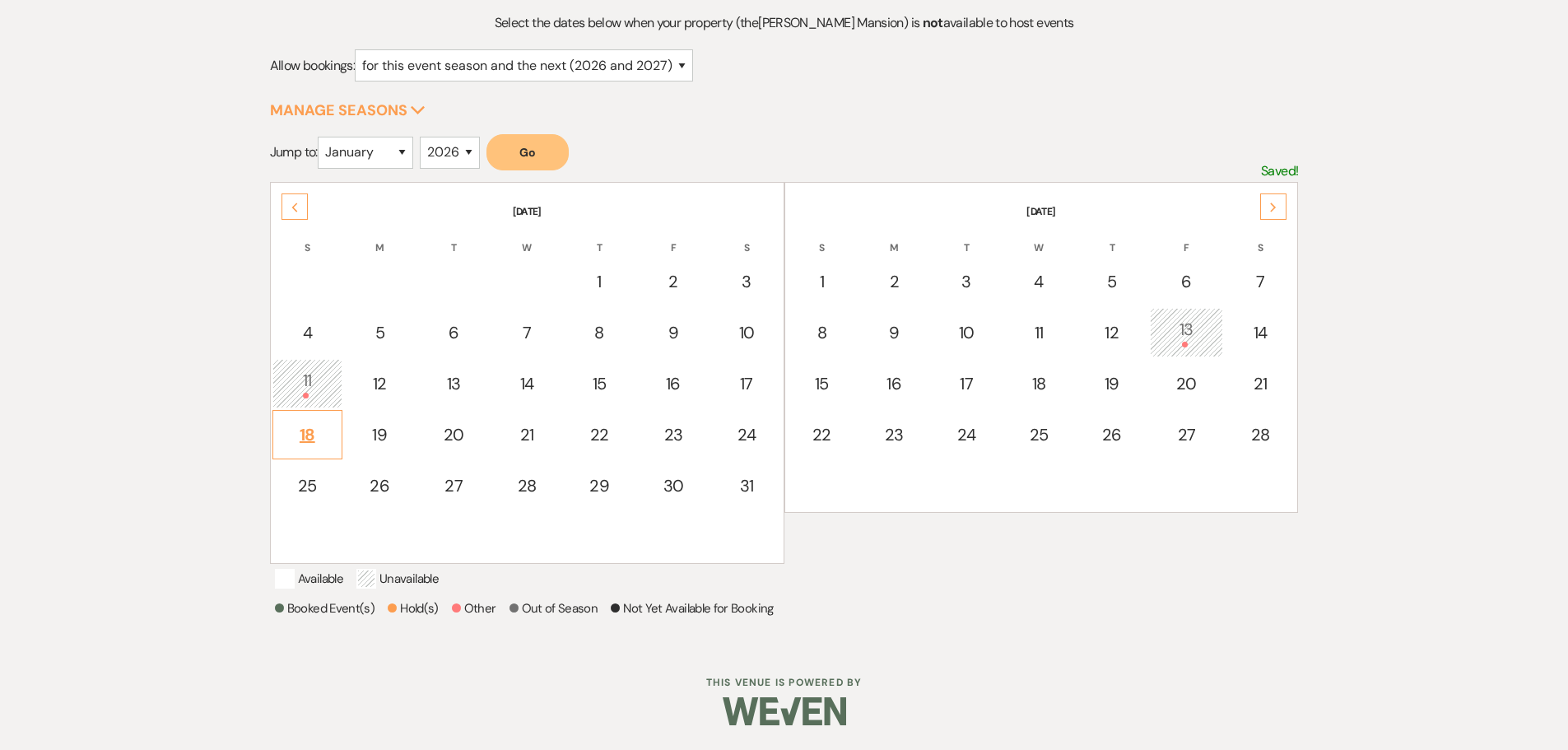
click at [313, 368] on div "11" at bounding box center [307, 382] width 52 height 30
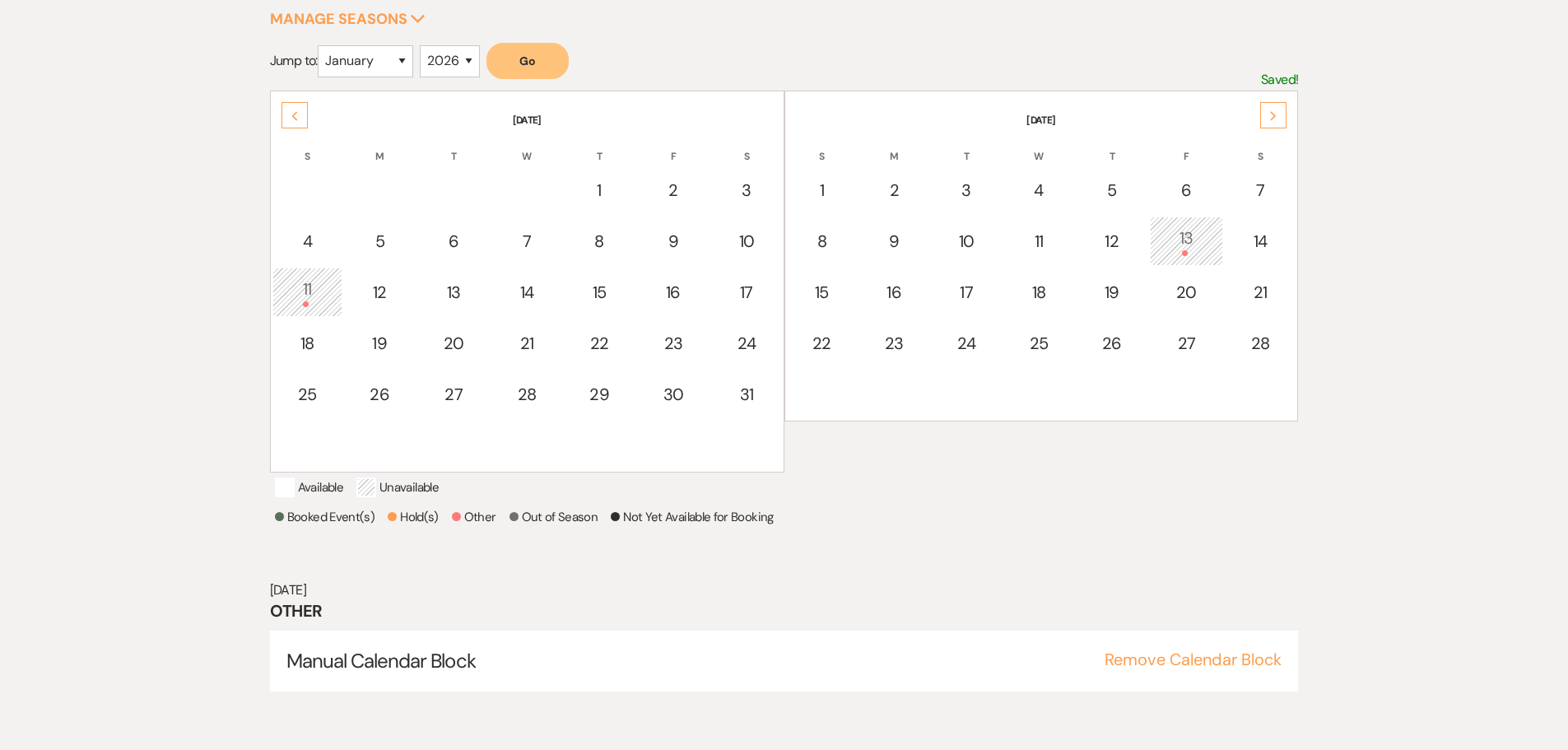
click at [298, 294] on div "11" at bounding box center [307, 292] width 52 height 30
click at [302, 283] on div "11" at bounding box center [307, 292] width 52 height 30
click at [308, 293] on div "11" at bounding box center [307, 292] width 52 height 30
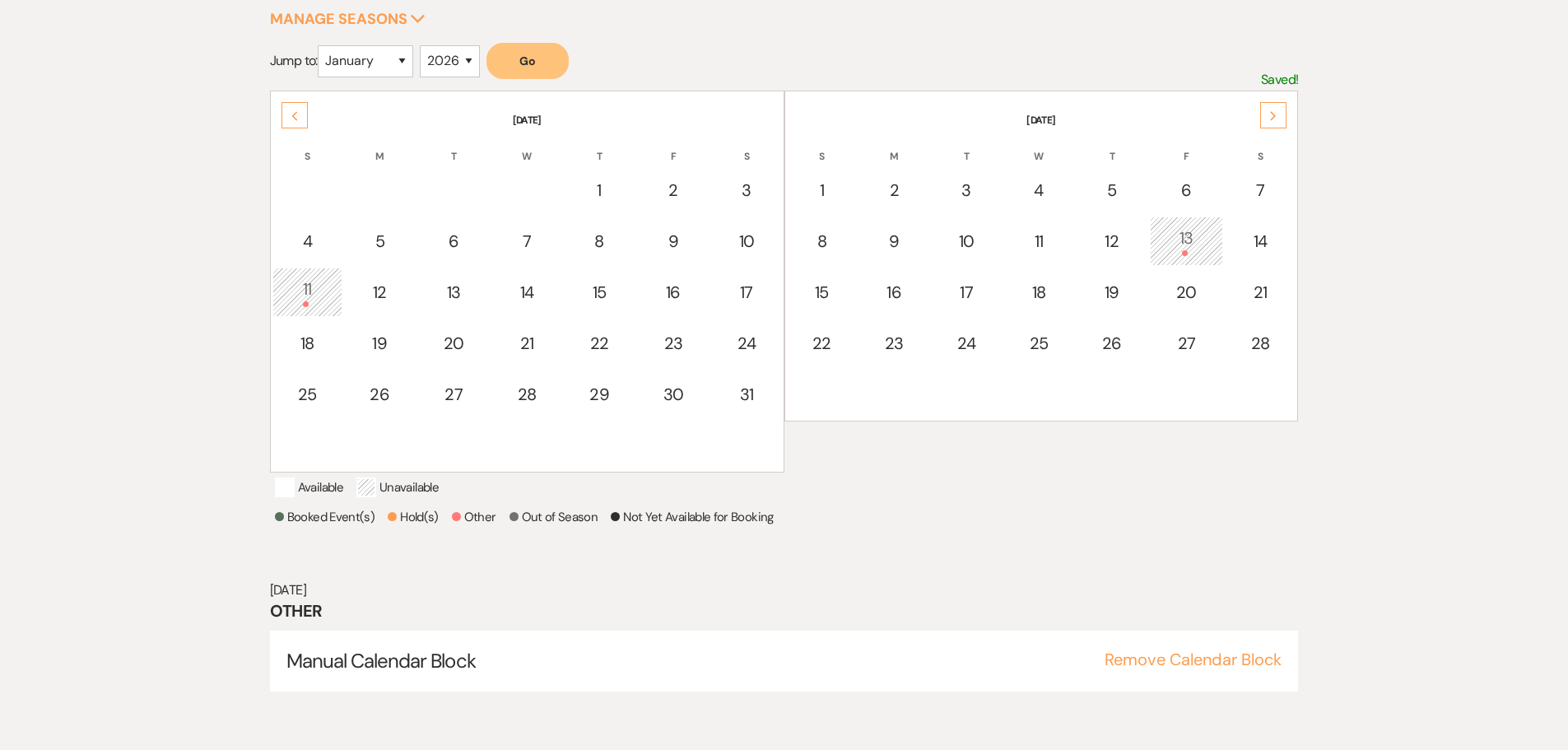
click at [308, 293] on div "11" at bounding box center [307, 292] width 52 height 30
click at [139, 237] on div "Select the dates below when your property (the [PERSON_NAME][GEOGRAPHIC_DATA] )…" at bounding box center [784, 325] width 1568 height 842
click at [302, 281] on div "11" at bounding box center [307, 292] width 52 height 30
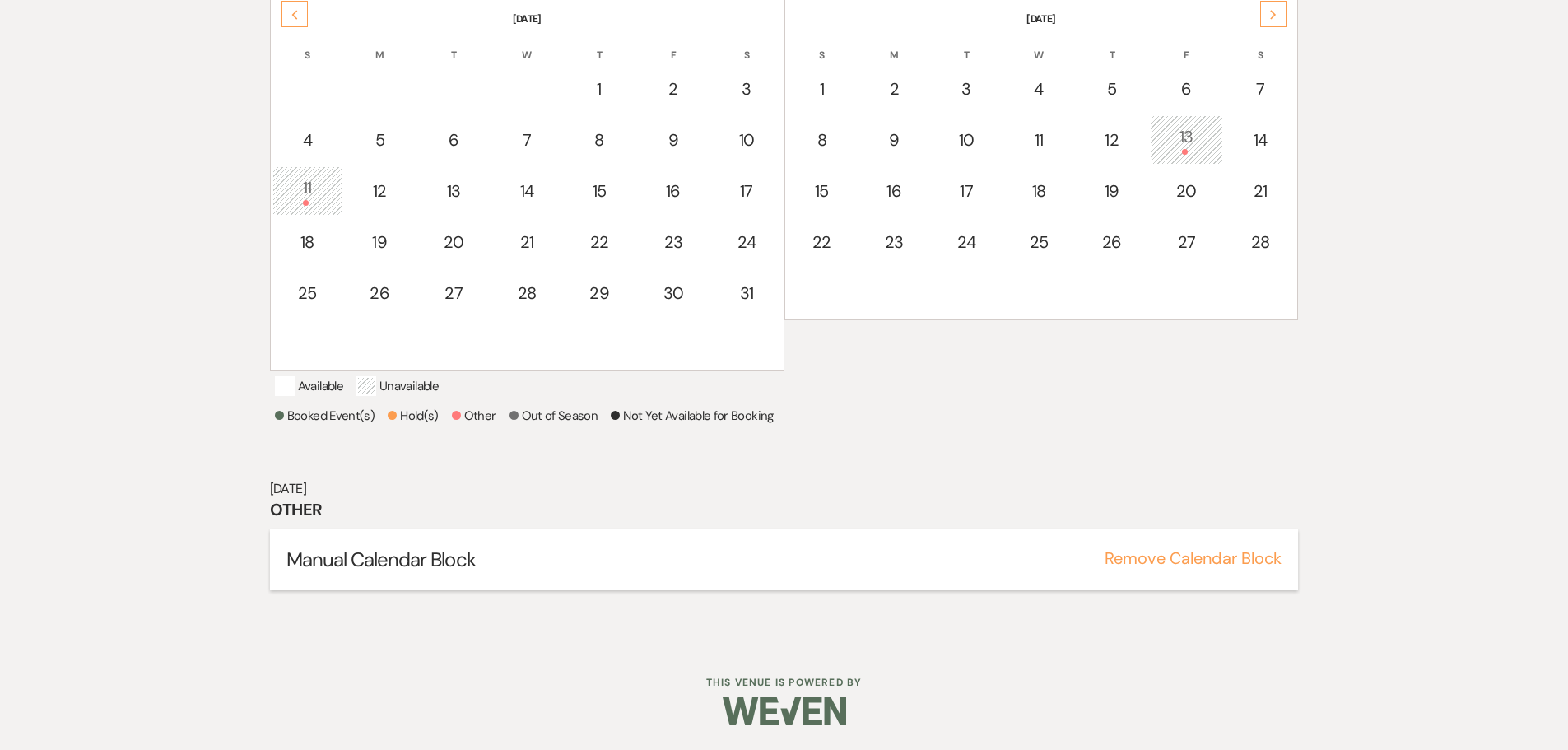
scroll to position [397, 0]
click at [378, 556] on span "Manual Calendar Block" at bounding box center [381, 559] width 189 height 26
click at [1244, 562] on button "Remove Calendar Block" at bounding box center [1193, 558] width 177 height 17
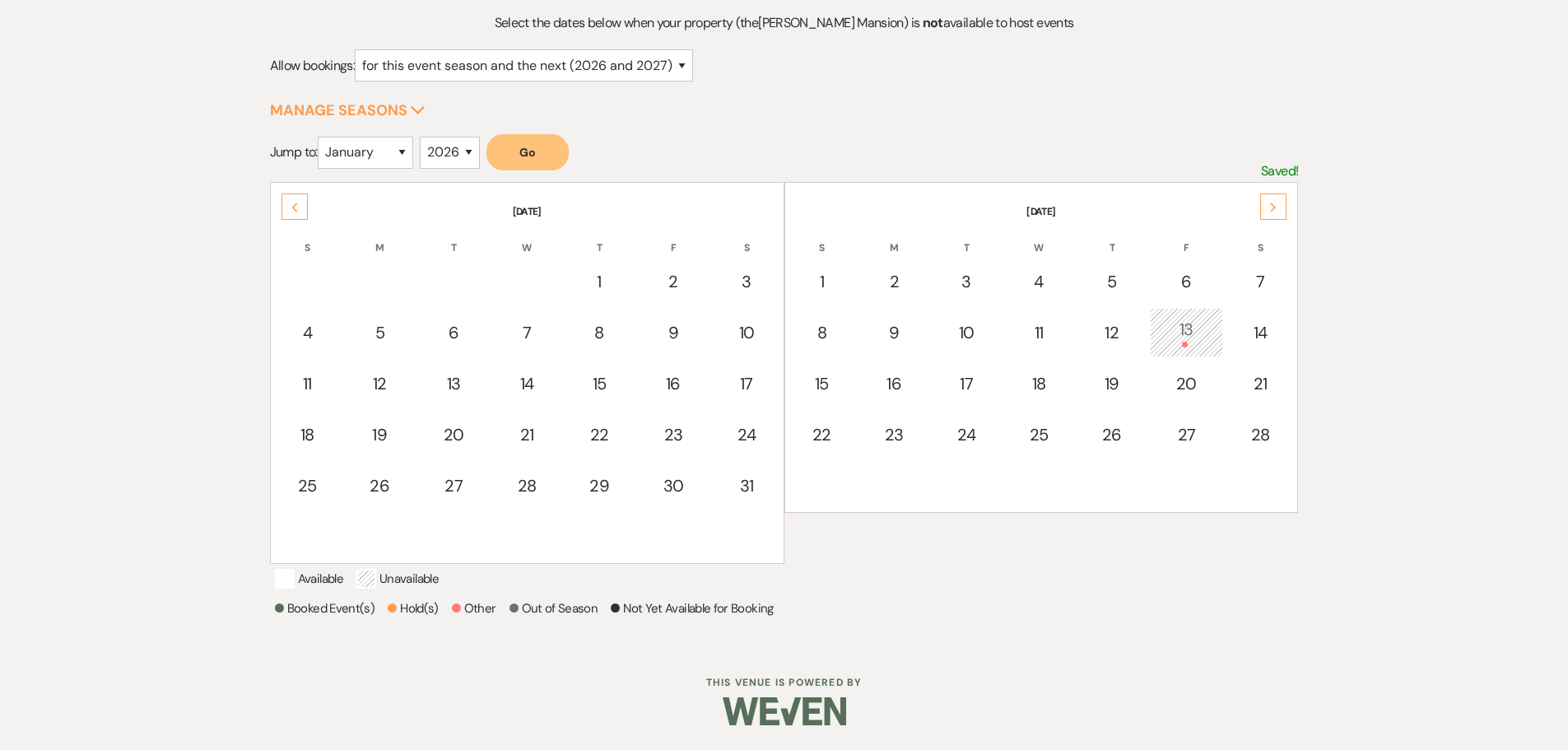
scroll to position [204, 0]
click at [315, 371] on div "11" at bounding box center [307, 383] width 52 height 25
select select "other"
select select "false"
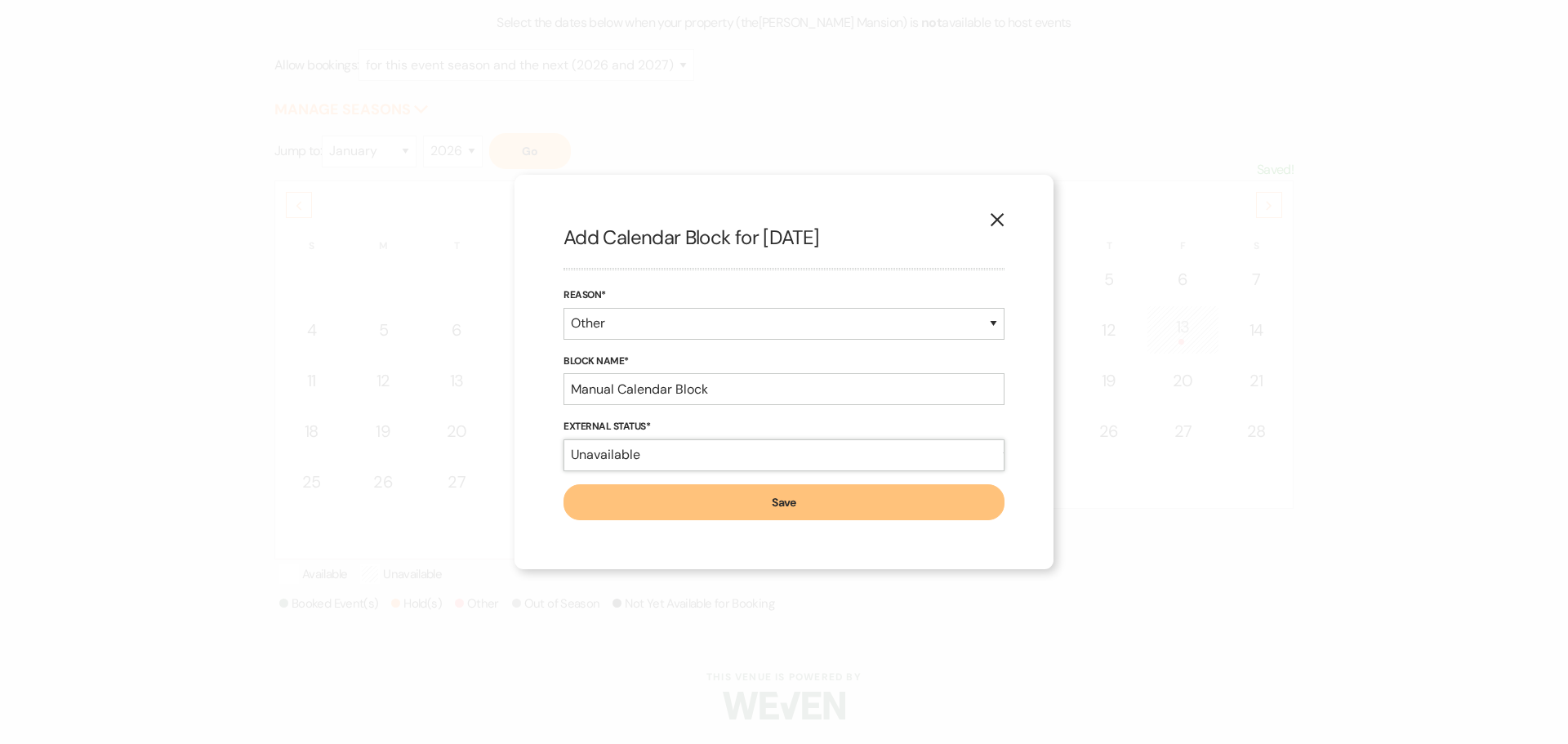
click at [667, 451] on select "Available Unavailable" at bounding box center [783, 455] width 441 height 32
click at [729, 385] on input "Manual Calendar Block" at bounding box center [783, 388] width 441 height 32
type input "Manual Calendar Block - Mass Arms"
click at [725, 500] on button "Save" at bounding box center [783, 502] width 441 height 36
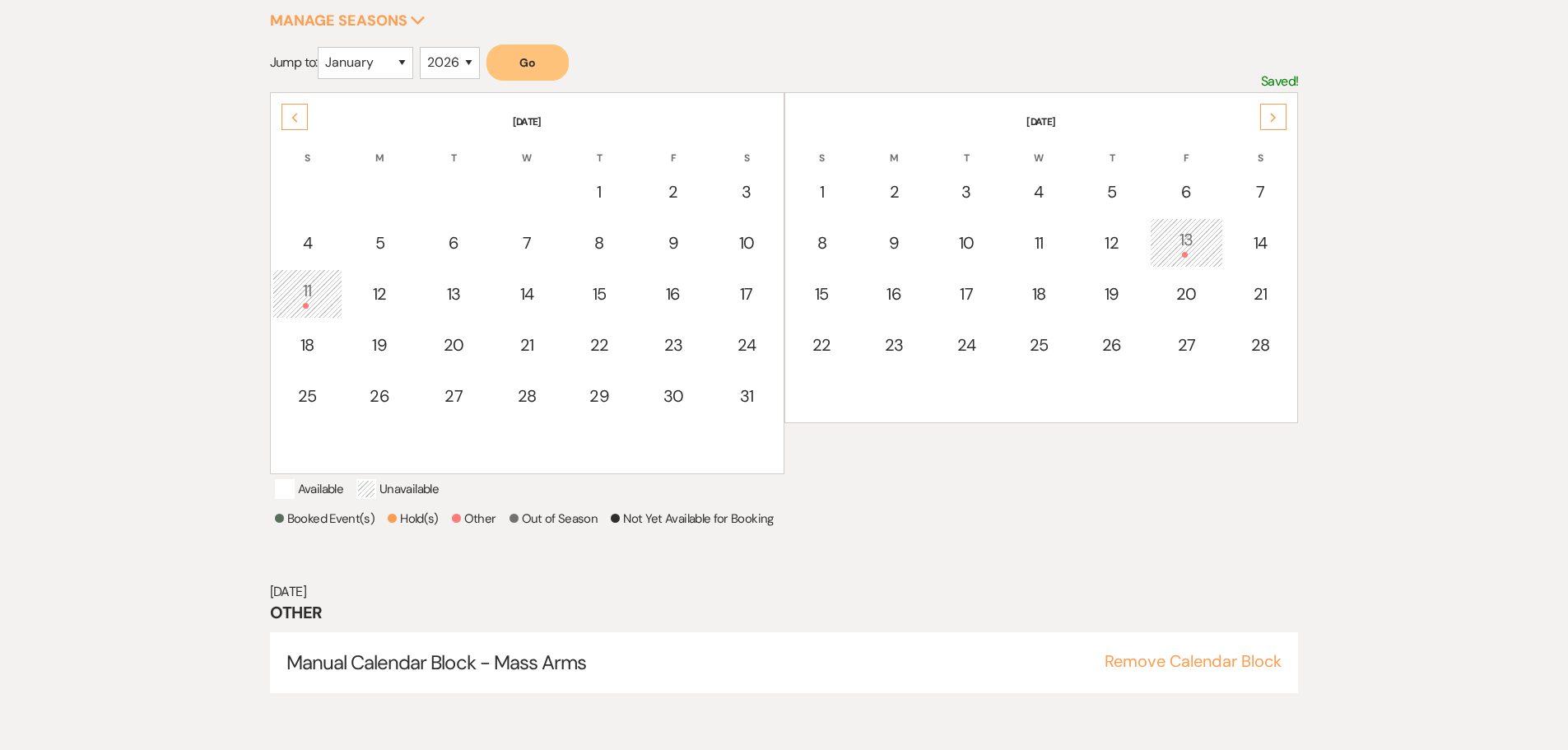
scroll to position [274, 0]
select select "22"
select select "3"
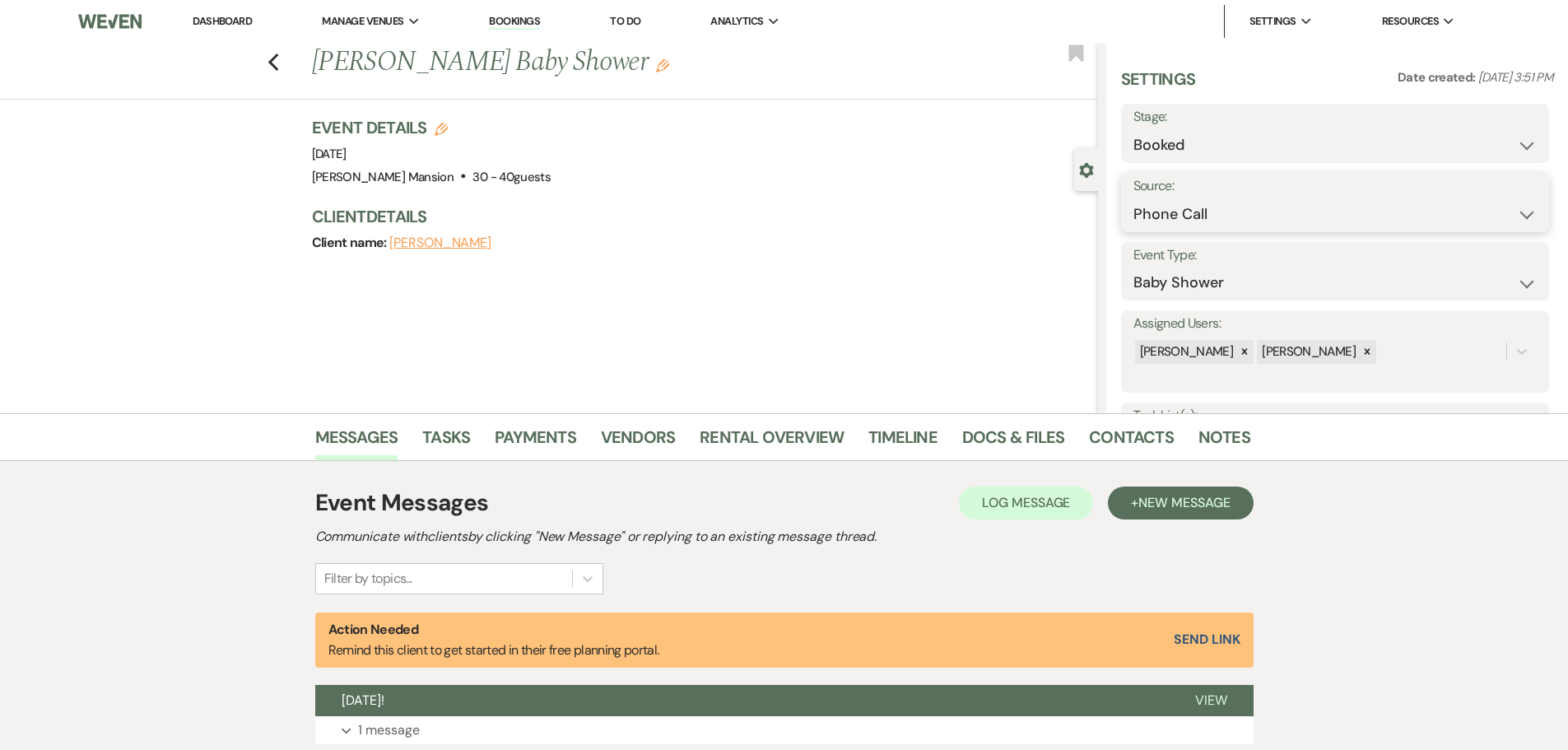
click at [1333, 212] on select "Weven Venue Website Instagram Facebook Pinterest Google The Knot Wedding Wire H…" at bounding box center [1335, 214] width 403 height 32
click at [485, 66] on h1 "[PERSON_NAME] Baby Shower Edit" at bounding box center [623, 62] width 623 height 39
click at [657, 65] on icon "Edit" at bounding box center [663, 66] width 13 height 13
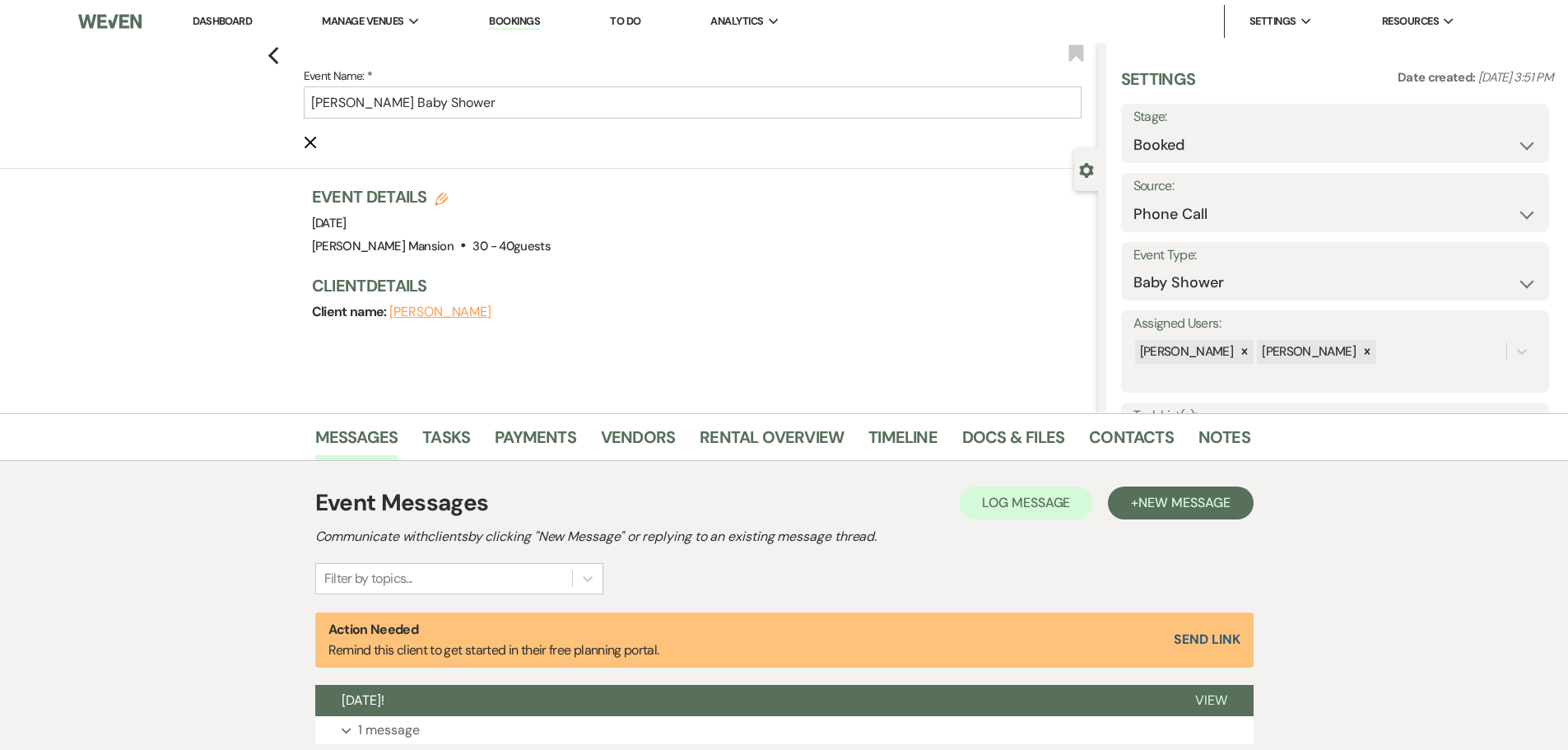
click at [445, 196] on use "button" at bounding box center [441, 199] width 13 height 13
select select "799"
select select "false"
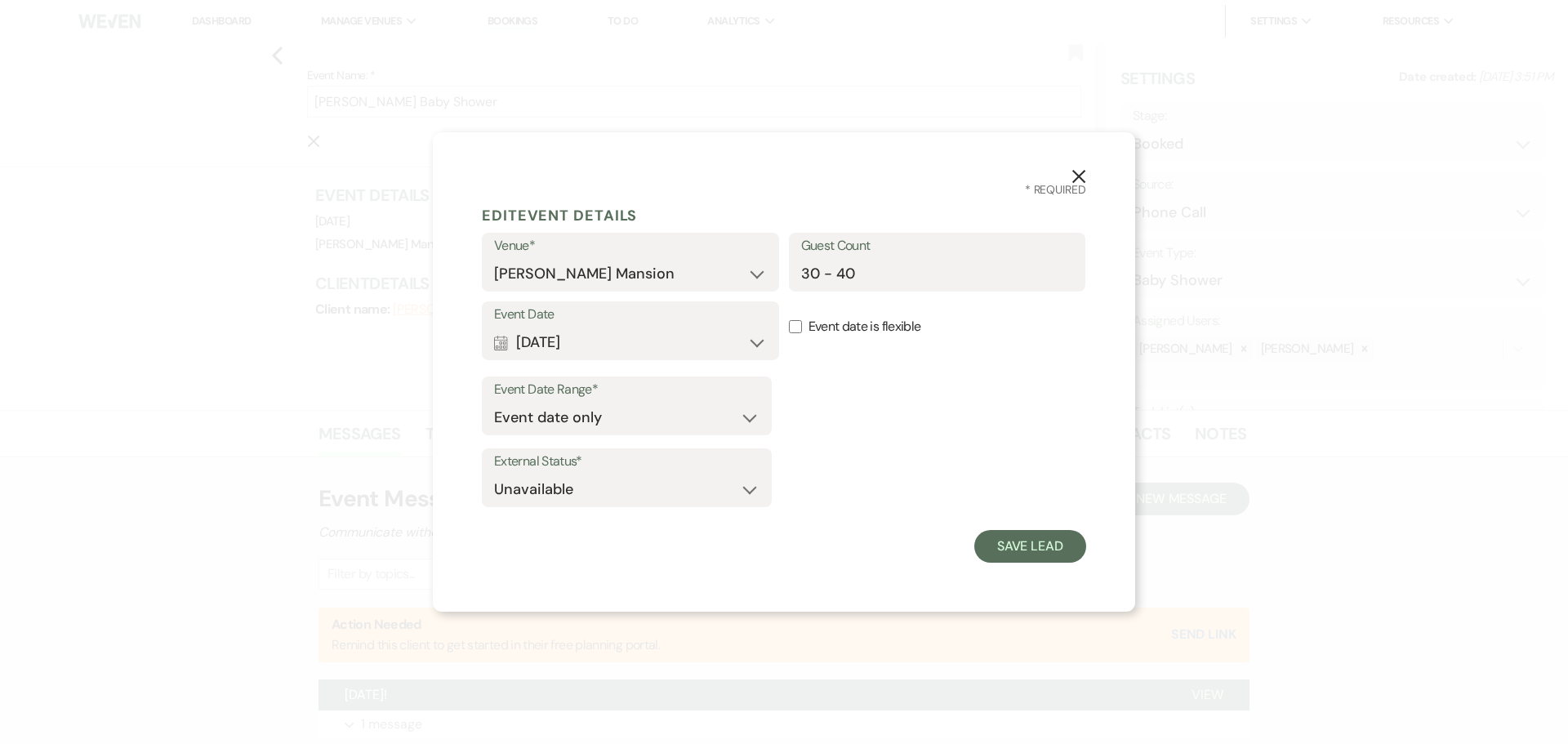
click at [1075, 173] on use "button" at bounding box center [1079, 176] width 13 height 13
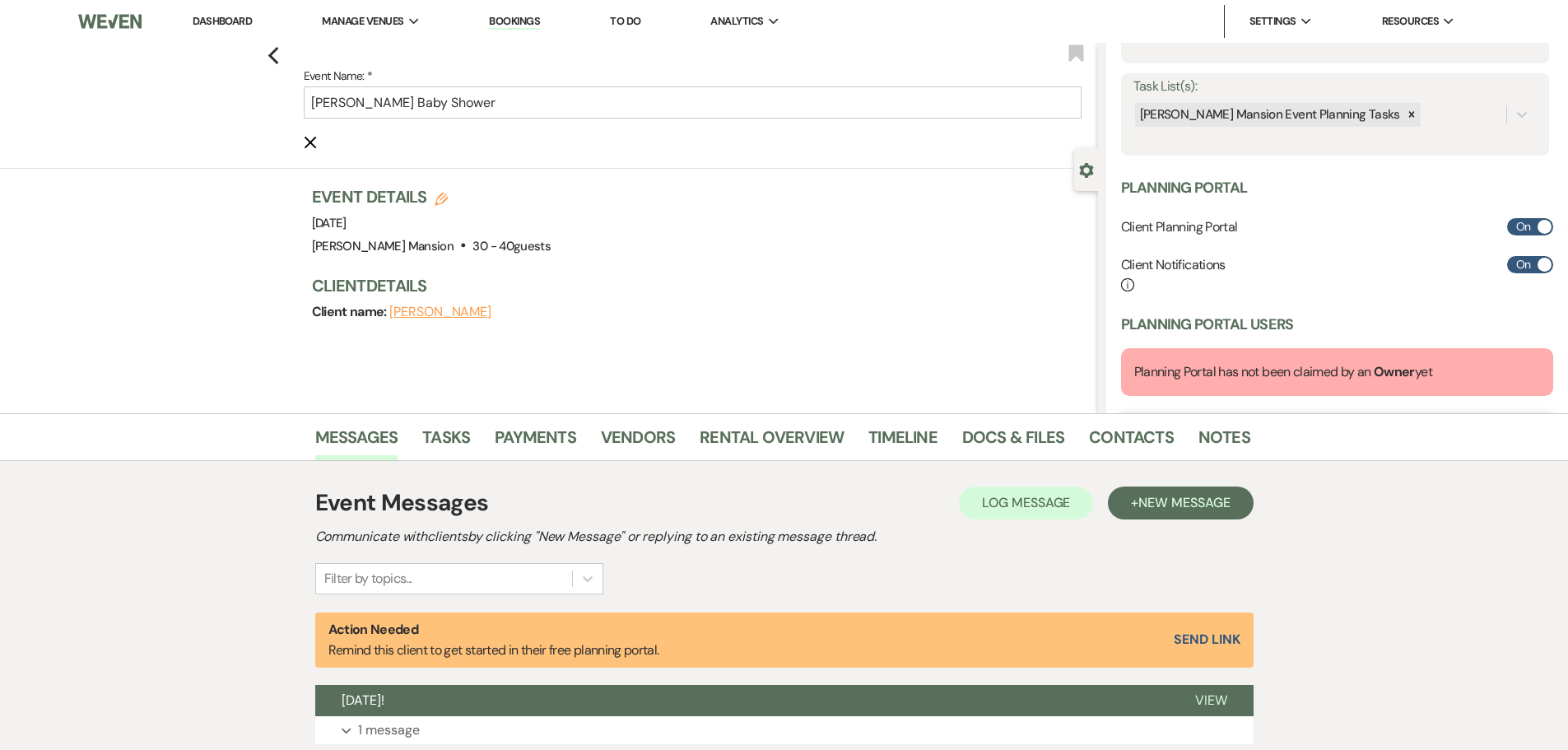
click at [225, 12] on li "Dashboard" at bounding box center [222, 21] width 76 height 33
click at [218, 19] on link "Dashboard" at bounding box center [222, 20] width 60 height 14
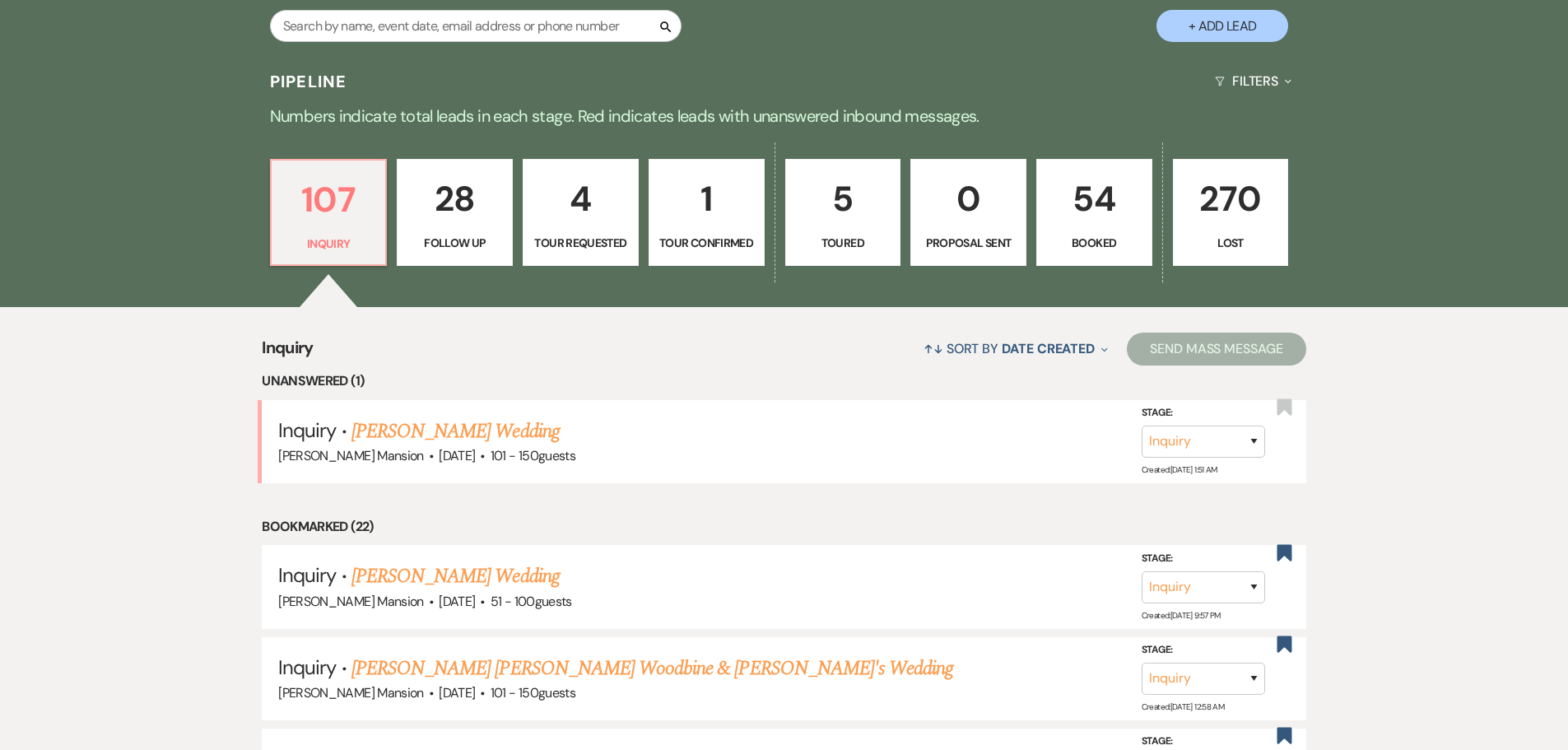
scroll to position [412, 0]
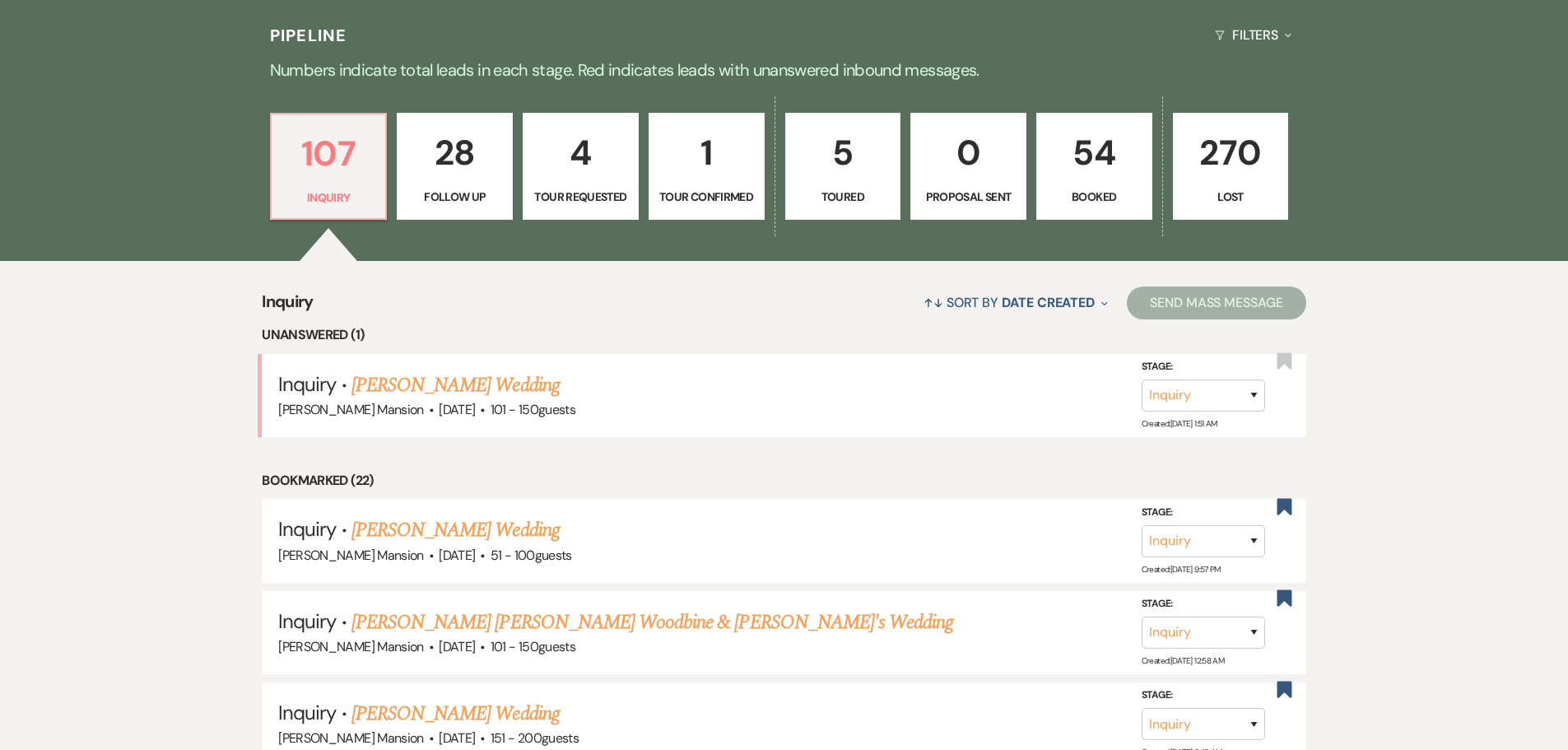
click at [1091, 171] on p "54" at bounding box center [1094, 152] width 94 height 55
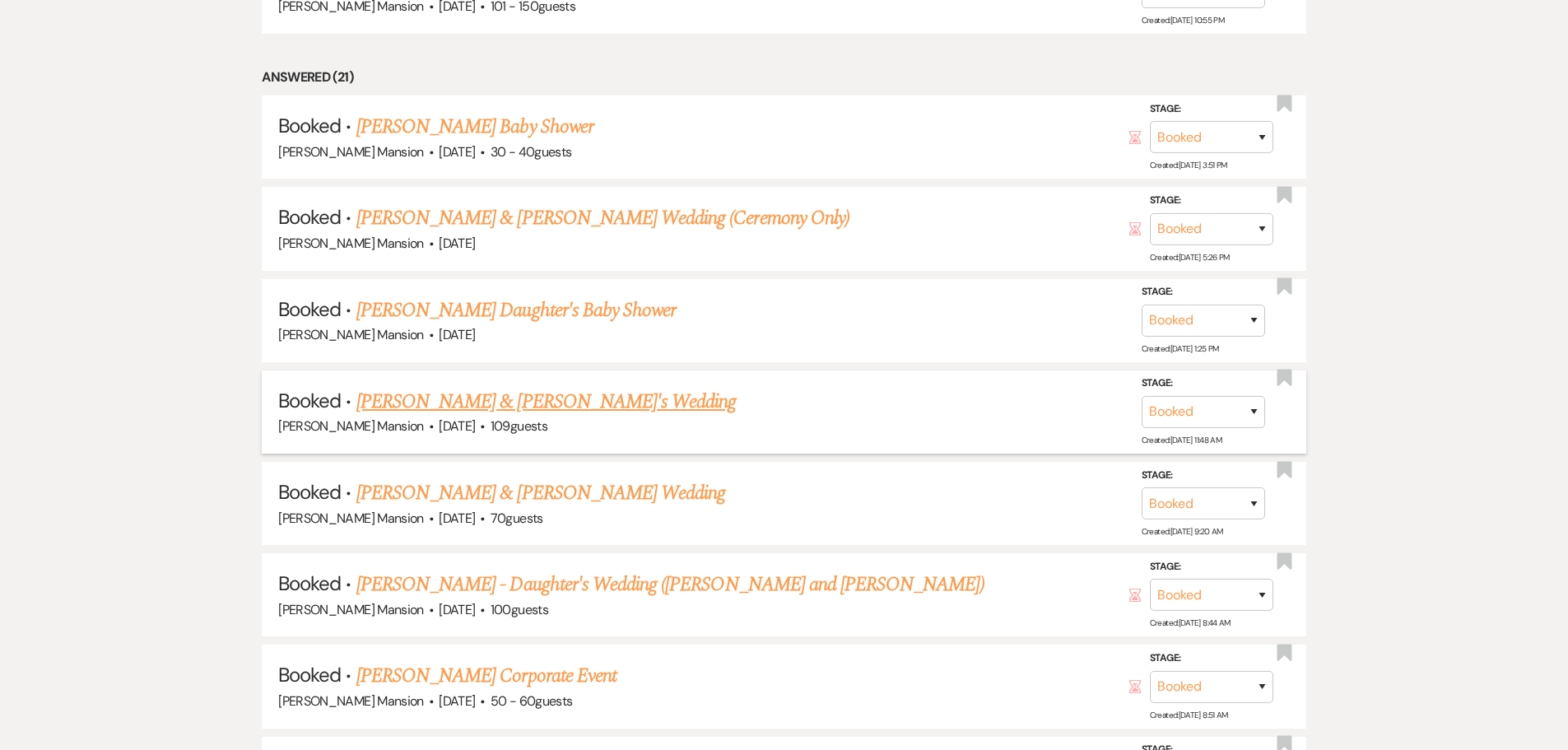
scroll to position [987, 0]
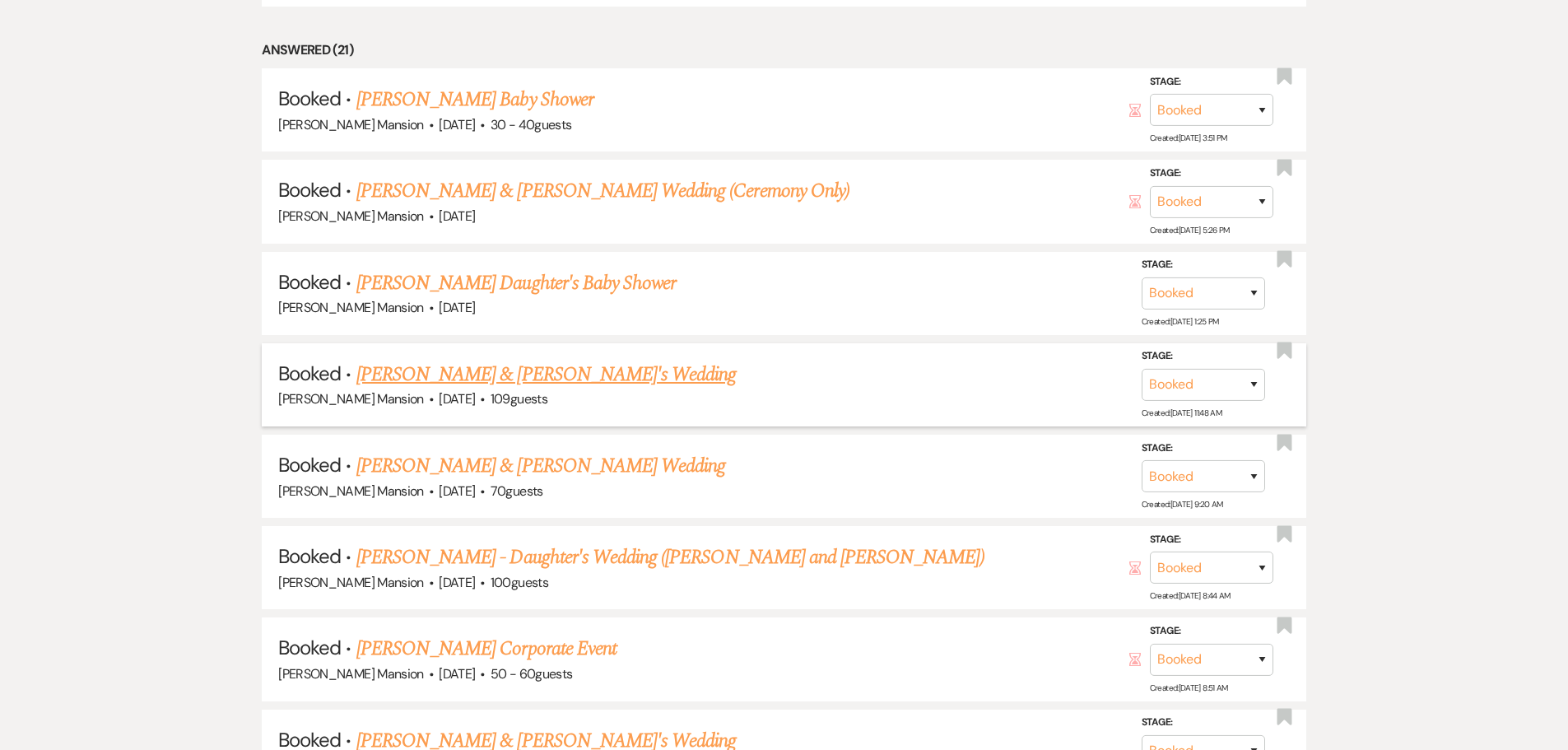
click at [507, 554] on link "[PERSON_NAME] - Daughter's Wedding ([PERSON_NAME] and [PERSON_NAME])" at bounding box center [670, 557] width 628 height 29
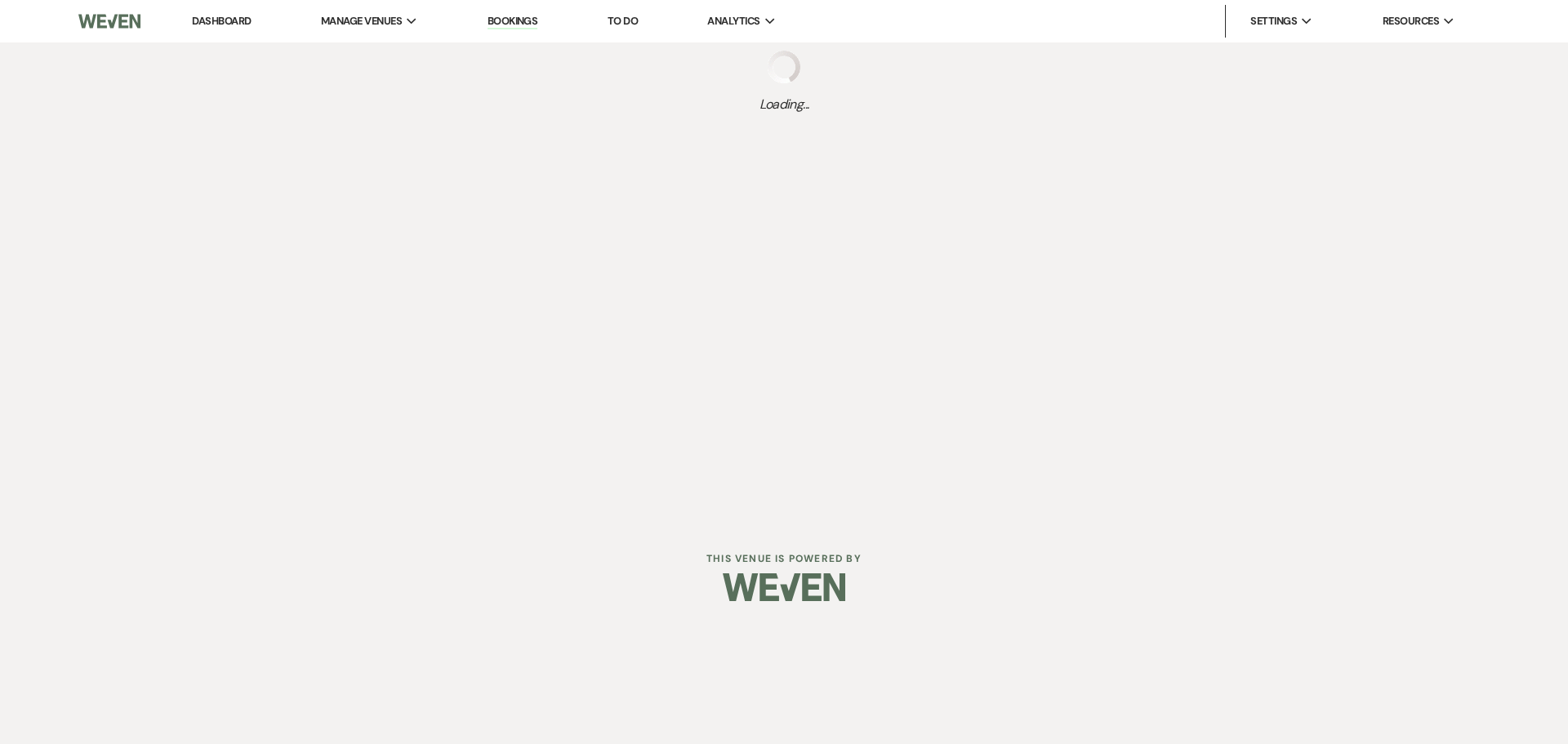
select select "5"
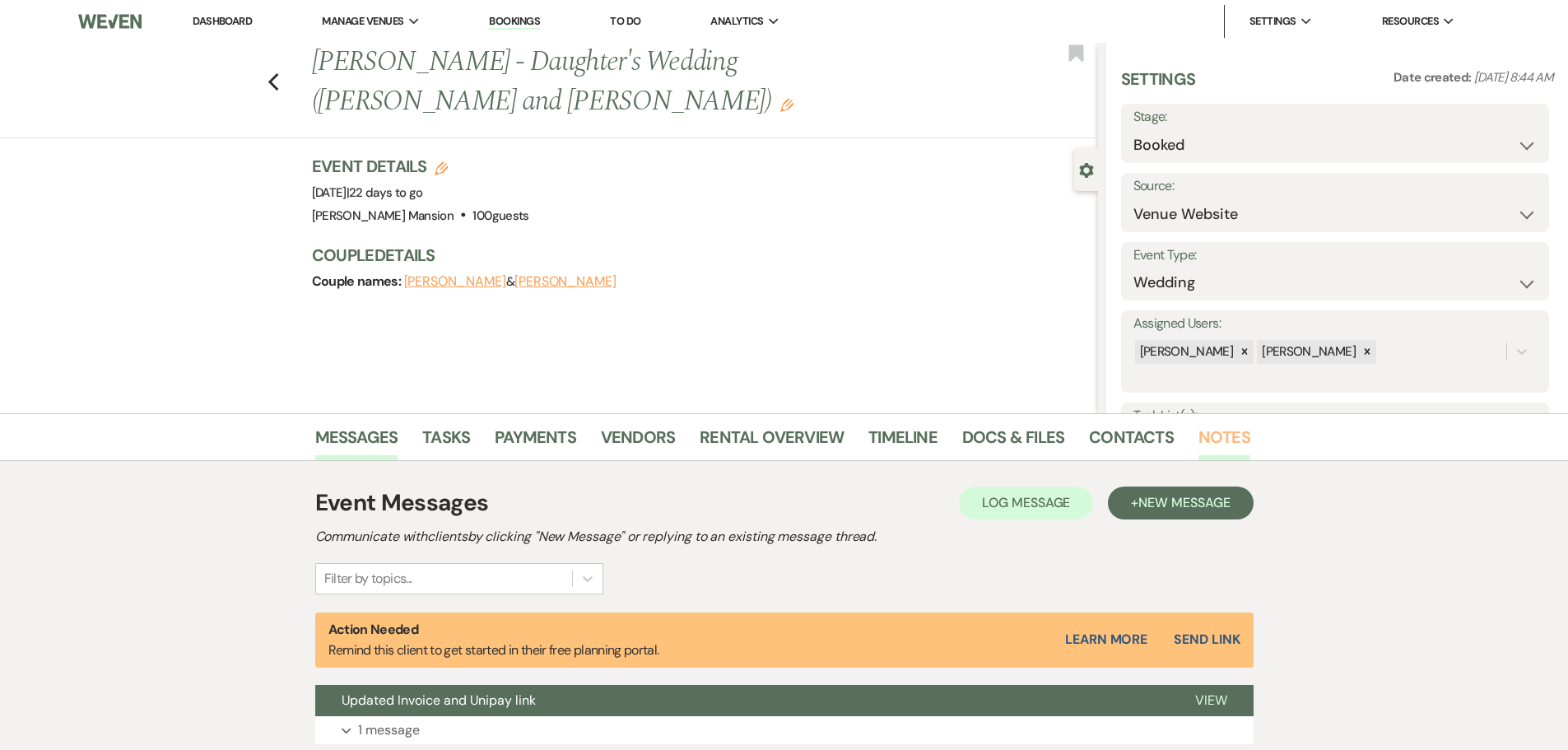
click at [1238, 426] on link "Notes" at bounding box center [1224, 442] width 52 height 37
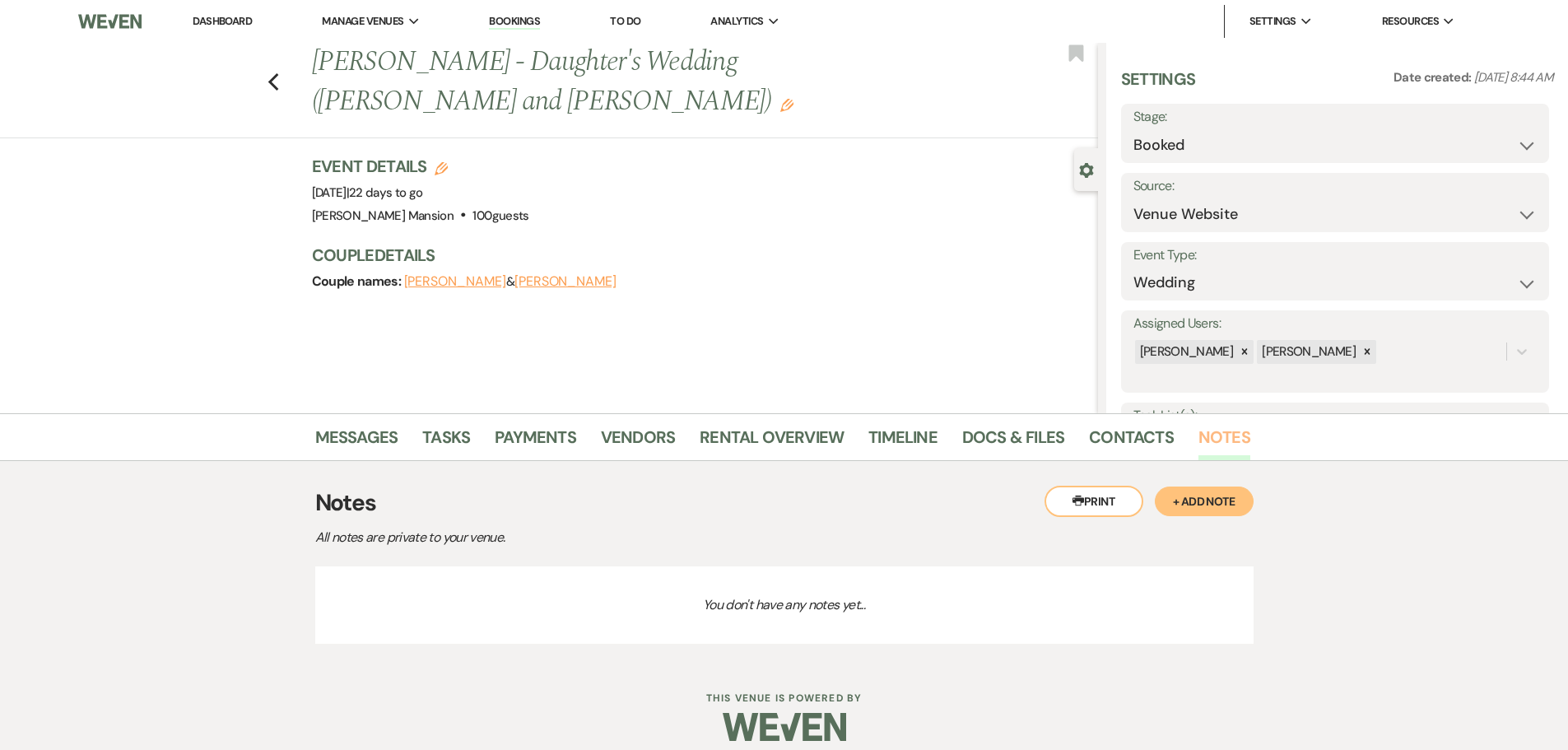
scroll to position [16, 0]
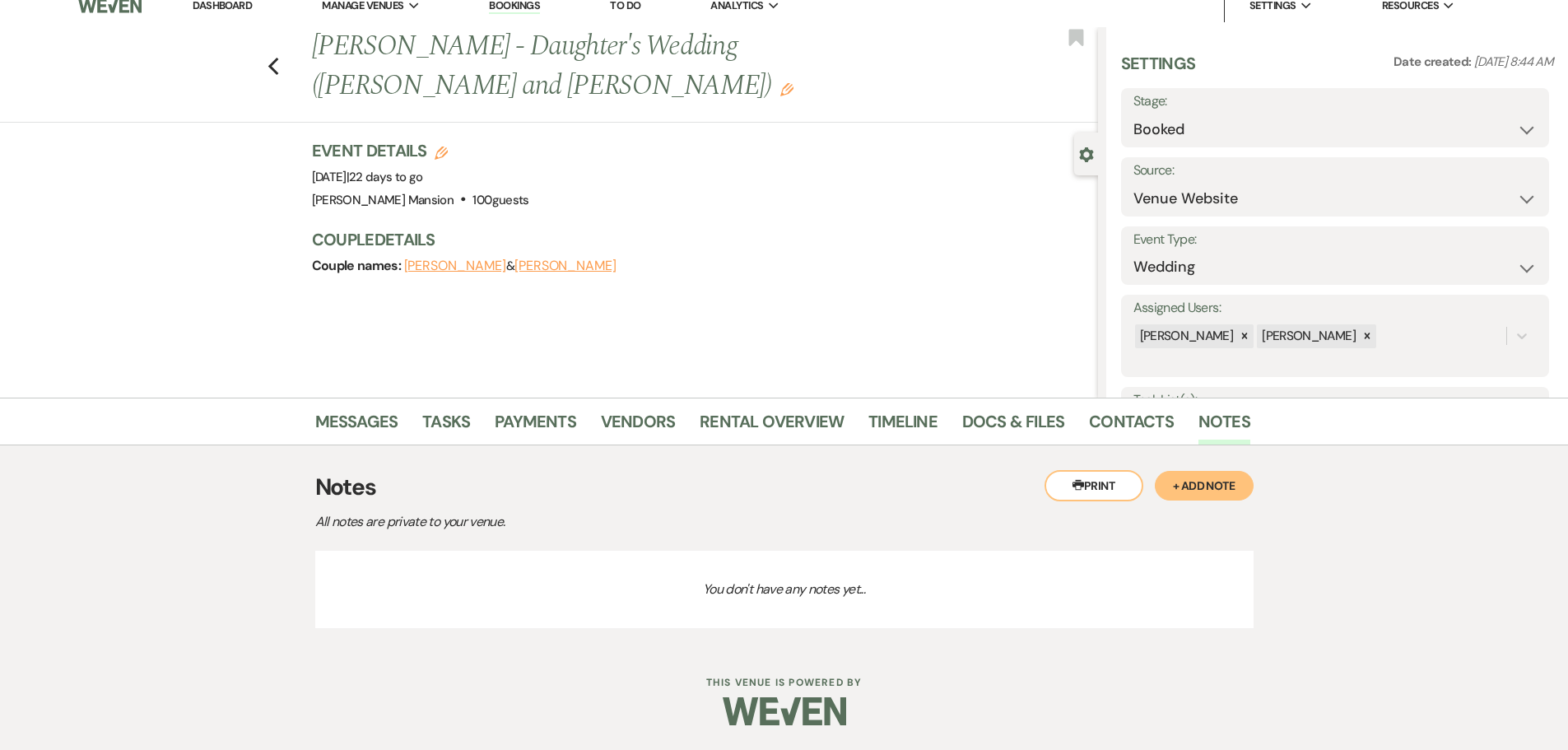
click at [736, 575] on p "You don't have any notes yet..." at bounding box center [784, 590] width 938 height 77
click at [462, 575] on p "You don't have any notes yet..." at bounding box center [784, 590] width 938 height 77
click at [1220, 479] on button "+ Add Note" at bounding box center [1205, 486] width 99 height 29
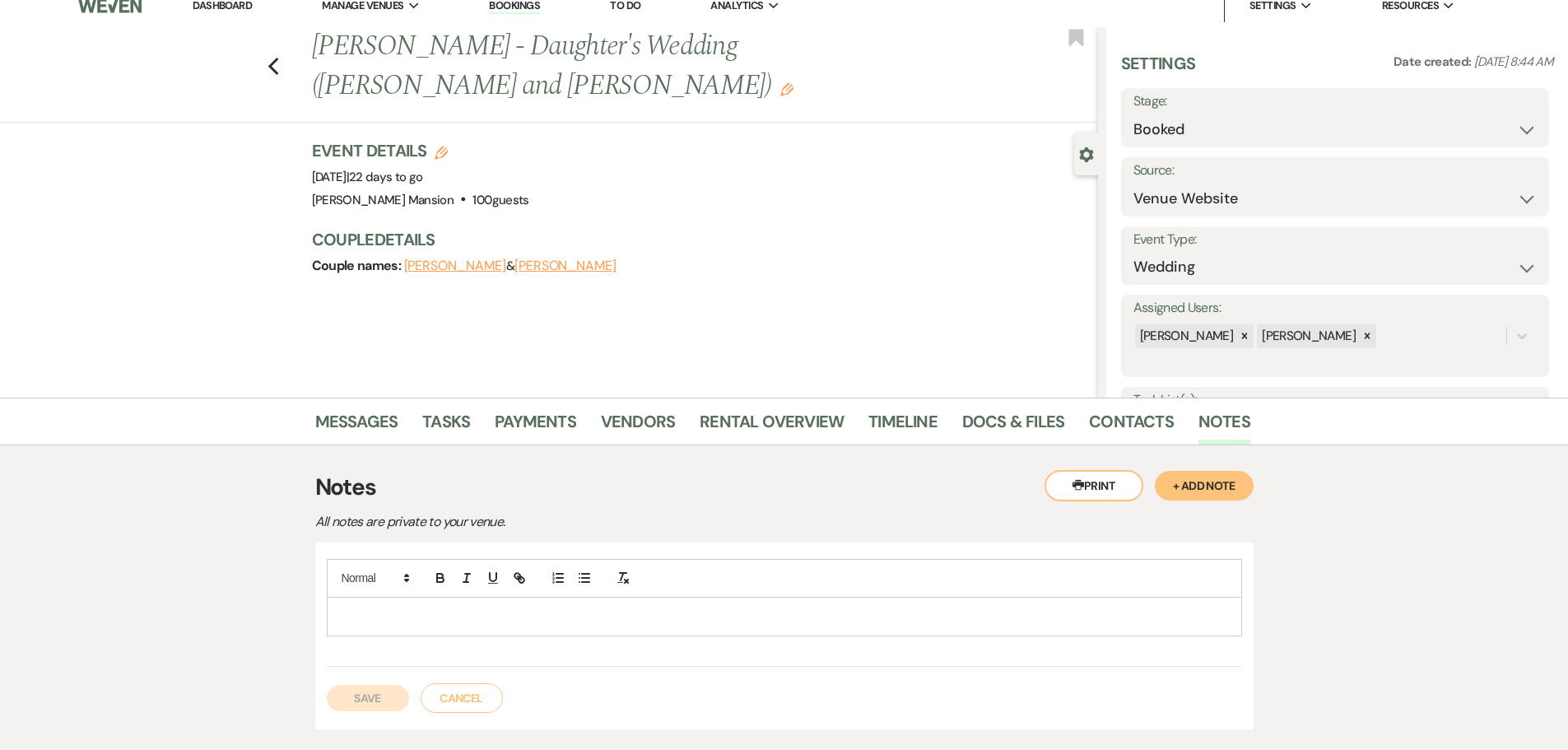
click at [340, 624] on p at bounding box center [785, 617] width 889 height 18
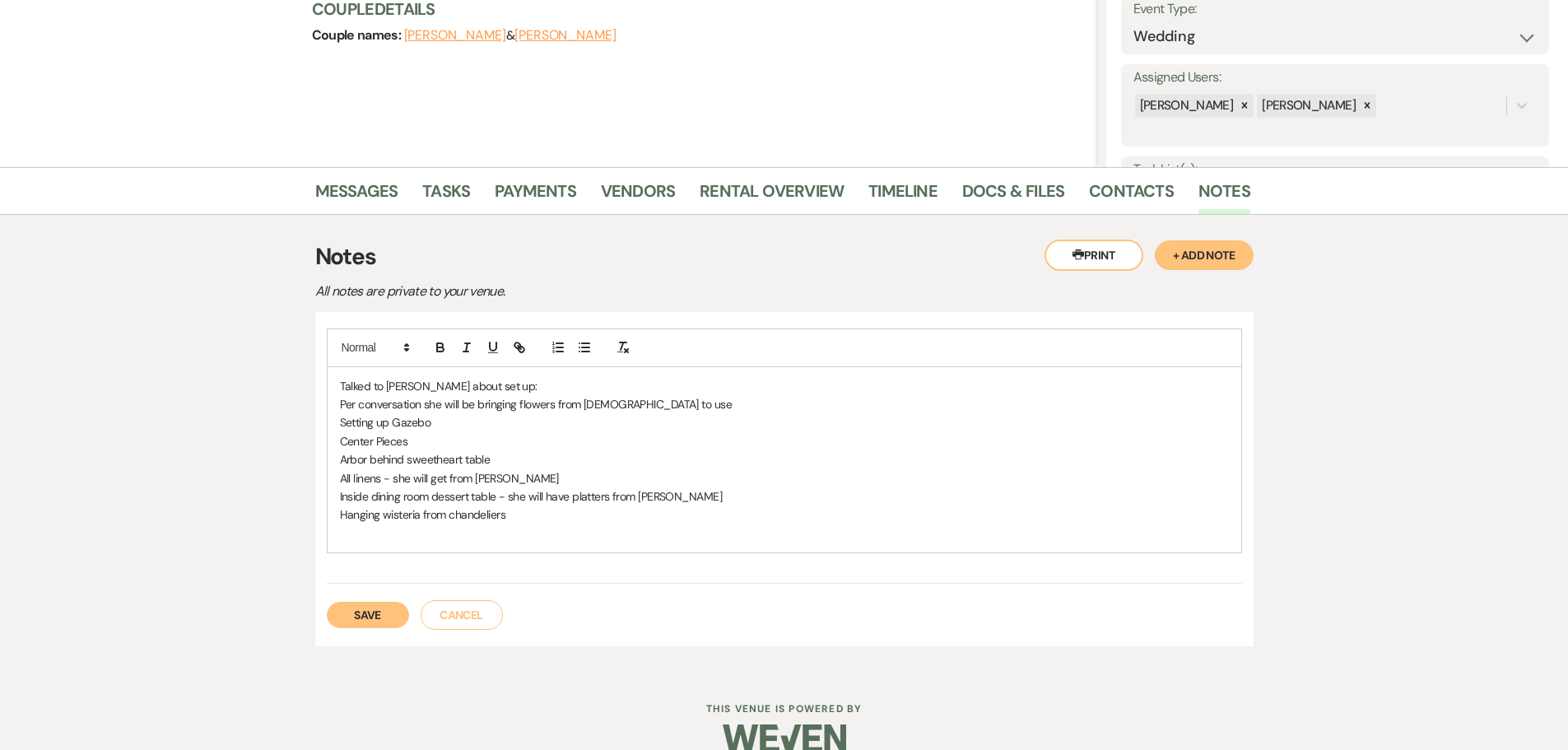
scroll to position [273, 0]
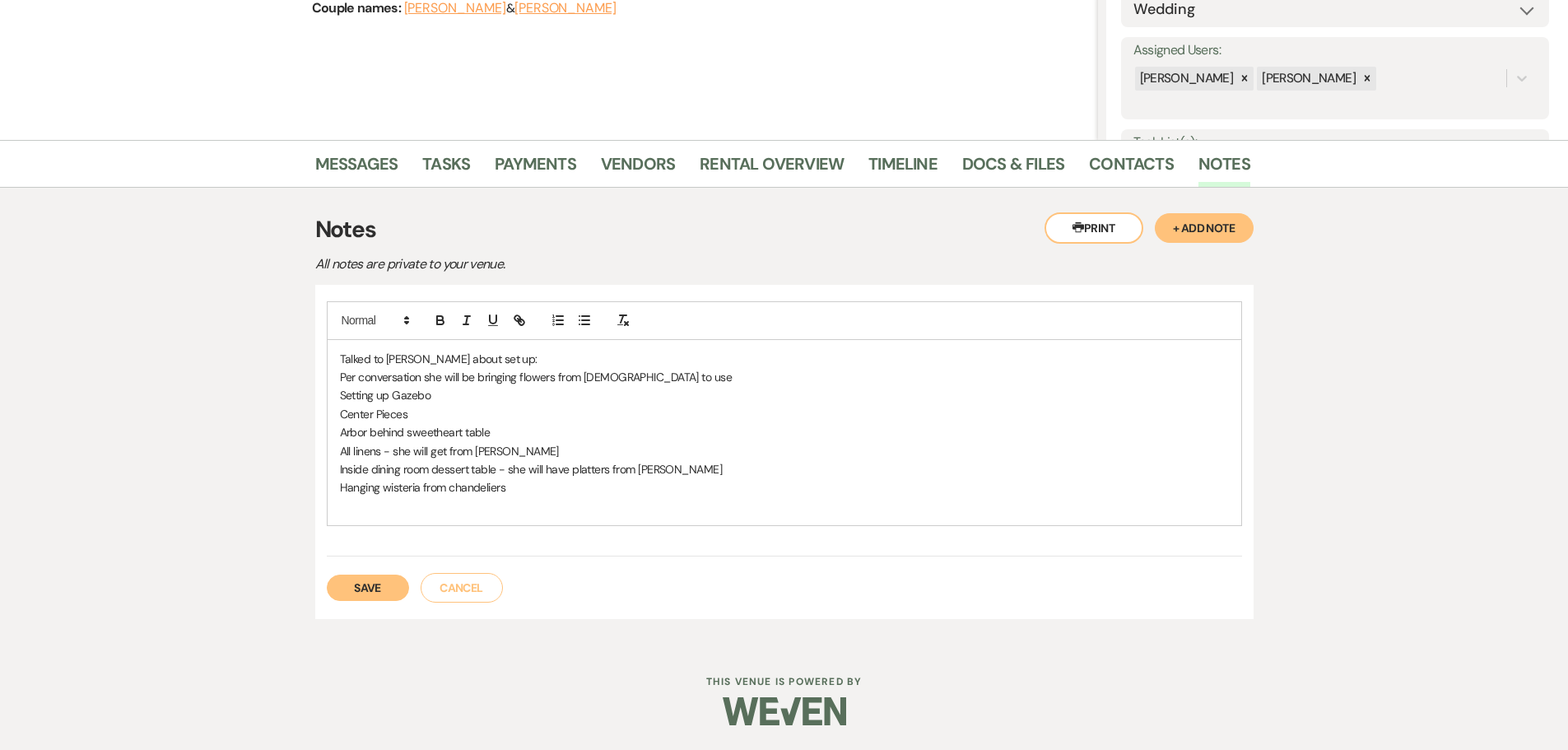
click at [373, 581] on button "Save" at bounding box center [368, 588] width 83 height 27
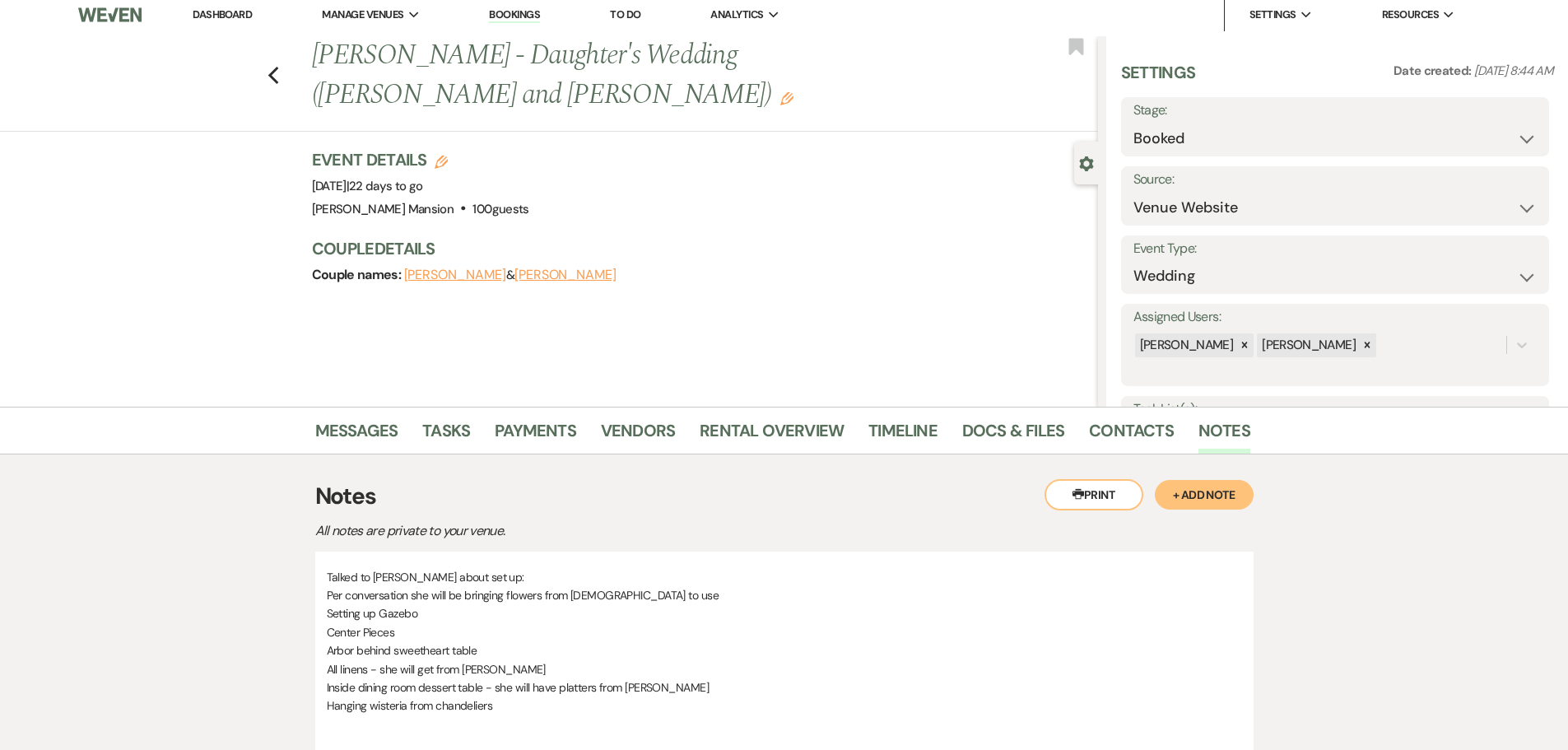
scroll to position [0, 0]
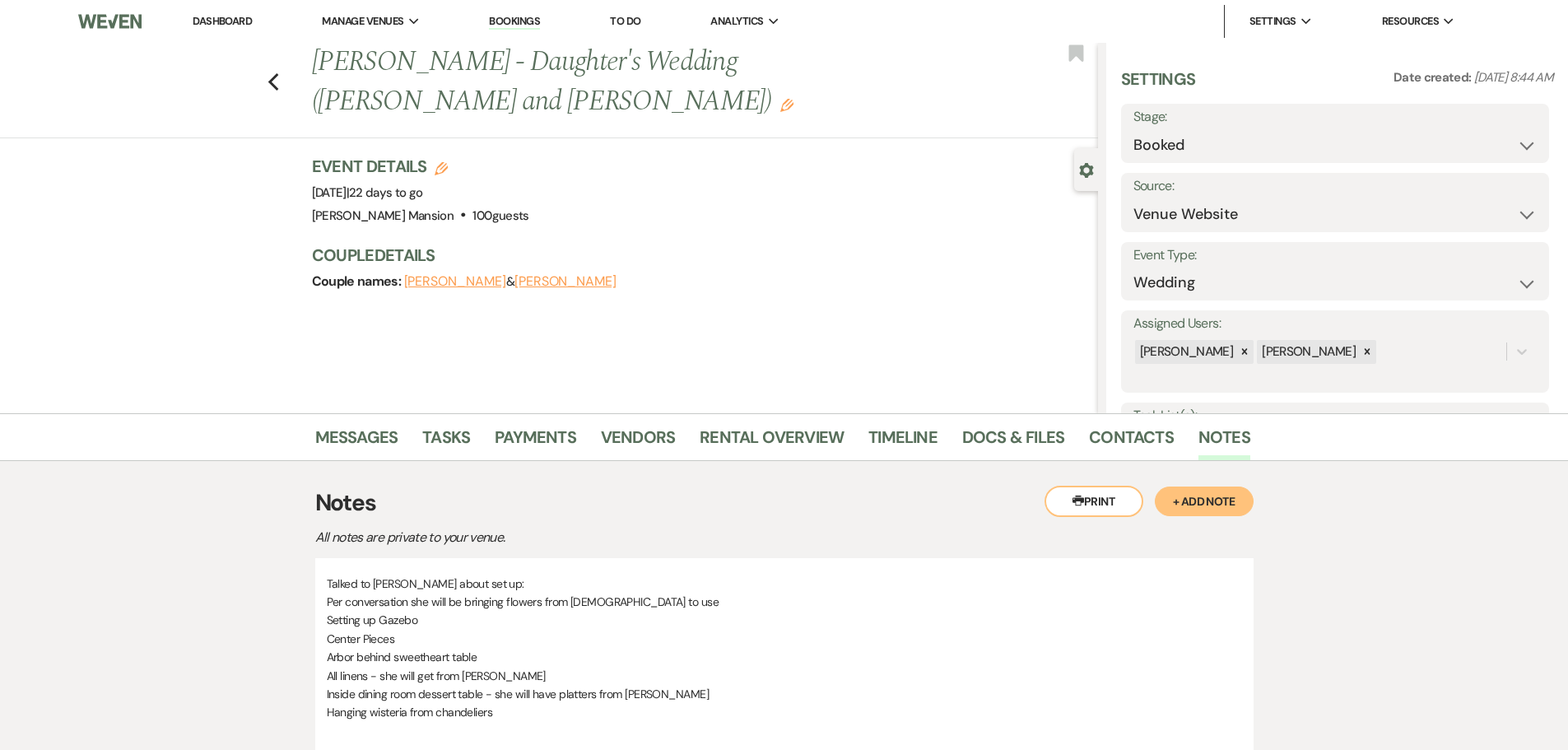
click at [235, 20] on link "Dashboard" at bounding box center [222, 20] width 60 height 14
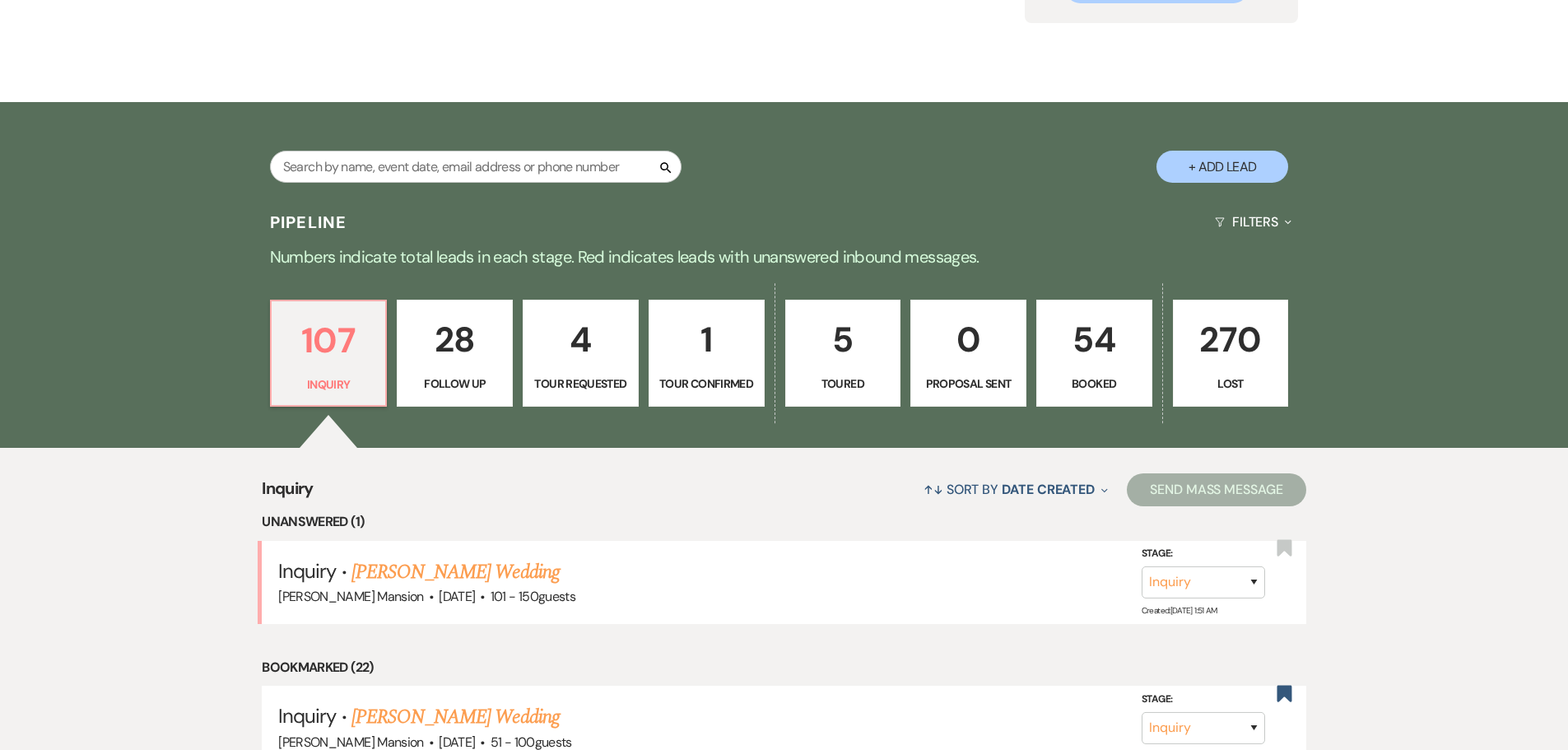
scroll to position [412, 0]
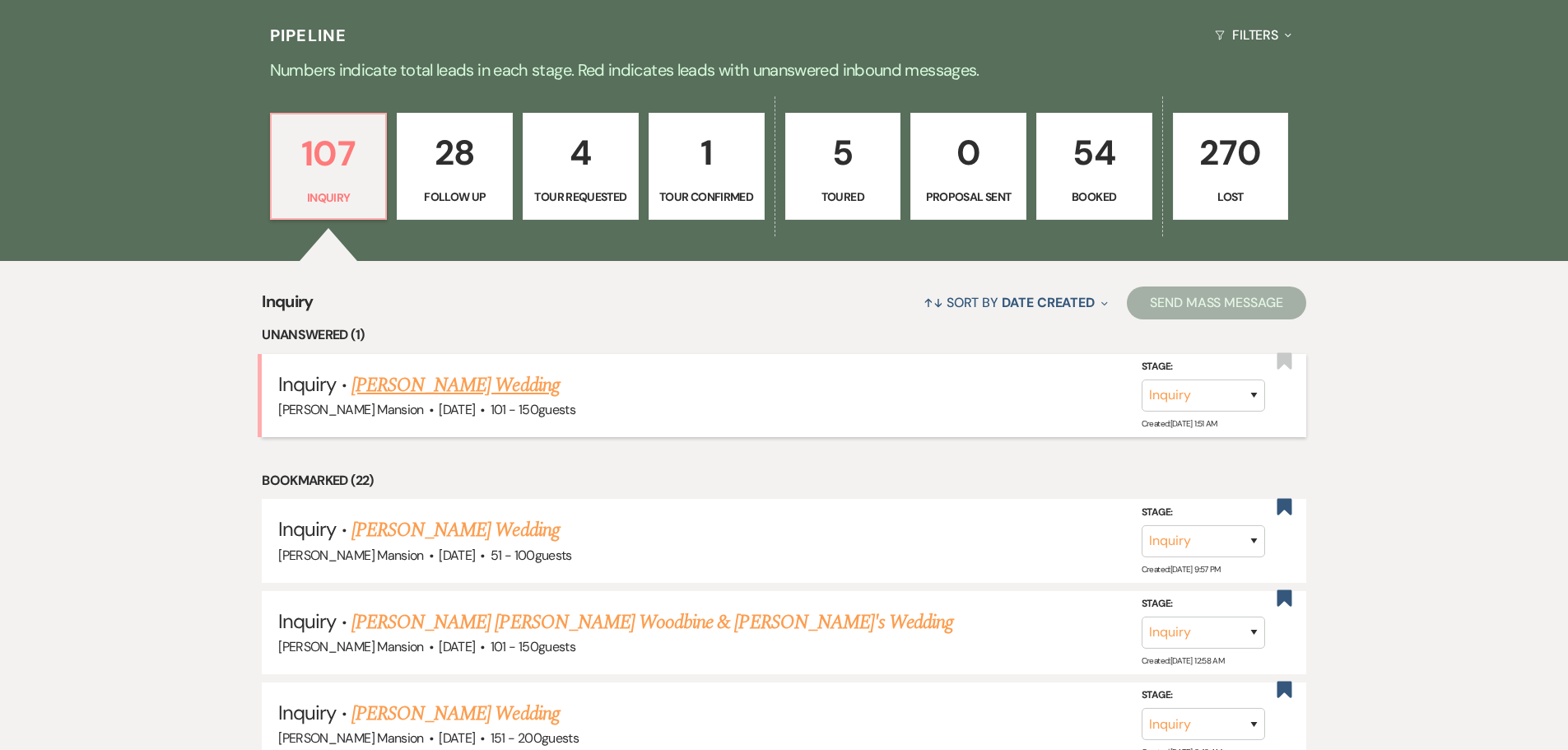
click at [405, 383] on link "[PERSON_NAME] Wedding" at bounding box center [455, 385] width 208 height 29
select select "2"
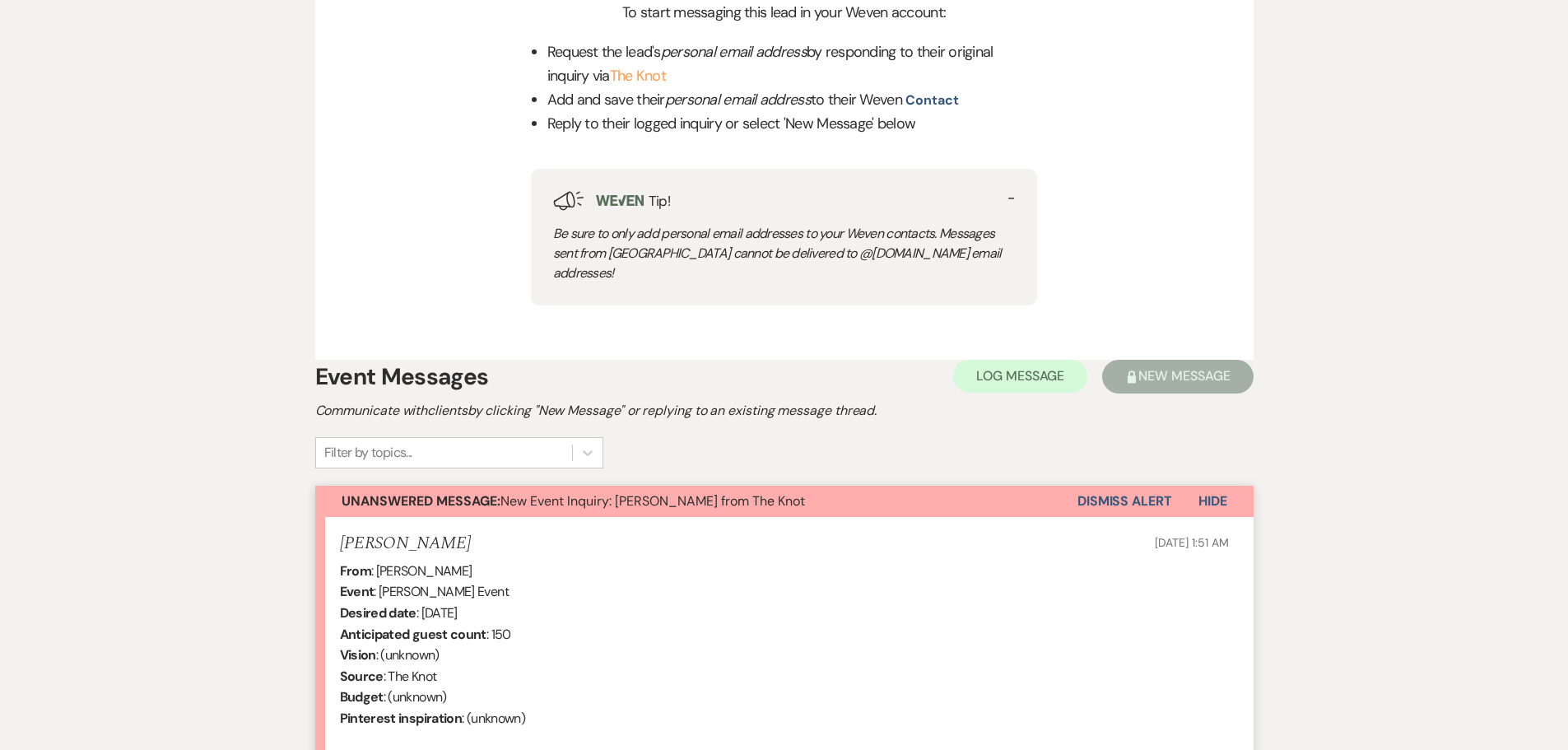
scroll to position [741, 0]
click at [1129, 485] on button "Dismiss Alert" at bounding box center [1124, 501] width 94 height 31
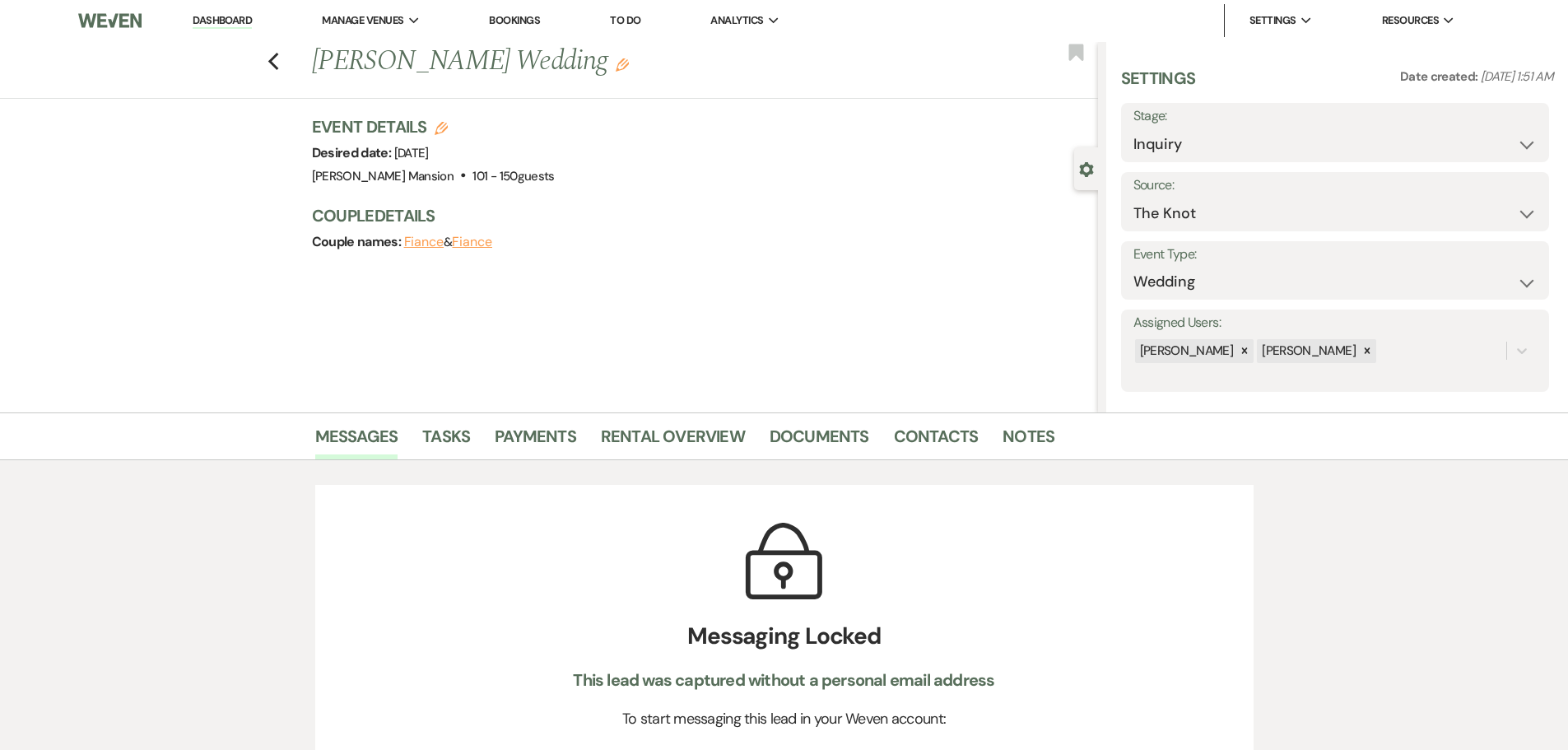
scroll to position [0, 0]
